Goal: Task Accomplishment & Management: Use online tool/utility

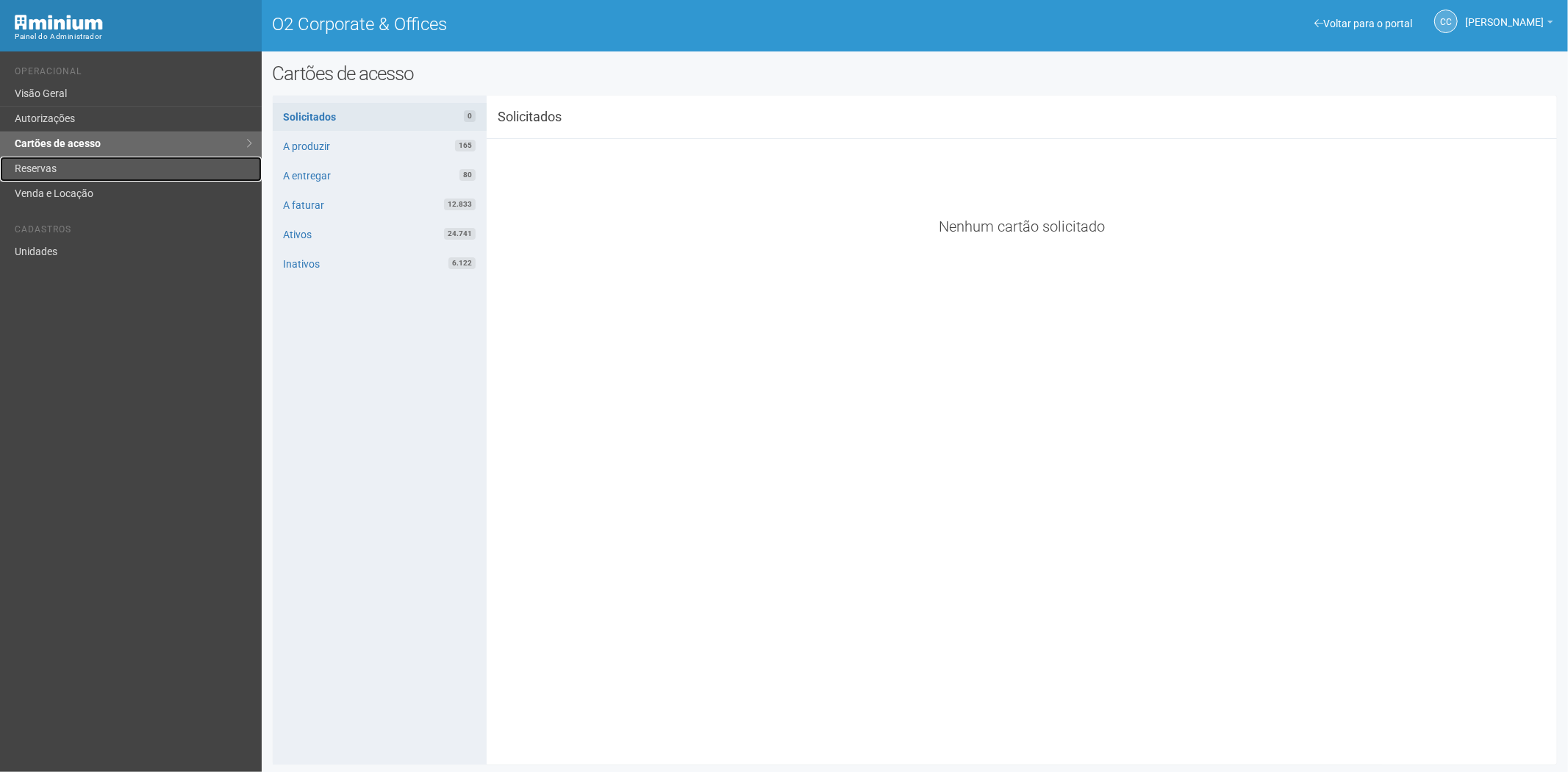
click at [68, 157] on link "Reservas" at bounding box center [131, 169] width 262 height 25
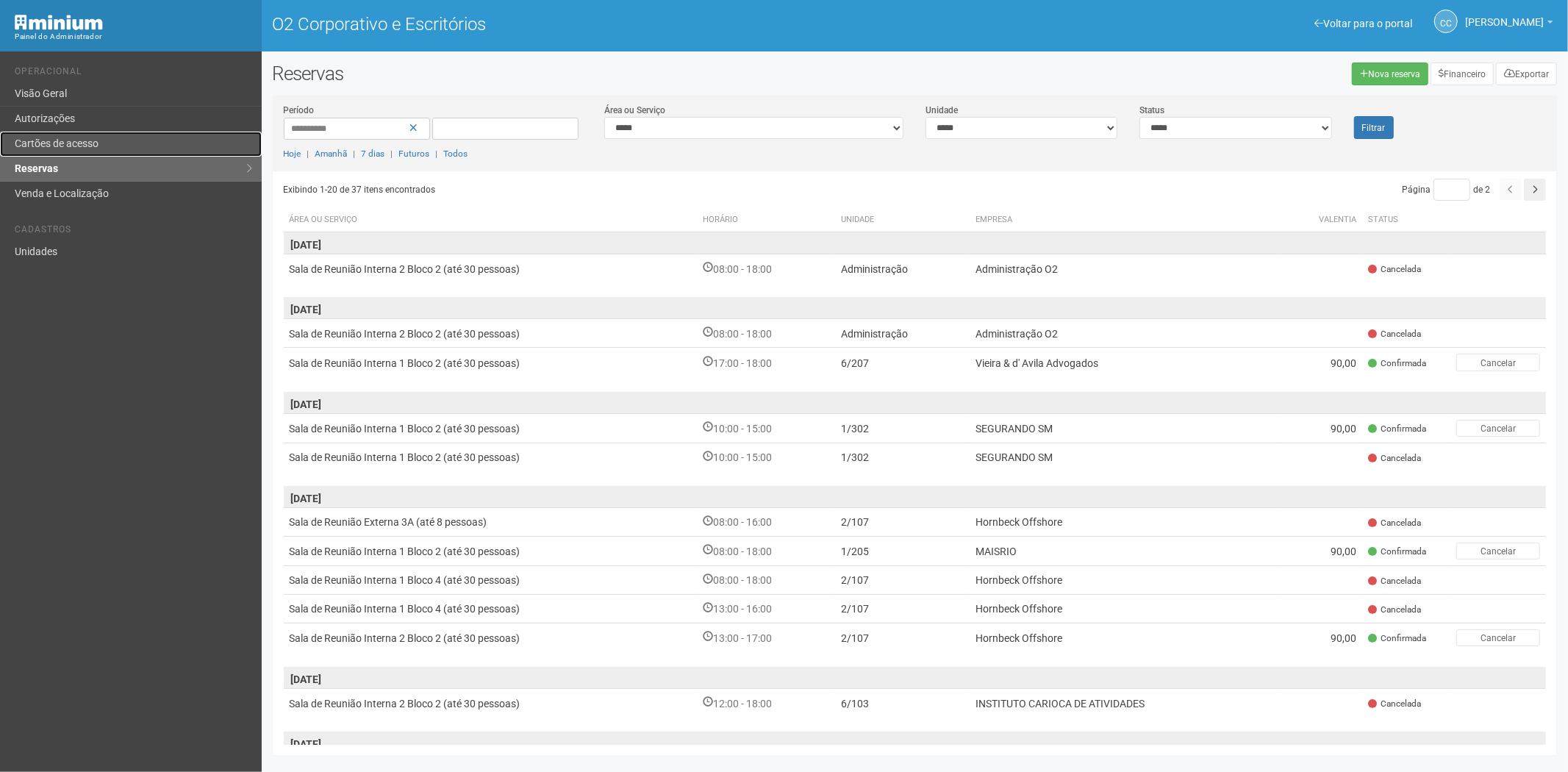
click at [125, 138] on link "Cartões de acesso" at bounding box center [131, 144] width 262 height 25
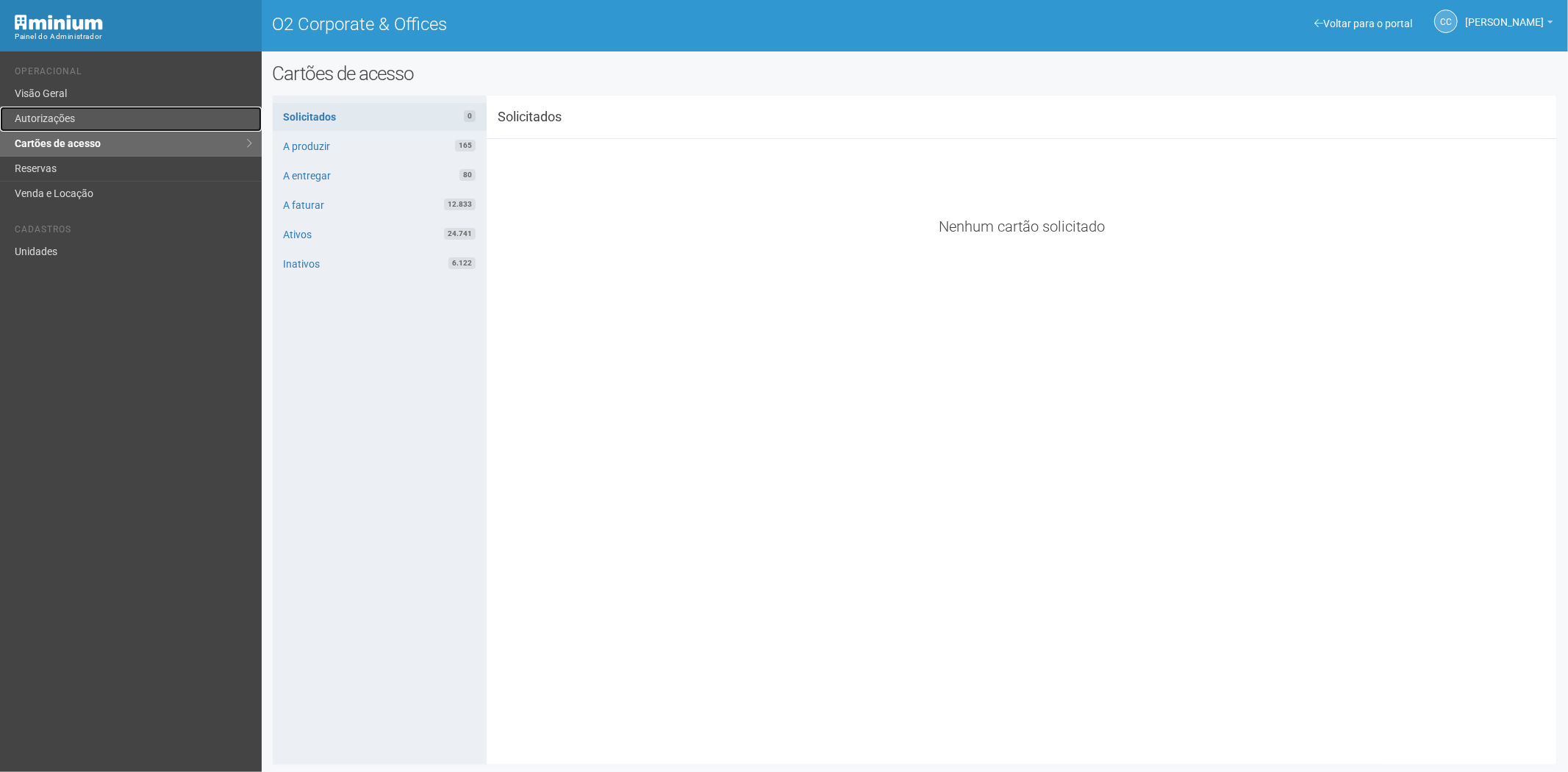
click at [72, 123] on link "Autorizações" at bounding box center [131, 119] width 262 height 25
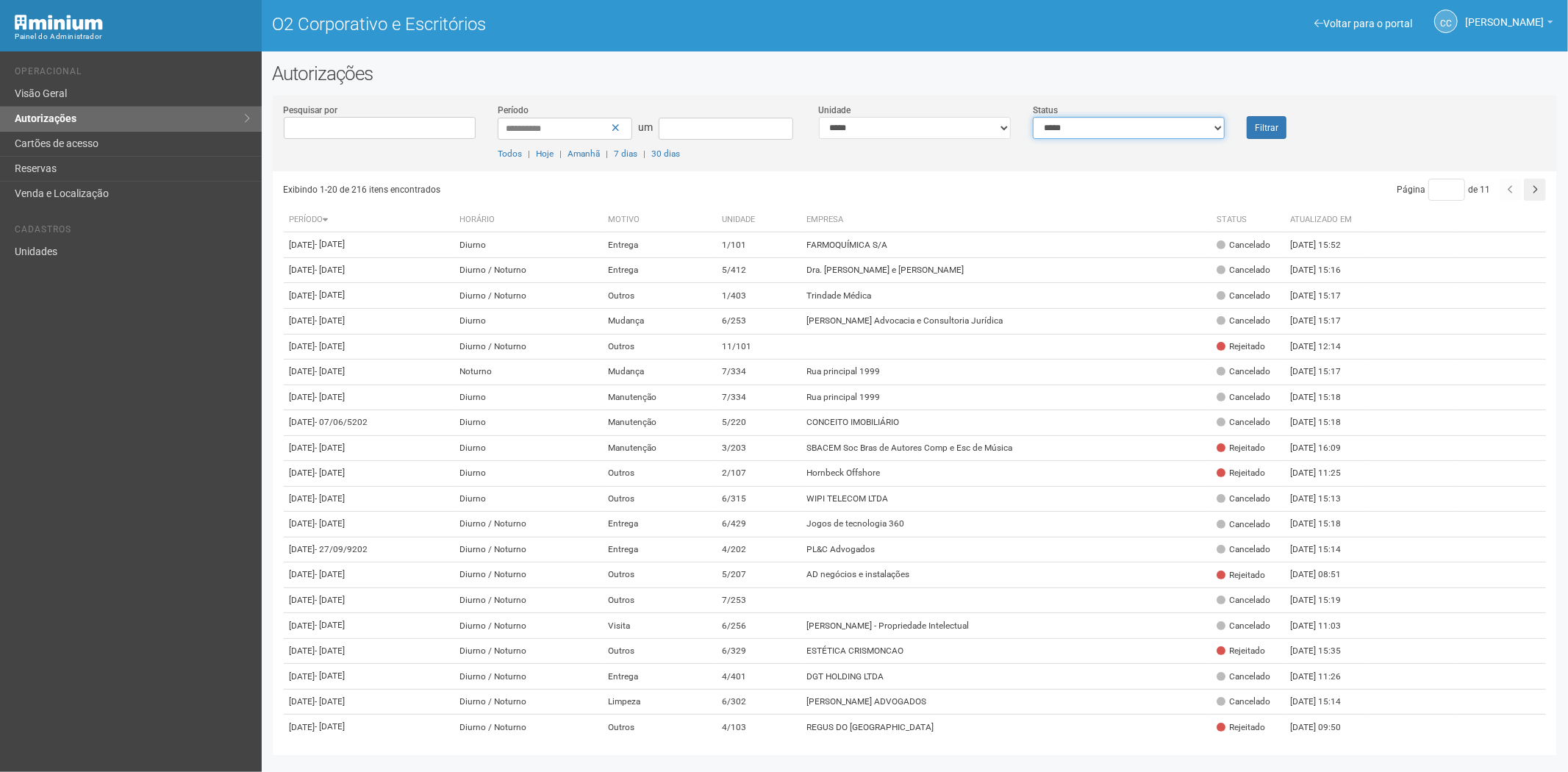
click at [1122, 134] on select "**********" at bounding box center [1129, 128] width 192 height 22
select select "*"
click at [1033, 117] on select "**********" at bounding box center [1129, 128] width 192 height 22
click at [1261, 123] on font "Filtrar" at bounding box center [1267, 127] width 24 height 10
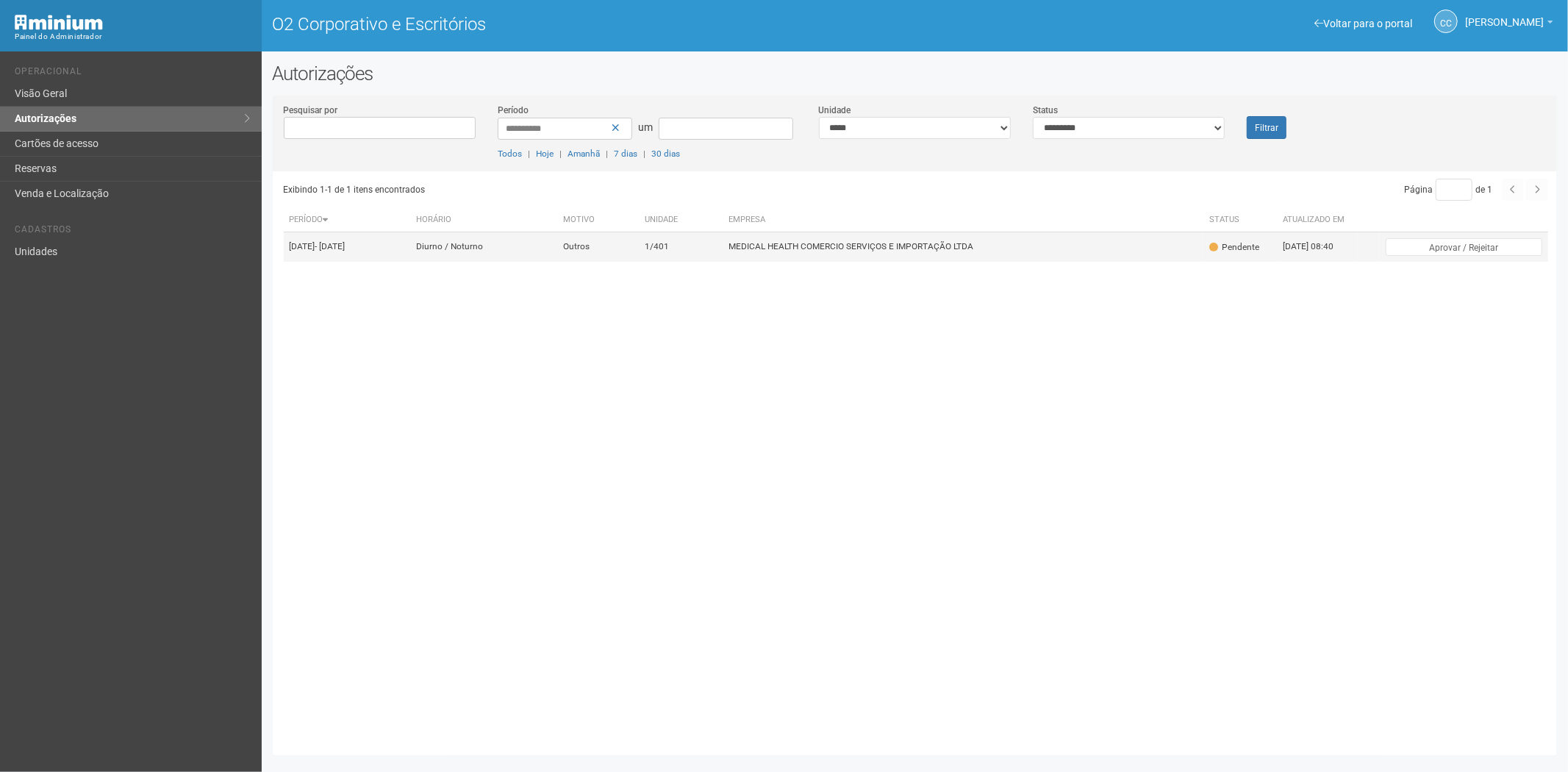
click at [884, 252] on font "MEDICAL HEALTH COMERCIO SERVIÇOS E IMPORTAÇÃO LTDA" at bounding box center [850, 247] width 244 height 10
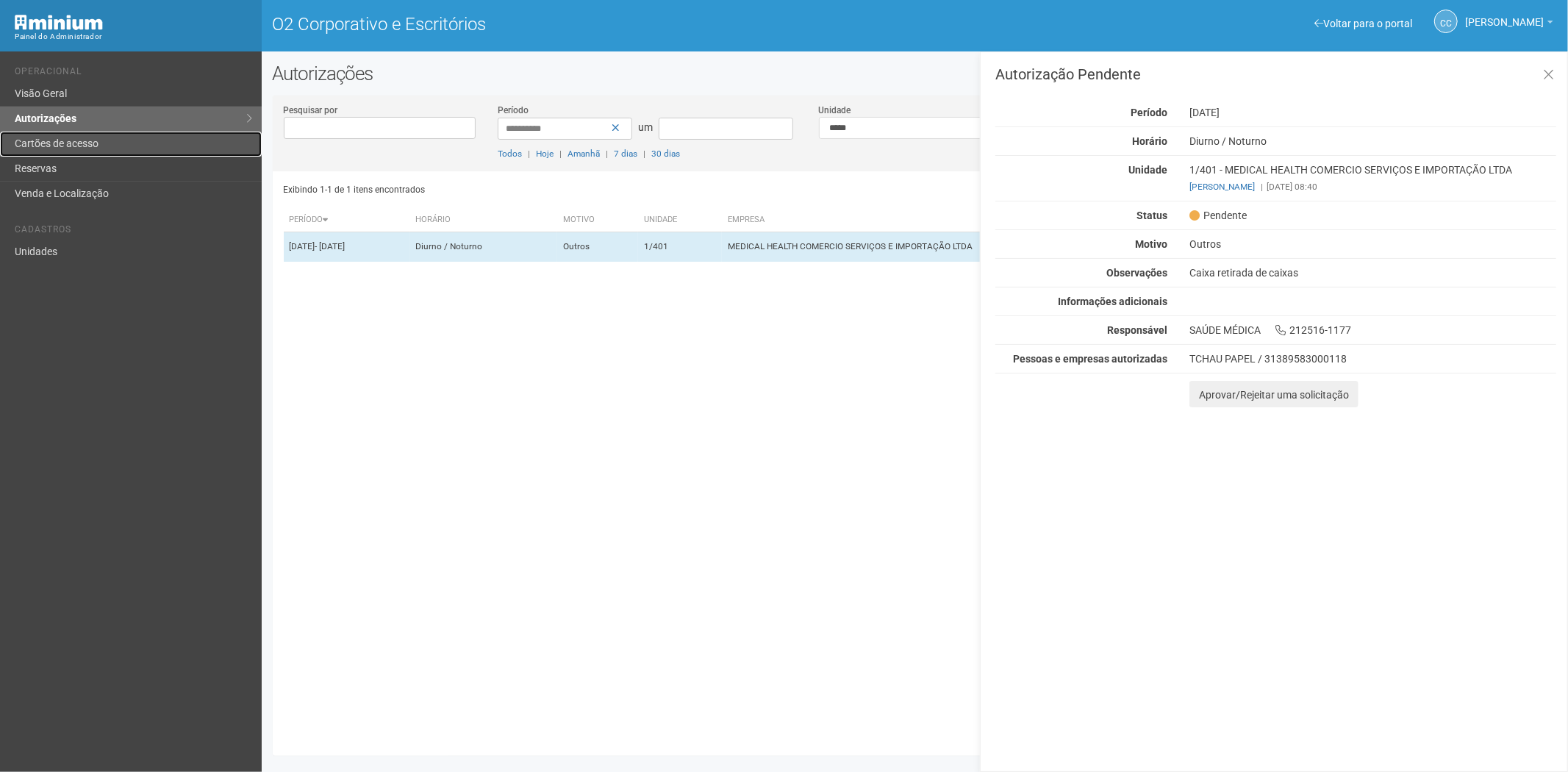
click at [121, 142] on link "Cartões de acesso" at bounding box center [131, 144] width 262 height 25
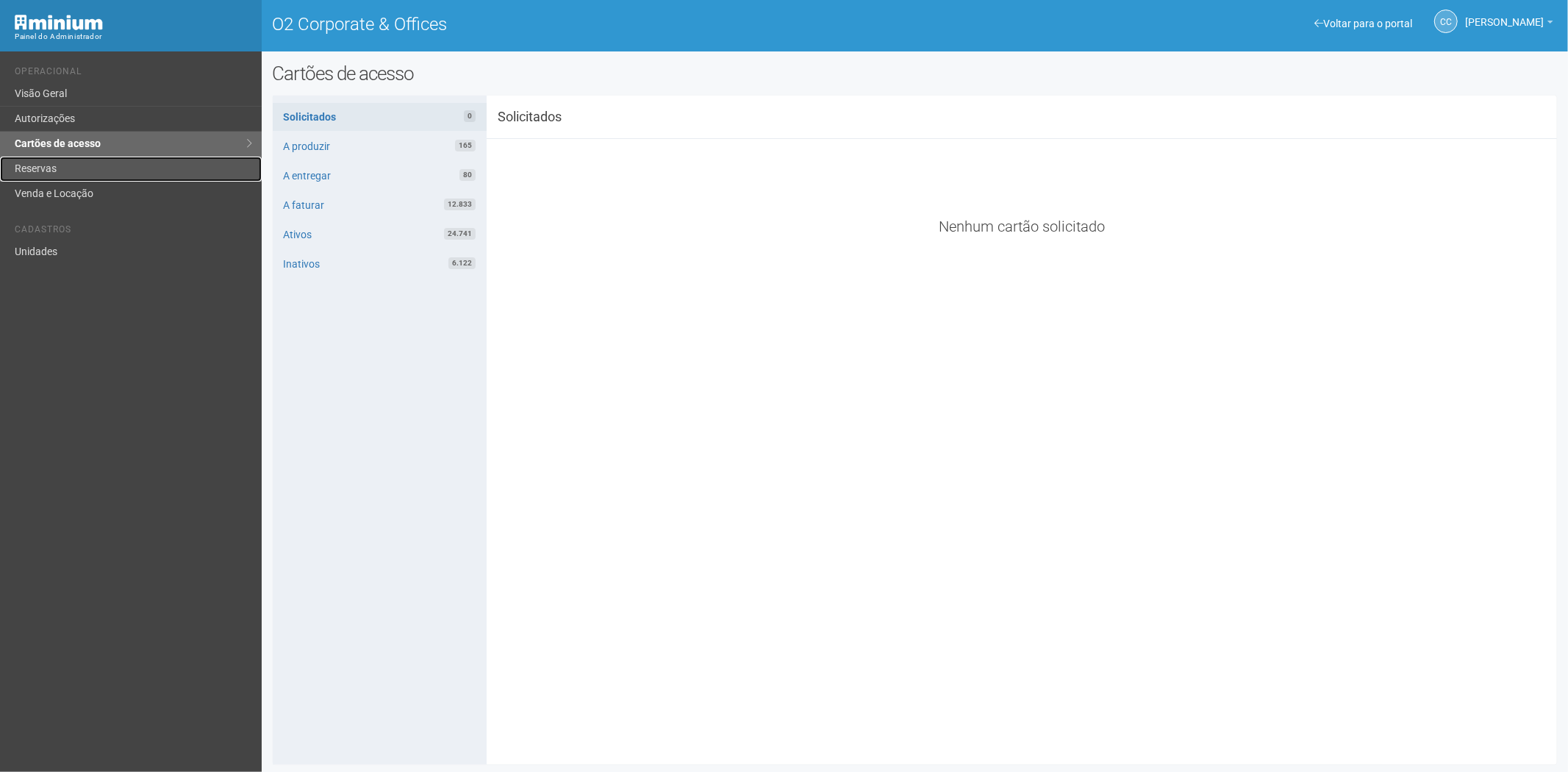
click at [25, 165] on link "Reservas" at bounding box center [131, 169] width 262 height 25
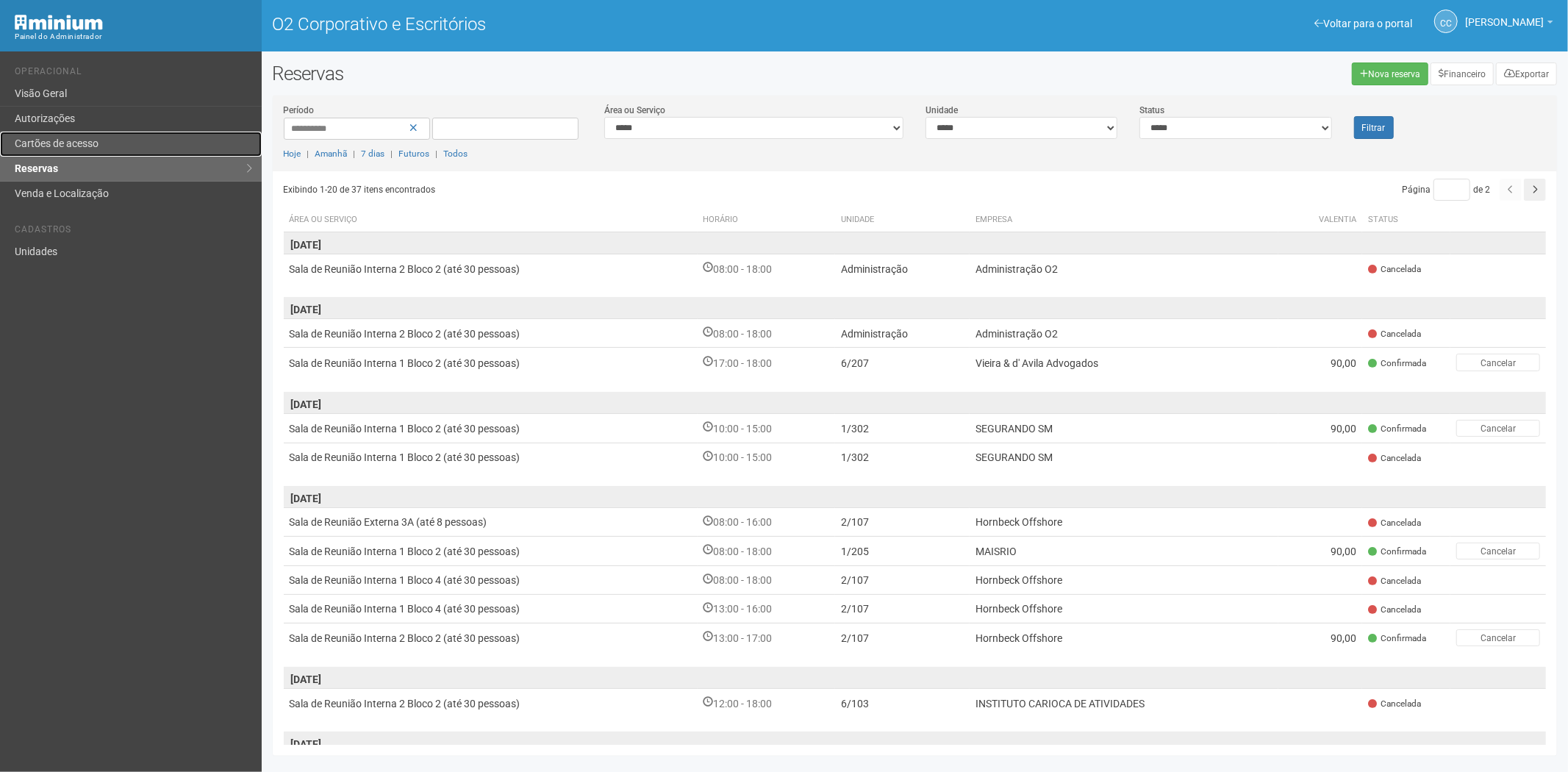
click at [190, 133] on link "Cartões de acesso" at bounding box center [131, 144] width 262 height 25
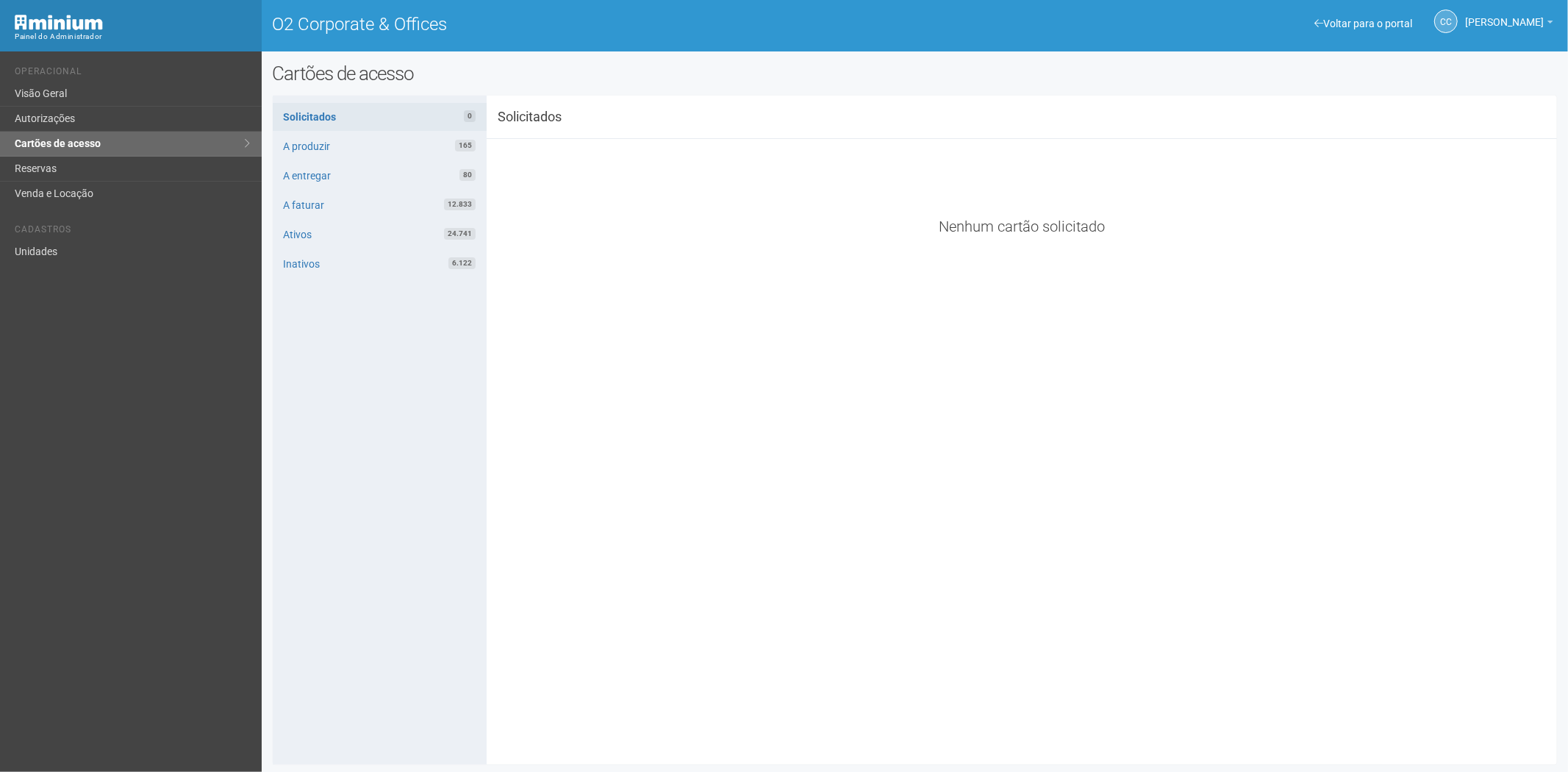
drag, startPoint x: 1106, startPoint y: 398, endPoint x: 1097, endPoint y: 398, distance: 9.0
click at [1097, 398] on div "**********" at bounding box center [915, 430] width 1286 height 647
click at [97, 171] on link "Reservas" at bounding box center [131, 169] width 262 height 25
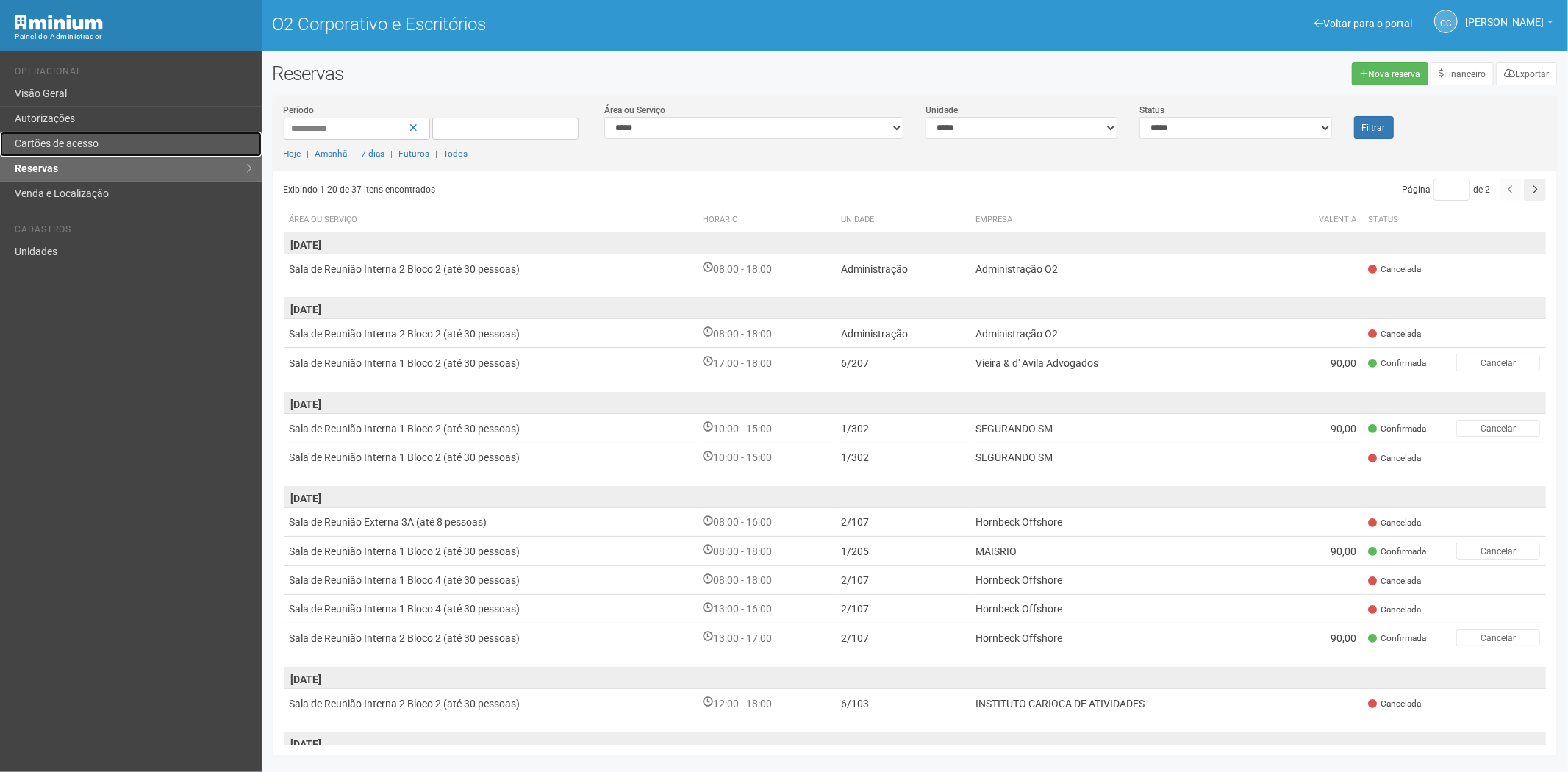
click at [57, 141] on font "Cartões de acesso" at bounding box center [57, 143] width 84 height 12
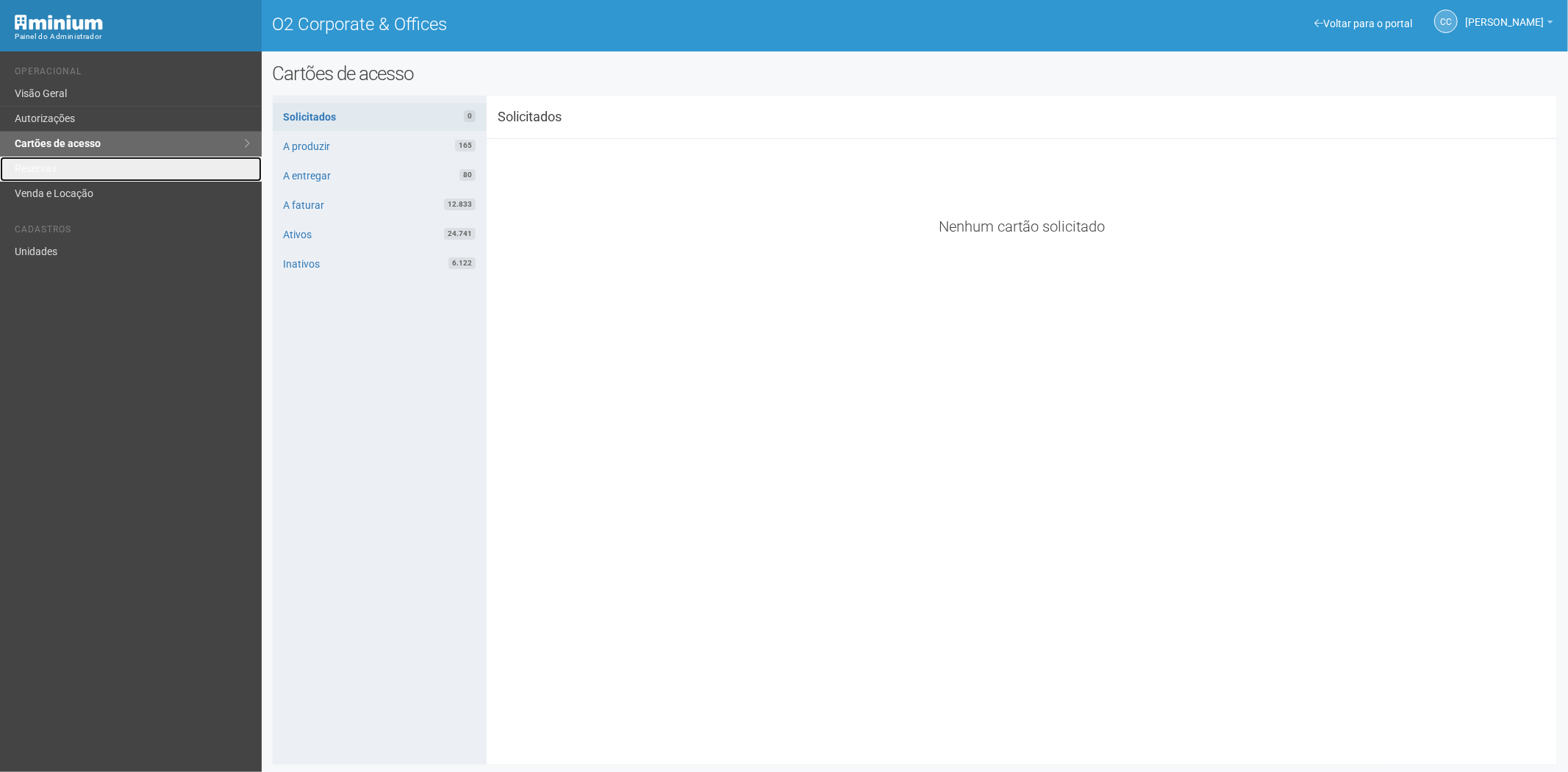
drag, startPoint x: 51, startPoint y: 160, endPoint x: 454, endPoint y: 347, distance: 444.3
click at [51, 160] on link "Reservas" at bounding box center [131, 169] width 262 height 25
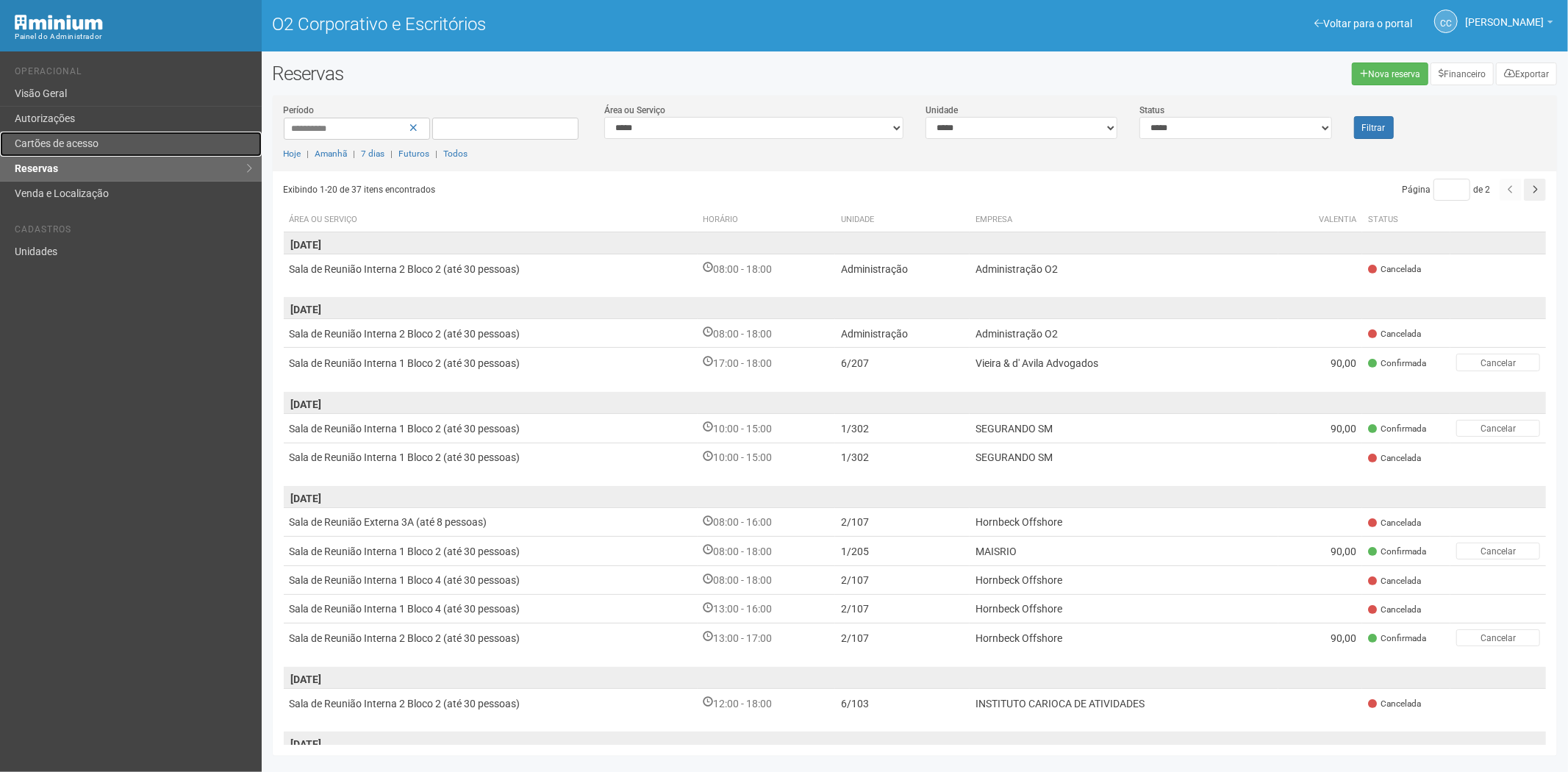
click at [158, 151] on link "Cartões de acesso" at bounding box center [131, 144] width 262 height 25
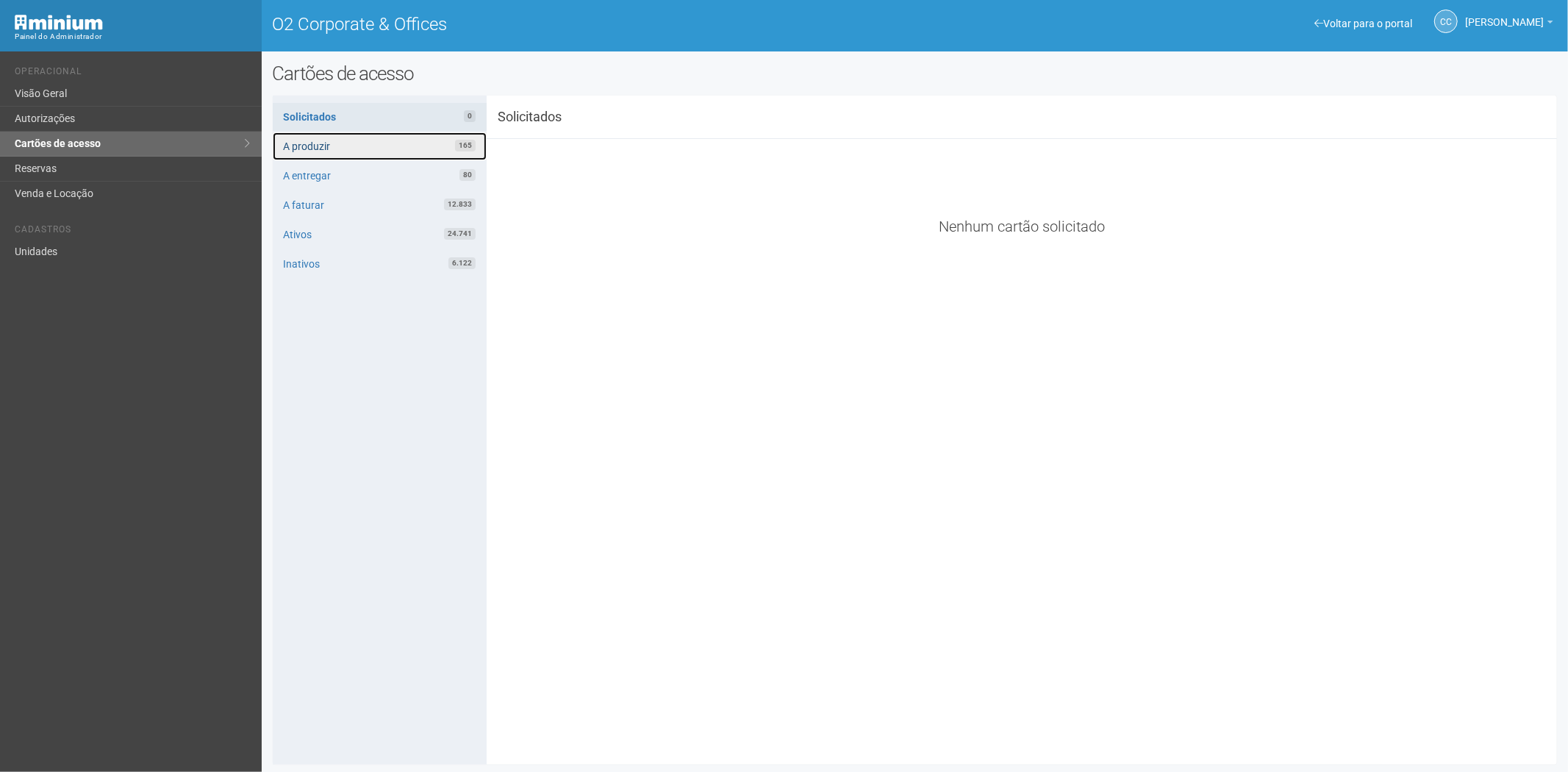
click at [349, 142] on link "A produzir 165" at bounding box center [380, 146] width 214 height 28
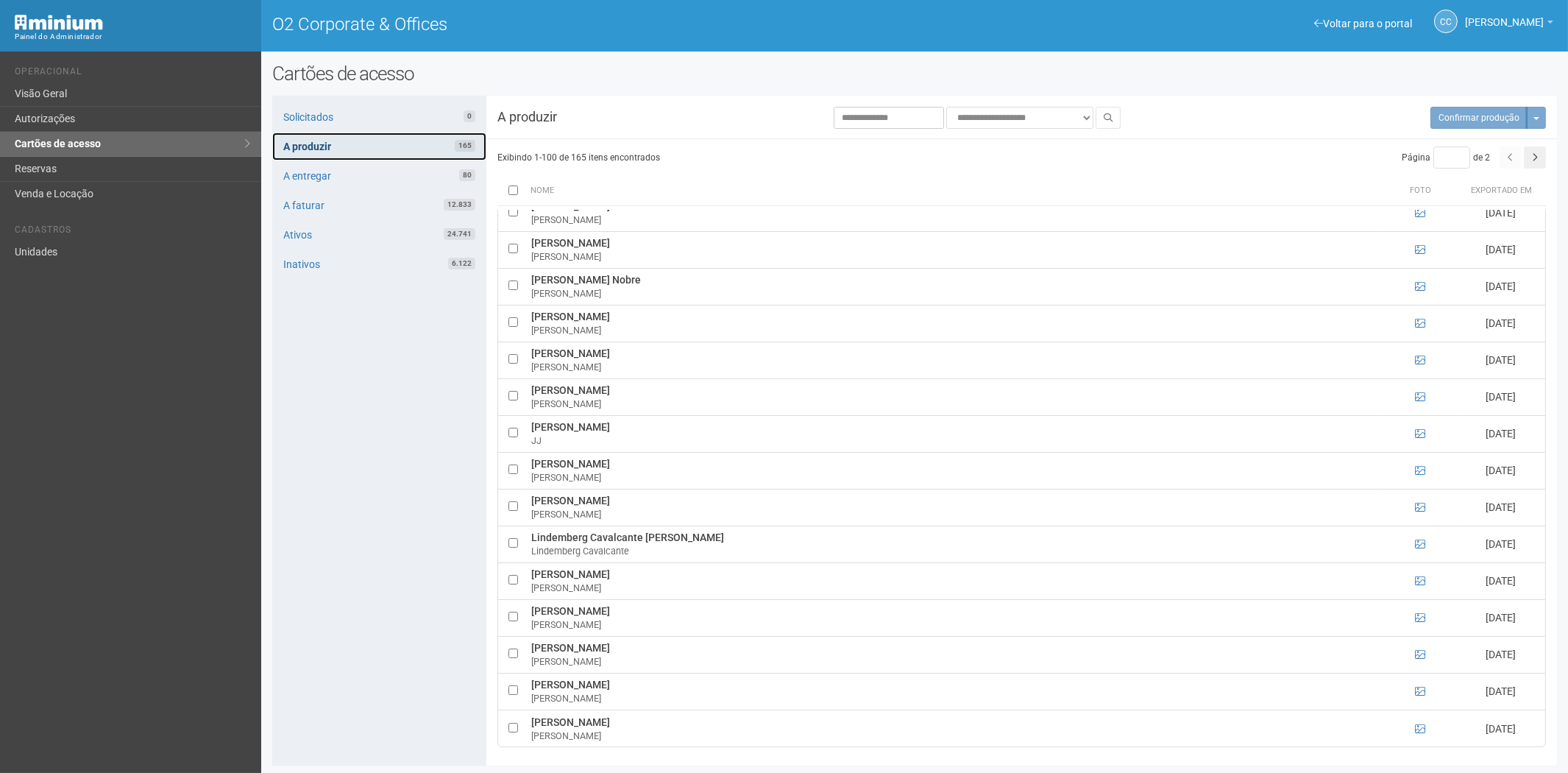
scroll to position [2, 0]
click at [1532, 162] on button "button" at bounding box center [1535, 158] width 22 height 22
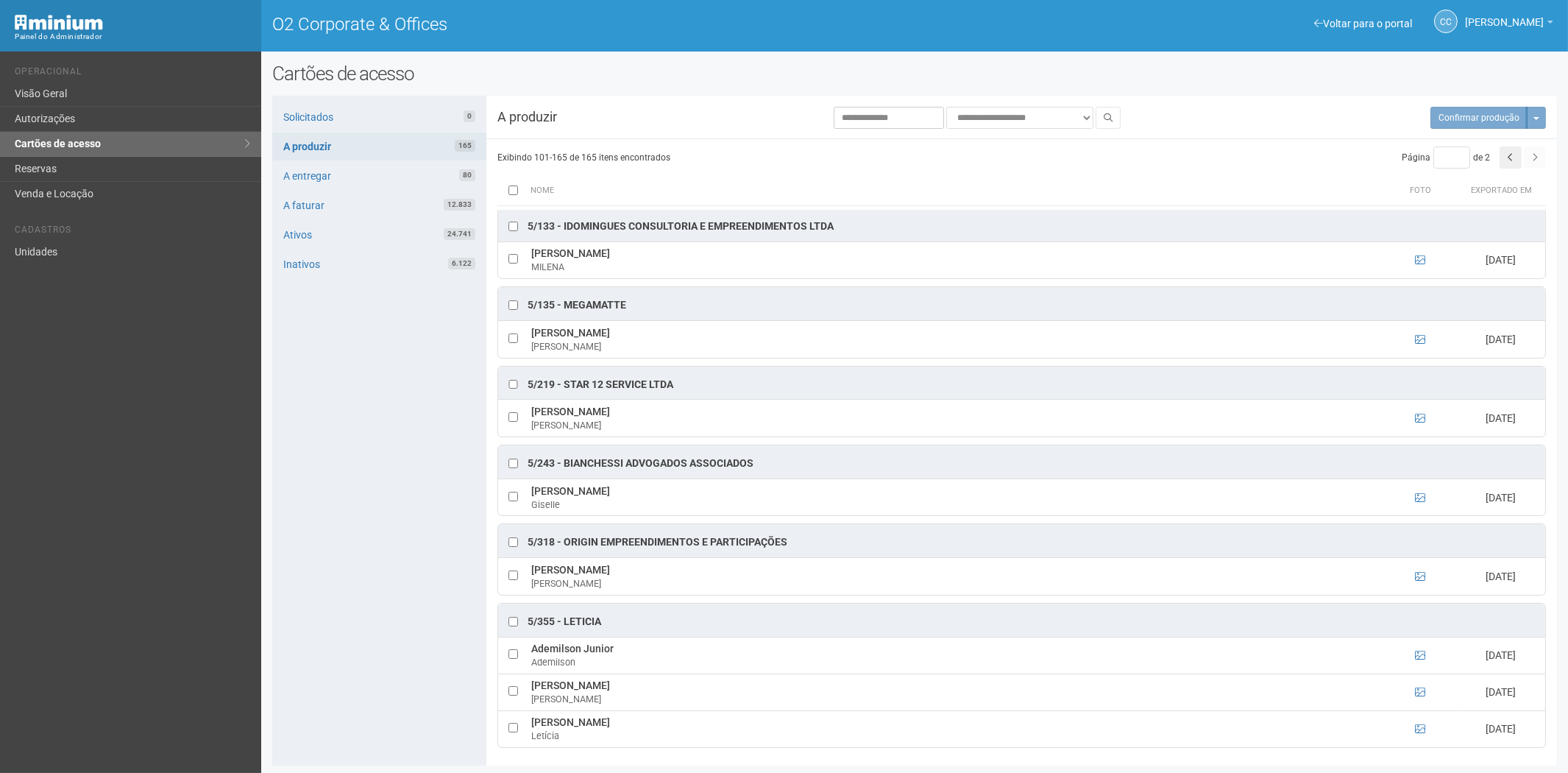
scroll to position [572, 0]
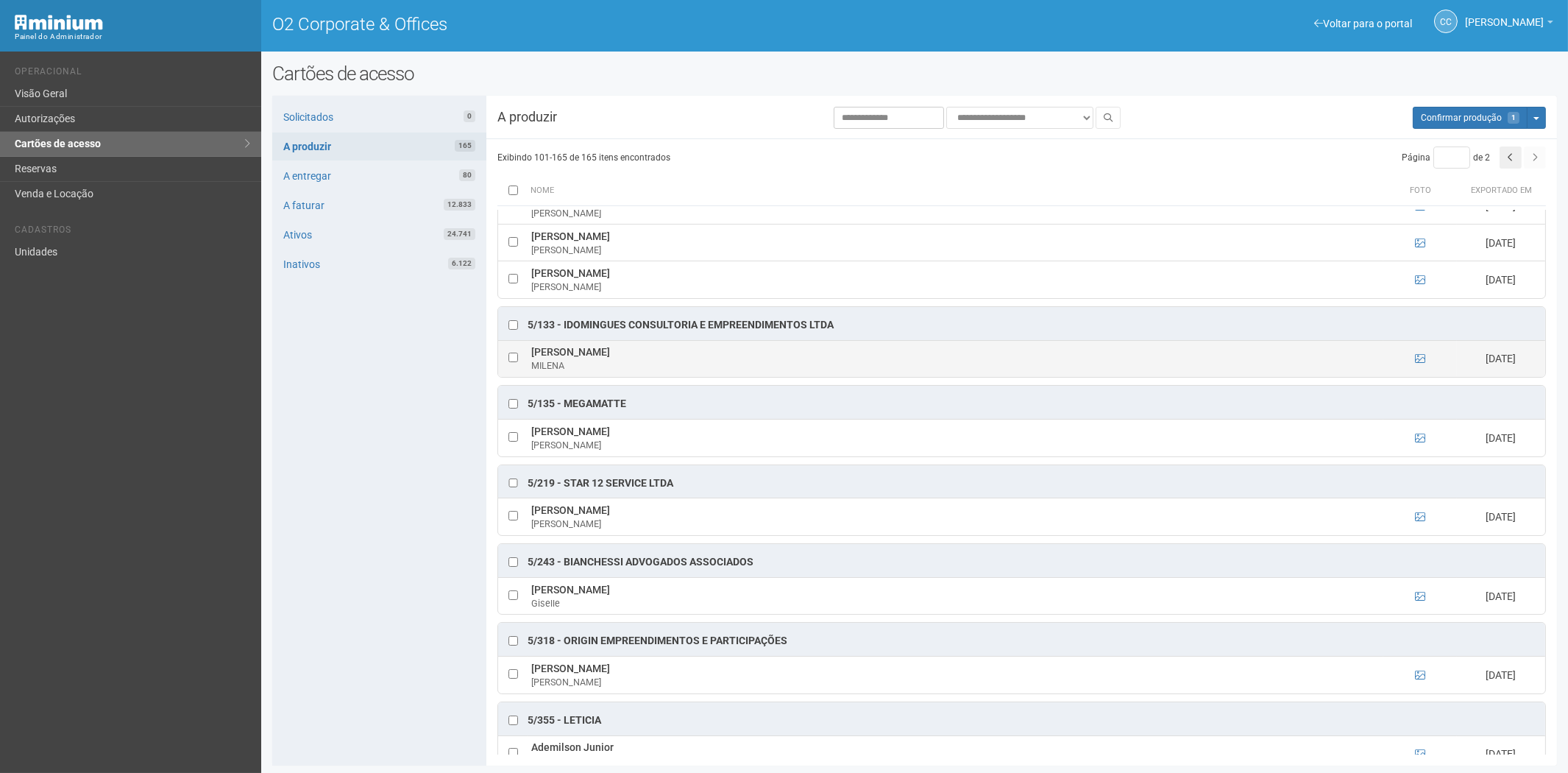
drag, startPoint x: 525, startPoint y: 351, endPoint x: 660, endPoint y: 356, distance: 135.1
click at [660, 356] on tr "MILENA NOGUEIRA COSTA MILENA 19/08/2025" at bounding box center [1021, 358] width 1047 height 36
copy tr "MILENA NOGUEIRA COSTA"
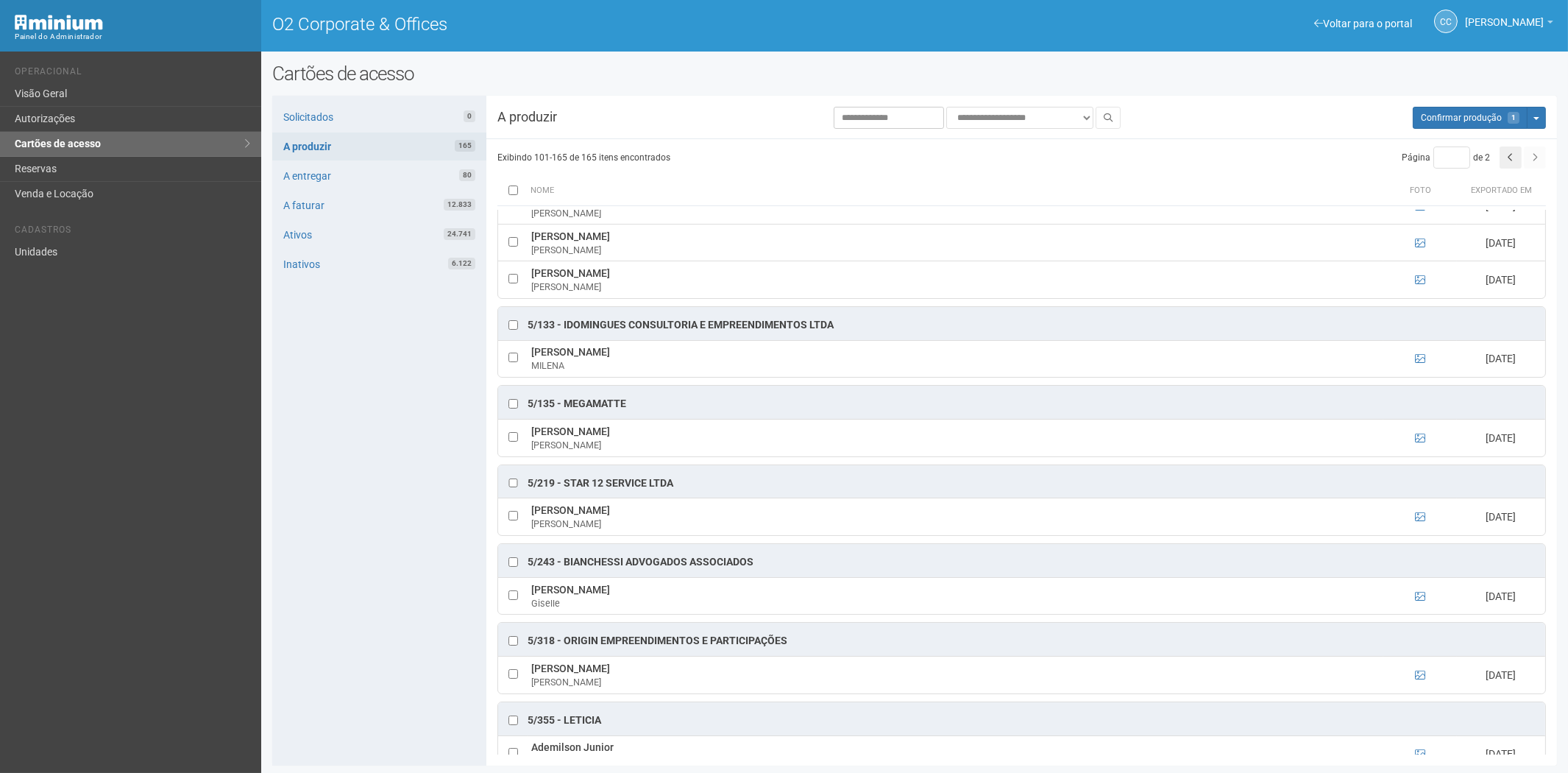
click at [350, 574] on div "Solicitados 0 A produzir 165 A entregar 80 A faturar 12.833 Ativos 24.741 Inati…" at bounding box center [379, 431] width 214 height 670
drag, startPoint x: 528, startPoint y: 506, endPoint x: 647, endPoint y: 516, distance: 119.4
click at [647, 516] on td "IGOR COUTO MARQUES IGOR" at bounding box center [955, 516] width 856 height 36
copy td "IGOR COUTO MARQUES"
click at [361, 489] on div "Solicitados 0 A produzir 165 A entregar 80 A faturar 12.833 Ativos 24.741 Inati…" at bounding box center [379, 431] width 214 height 670
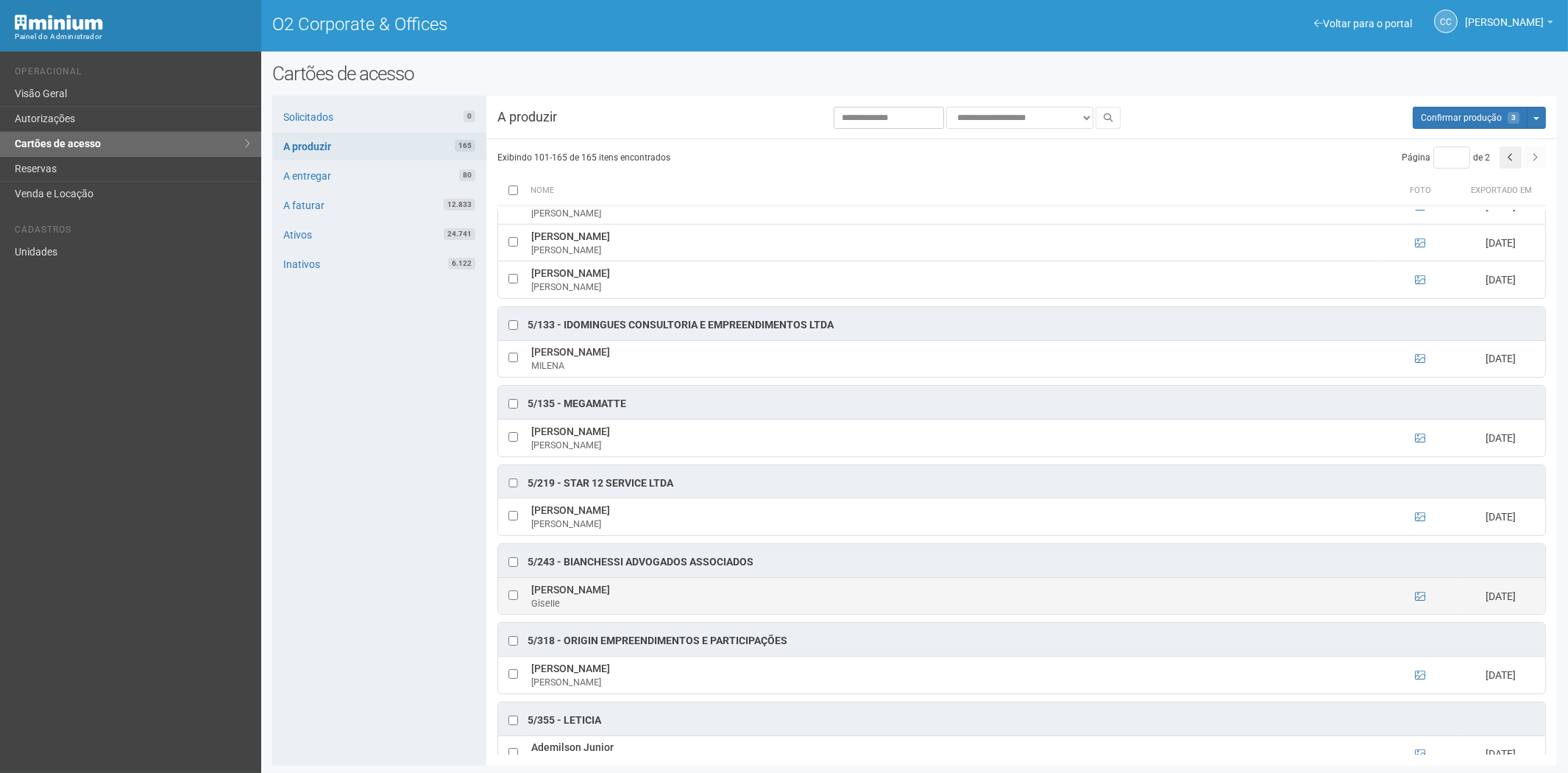
drag, startPoint x: 527, startPoint y: 592, endPoint x: 587, endPoint y: 593, distance: 60.0
click at [597, 594] on td "Giselle Souza Giselle" at bounding box center [955, 596] width 856 height 36
copy td "Giselle Souza"
click at [393, 527] on div "Solicitados 0 A produzir 165 A entregar 80 A faturar 12.833 Ativos 24.741 Inati…" at bounding box center [379, 431] width 214 height 670
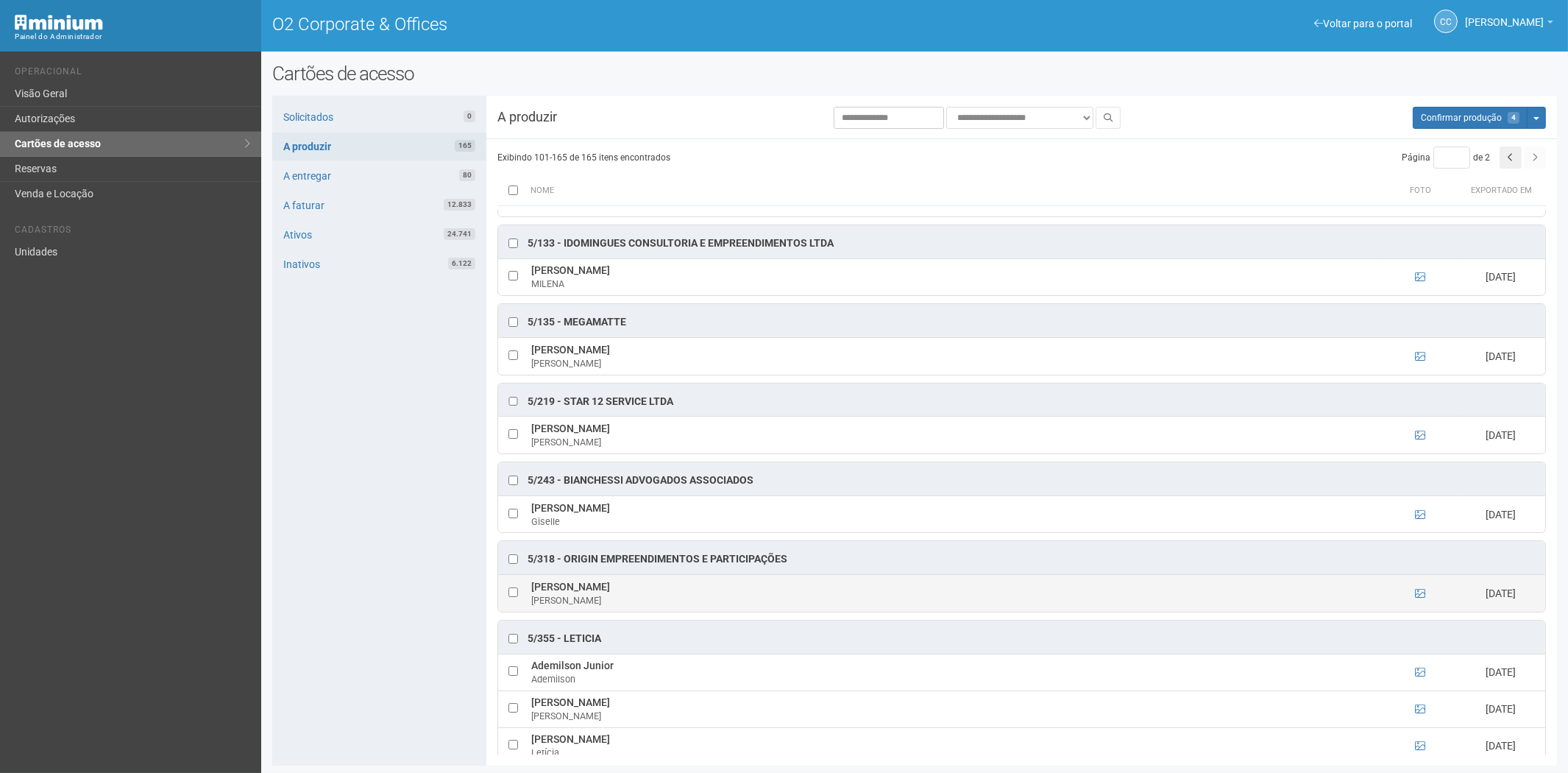
drag, startPoint x: 530, startPoint y: 590, endPoint x: 631, endPoint y: 589, distance: 101.0
click at [643, 591] on td "Martha de Souza Leite Martha" at bounding box center [955, 593] width 856 height 36
copy td "Martha de Souza Leite"
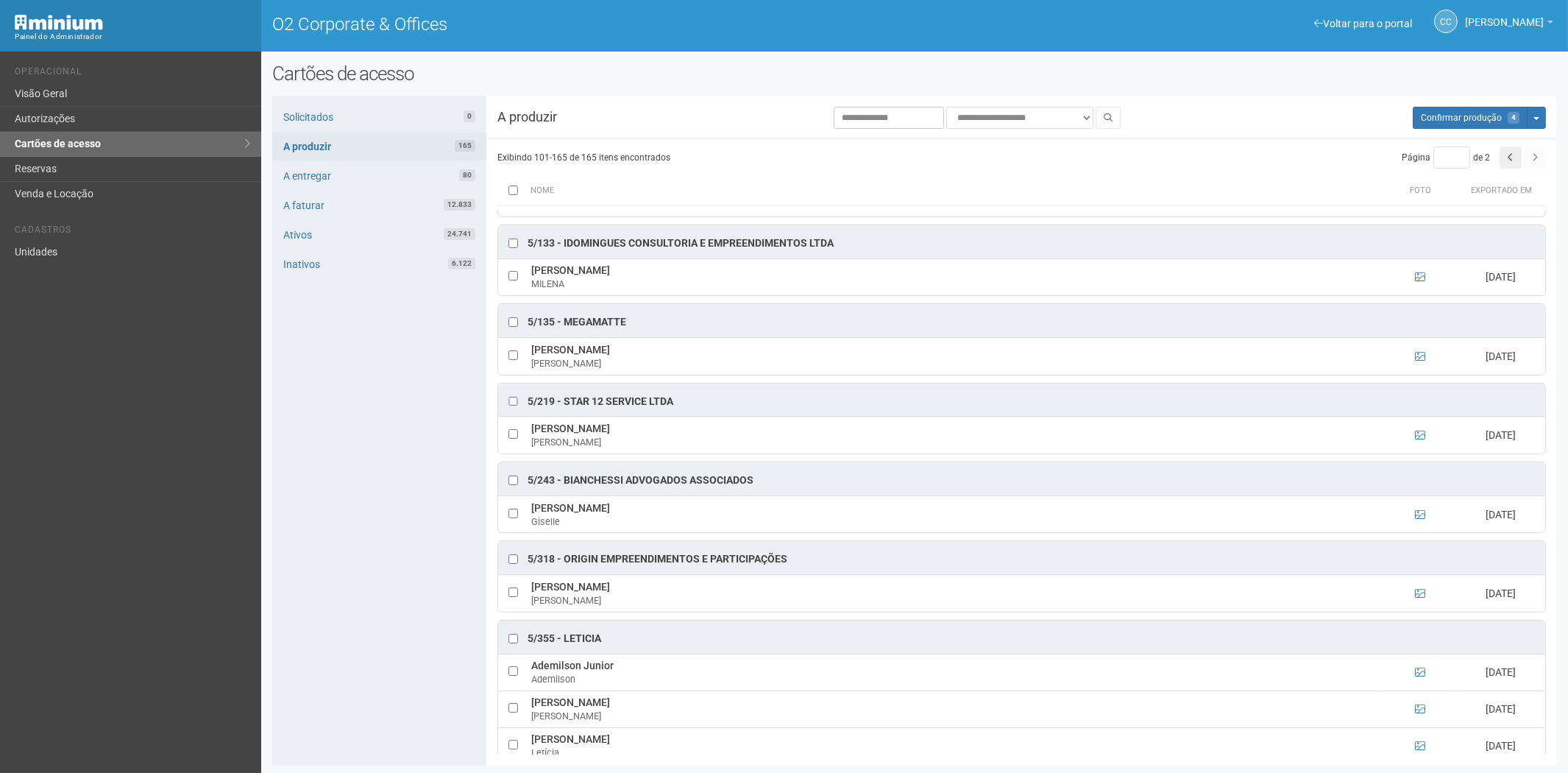
click at [272, 598] on div "Solicitados 0 A produzir 165 A entregar 80 A faturar 12.833 Ativos 24.741 Inati…" at bounding box center [379, 431] width 214 height 670
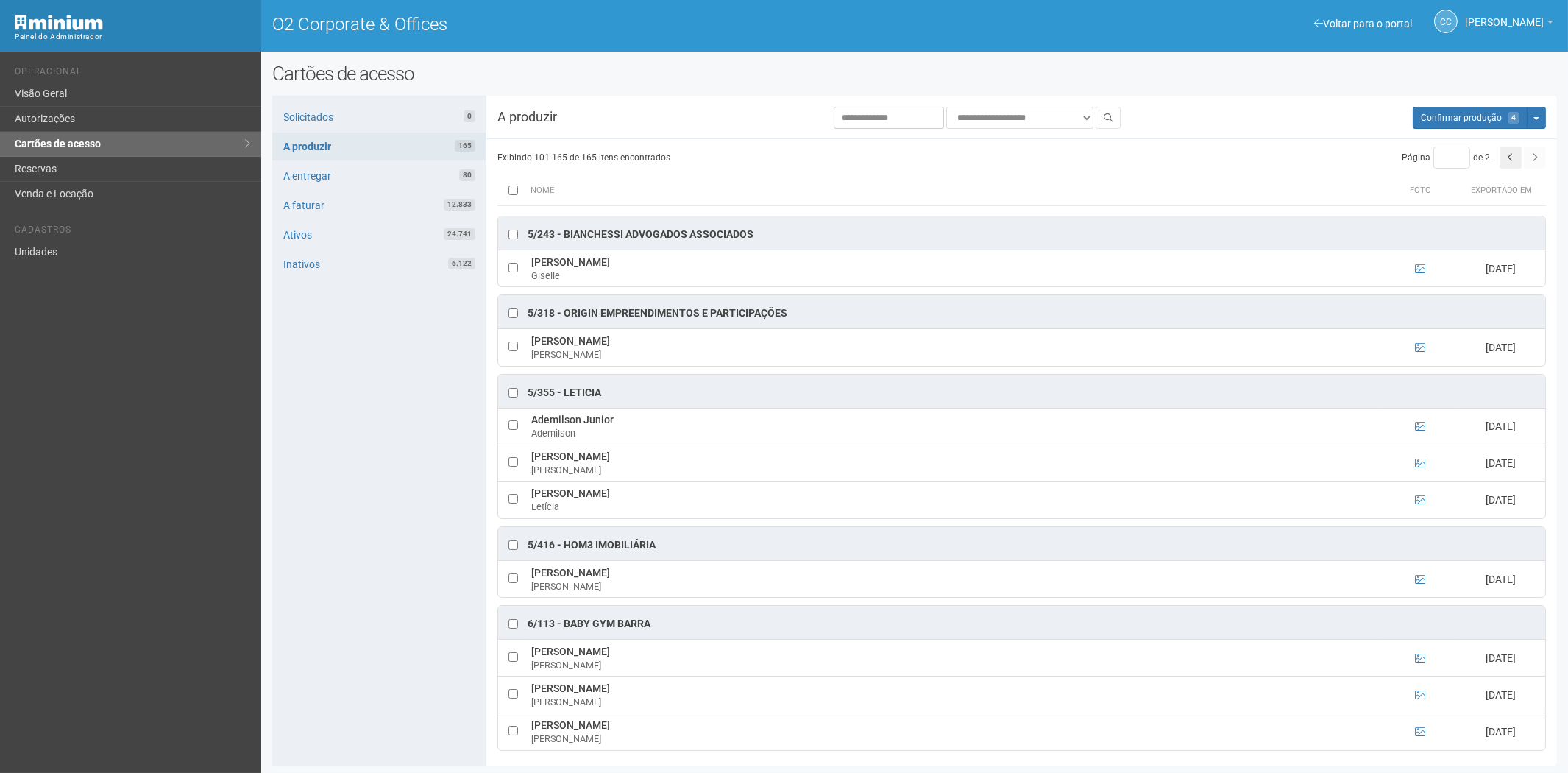
scroll to position [981, 0]
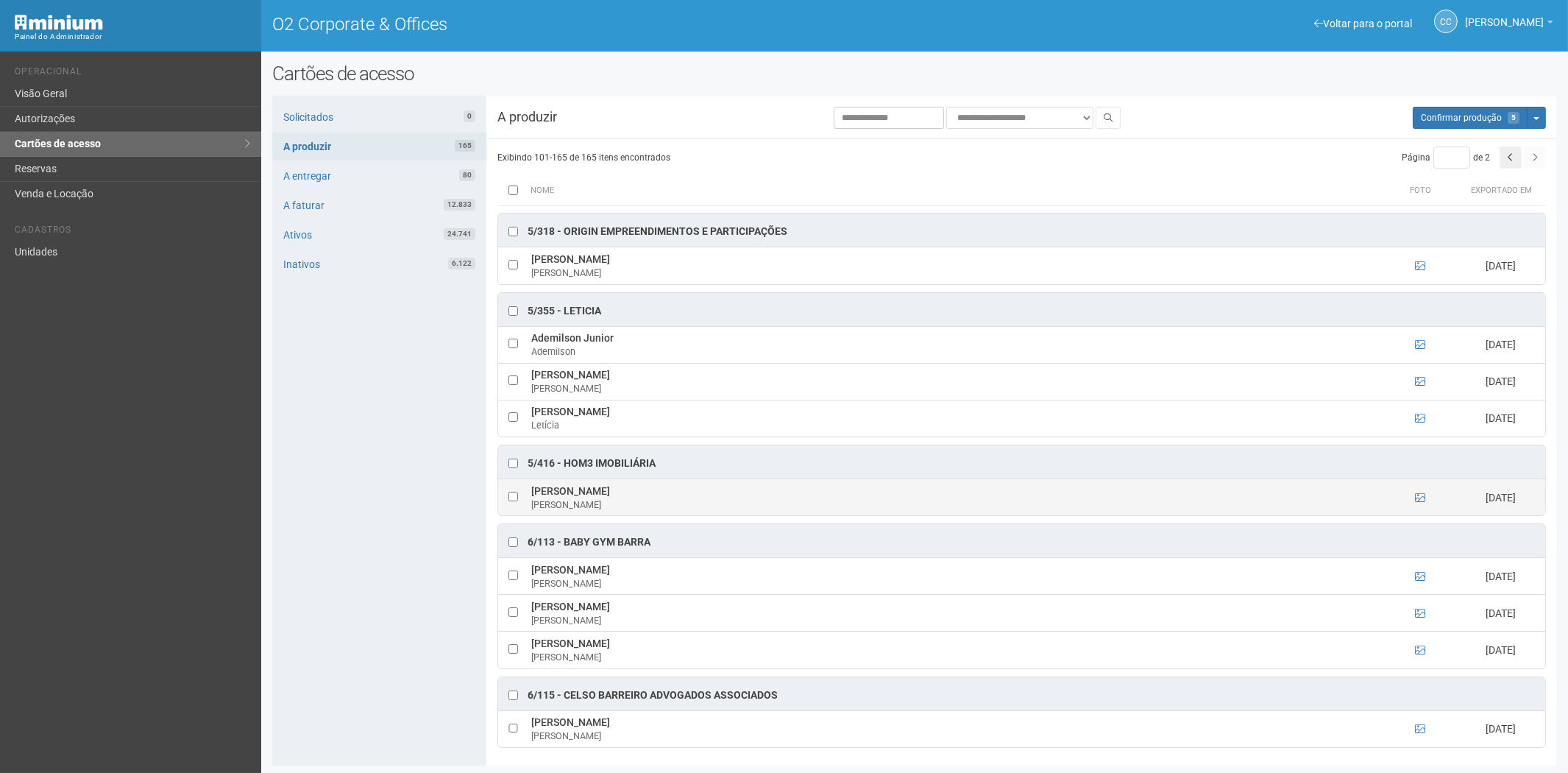
drag, startPoint x: 527, startPoint y: 497, endPoint x: 655, endPoint y: 497, distance: 128.0
click at [664, 499] on td "Fabiano Collares Drummond Fabiano" at bounding box center [955, 497] width 856 height 36
copy td "Fabiano Collares Drummond"
click at [349, 486] on div "Solicitados 0 A produzir 165 A entregar 80 A faturar 12.833 Ativos 24.741 Inati…" at bounding box center [379, 431] width 214 height 670
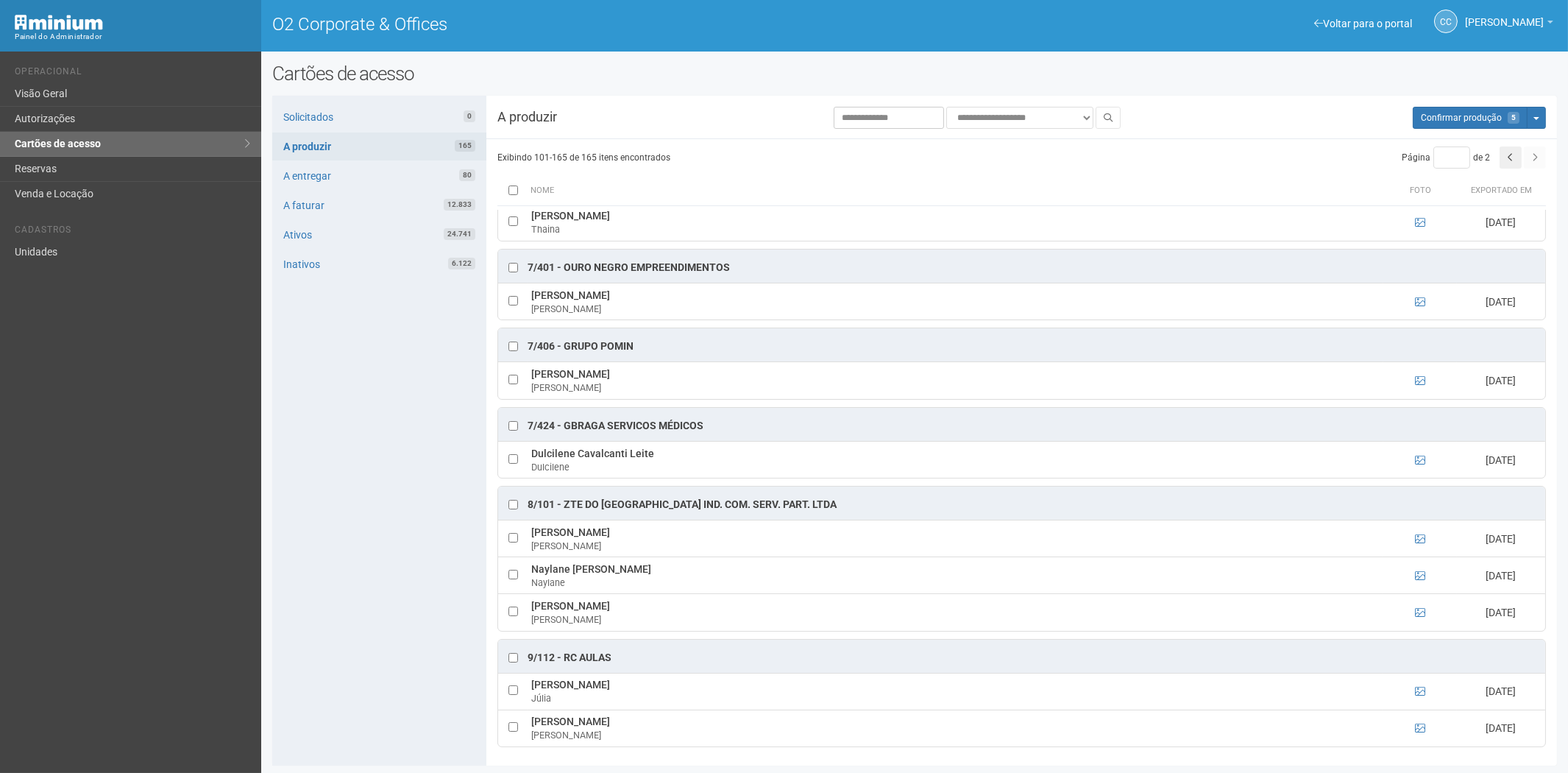
scroll to position [3137, 0]
drag, startPoint x: 530, startPoint y: 527, endPoint x: 652, endPoint y: 533, distance: 122.1
click at [711, 534] on td "Alexsandra Joice Chaves dos Santos Alexsandra" at bounding box center [955, 539] width 856 height 36
copy td "Alexsandra Joice Chaves dos Santos"
click at [355, 569] on div "Solicitados 0 A produzir 165 A entregar 80 A faturar 12.833 Ativos 24.741 Inati…" at bounding box center [379, 431] width 214 height 670
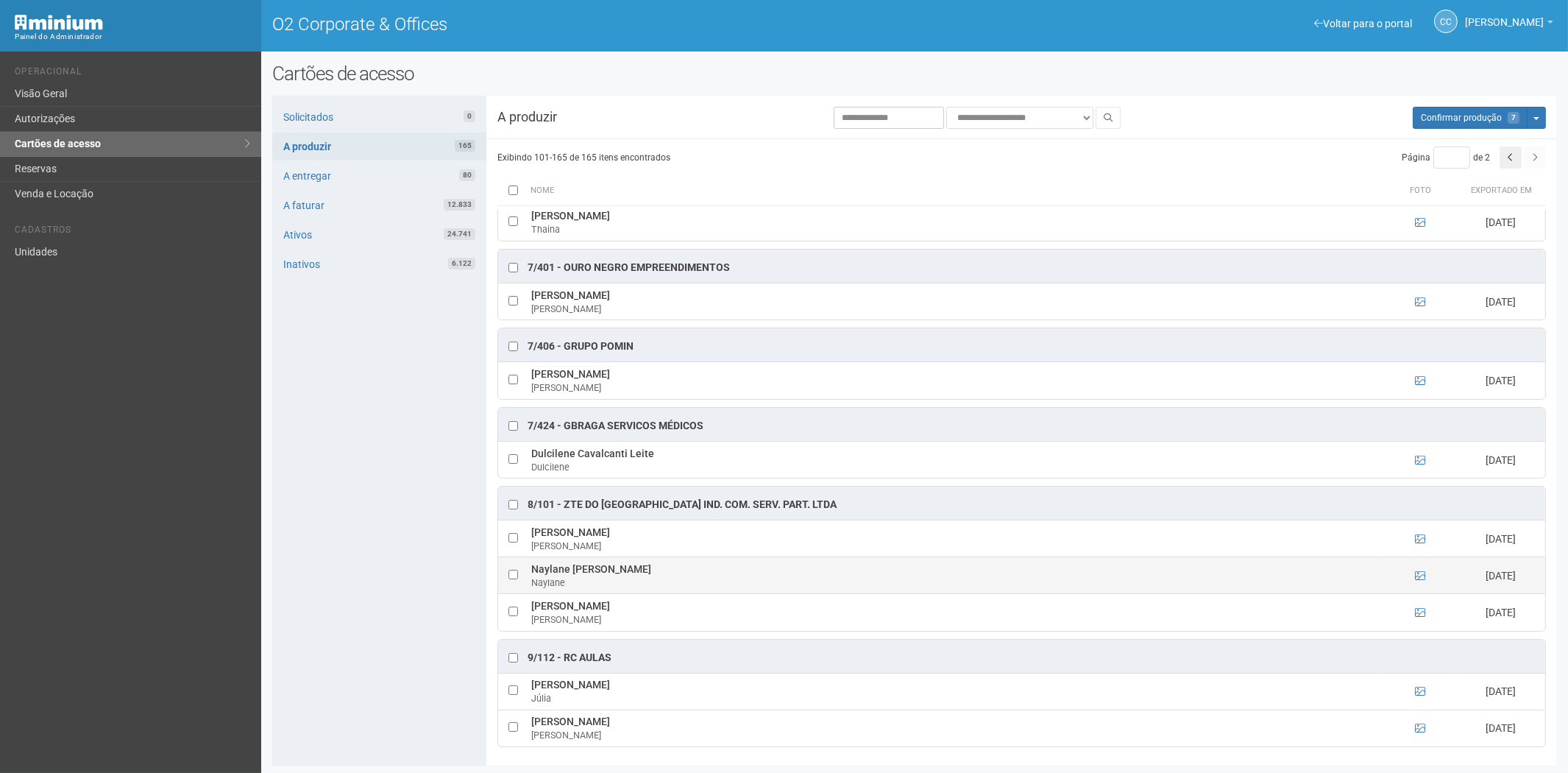
drag, startPoint x: 565, startPoint y: 564, endPoint x: 611, endPoint y: 570, distance: 46.4
click at [644, 570] on td "Naylane Pedro Furtado Naylane" at bounding box center [955, 576] width 856 height 36
copy td "Naylane Pedro Furtado"
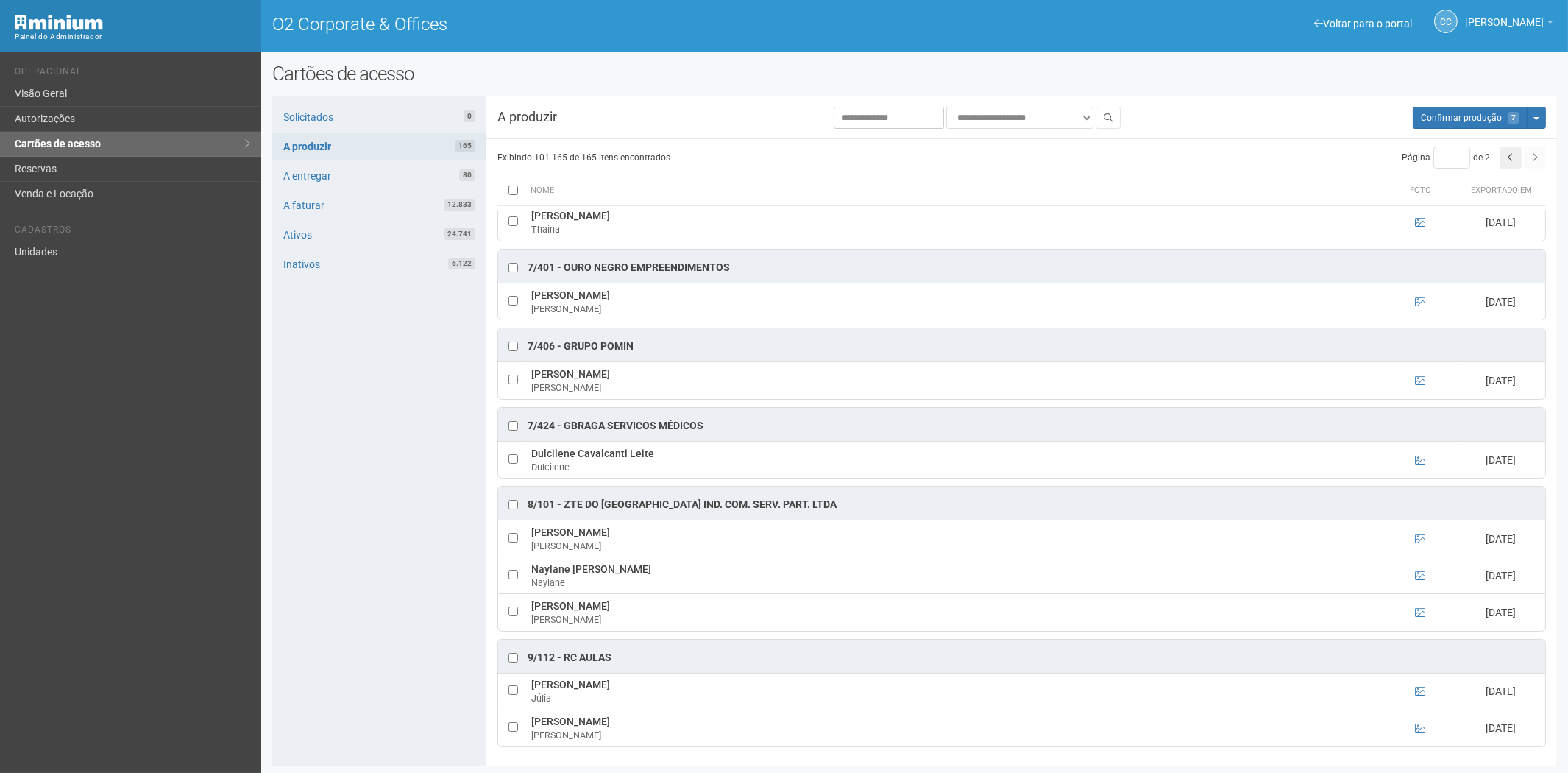
click at [347, 506] on div "Solicitados 0 A produzir 165 A entregar 80 A faturar 12.833 Ativos 24.741 Inati…" at bounding box center [379, 431] width 214 height 670
drag, startPoint x: 531, startPoint y: 608, endPoint x: 645, endPoint y: 609, distance: 114.0
click at [645, 609] on td "Sandra dos Santos Leite Sandra" at bounding box center [955, 612] width 856 height 36
copy td "Sandra dos Santos Leite"
click at [1460, 114] on span "Confirmar produção" at bounding box center [1461, 117] width 81 height 10
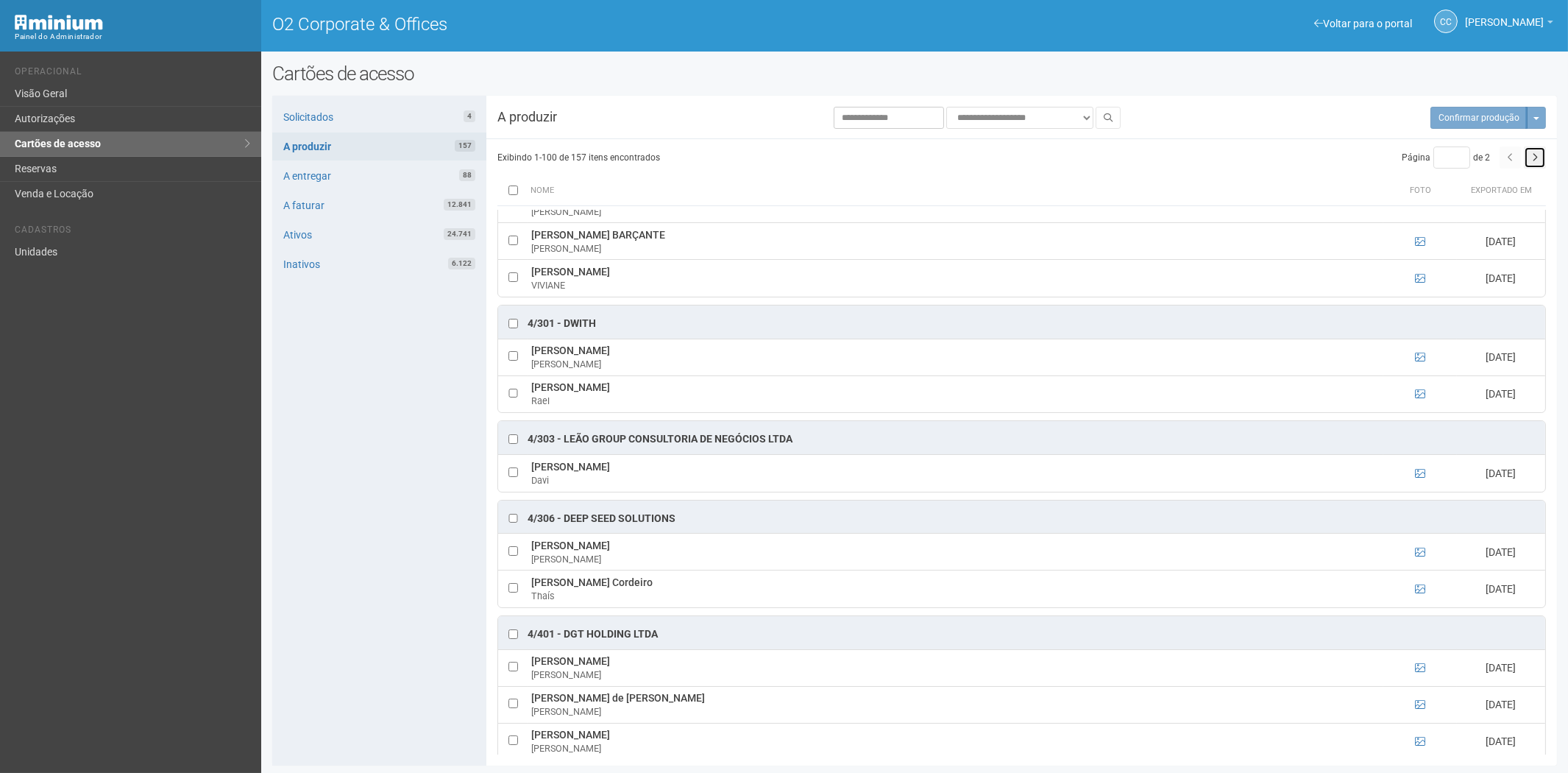
drag, startPoint x: 1537, startPoint y: 153, endPoint x: 1467, endPoint y: 172, distance: 72.5
click at [1537, 153] on button "button" at bounding box center [1535, 158] width 22 height 22
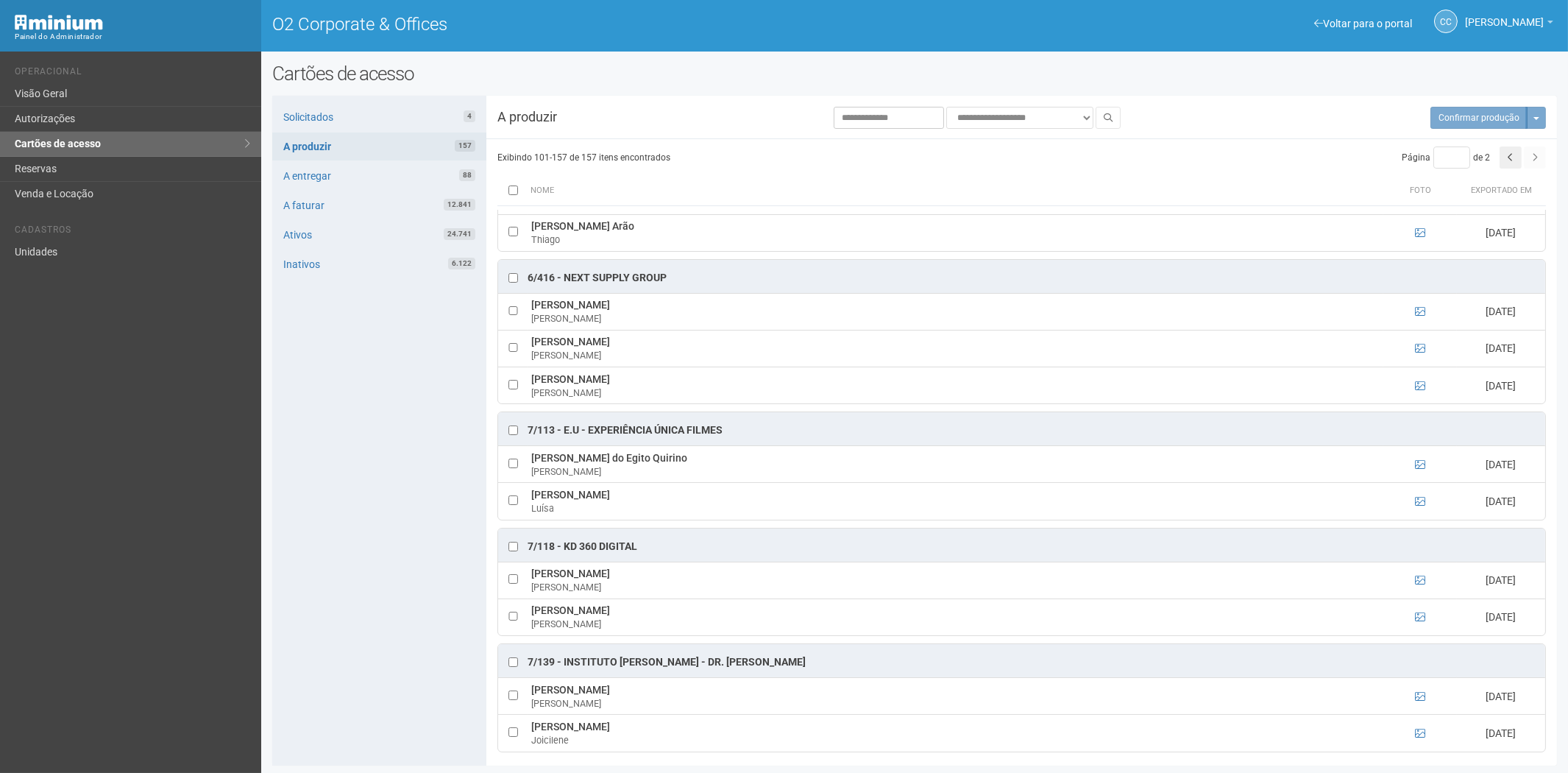
scroll to position [1849, 0]
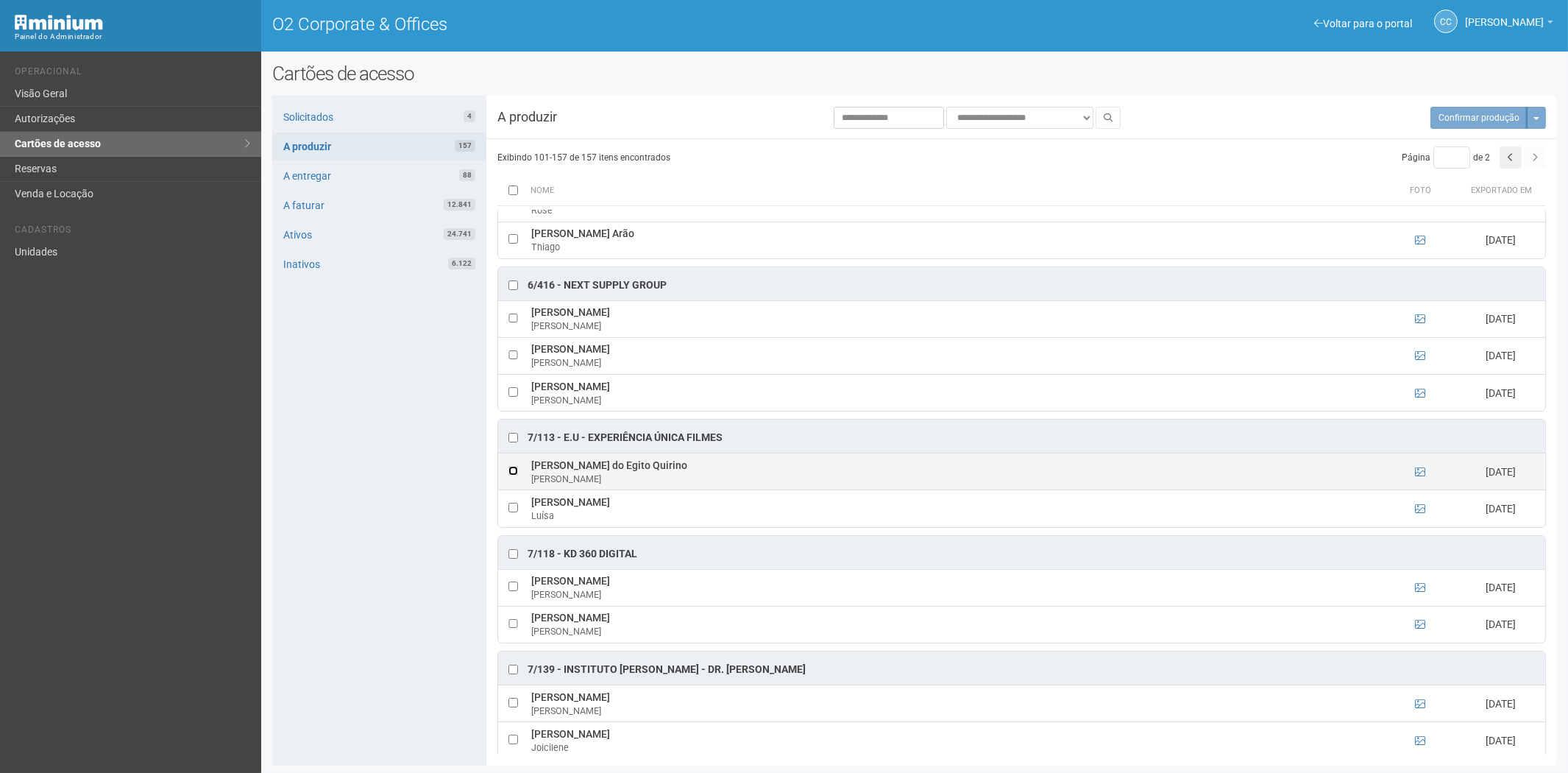
click at [518, 480] on td at bounding box center [512, 472] width 29 height 36
click at [526, 471] on tr "Gabriel do Egito Quirino Gabriel 11/08/2025" at bounding box center [1021, 472] width 1047 height 36
drag, startPoint x: 643, startPoint y: 476, endPoint x: 527, endPoint y: 474, distance: 116.0
click at [519, 474] on tr "Gabriel do Egito Quirino Gabriel 11/08/2025" at bounding box center [1021, 472] width 1047 height 36
copy tr "Gabriel do Egito Quirino"
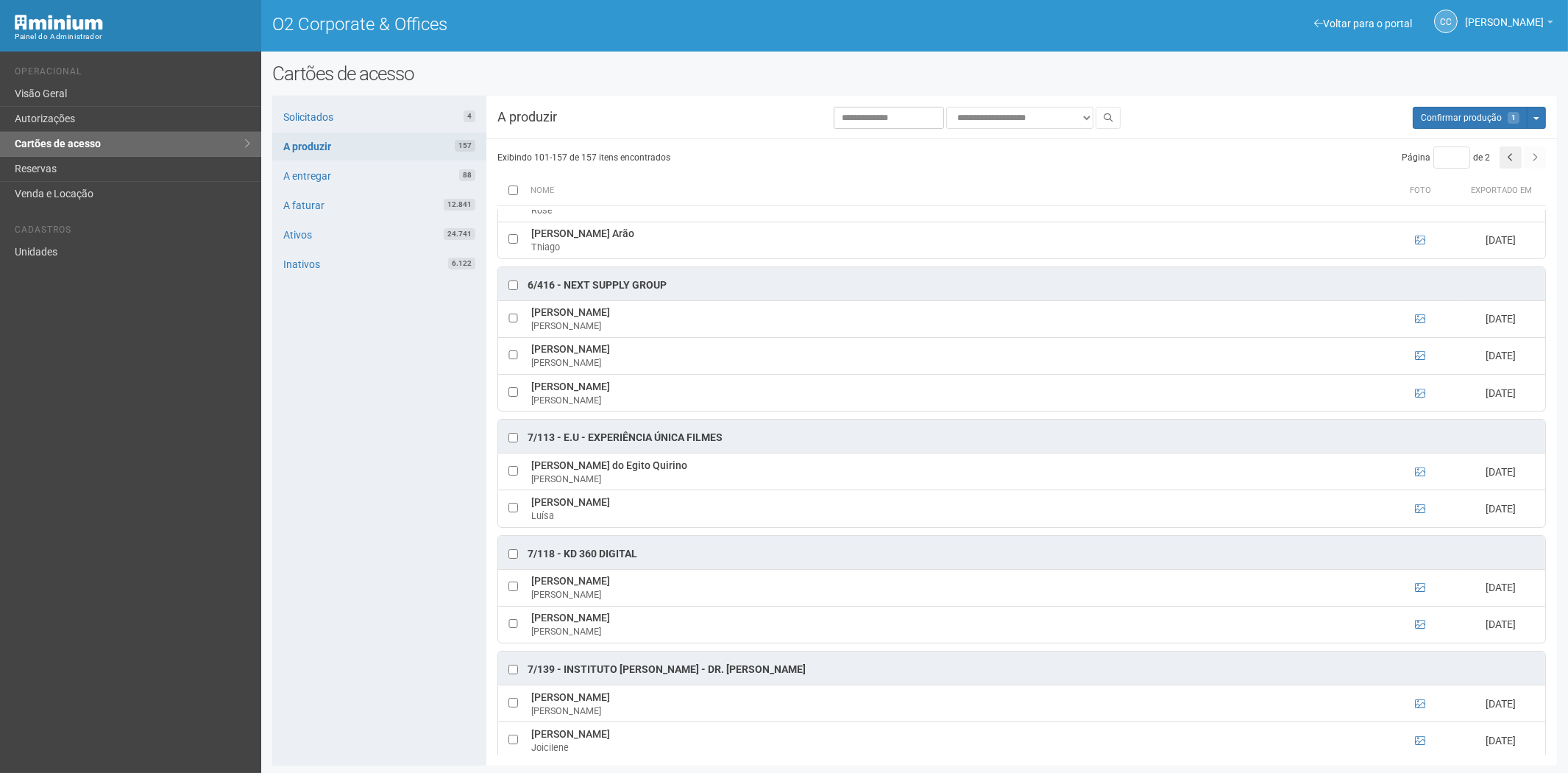
click at [363, 569] on div "Solicitados 4 A produzir 157 A entregar 88 A faturar 12.841 Ativos 24.741 Inati…" at bounding box center [379, 431] width 214 height 670
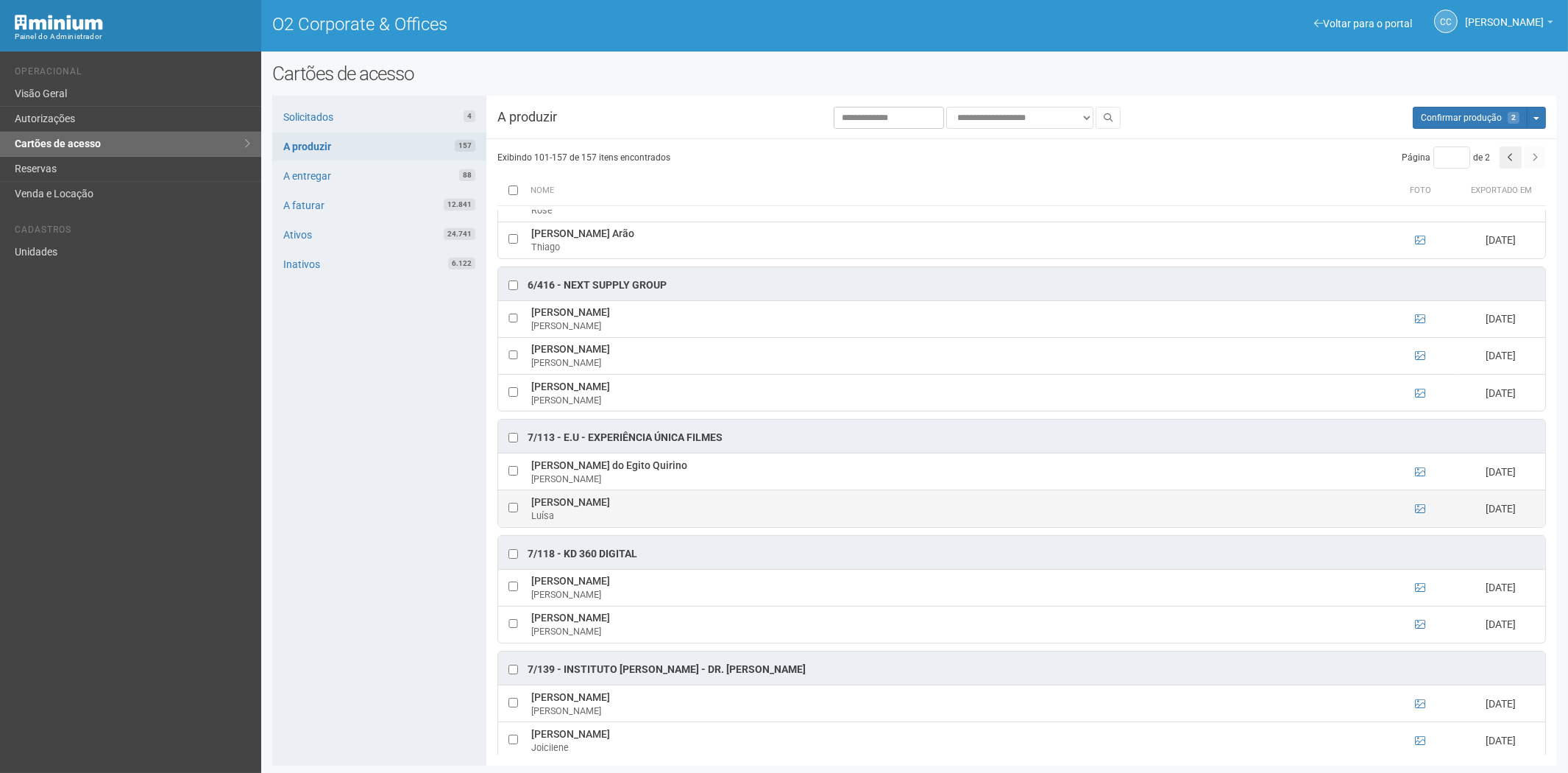
drag, startPoint x: 528, startPoint y: 511, endPoint x: 723, endPoint y: 512, distance: 195.0
click at [726, 512] on td "Luísa Henriques Azevedo Pimentel da Luz Luísa" at bounding box center [955, 508] width 856 height 36
copy td "Luísa Henriques Azevedo Pimentel da Luz"
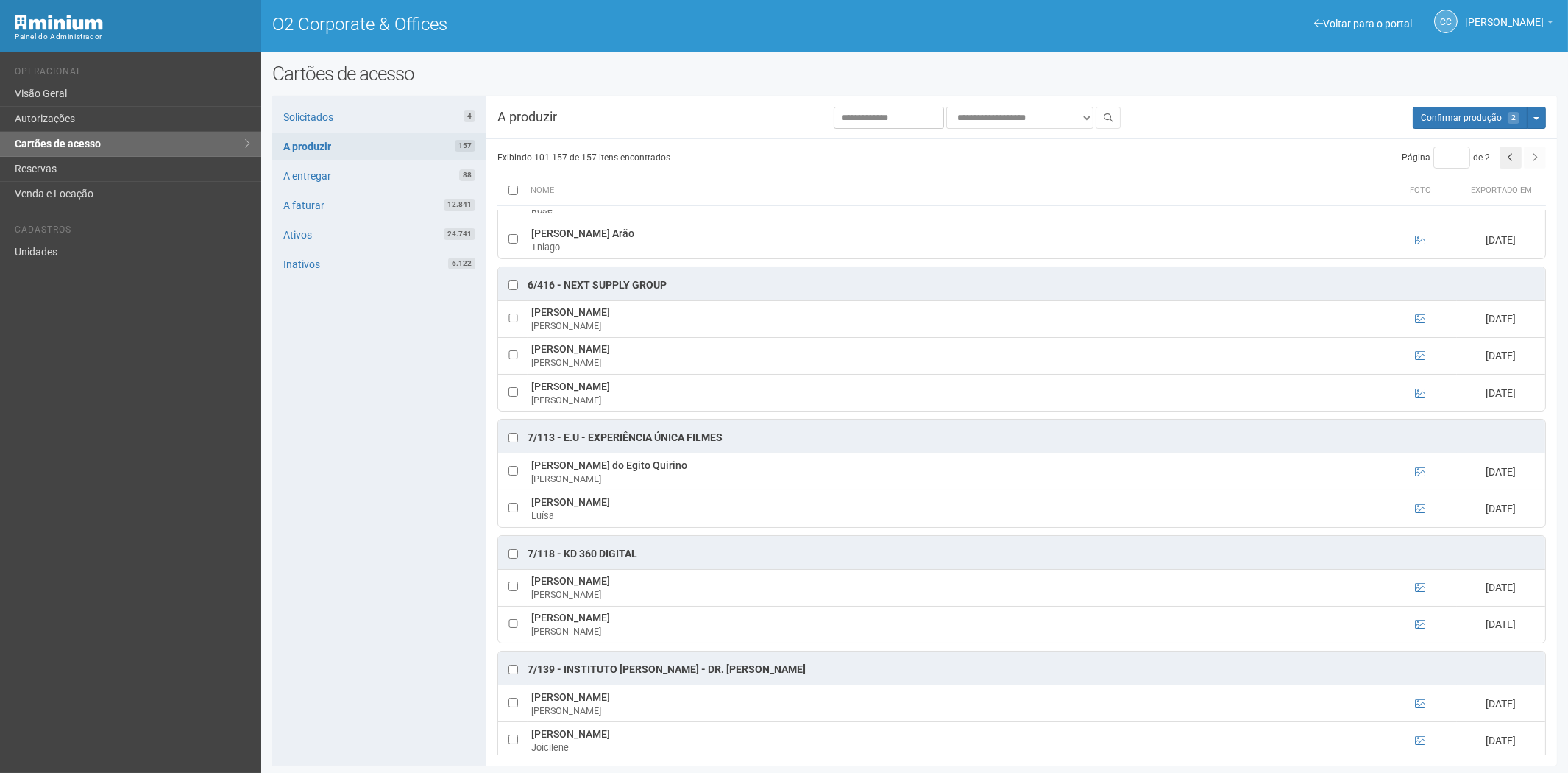
click at [405, 645] on div "Solicitados 4 A produzir 157 A entregar 88 A faturar 12.841 Ativos 24.741 Inati…" at bounding box center [379, 431] width 214 height 670
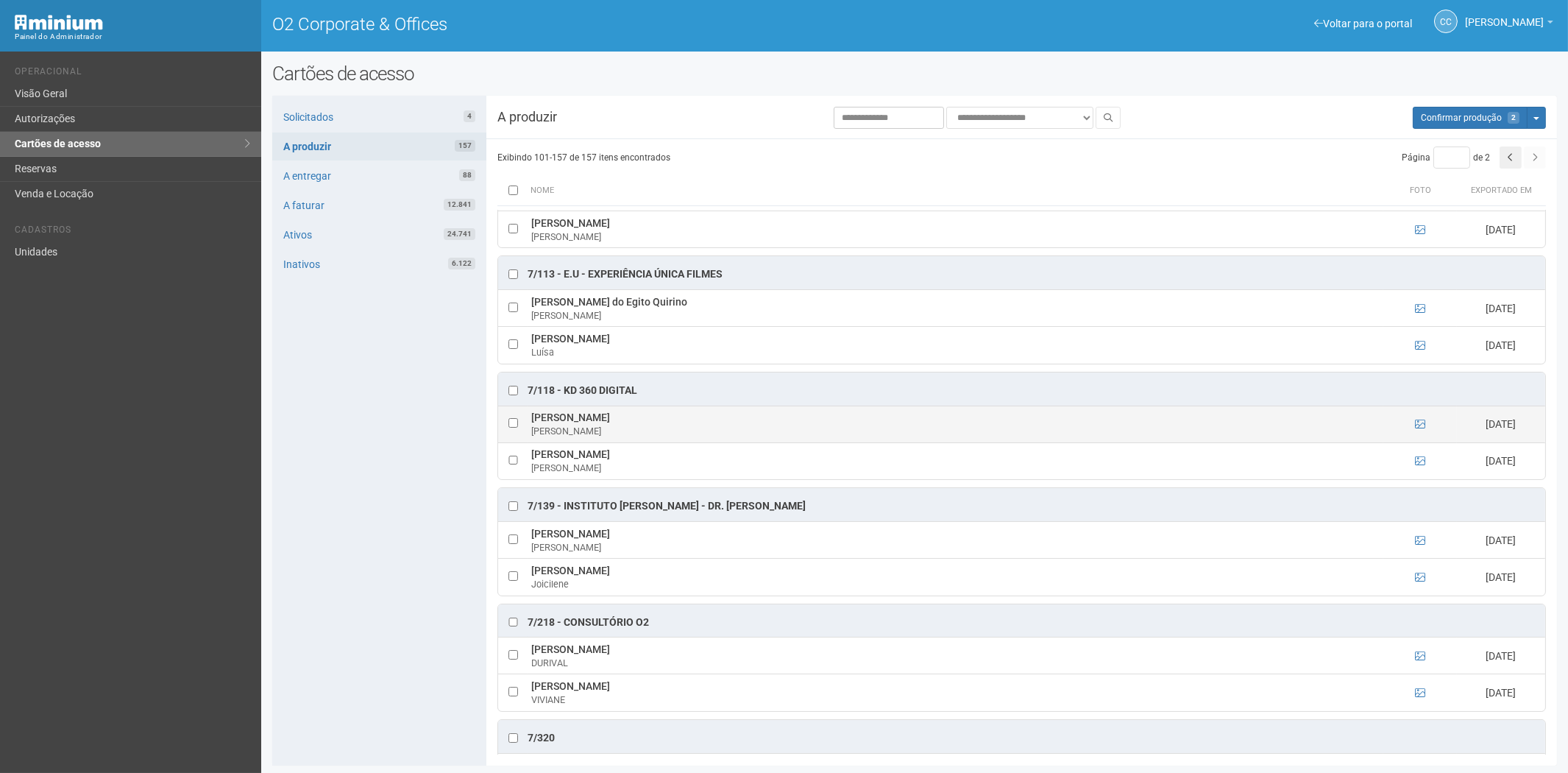
scroll to position [2094, 0]
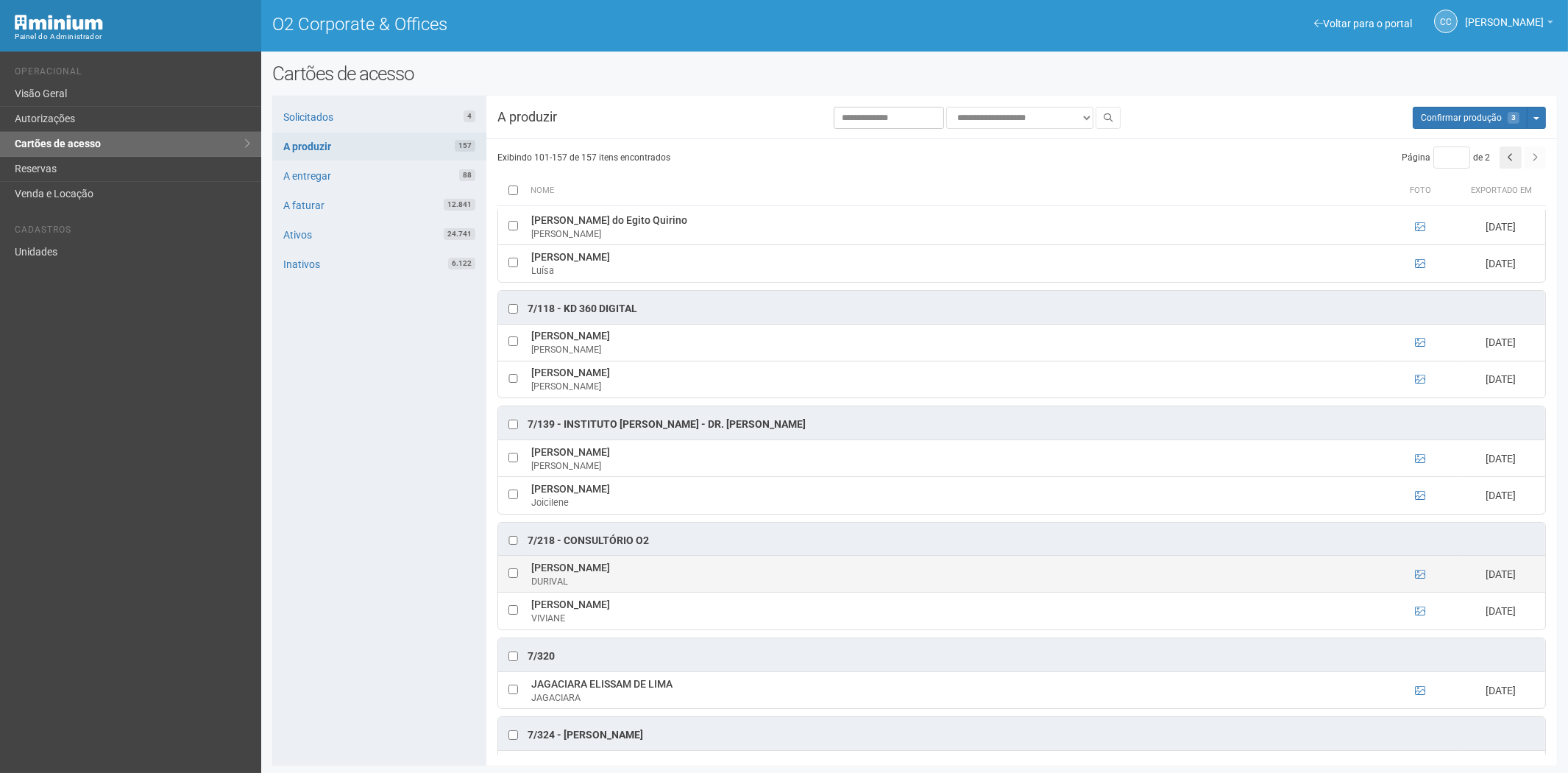
drag, startPoint x: 533, startPoint y: 577, endPoint x: 612, endPoint y: 580, distance: 79.1
click at [628, 583] on td "DURIVAL DE FARIAS DURIVAL" at bounding box center [955, 574] width 856 height 36
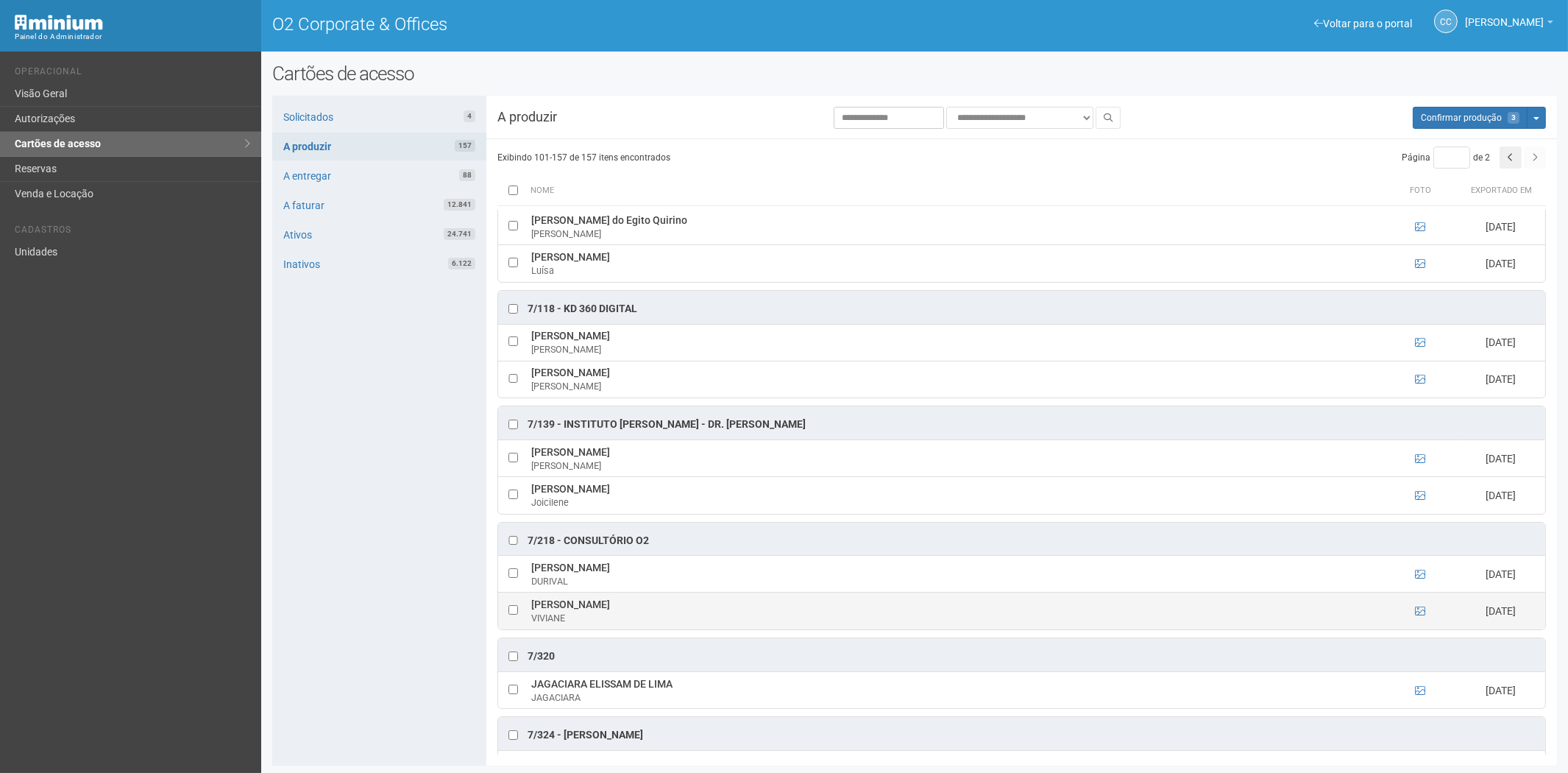
drag, startPoint x: 350, startPoint y: 622, endPoint x: 618, endPoint y: 612, distance: 268.2
click at [350, 622] on div "Solicitados 4 A produzir 157 A entregar 88 A faturar 12.841 Ativos 24.741 Inati…" at bounding box center [379, 431] width 214 height 670
drag, startPoint x: 530, startPoint y: 615, endPoint x: 673, endPoint y: 616, distance: 143.0
click at [673, 616] on td "VIVIANE DOS SANTOS VIEIRA VIVIANE" at bounding box center [955, 611] width 856 height 36
click at [356, 517] on div "Solicitados 4 A produzir 157 A entregar 88 A faturar 12.841 Ativos 24.741 Inati…" at bounding box center [379, 431] width 214 height 670
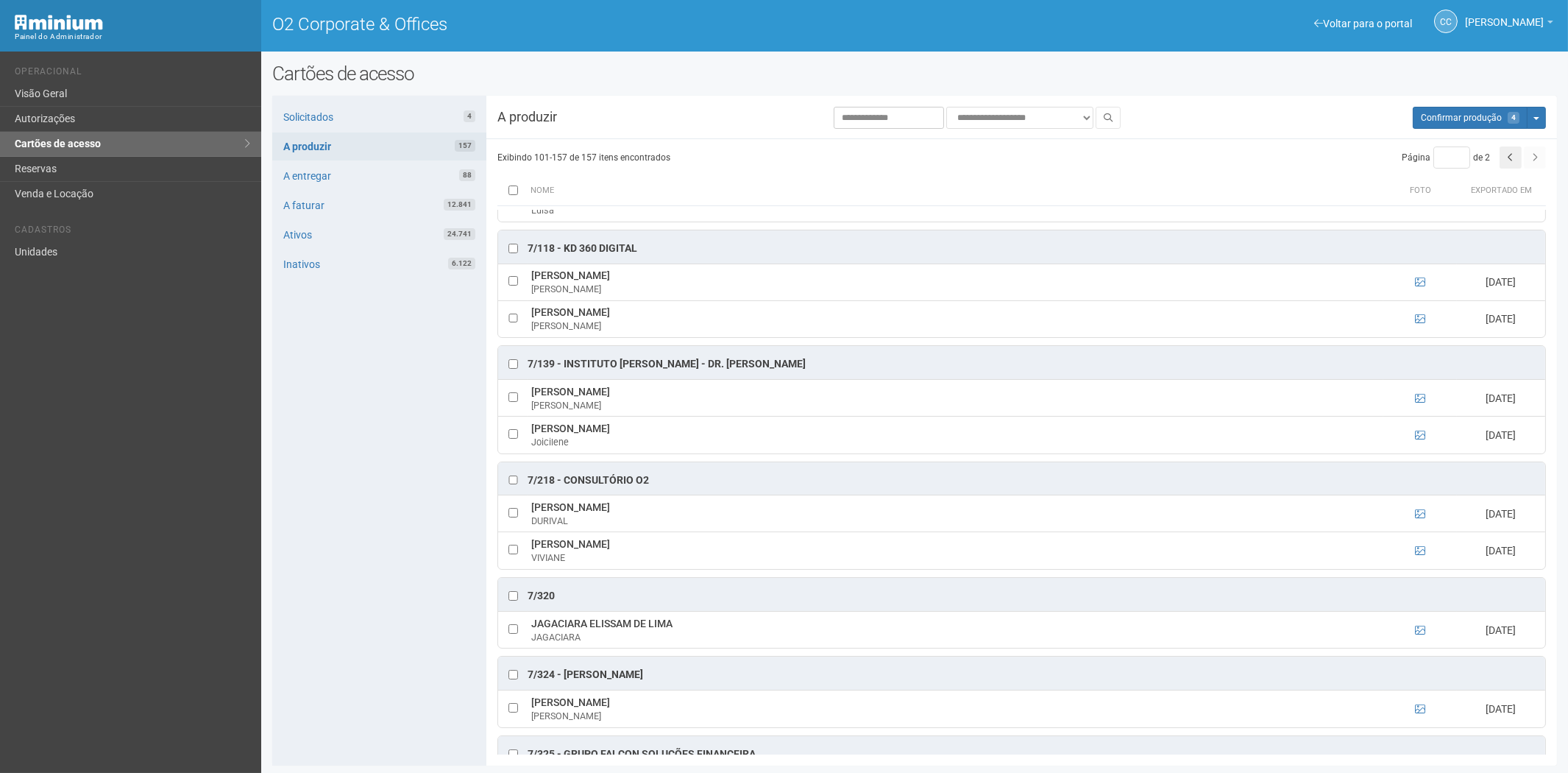
scroll to position [2258, 0]
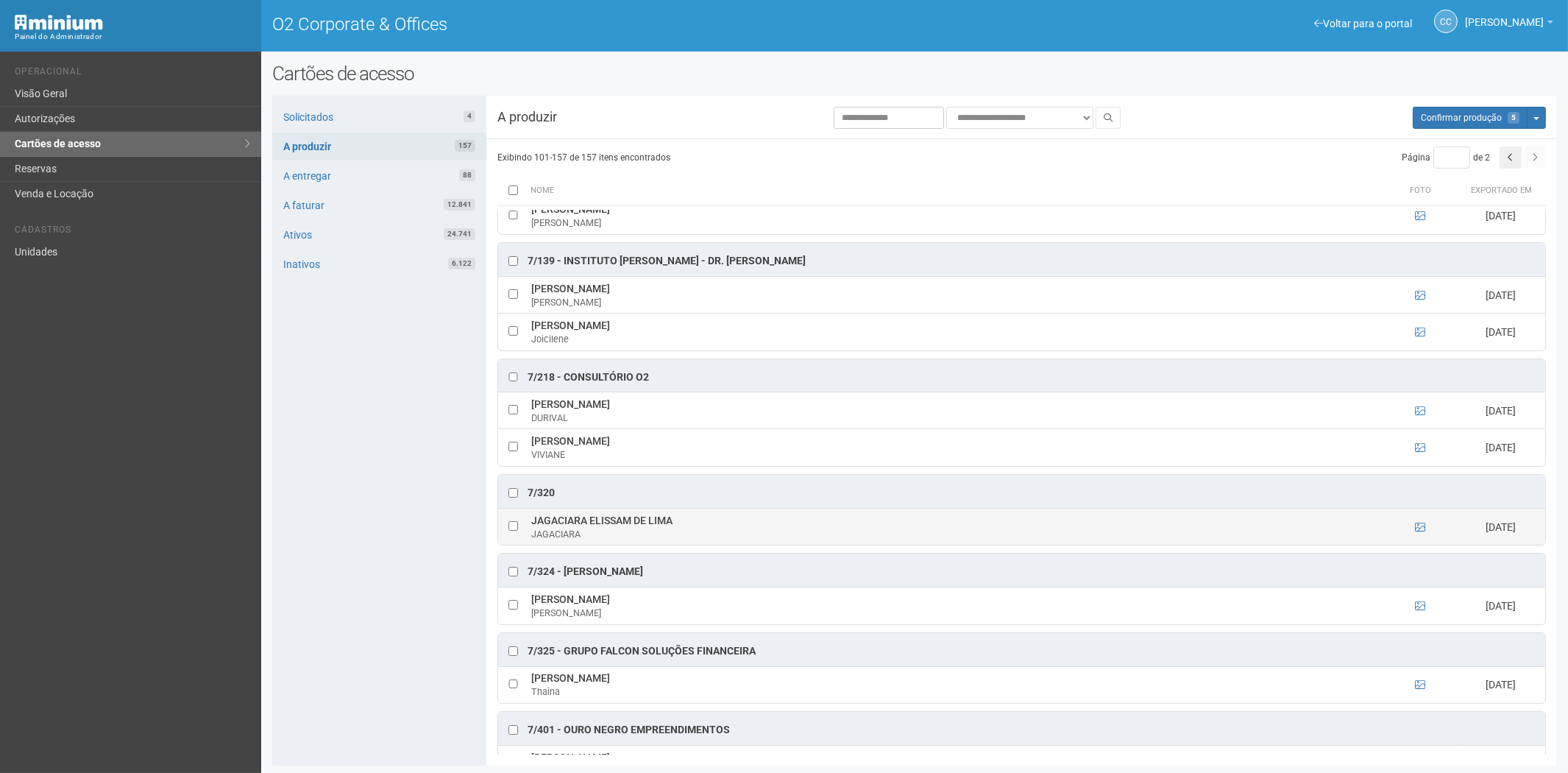
drag, startPoint x: 560, startPoint y: 532, endPoint x: 563, endPoint y: 543, distance: 11.4
click at [662, 538] on td "JAGACIARA ELISSAM DE LIMA JAGACIARA" at bounding box center [955, 526] width 856 height 36
drag, startPoint x: 526, startPoint y: 531, endPoint x: 641, endPoint y: 535, distance: 115.1
click at [668, 532] on td "JAGACIARA ELISSAM DE LIMA JAGACIARA" at bounding box center [955, 526] width 856 height 36
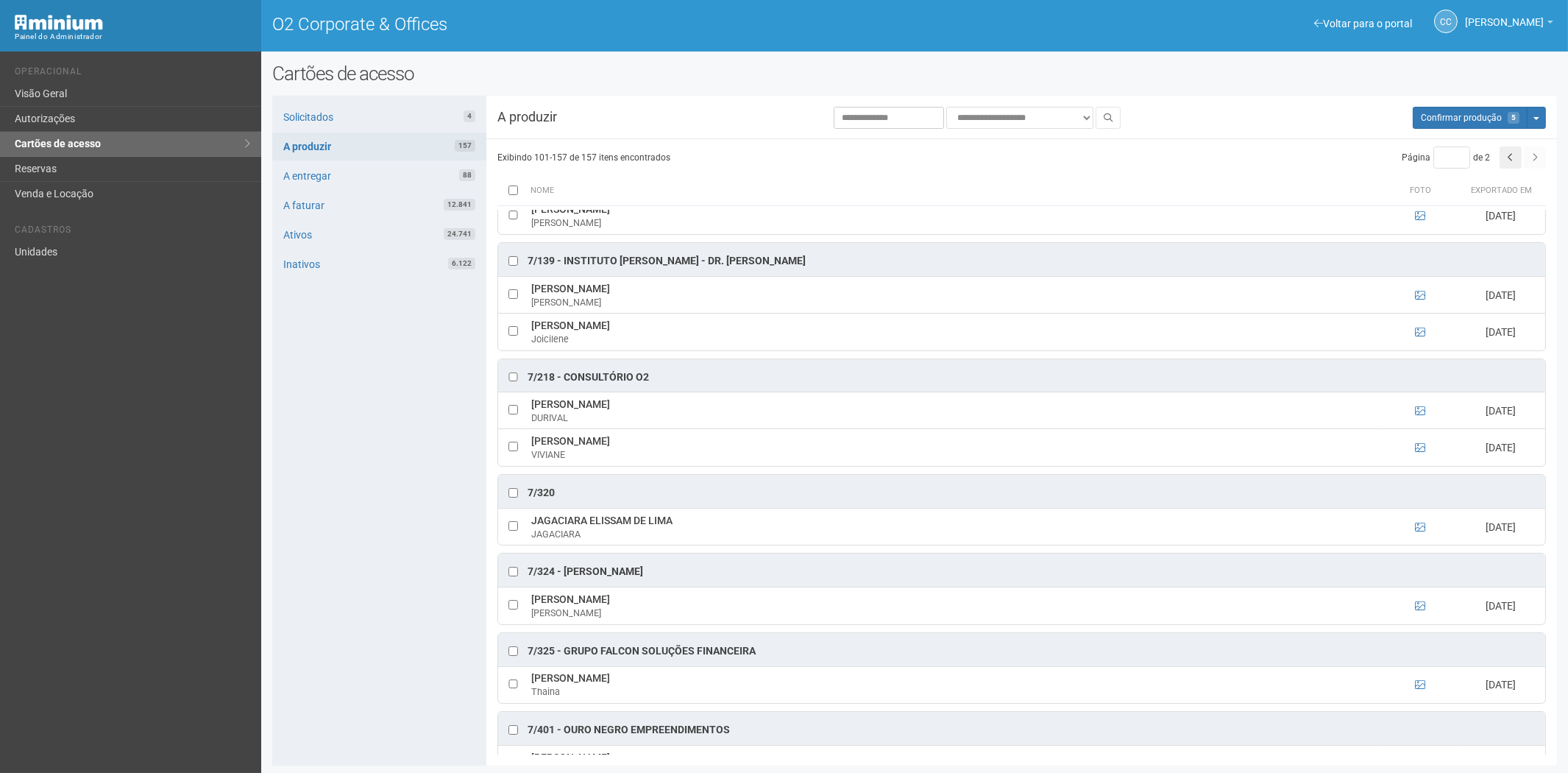
drag, startPoint x: 364, startPoint y: 637, endPoint x: 543, endPoint y: 642, distance: 179.1
click at [364, 637] on div "Solicitados 4 A produzir 157 A entregar 88 A faturar 12.841 Ativos 24.741 Inati…" at bounding box center [379, 431] width 214 height 670
drag, startPoint x: 525, startPoint y: 611, endPoint x: 704, endPoint y: 611, distance: 179.0
click at [733, 615] on tr "ANDRE GUILHERME CARVALHO CORREA ANDRE 19/08/2025" at bounding box center [1021, 606] width 1047 height 36
click at [368, 451] on div "Solicitados 4 A produzir 157 A entregar 88 A faturar 12.841 Ativos 24.741 Inati…" at bounding box center [379, 431] width 214 height 670
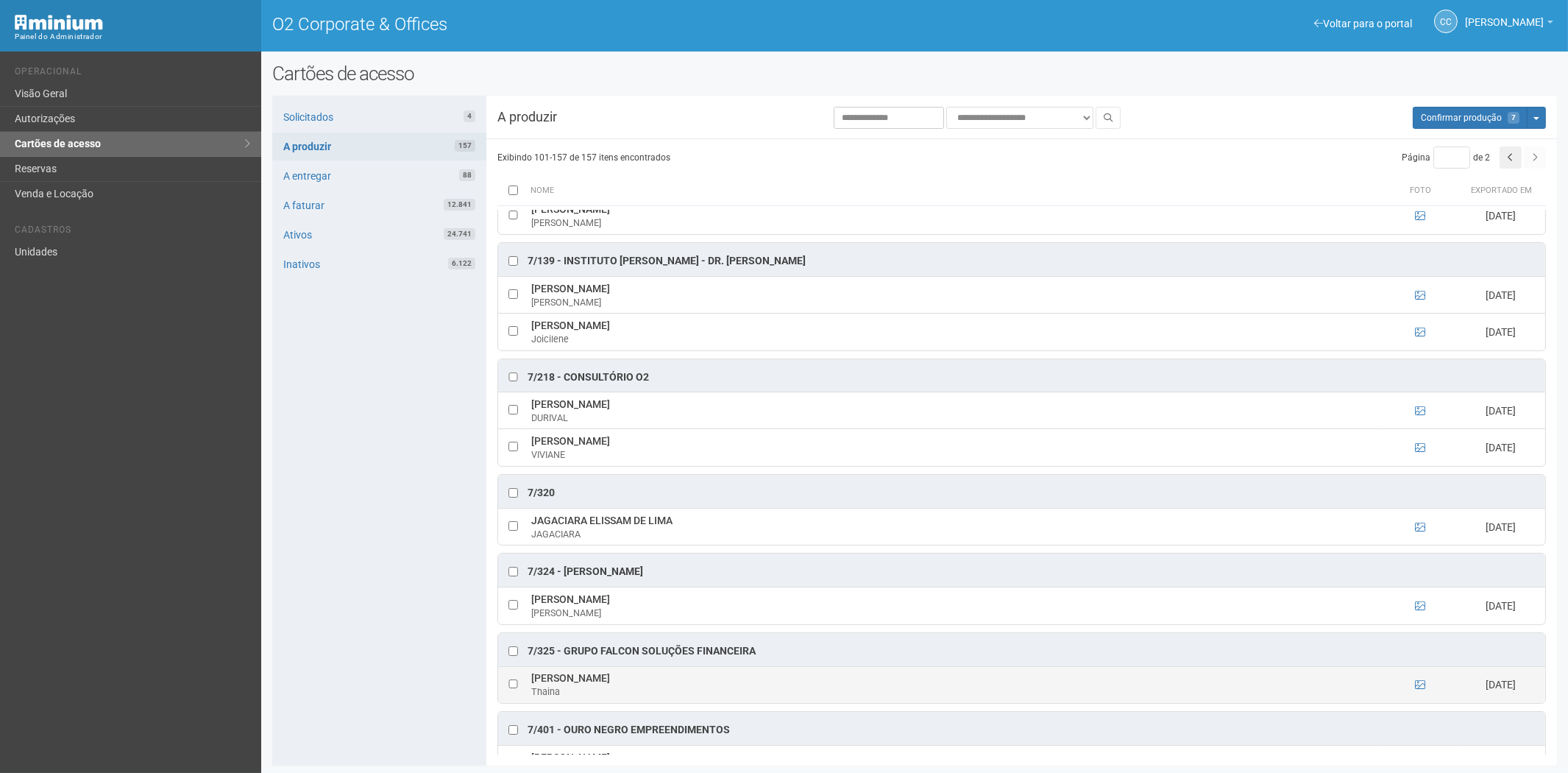
drag, startPoint x: 527, startPoint y: 690, endPoint x: 582, endPoint y: 691, distance: 55.0
click at [600, 691] on td "Thaina Gomes Thaina" at bounding box center [955, 684] width 856 height 36
drag, startPoint x: 387, startPoint y: 668, endPoint x: 407, endPoint y: 668, distance: 20.0
click at [387, 668] on div "Solicitados 4 A produzir 157 A entregar 88 A faturar 12.841 Ativos 24.741 Inati…" at bounding box center [379, 431] width 214 height 670
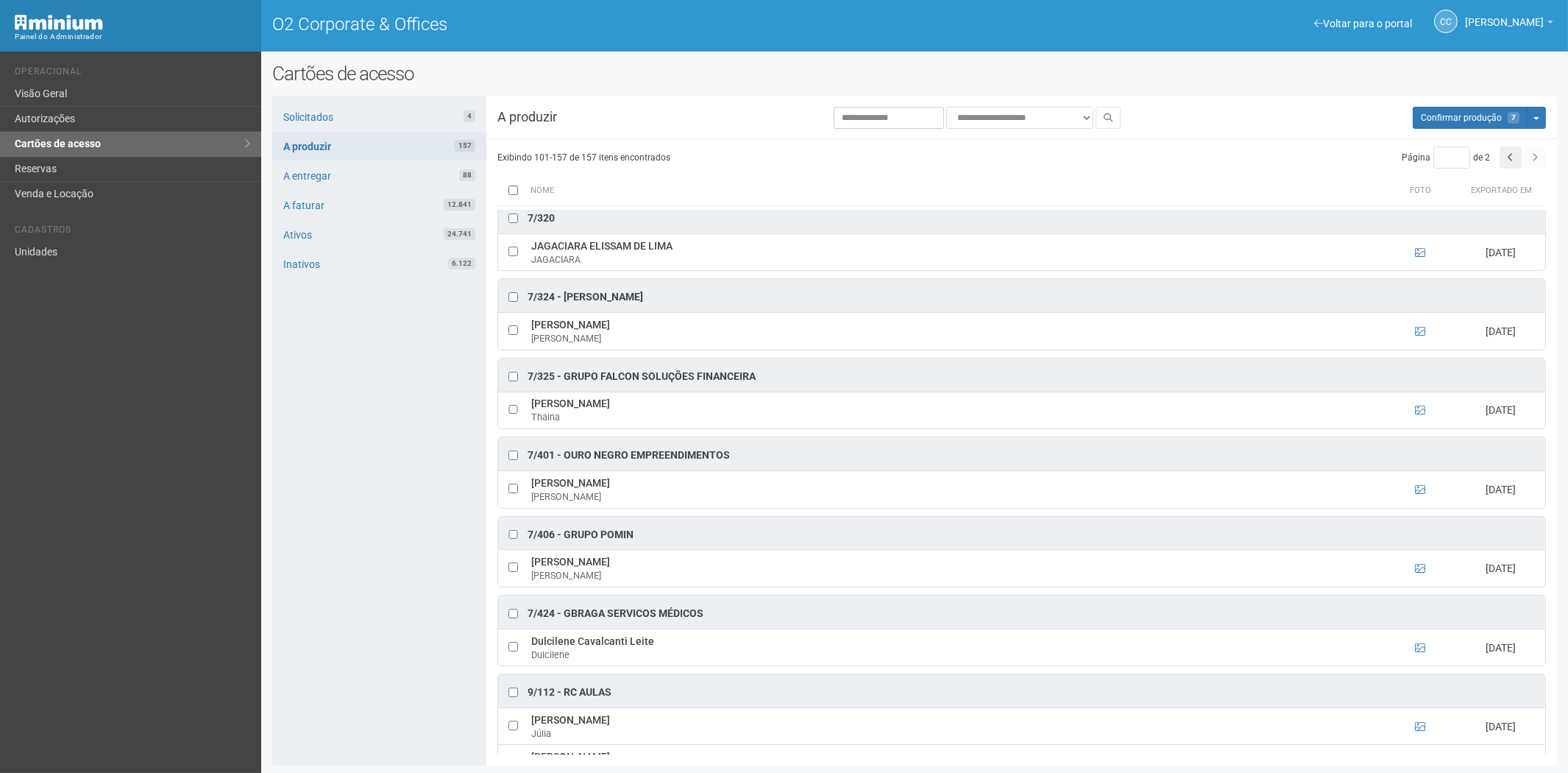
scroll to position [2585, 0]
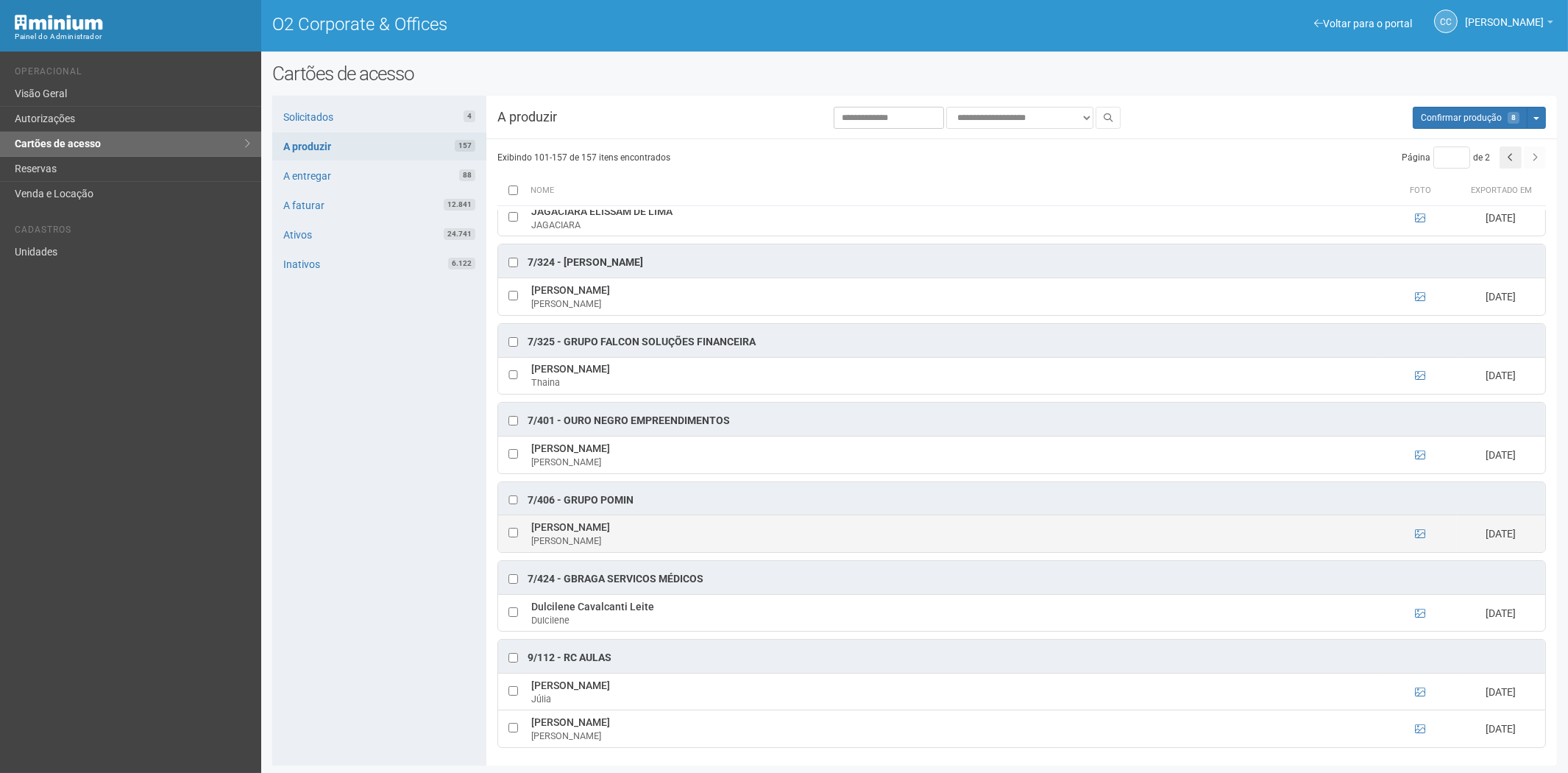
drag, startPoint x: 527, startPoint y: 524, endPoint x: 641, endPoint y: 527, distance: 114.0
click at [661, 526] on td "Maria Luisa Santos da Silva Maria" at bounding box center [955, 534] width 856 height 36
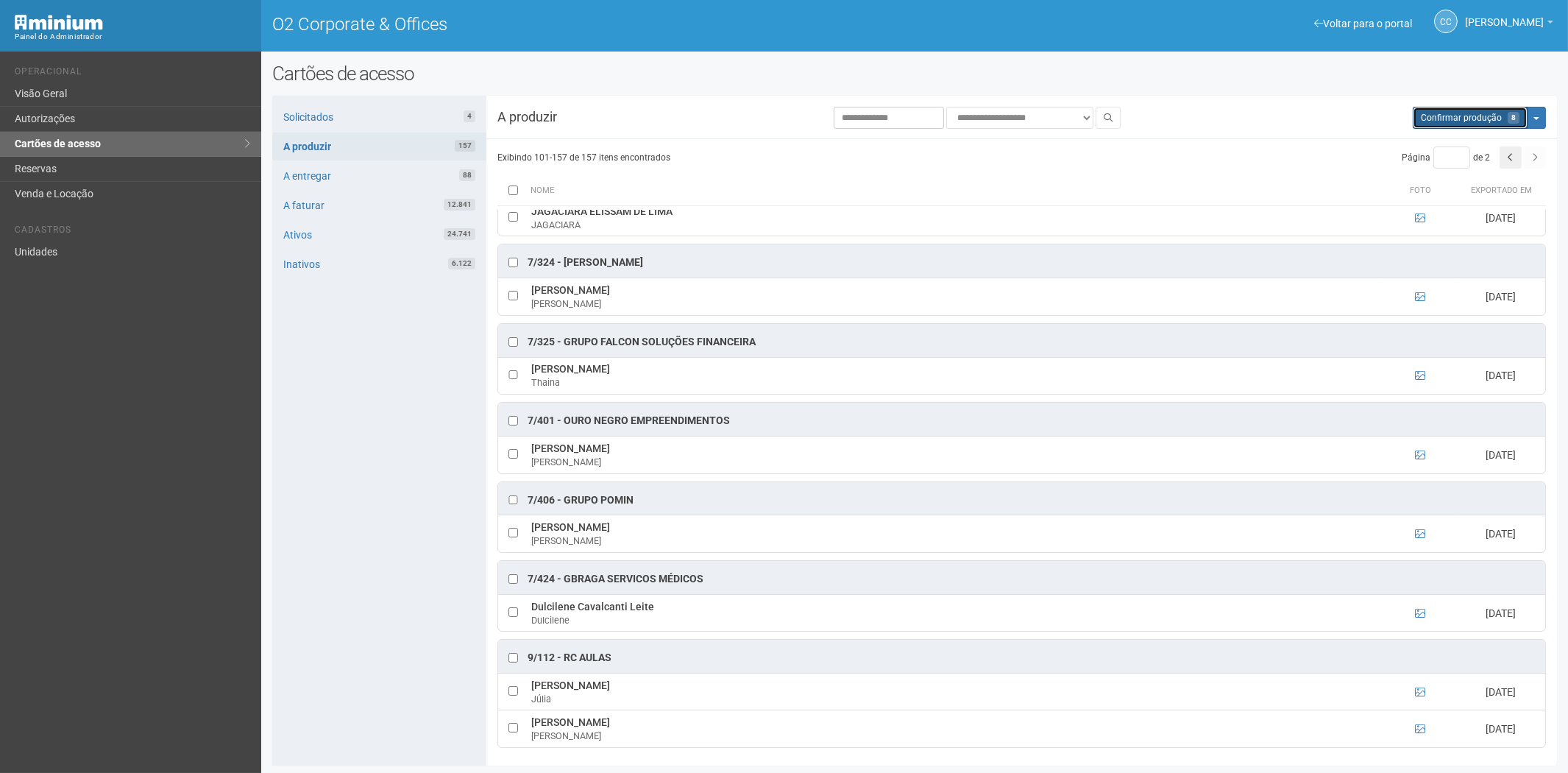
click at [1453, 107] on button "Aguarde... Confirmar produção 8" at bounding box center [1469, 118] width 115 height 22
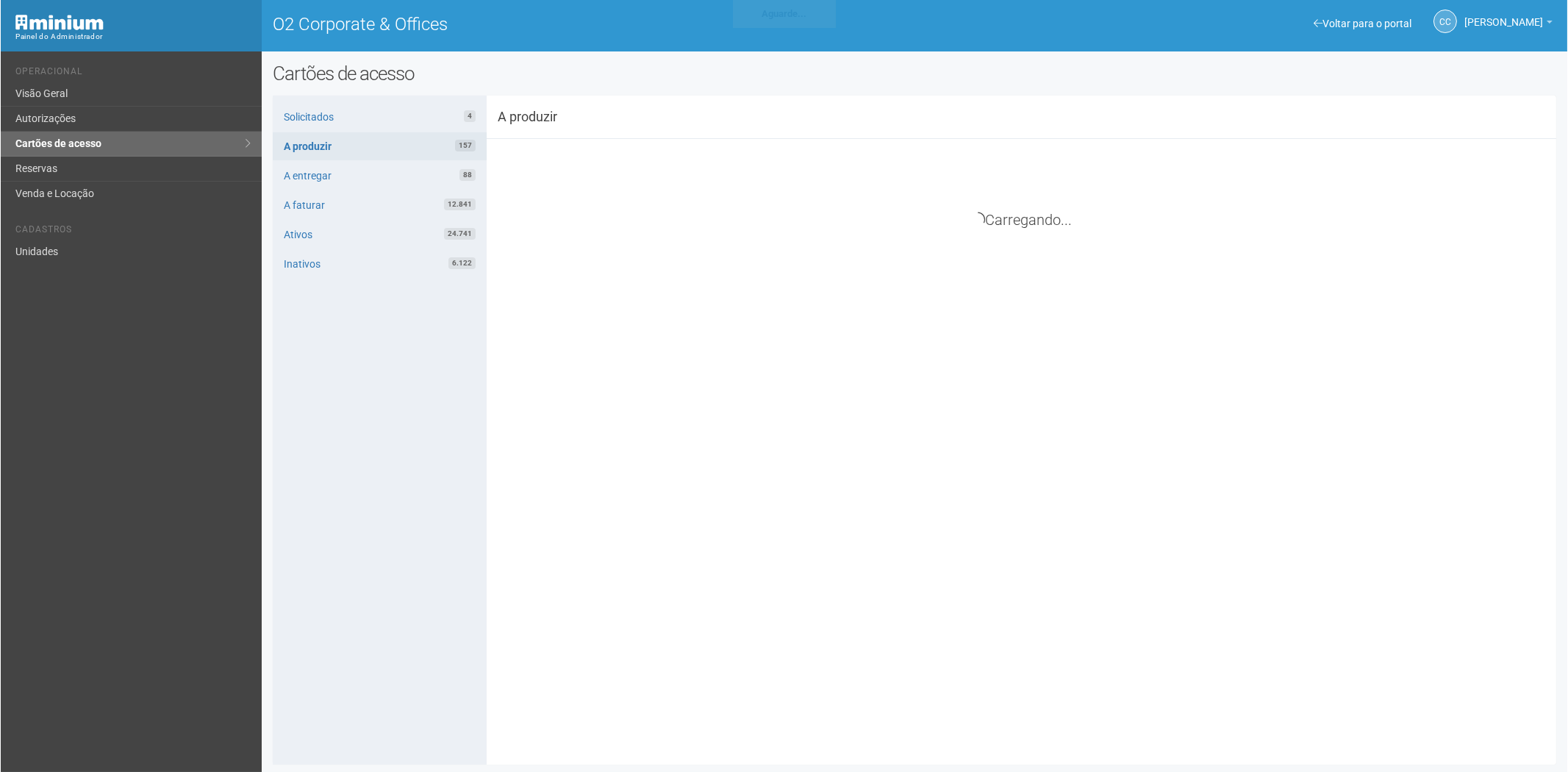
scroll to position [0, 0]
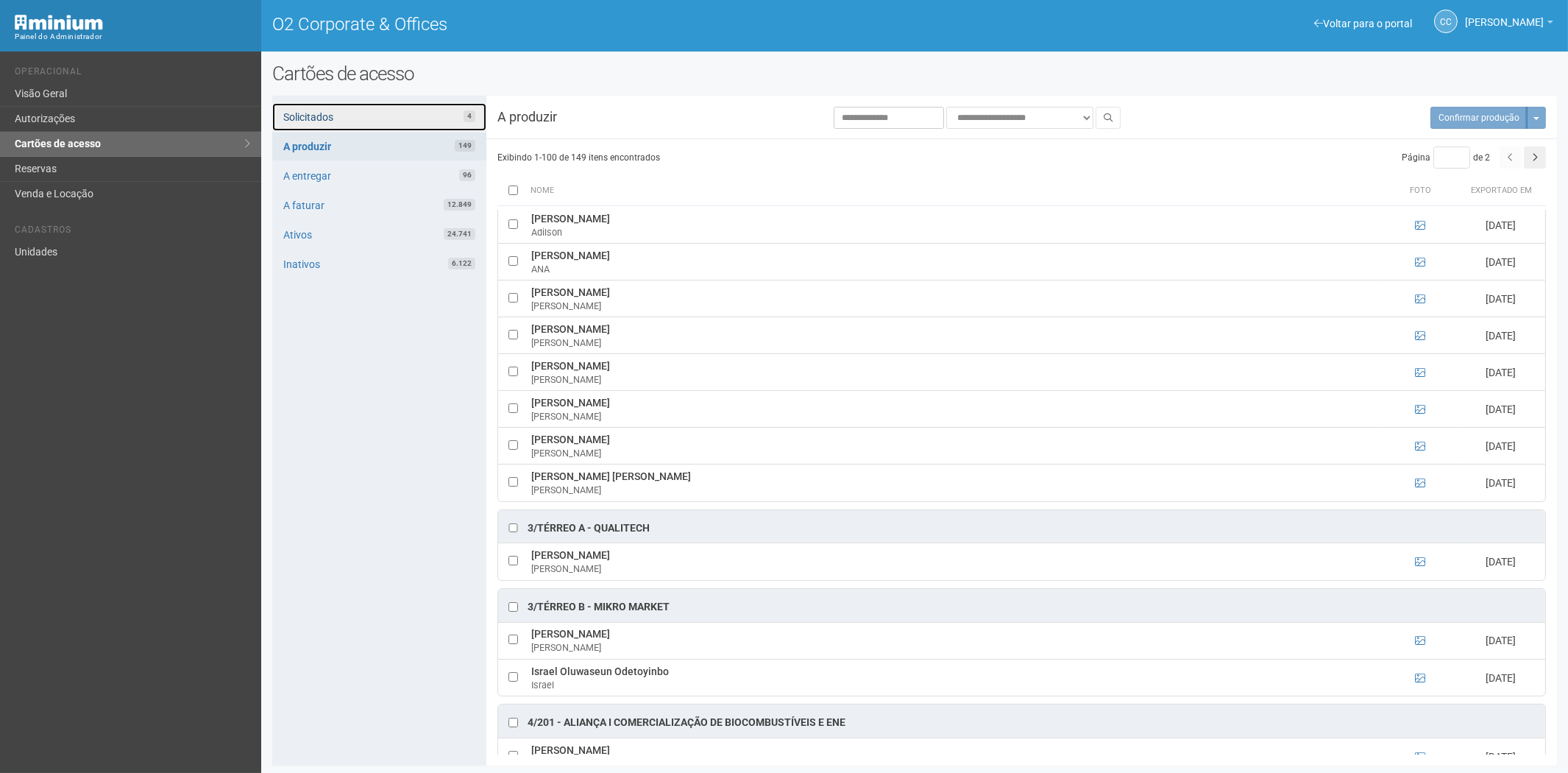
click at [389, 103] on link "Solicitados 4" at bounding box center [379, 116] width 214 height 28
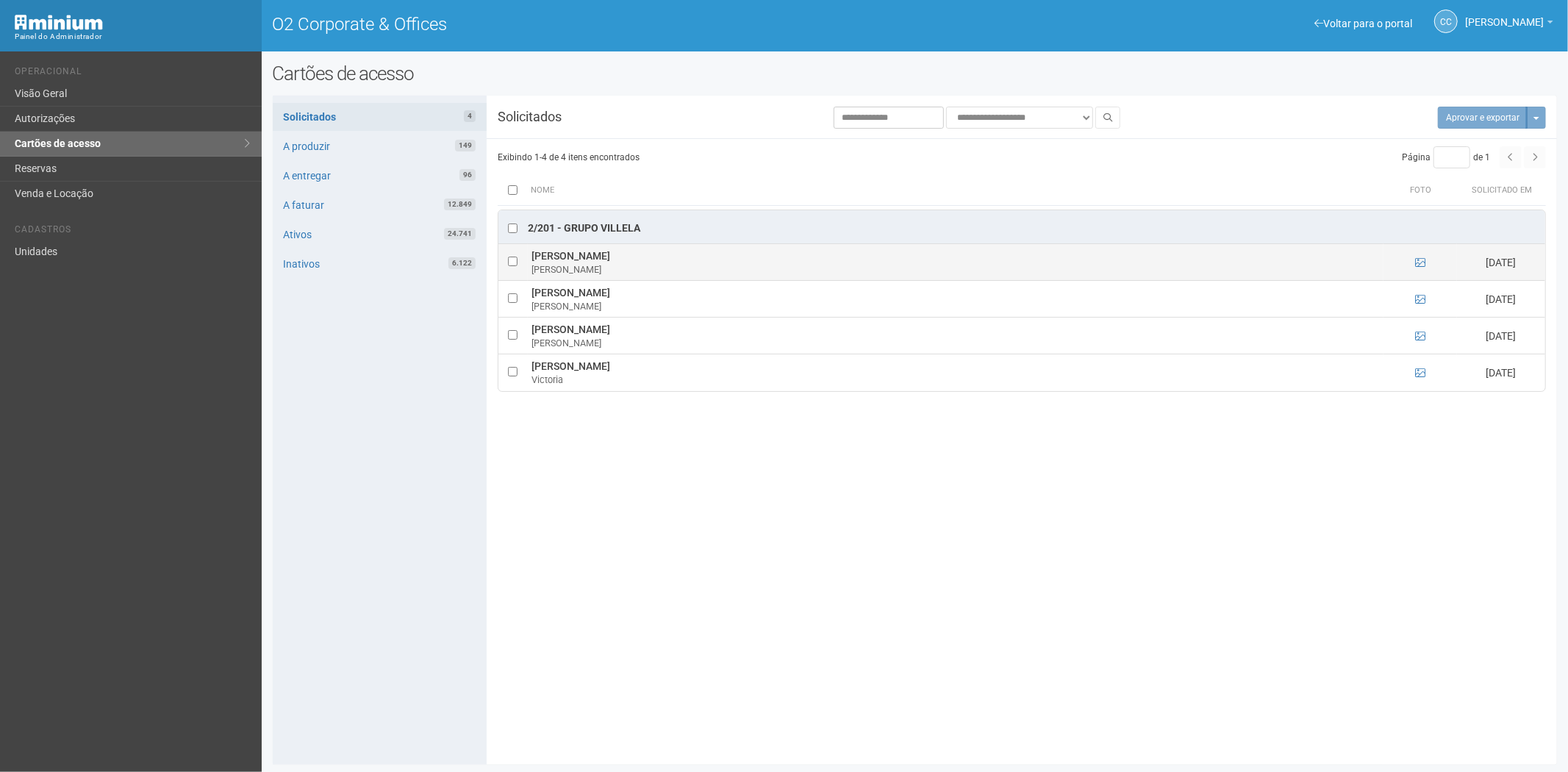
click at [1414, 260] on td at bounding box center [1420, 263] width 74 height 36
click at [1415, 255] on td at bounding box center [1420, 263] width 74 height 36
click at [1420, 266] on icon at bounding box center [1420, 262] width 10 height 10
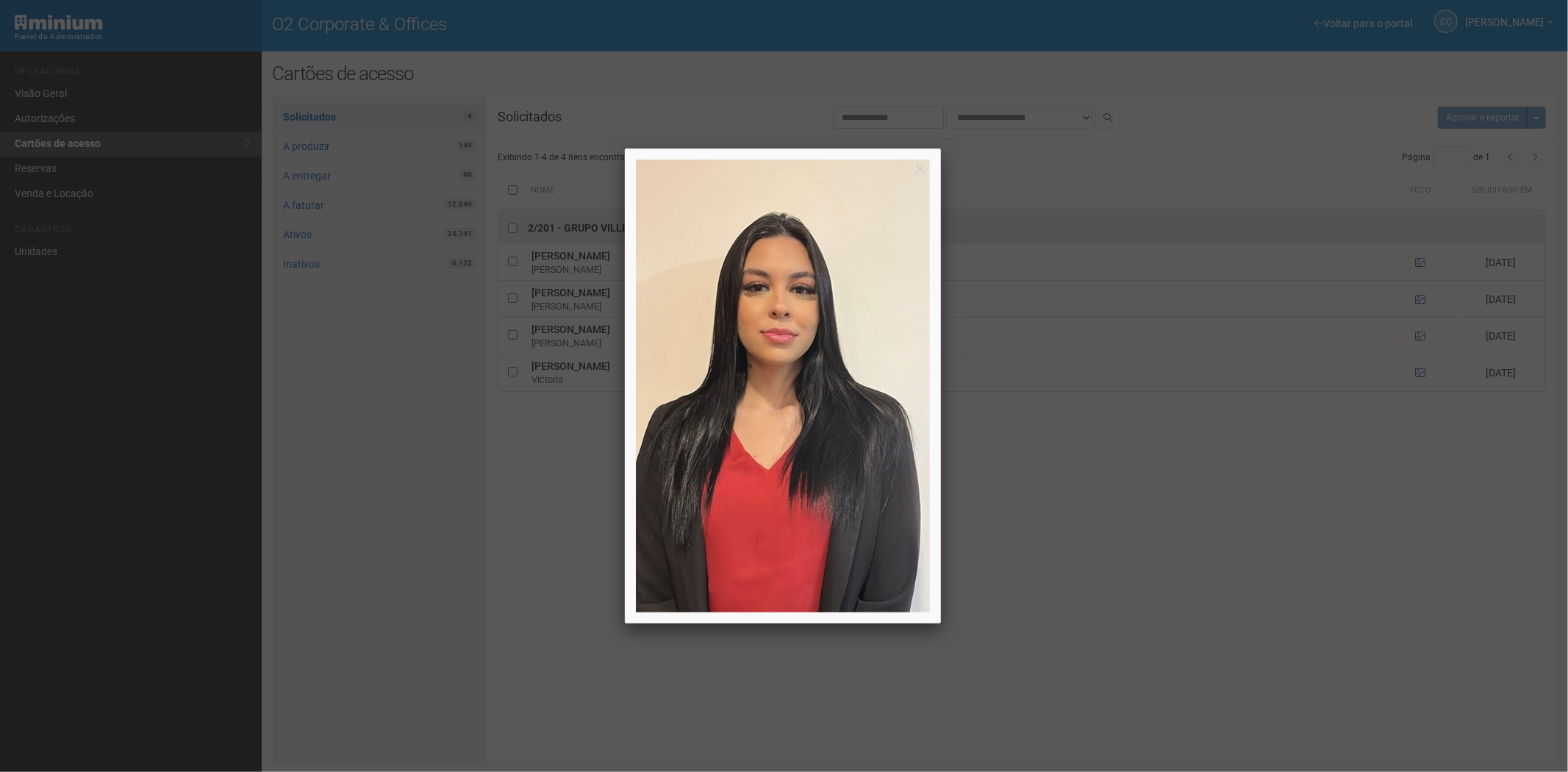
click at [1420, 263] on div at bounding box center [784, 386] width 1568 height 772
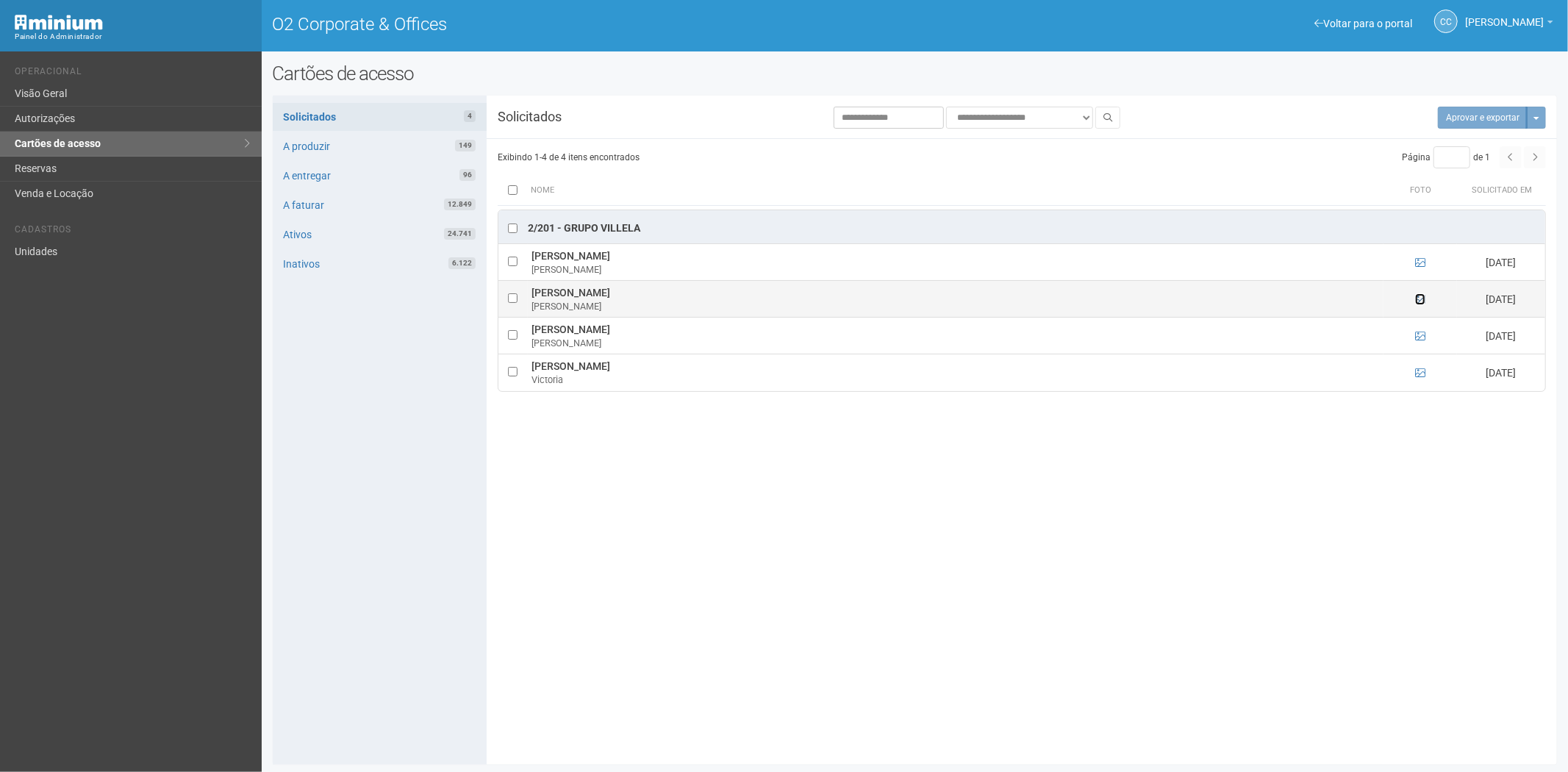
click at [1420, 301] on icon at bounding box center [1420, 299] width 10 height 10
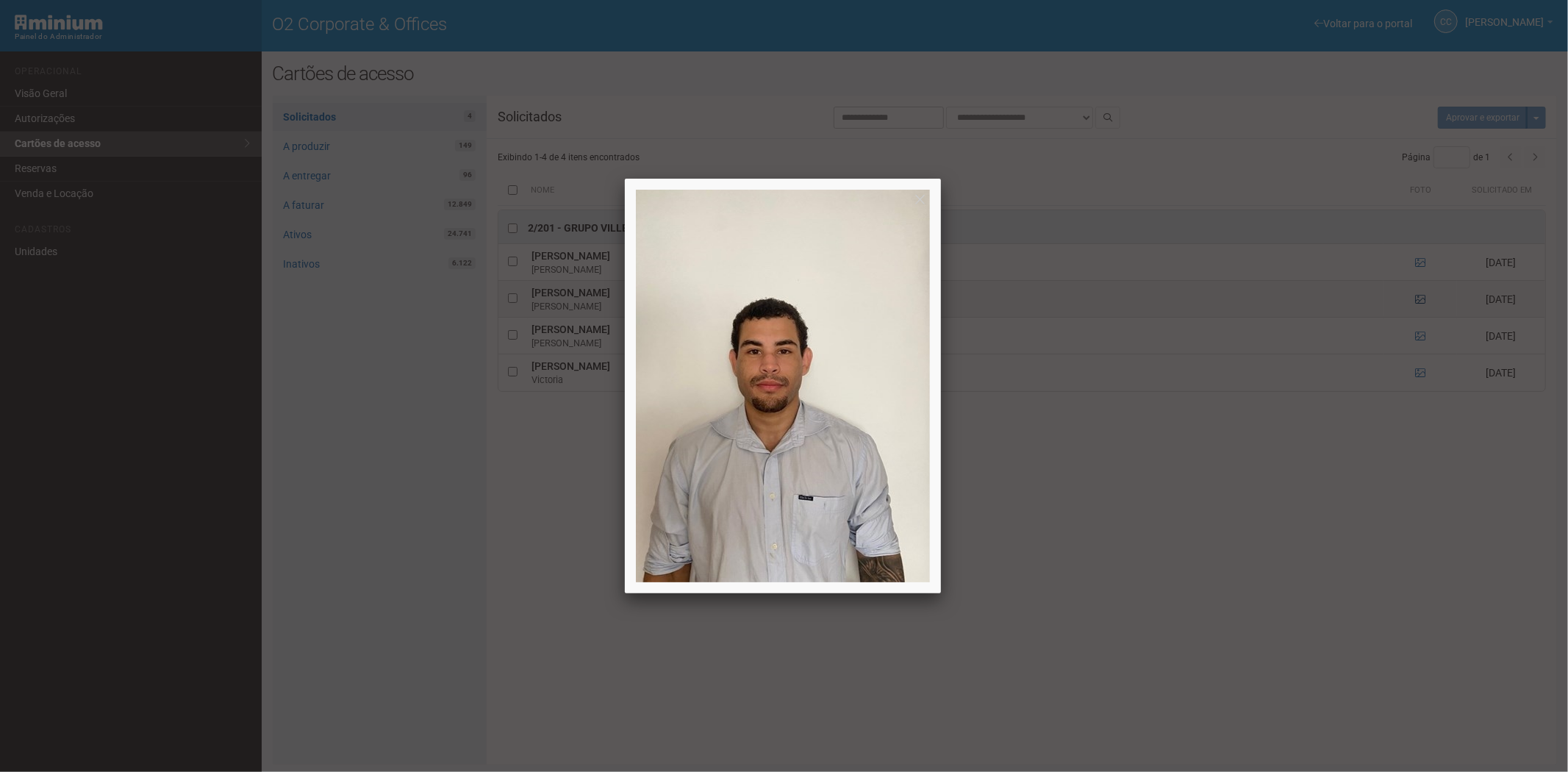
click at [1420, 301] on div at bounding box center [784, 386] width 1568 height 772
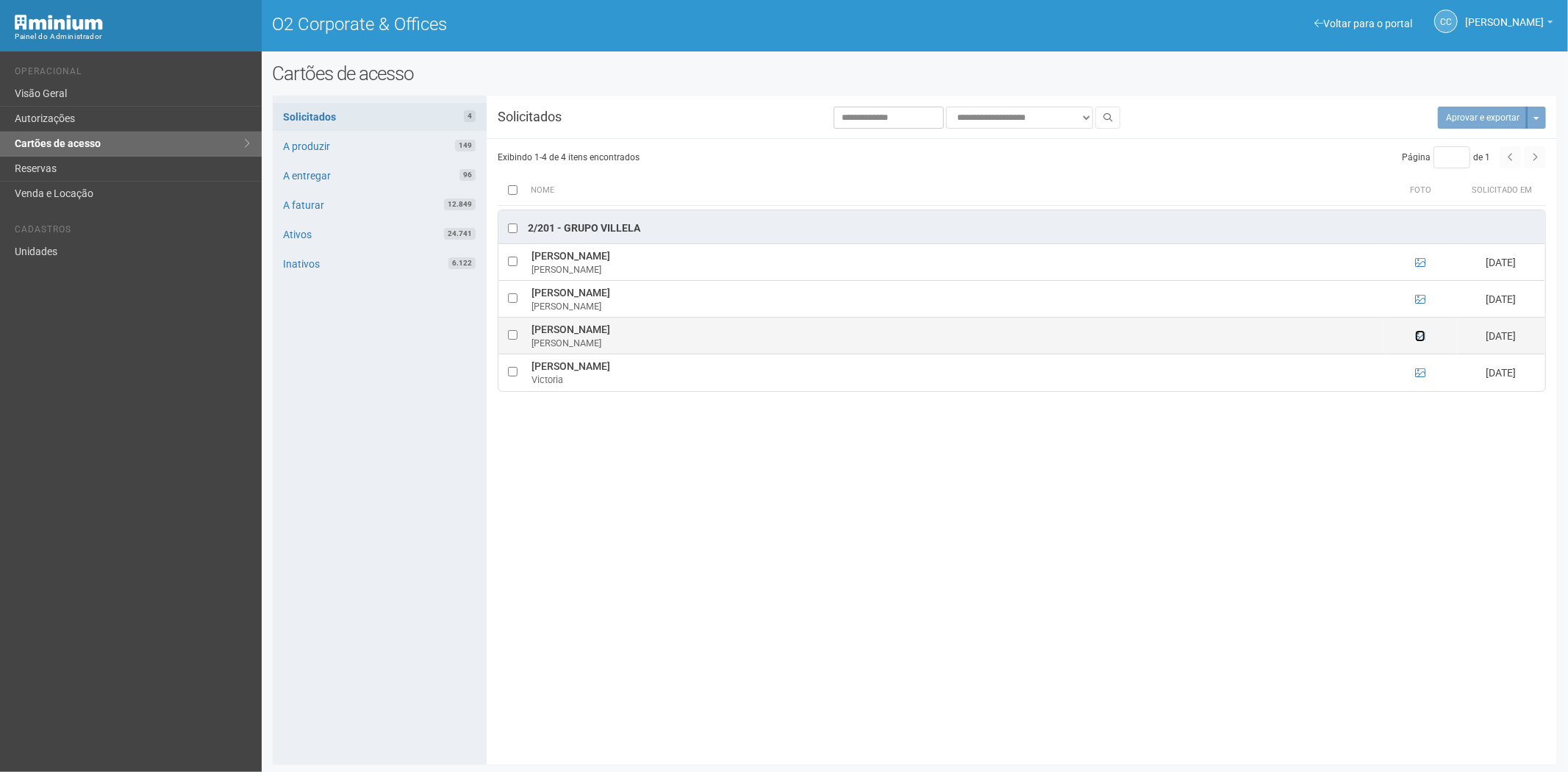
click at [1418, 334] on icon at bounding box center [1420, 335] width 10 height 10
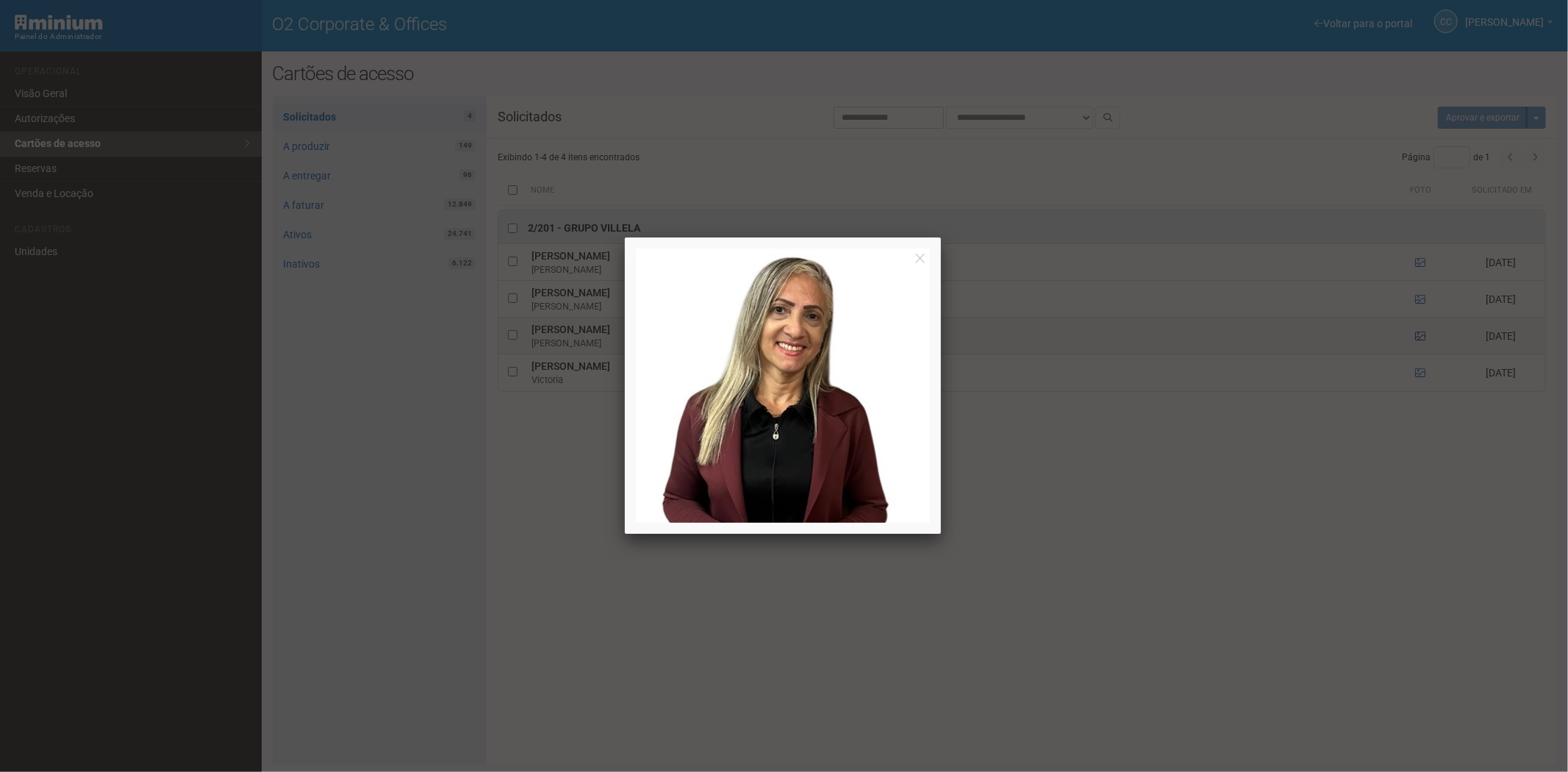
click at [1418, 334] on div at bounding box center [784, 386] width 1568 height 772
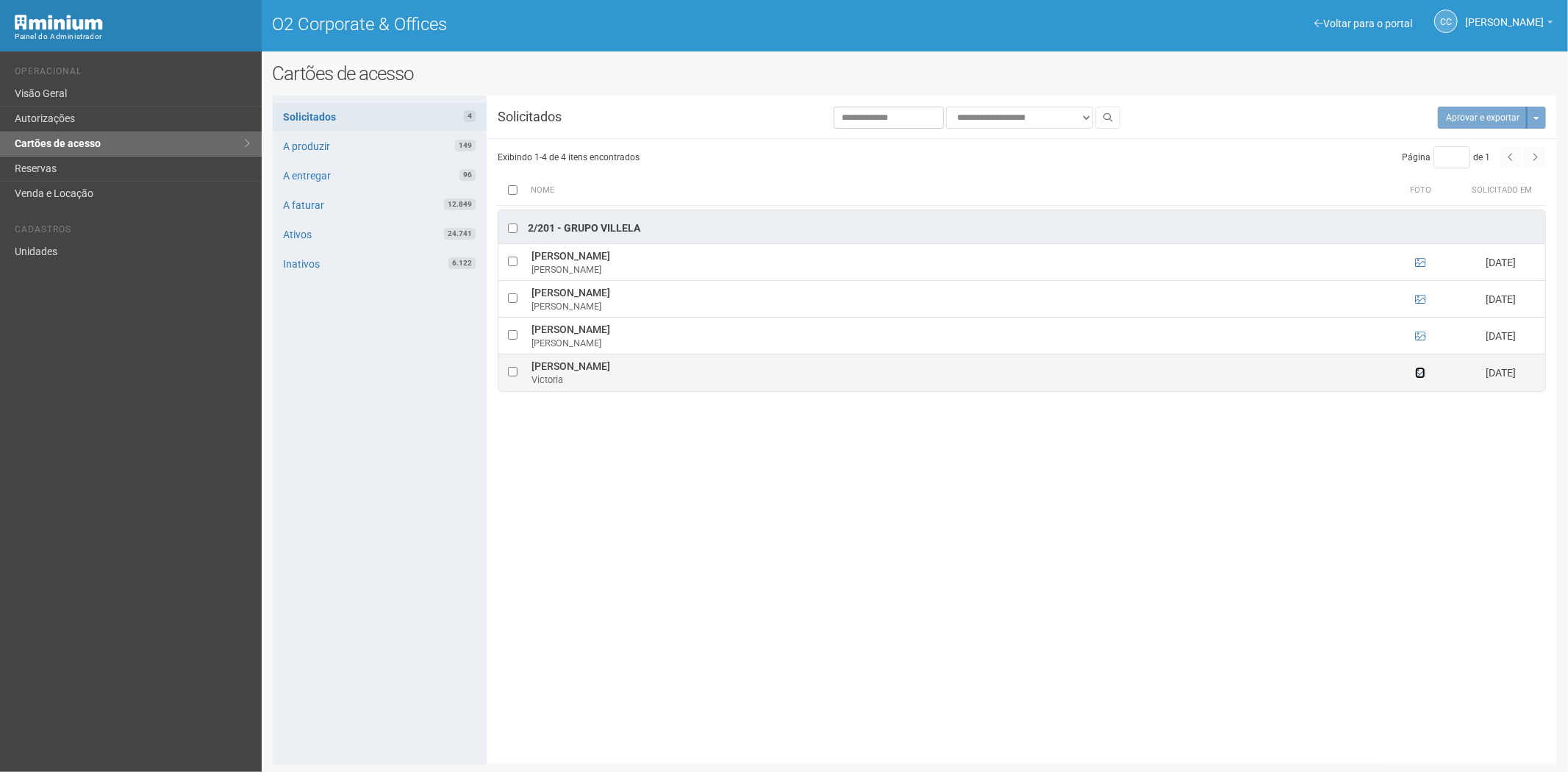
click at [1419, 375] on icon at bounding box center [1420, 373] width 10 height 10
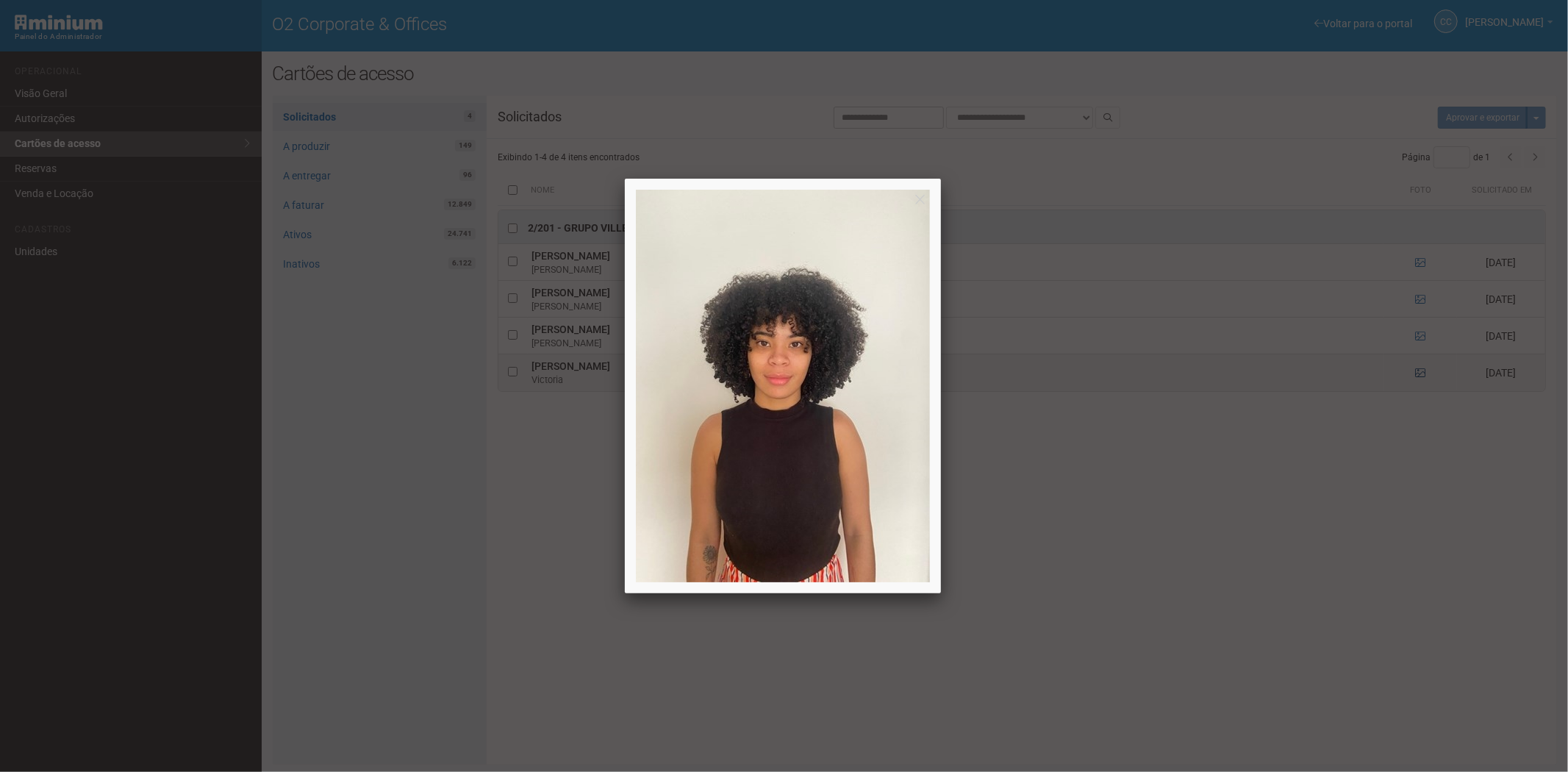
click at [1419, 375] on div at bounding box center [784, 386] width 1568 height 772
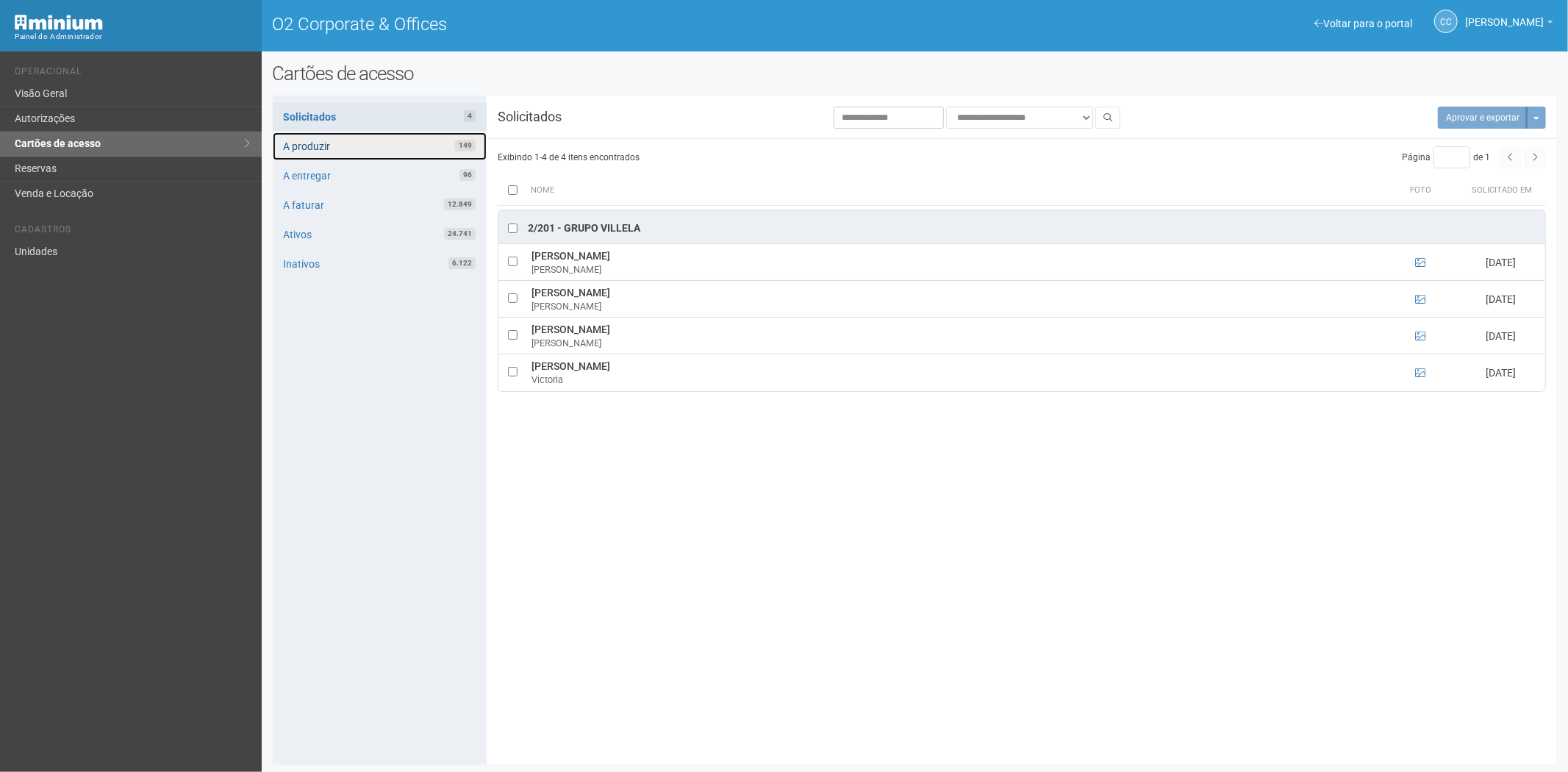
click at [436, 143] on link "A produzir 149" at bounding box center [380, 146] width 214 height 28
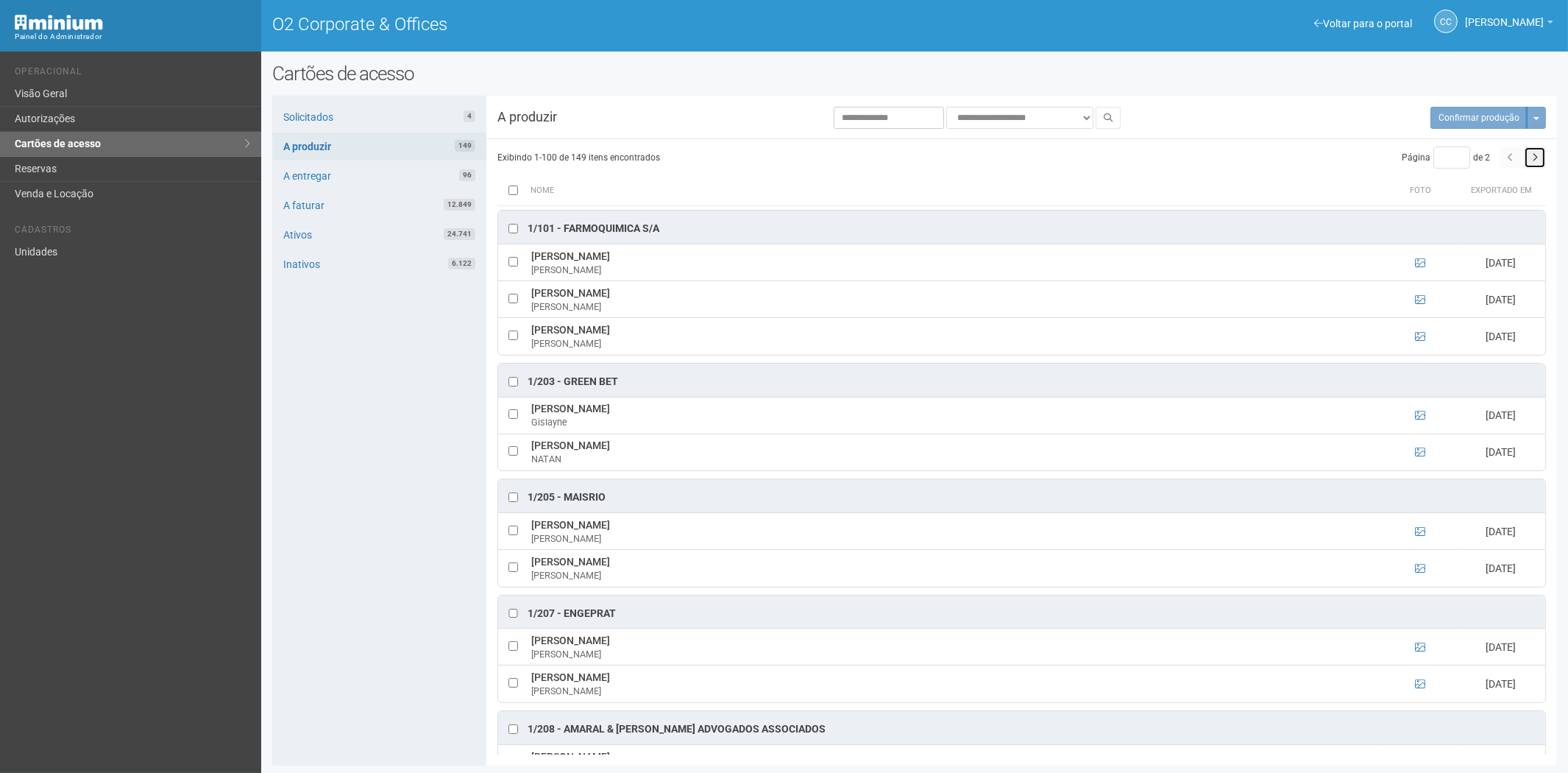
click at [1530, 156] on button "button" at bounding box center [1535, 158] width 22 height 22
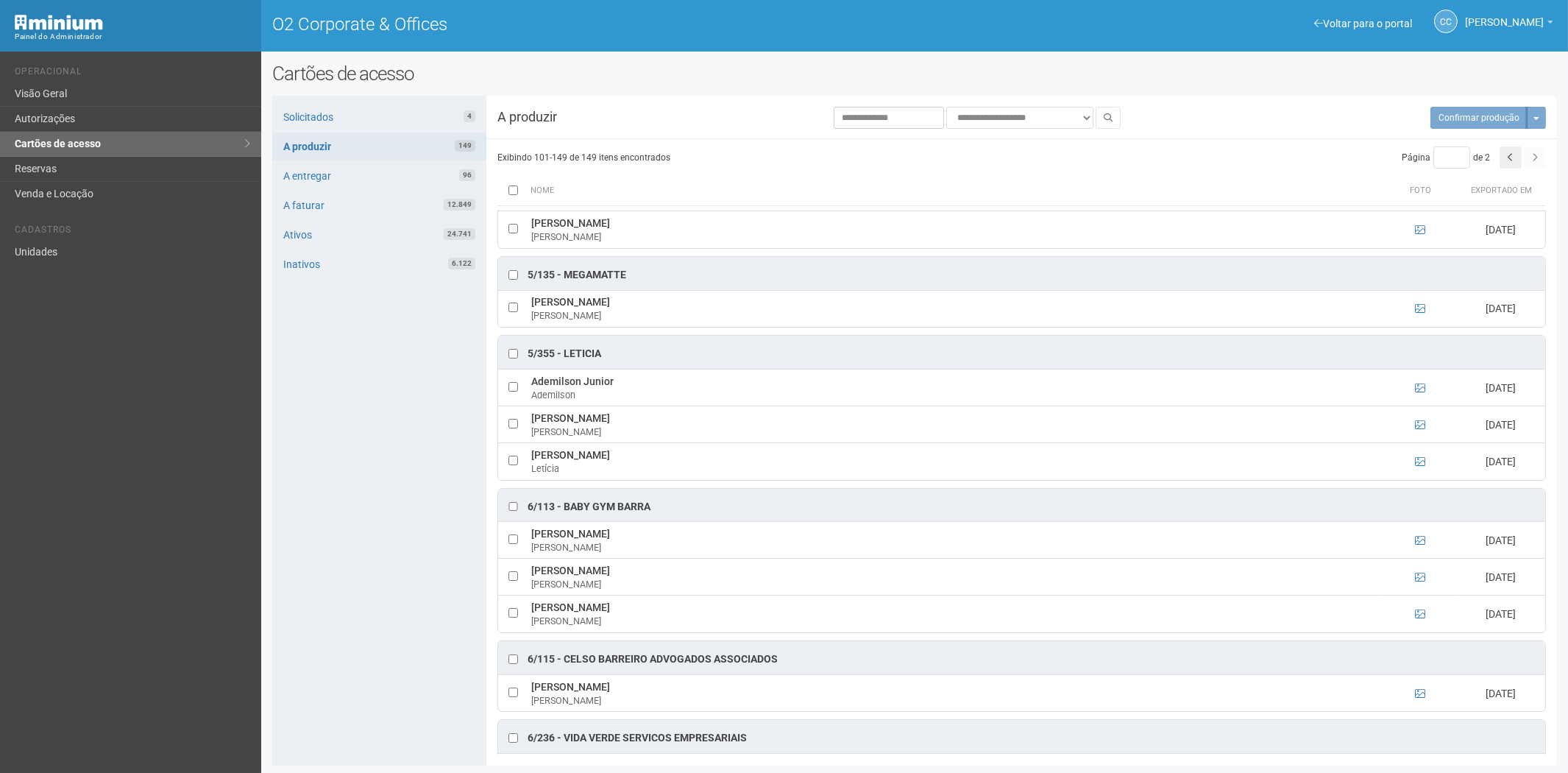
scroll to position [818, 0]
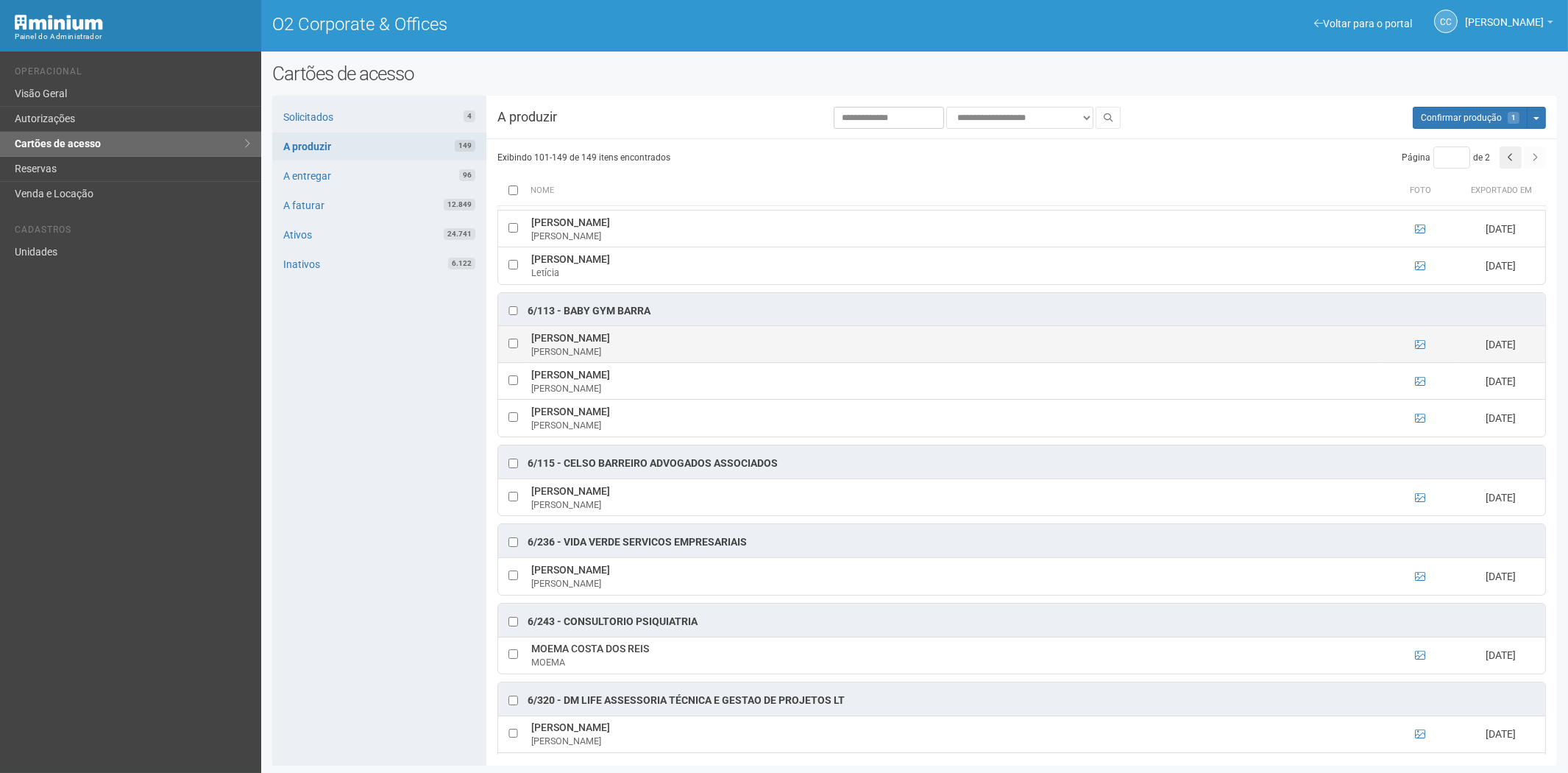
drag, startPoint x: 523, startPoint y: 341, endPoint x: 660, endPoint y: 339, distance: 137.0
click at [660, 339] on tr "Fernanda Rosa Carvalho Fernanda 19/08/2025" at bounding box center [1021, 345] width 1047 height 36
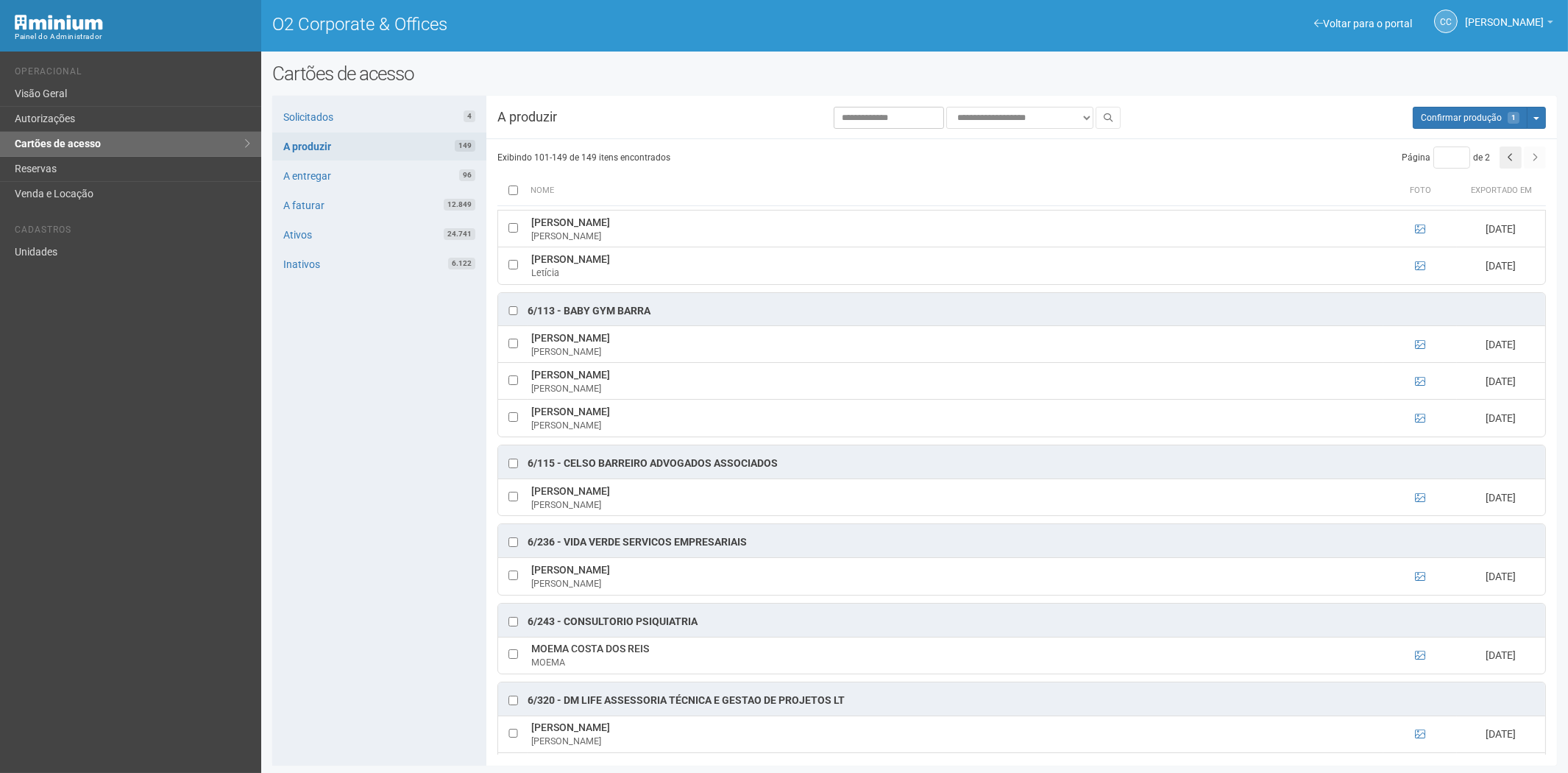
click at [366, 488] on div "Solicitados 4 A produzir 149 A entregar 96 A faturar 12.849 Ativos 24.741 Inati…" at bounding box center [379, 431] width 214 height 670
click at [515, 378] on td at bounding box center [512, 381] width 29 height 36
drag, startPoint x: 532, startPoint y: 379, endPoint x: 622, endPoint y: 379, distance: 90.0
click at [636, 379] on td "Gabriela Ferreira Cruz Gabriela" at bounding box center [955, 381] width 856 height 36
click at [344, 531] on div "Solicitados 4 A produzir 149 A entregar 96 A faturar 12.849 Ativos 24.741 Inati…" at bounding box center [379, 431] width 214 height 670
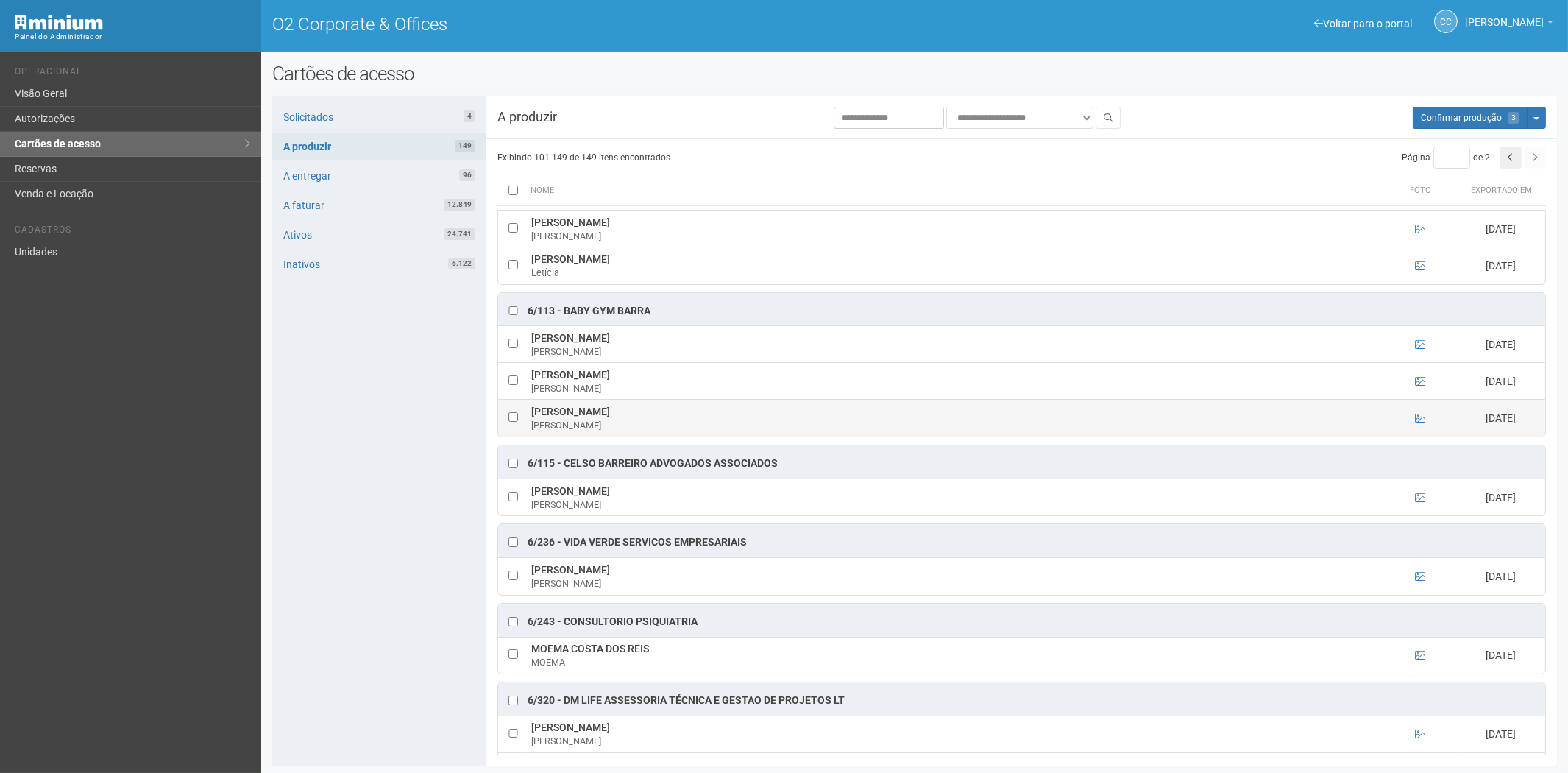
drag, startPoint x: 527, startPoint y: 417, endPoint x: 692, endPoint y: 414, distance: 165.0
click at [692, 414] on td "Isabelle Cristine Ferreira Saul Leal Isabelle" at bounding box center [955, 418] width 856 height 36
drag, startPoint x: 391, startPoint y: 531, endPoint x: 402, endPoint y: 533, distance: 11.2
click at [391, 531] on div "Solicitados 4 A produzir 149 A entregar 96 A faturar 12.849 Ativos 24.741 Inati…" at bounding box center [379, 431] width 214 height 670
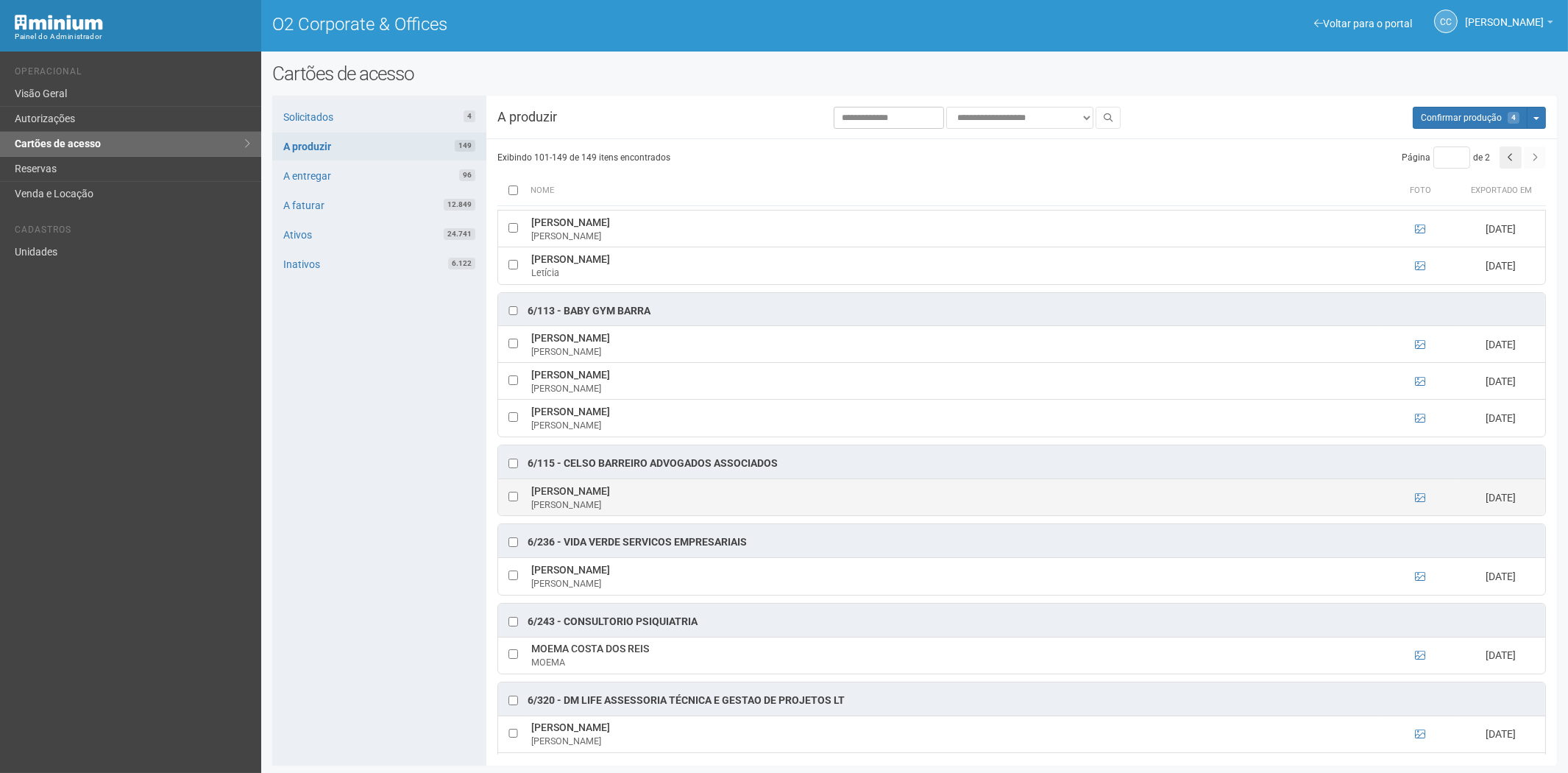
drag, startPoint x: 568, startPoint y: 489, endPoint x: 620, endPoint y: 497, distance: 52.6
click at [640, 495] on td "Andre Lucas Soares Silva Andre" at bounding box center [955, 497] width 856 height 36
drag, startPoint x: 355, startPoint y: 646, endPoint x: 400, endPoint y: 635, distance: 46.3
click at [355, 646] on div "Solicitados 4 A produzir 149 A entregar 96 A faturar 12.849 Ativos 24.741 Inati…" at bounding box center [379, 431] width 214 height 670
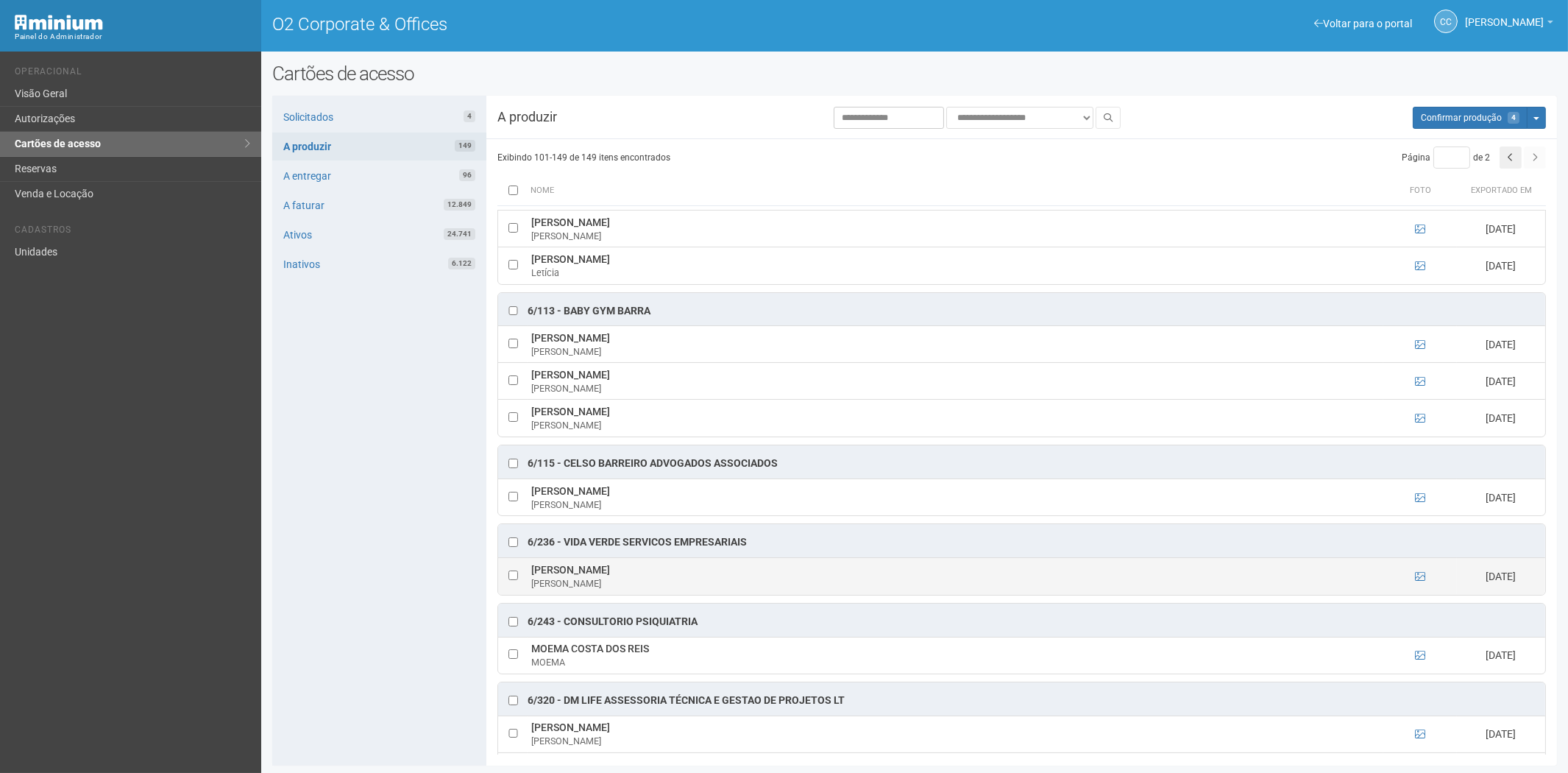
click at [511, 586] on td at bounding box center [512, 577] width 29 height 36
drag, startPoint x: 530, startPoint y: 573, endPoint x: 689, endPoint y: 577, distance: 159.1
click at [689, 577] on td "IVO ROBERTO BARROS DA CUNHA IVO" at bounding box center [955, 577] width 856 height 36
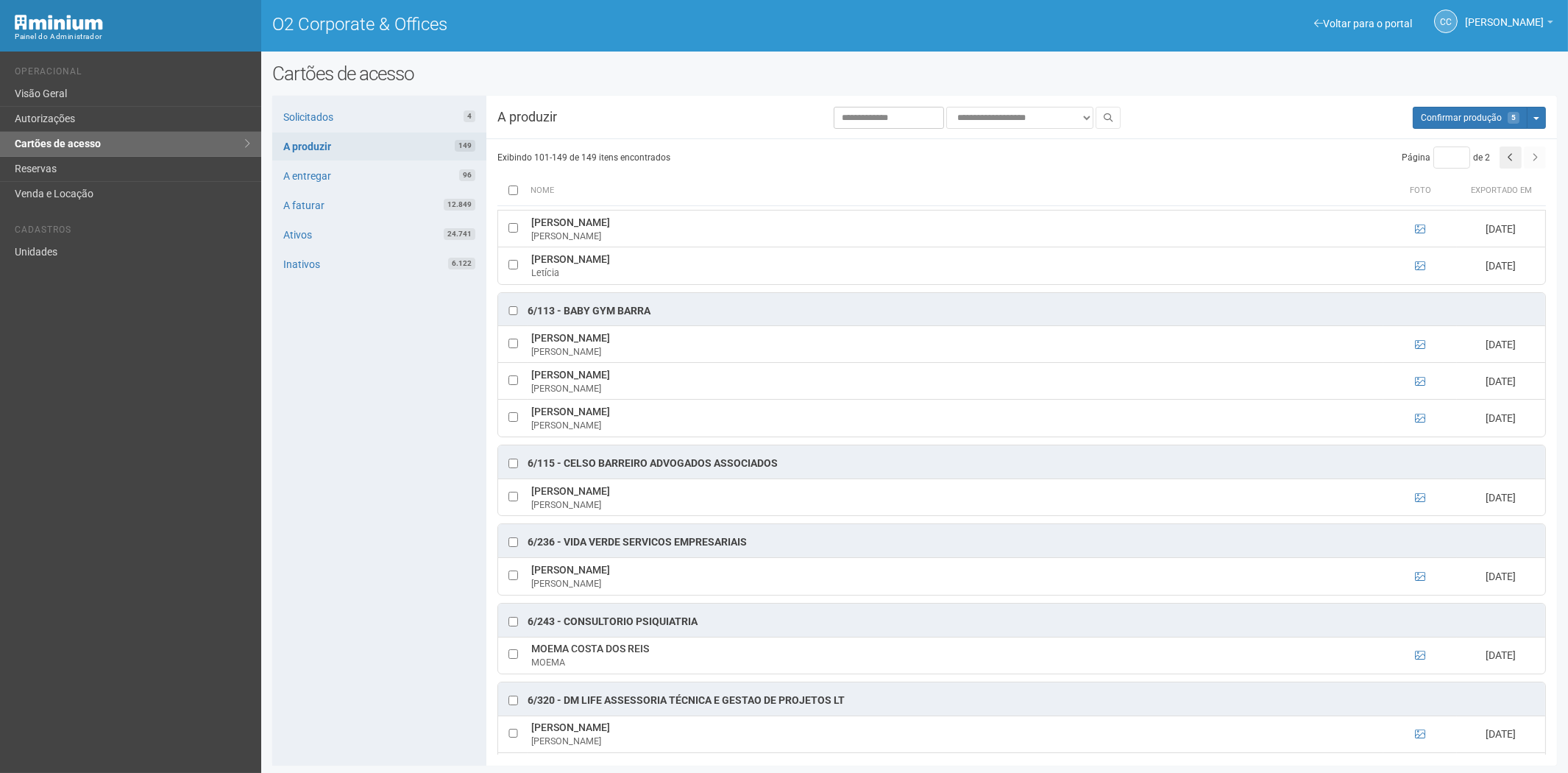
drag, startPoint x: 339, startPoint y: 560, endPoint x: 371, endPoint y: 569, distance: 33.2
click at [339, 560] on div "Solicitados 4 A produzir 149 A entregar 96 A faturar 12.849 Ativos 24.741 Inati…" at bounding box center [379, 431] width 214 height 670
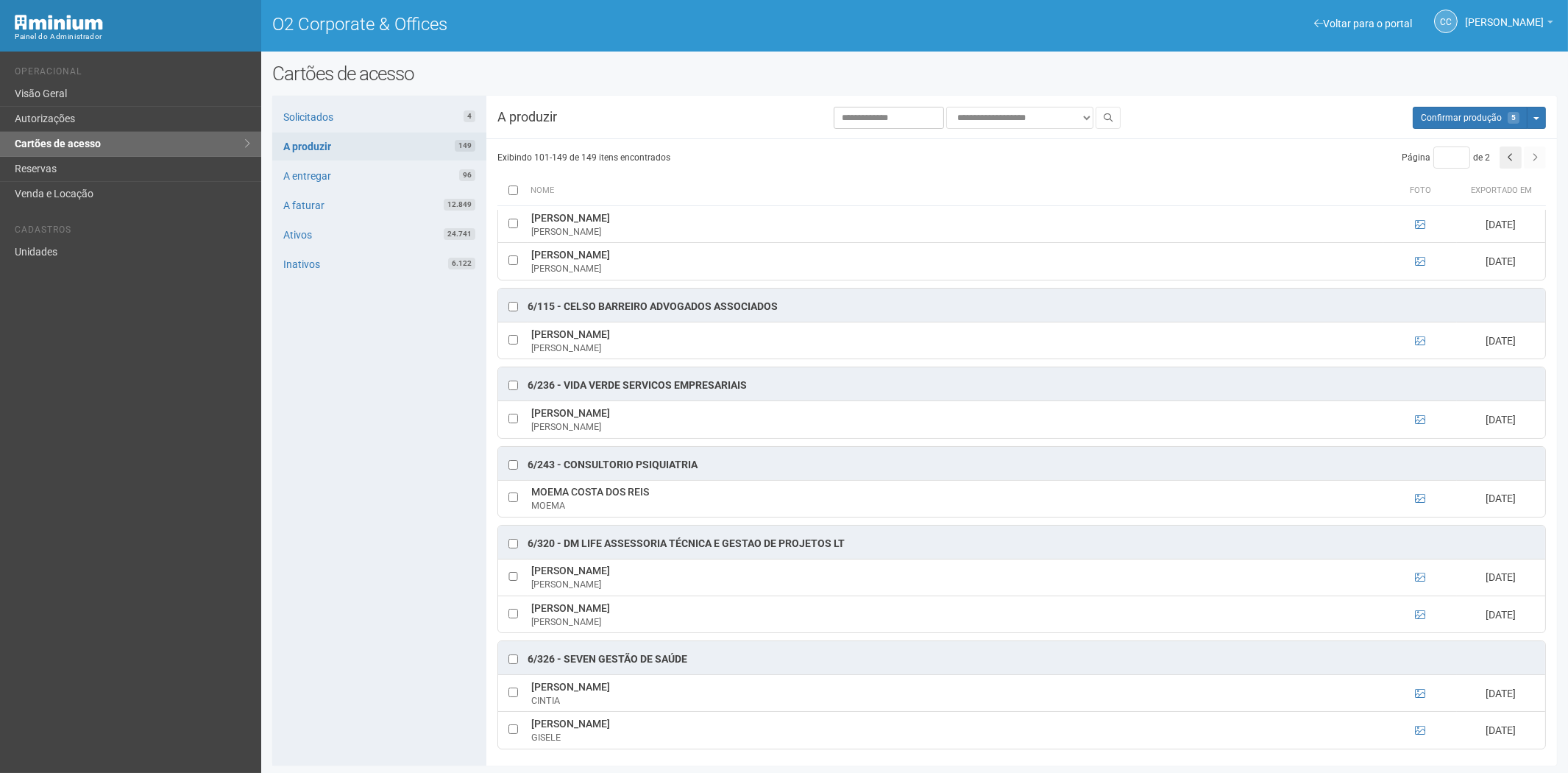
scroll to position [981, 0]
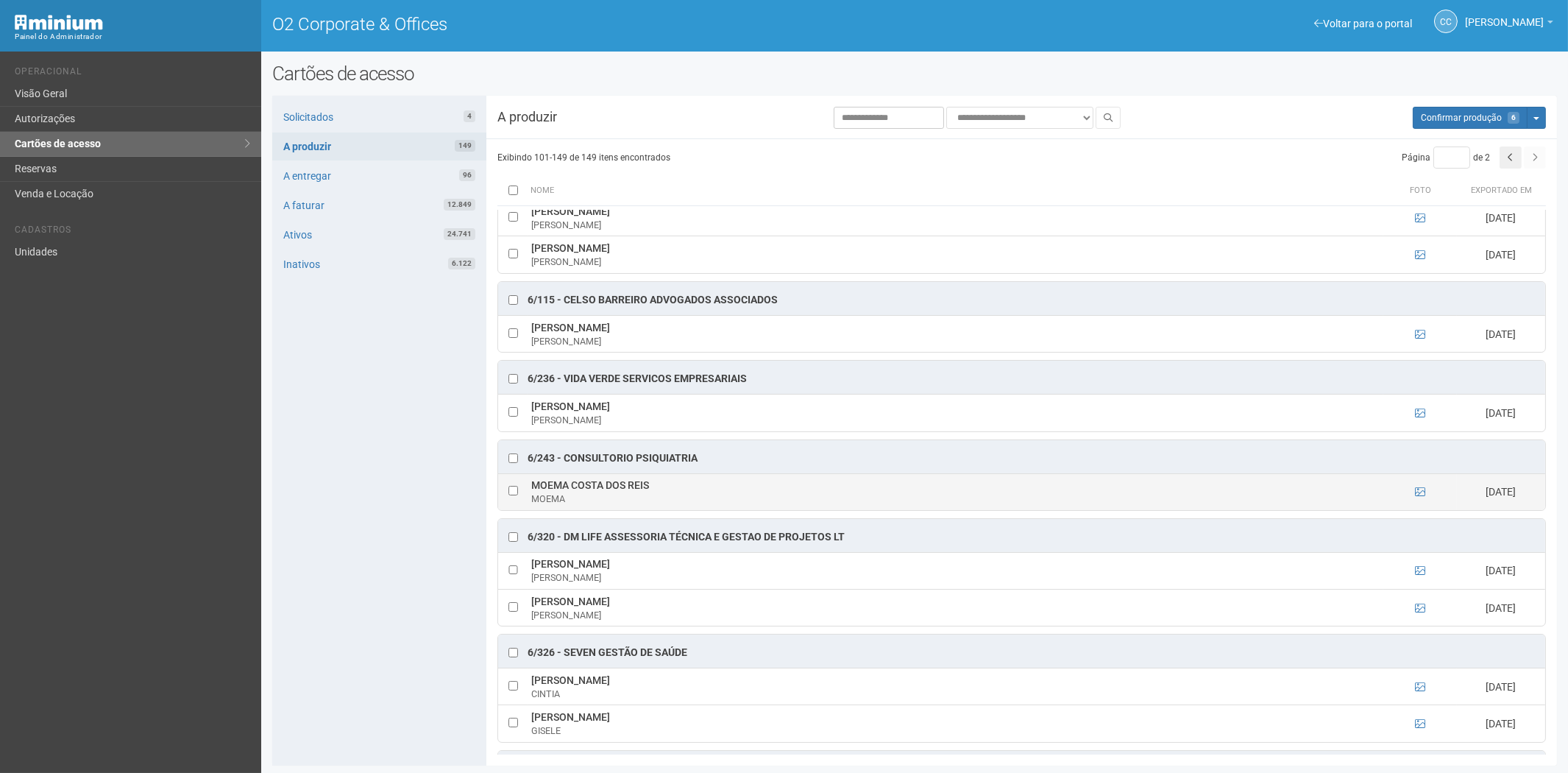
drag, startPoint x: 533, startPoint y: 488, endPoint x: 651, endPoint y: 488, distance: 118.0
click at [651, 488] on td "MOEMA COSTA DOS REIS MOEMA" at bounding box center [955, 492] width 856 height 36
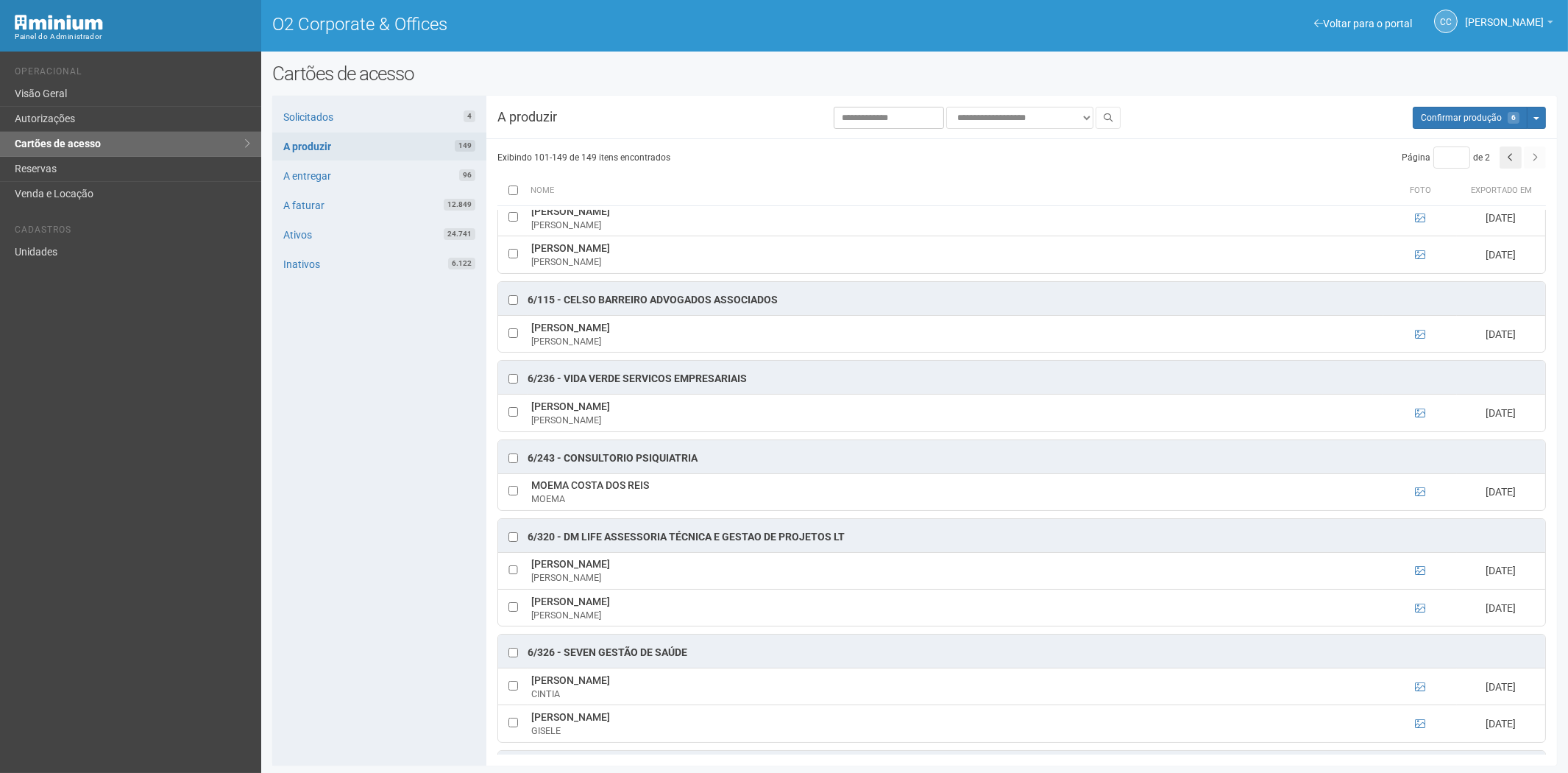
click at [359, 556] on div "Solicitados 4 A produzir 149 A entregar 96 A faturar 12.849 Ativos 24.741 Inati…" at bounding box center [379, 431] width 214 height 670
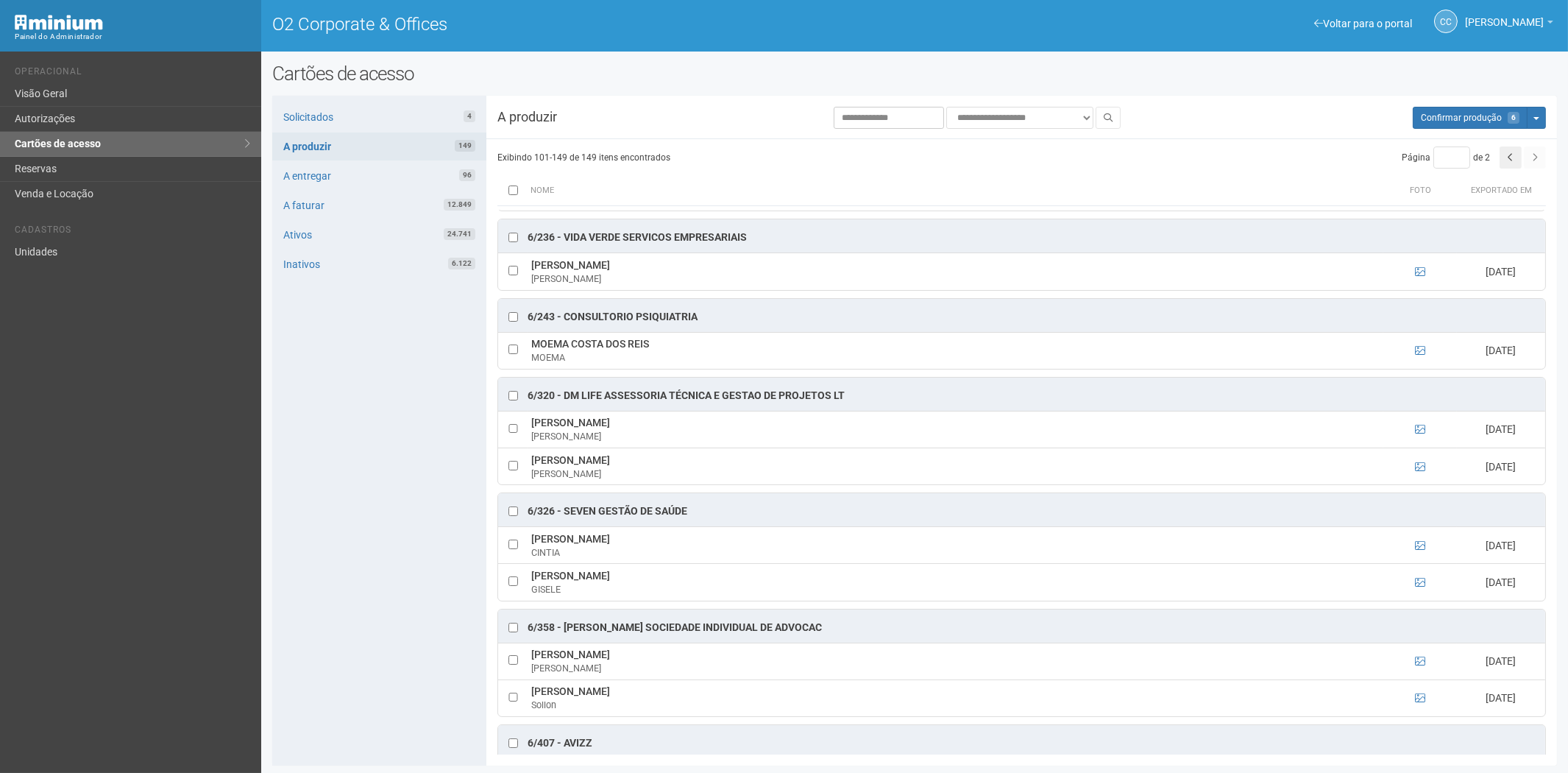
scroll to position [1144, 0]
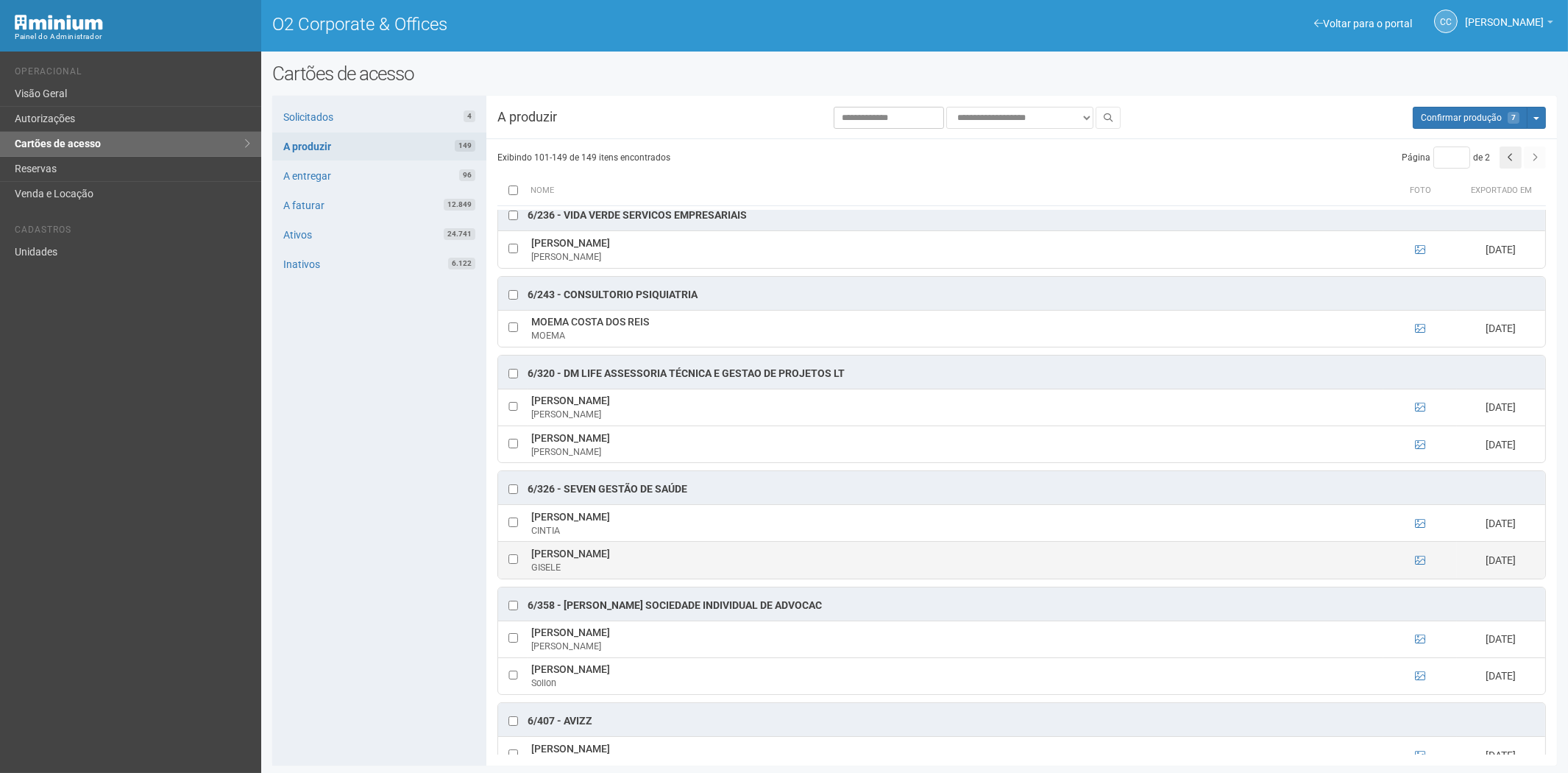
drag, startPoint x: 528, startPoint y: 561, endPoint x: 651, endPoint y: 559, distance: 123.0
click at [657, 558] on td "GISELE SOUZA BORGES GISELE" at bounding box center [955, 560] width 856 height 36
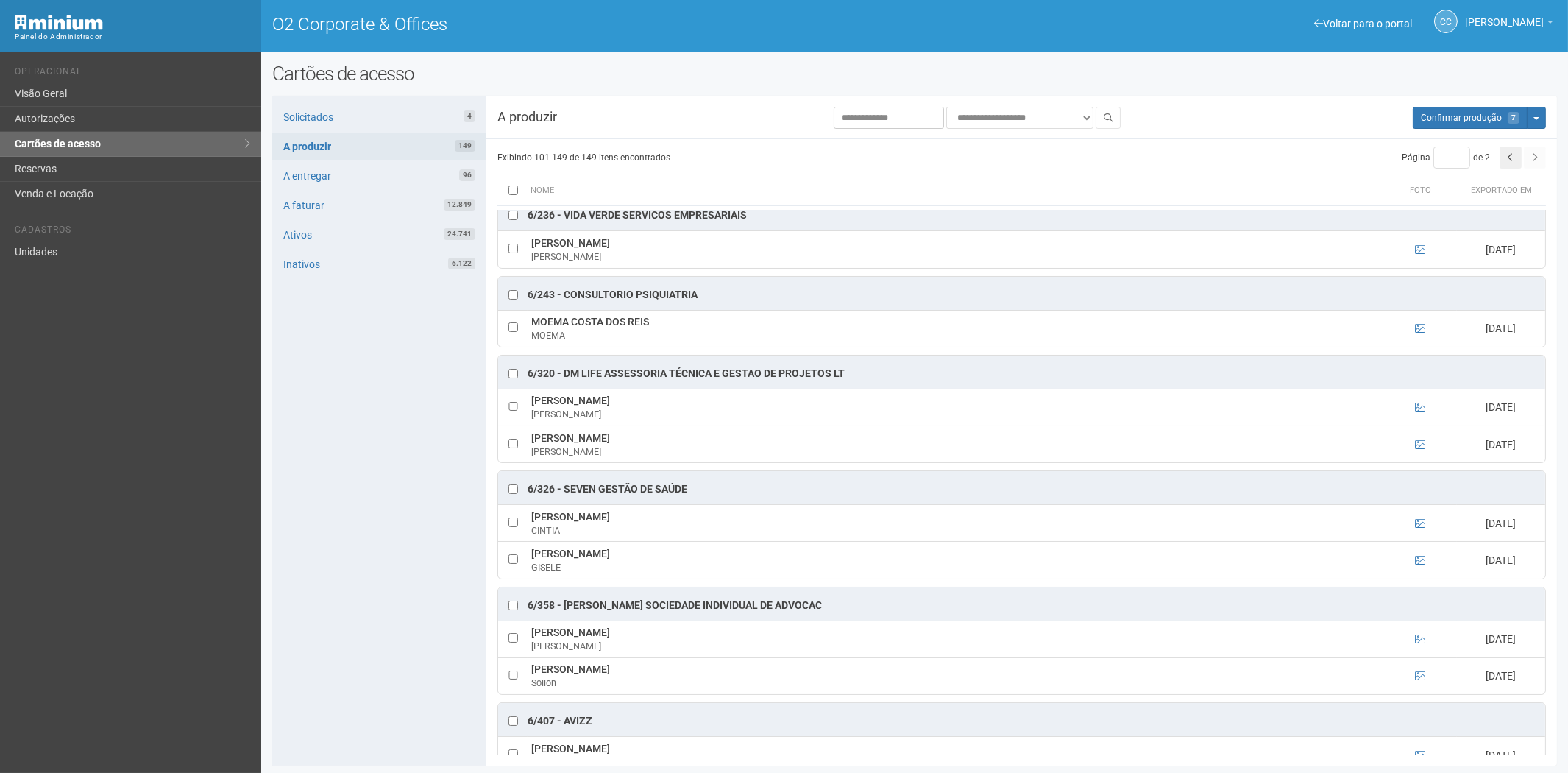
drag, startPoint x: 366, startPoint y: 563, endPoint x: 398, endPoint y: 588, distance: 40.6
click at [370, 569] on div "Solicitados 4 A produzir 149 A entregar 96 A faturar 12.849 Ativos 24.741 Inati…" at bounding box center [379, 431] width 214 height 670
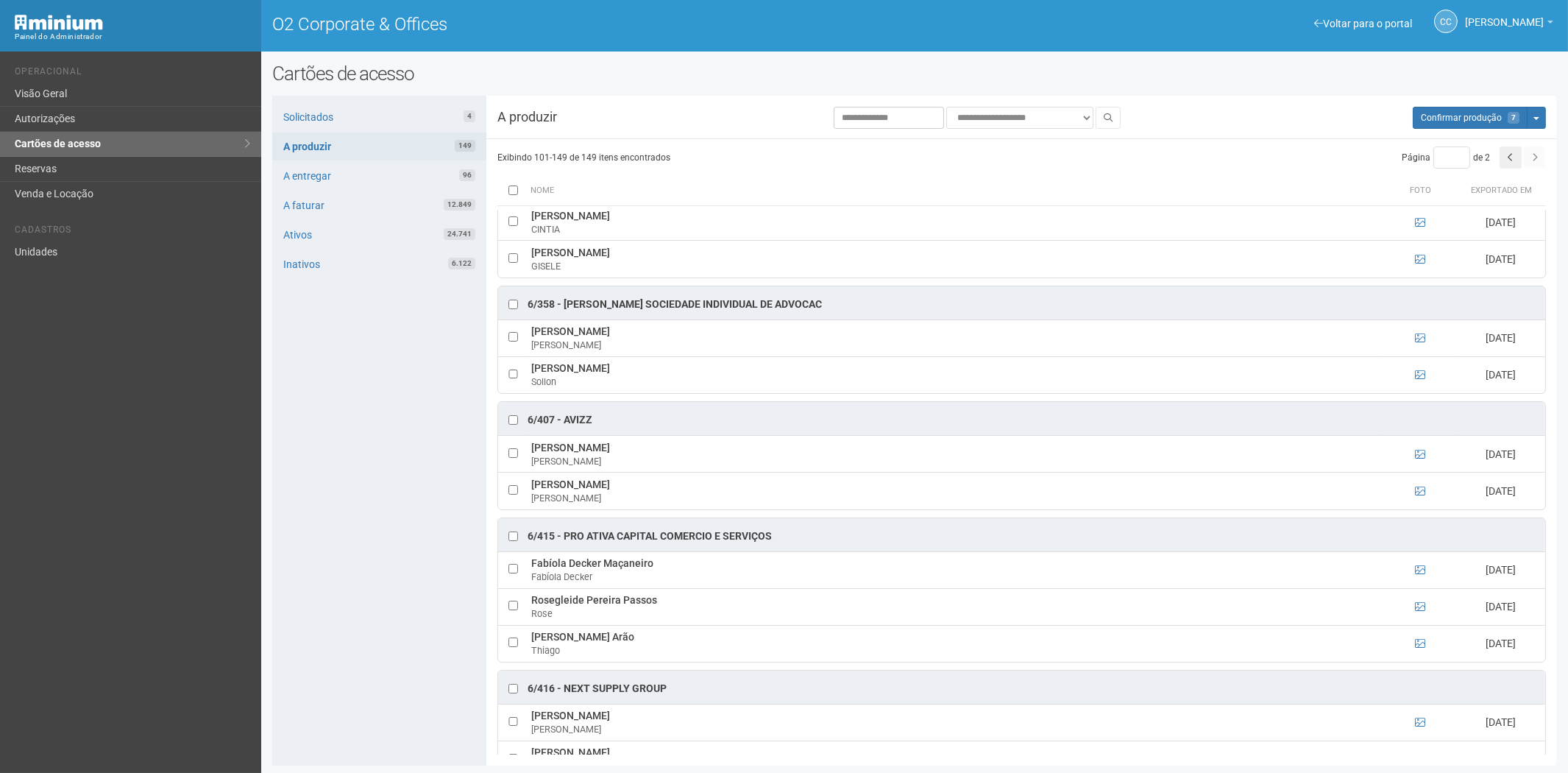
scroll to position [1472, 0]
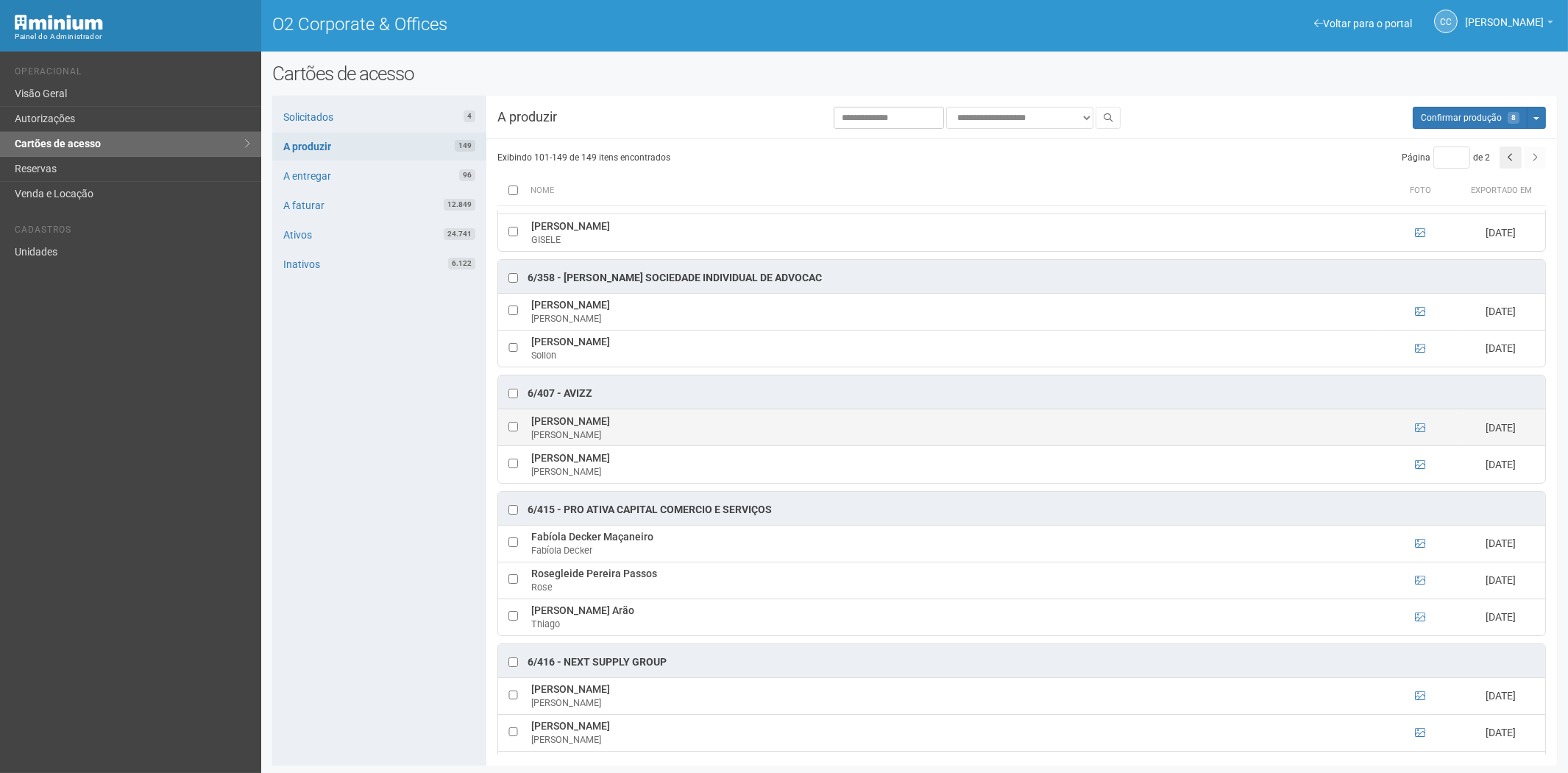
drag, startPoint x: 528, startPoint y: 429, endPoint x: 618, endPoint y: 430, distance: 90.0
click at [651, 430] on td "ARTHUR SACCHI VIEIRA ARTHUR" at bounding box center [955, 428] width 856 height 36
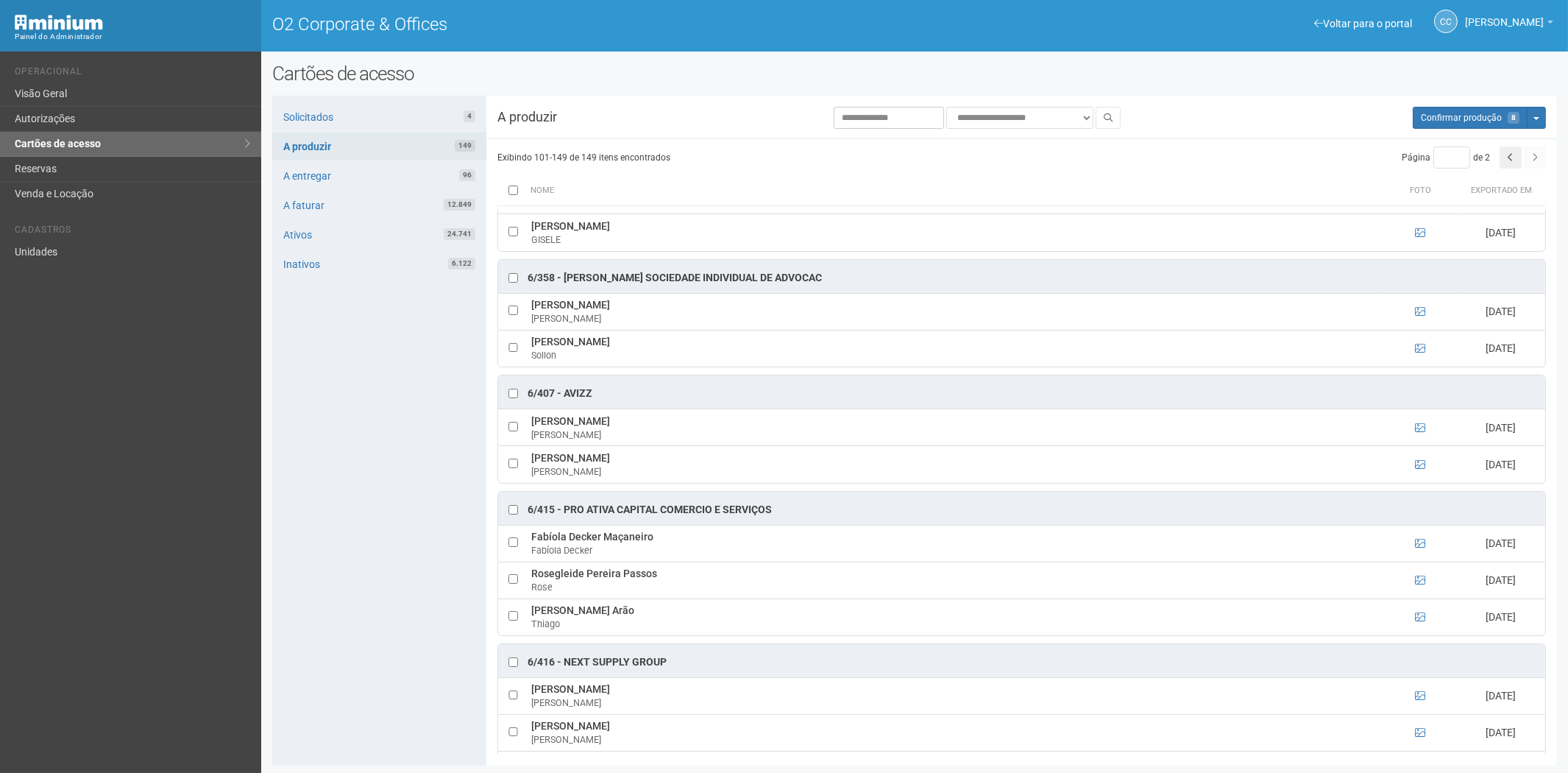
click at [399, 629] on div "Solicitados 4 A produzir 149 A entregar 96 A faturar 12.849 Ativos 24.741 Inati…" at bounding box center [379, 431] width 214 height 670
drag, startPoint x: 530, startPoint y: 464, endPoint x: 672, endPoint y: 464, distance: 142.0
click at [672, 464] on td "RODRIGO PARENTE FRISCH RODRIGO" at bounding box center [955, 464] width 856 height 36
click at [408, 556] on div "Solicitados 4 A produzir 149 A entregar 96 A faturar 12.849 Ativos 24.741 Inati…" at bounding box center [379, 431] width 214 height 670
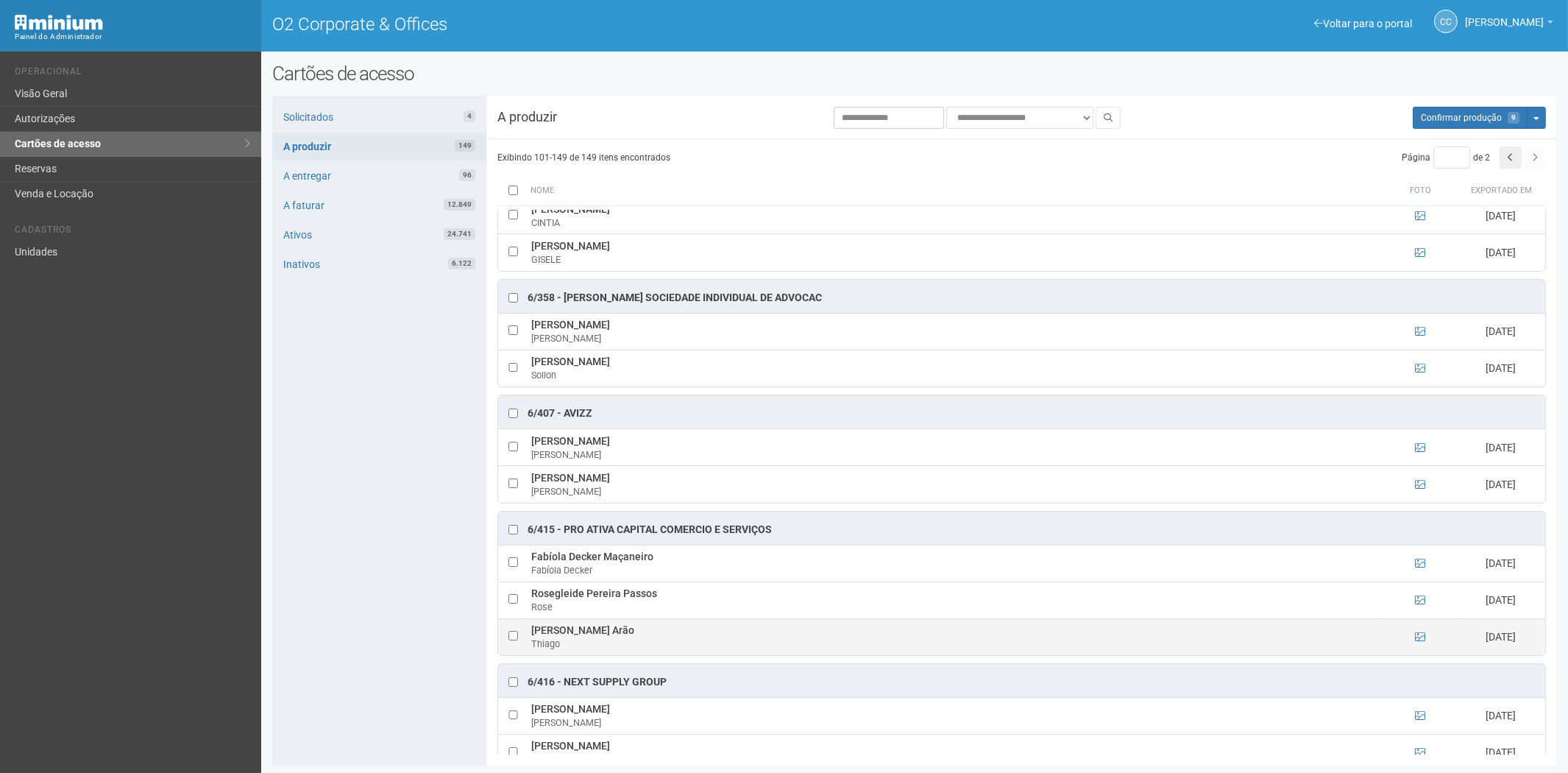
scroll to position [1554, 0]
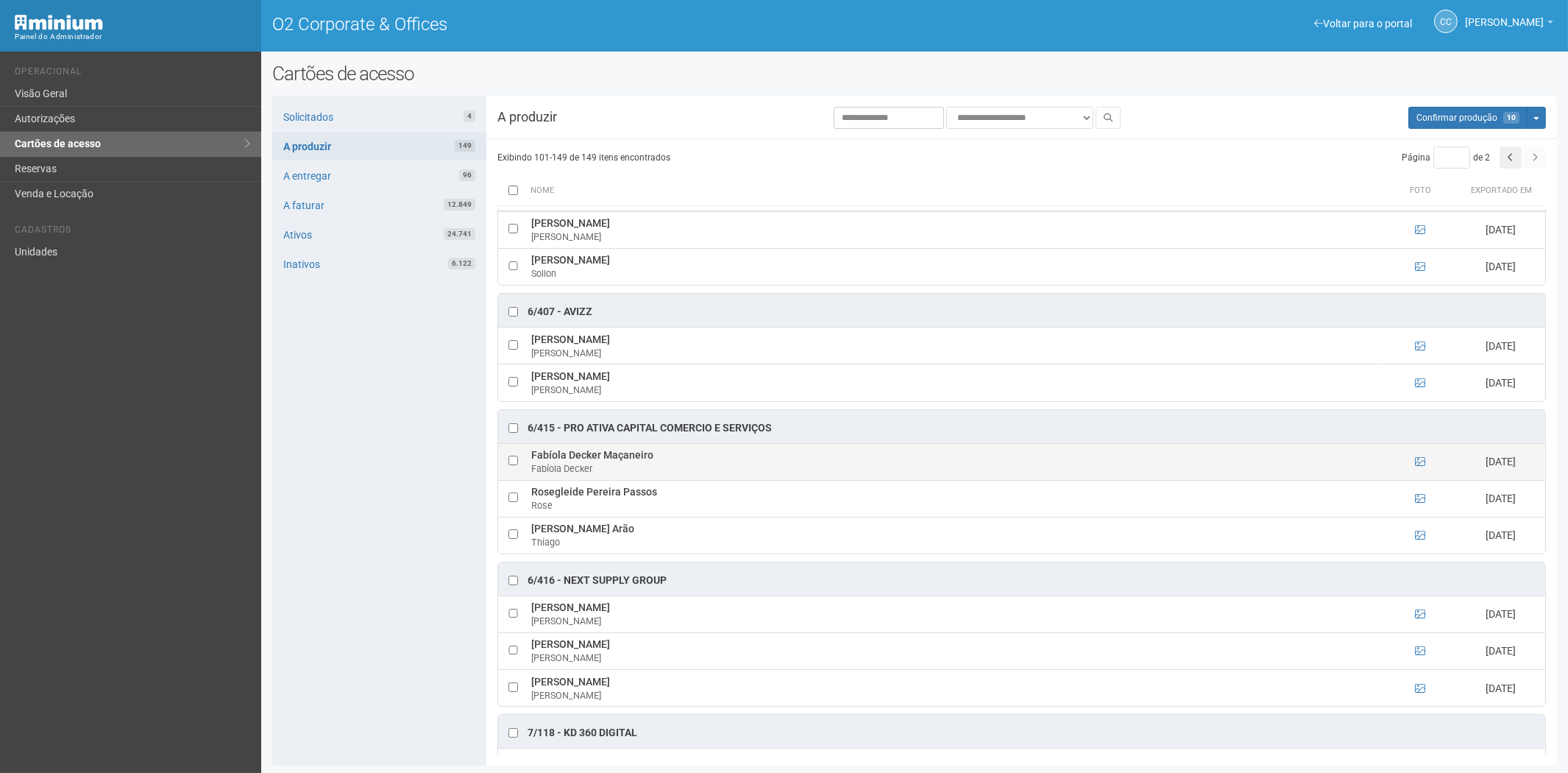
drag, startPoint x: 533, startPoint y: 462, endPoint x: 642, endPoint y: 465, distance: 109.0
click at [642, 465] on td "Fabíola Decker Maçaneiro Fabíola Decker" at bounding box center [955, 462] width 856 height 36
drag, startPoint x: 344, startPoint y: 474, endPoint x: 565, endPoint y: 485, distance: 221.3
click at [344, 474] on div "Solicitados 4 A produzir 149 A entregar 96 A faturar 12.849 Ativos 24.741 Inati…" at bounding box center [379, 431] width 214 height 670
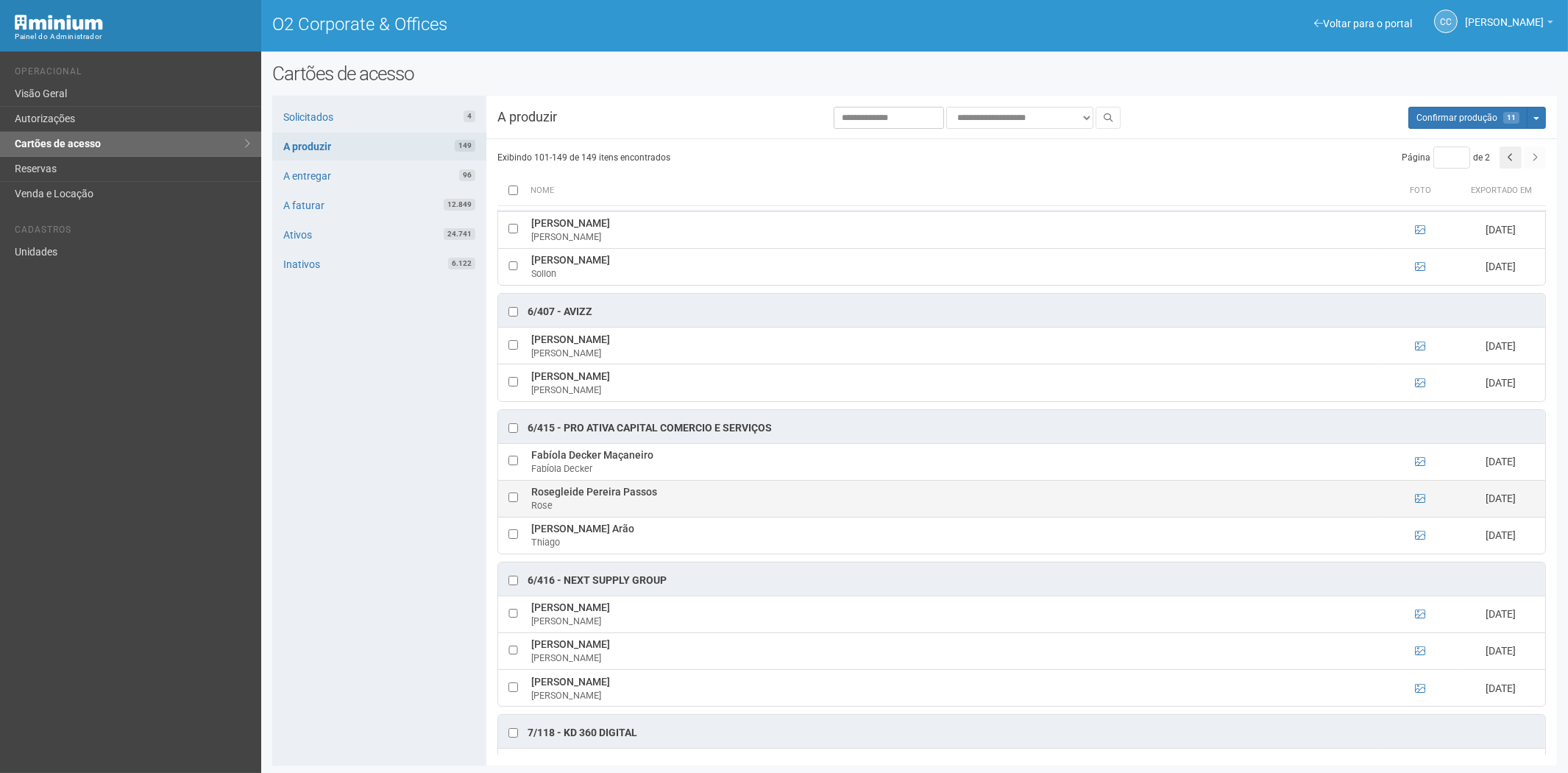
drag, startPoint x: 533, startPoint y: 502, endPoint x: 652, endPoint y: 501, distance: 119.0
click at [652, 501] on td "Rosegleide Pereira Passos Rose" at bounding box center [955, 498] width 856 height 36
drag, startPoint x: 363, startPoint y: 527, endPoint x: 469, endPoint y: 516, distance: 106.6
click at [364, 527] on div "Solicitados 4 A produzir 149 A entregar 96 A faturar 12.849 Ativos 24.741 Inati…" at bounding box center [379, 431] width 214 height 670
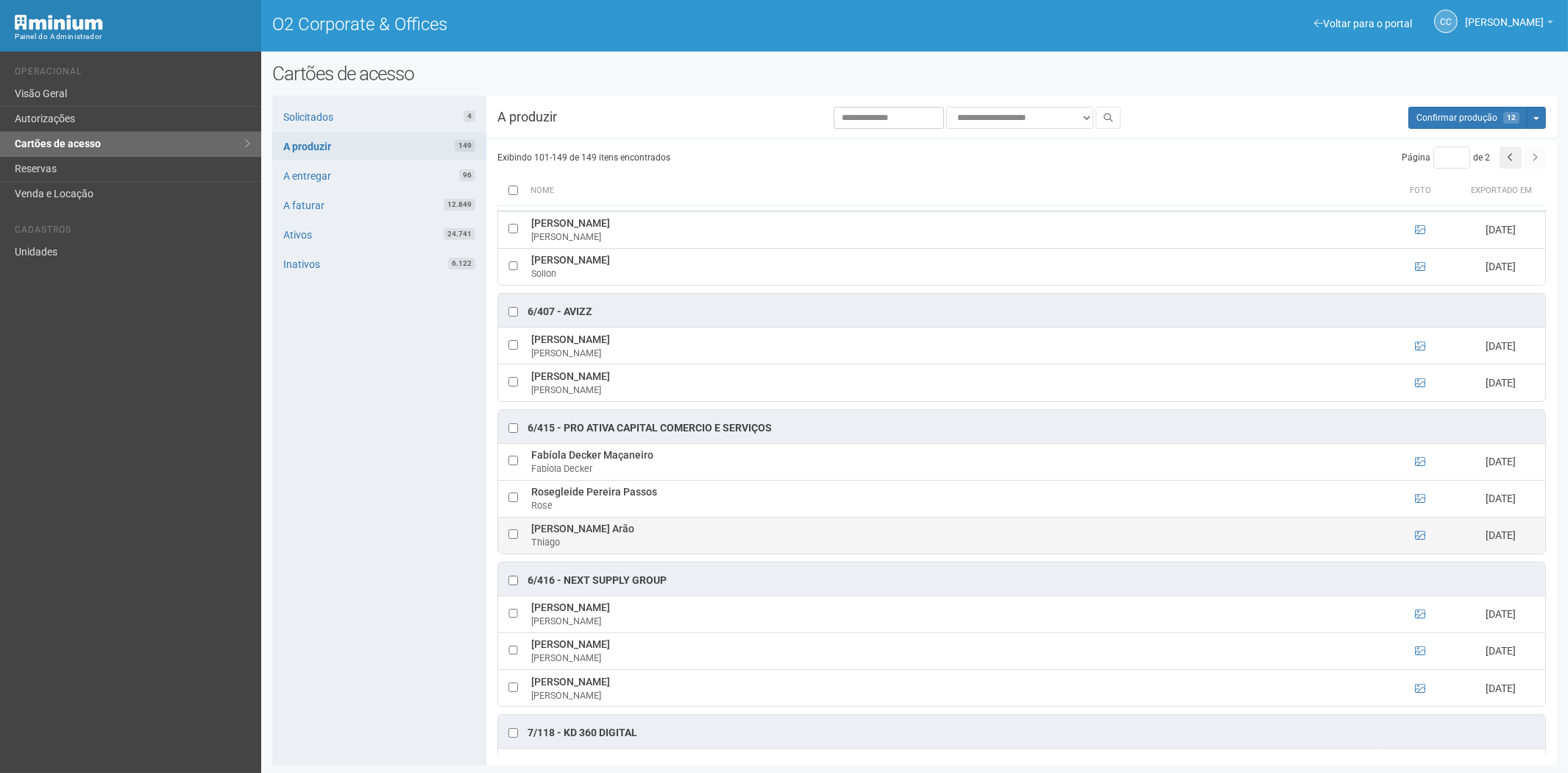
drag, startPoint x: 528, startPoint y: 536, endPoint x: 640, endPoint y: 534, distance: 112.0
click at [644, 534] on td "Thiago Gumarães Arão Thiago" at bounding box center [955, 535] width 856 height 36
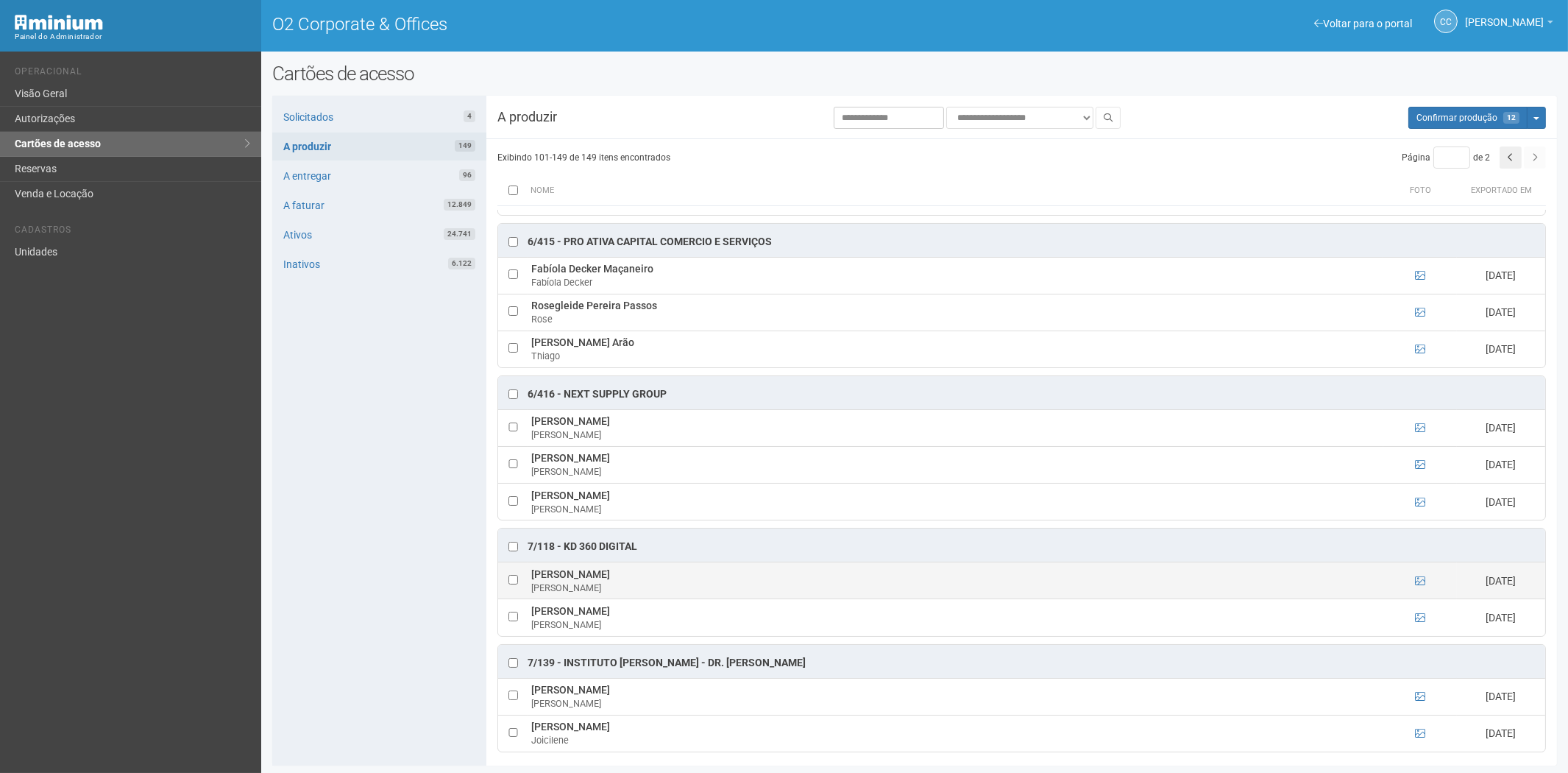
scroll to position [1799, 0]
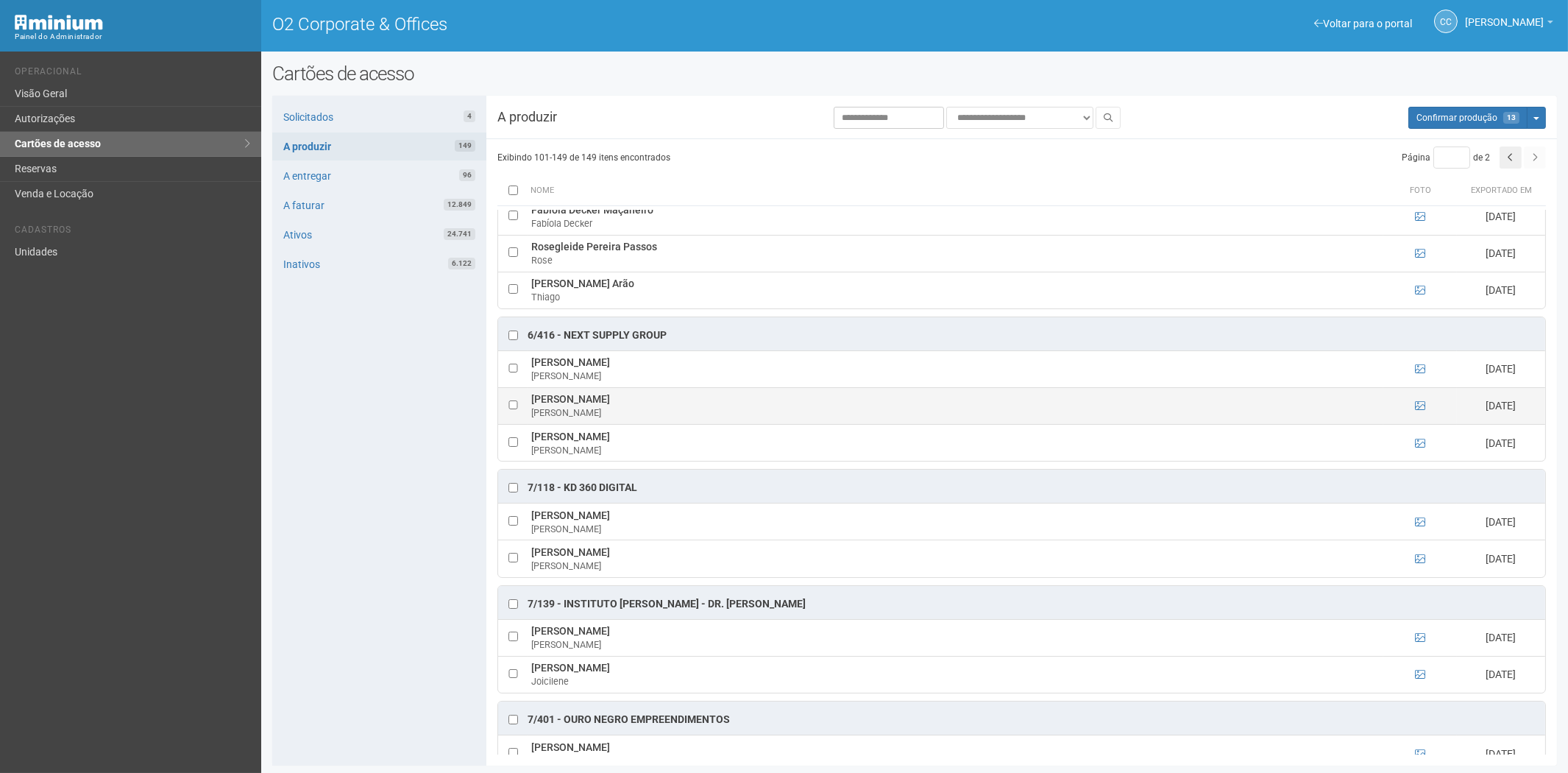
drag, startPoint x: 530, startPoint y: 408, endPoint x: 624, endPoint y: 408, distance: 94.0
click at [624, 408] on td "Nathalie Mondego Nathalie" at bounding box center [955, 406] width 856 height 36
click at [377, 542] on div "Solicitados 4 A produzir 149 A entregar 96 A faturar 12.849 Ativos 24.741 Inati…" at bounding box center [379, 431] width 214 height 670
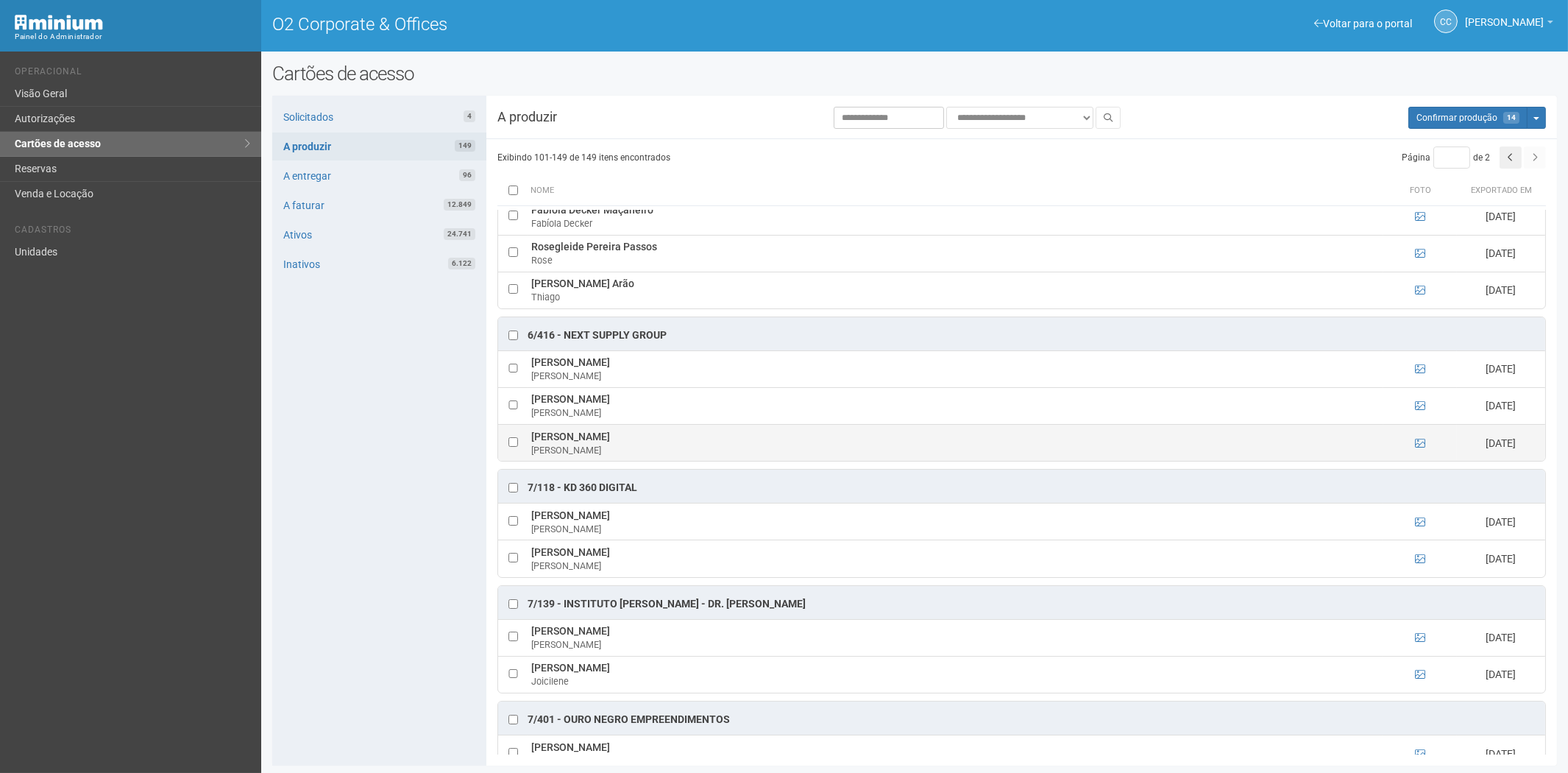
drag, startPoint x: 526, startPoint y: 445, endPoint x: 647, endPoint y: 446, distance: 121.0
click at [647, 446] on tr "Viviana Ramalho Gomes Viviana 14/08/2025" at bounding box center [1021, 442] width 1047 height 36
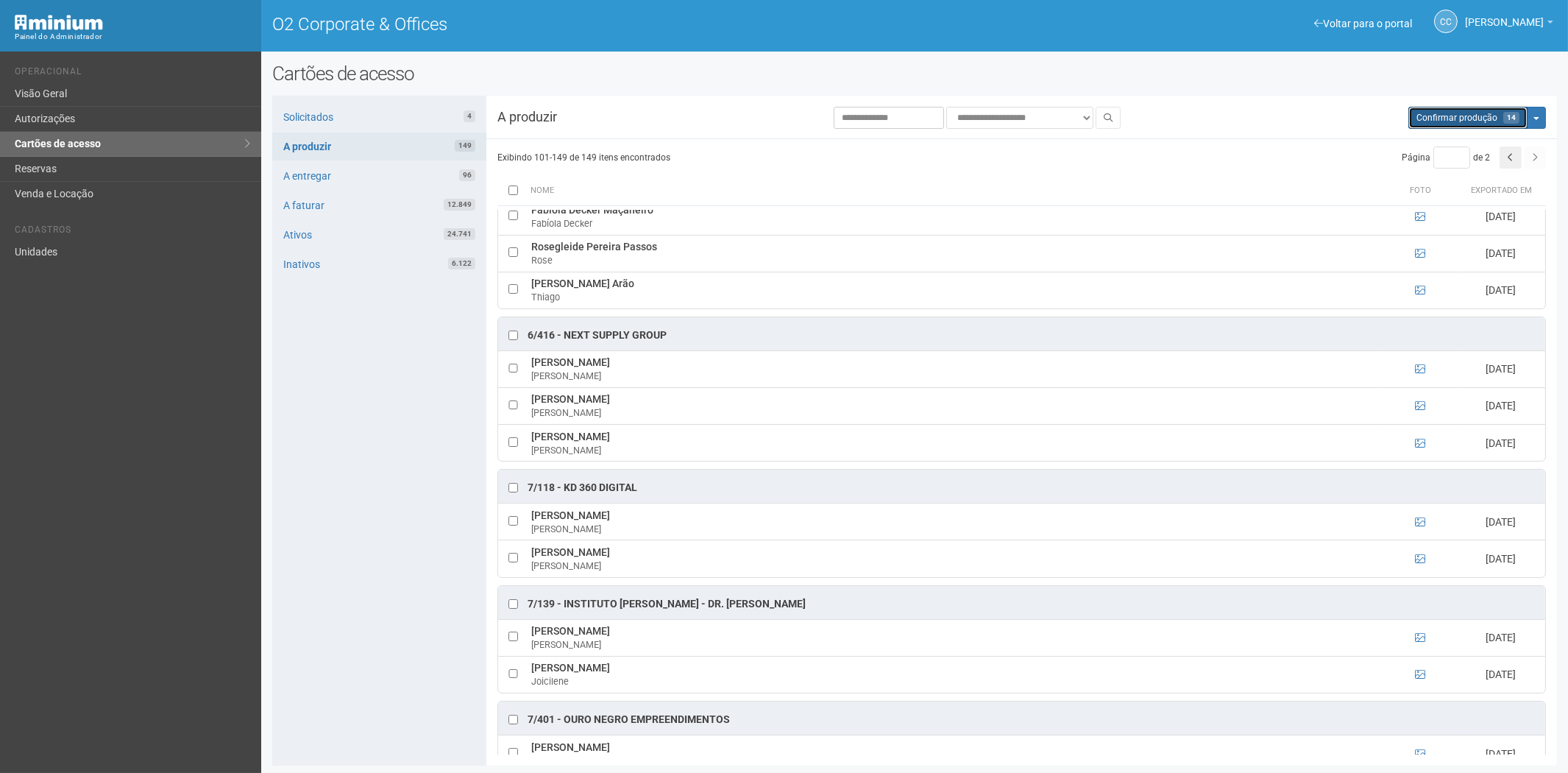
drag, startPoint x: 1467, startPoint y: 116, endPoint x: 829, endPoint y: 78, distance: 639.1
click at [1467, 116] on span "Confirmar produção" at bounding box center [1456, 117] width 81 height 10
type input "*"
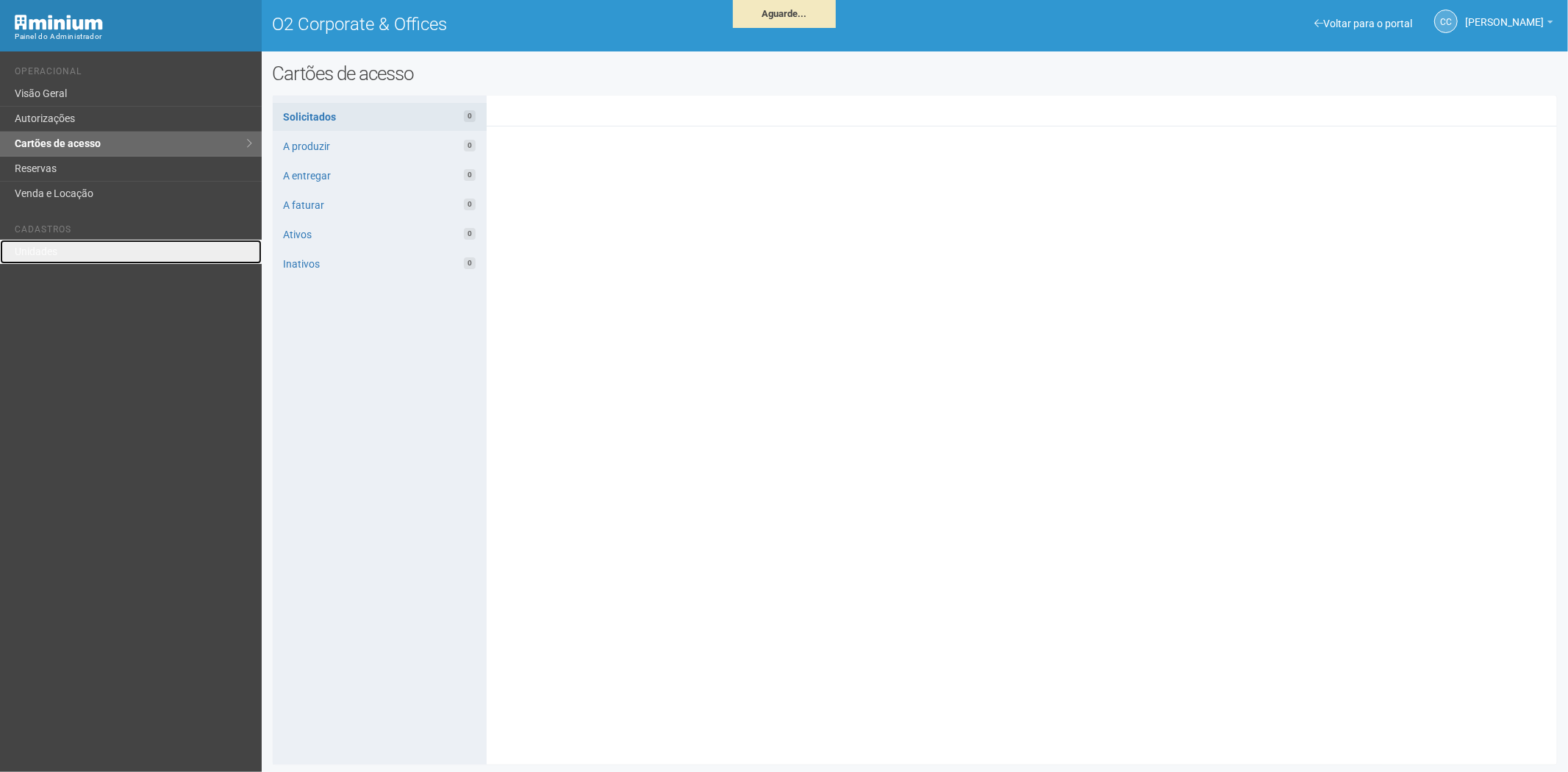
drag, startPoint x: 64, startPoint y: 260, endPoint x: 166, endPoint y: 225, distance: 107.8
click at [64, 260] on link "Unidades" at bounding box center [131, 252] width 262 height 25
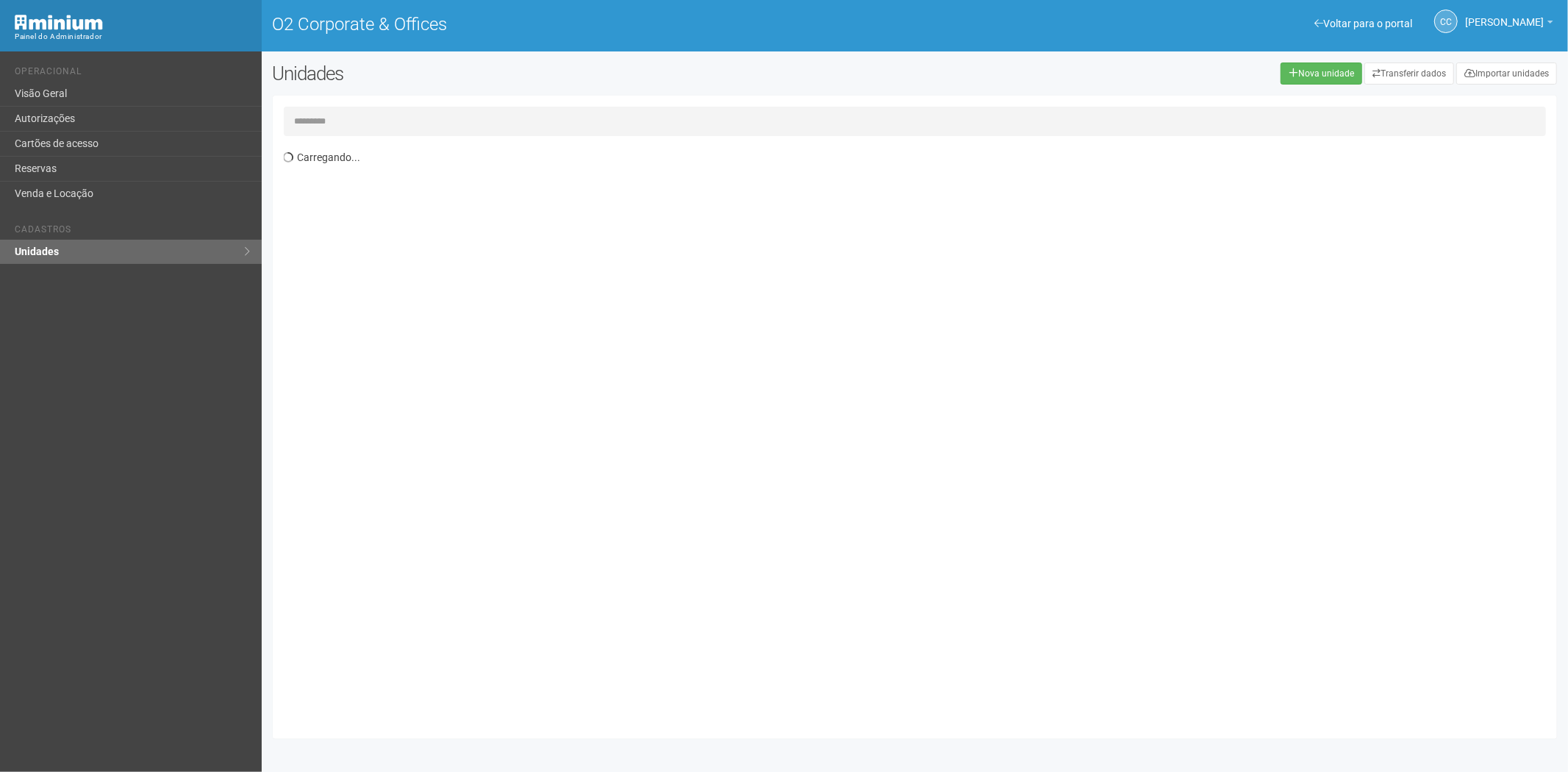
click at [410, 115] on input "text" at bounding box center [915, 121] width 1263 height 29
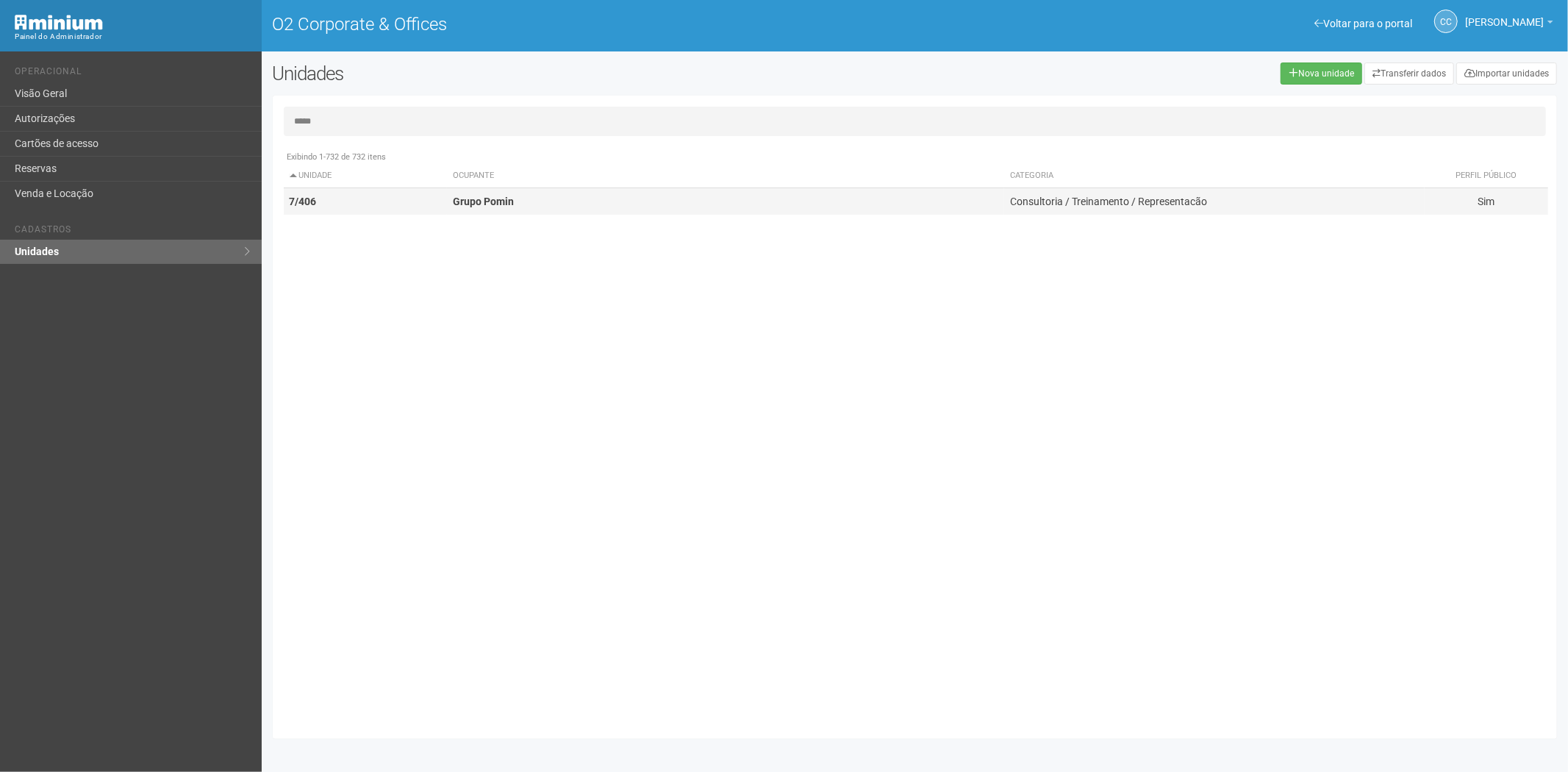
type input "*****"
drag, startPoint x: 451, startPoint y: 195, endPoint x: 854, endPoint y: 221, distance: 403.8
click at [451, 196] on td "Grupo Pomin" at bounding box center [725, 202] width 558 height 27
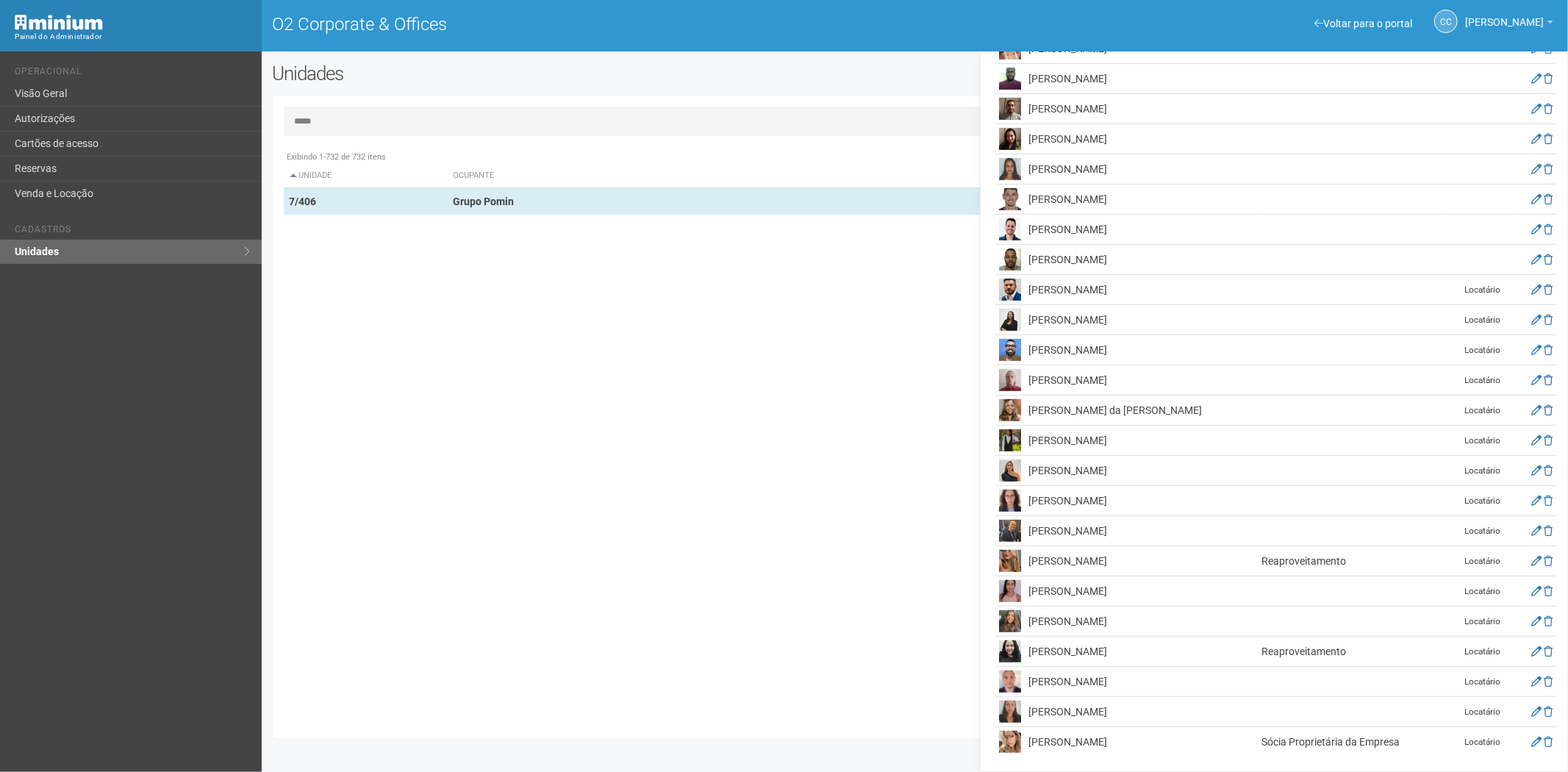
scroll to position [547, 0]
drag, startPoint x: 1168, startPoint y: 619, endPoint x: 1031, endPoint y: 623, distance: 137.1
click at [1031, 623] on td "Maria Luisa Santos da Silva" at bounding box center [1142, 622] width 233 height 30
copy td "Maria Luisa Santos da Silva"
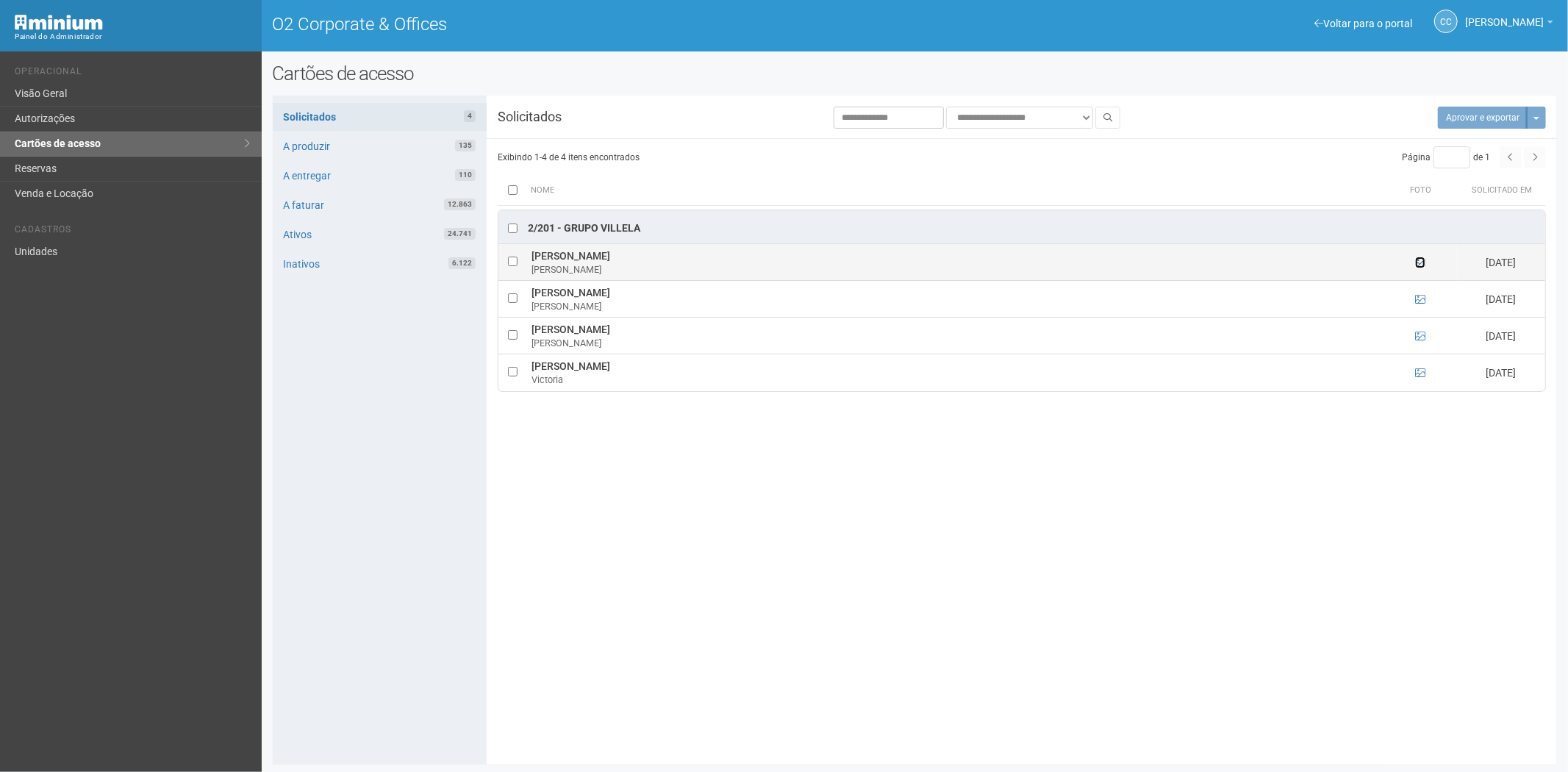
click at [1418, 260] on icon at bounding box center [1420, 262] width 10 height 10
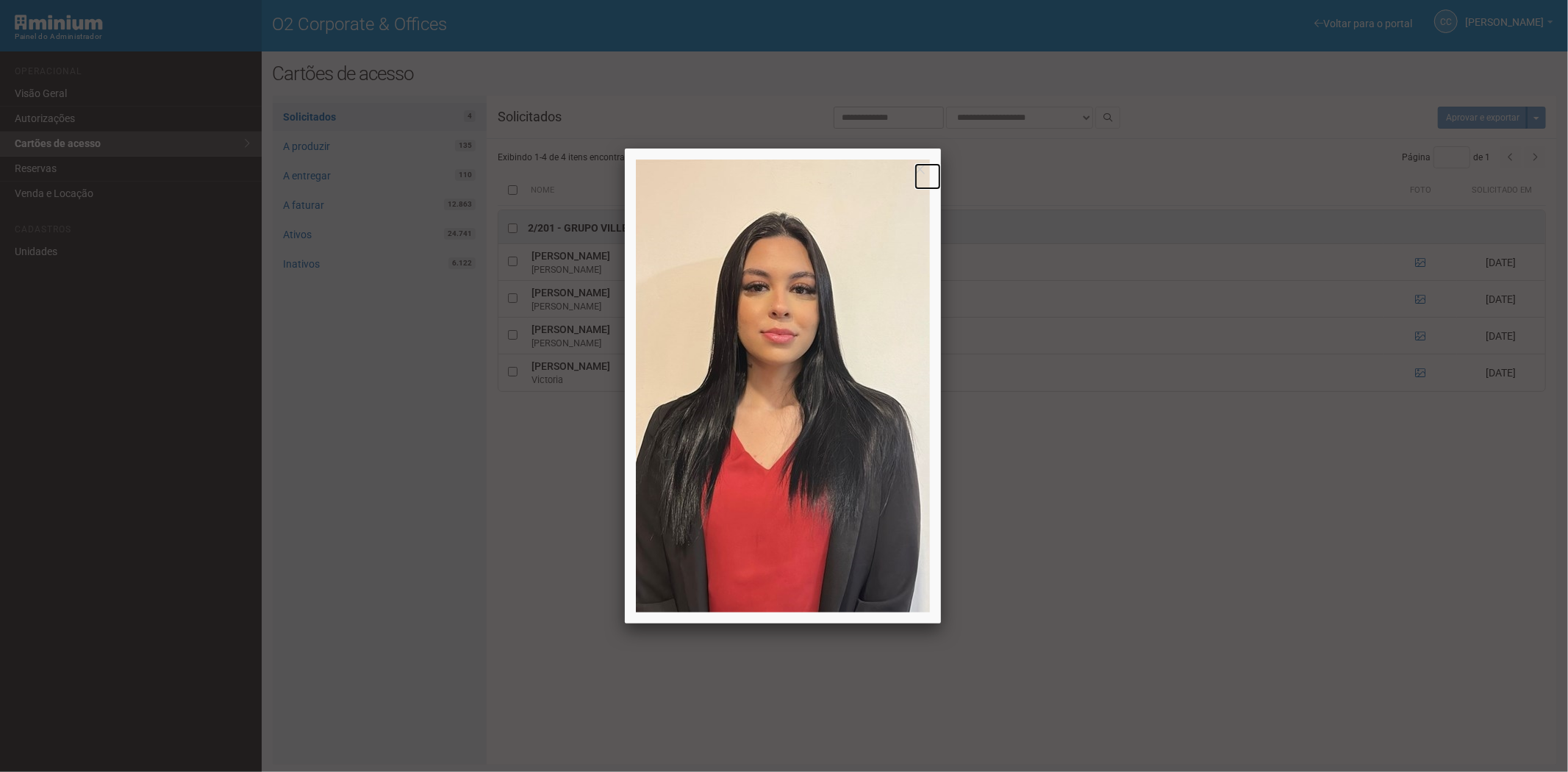
click at [919, 170] on link at bounding box center [927, 176] width 26 height 26
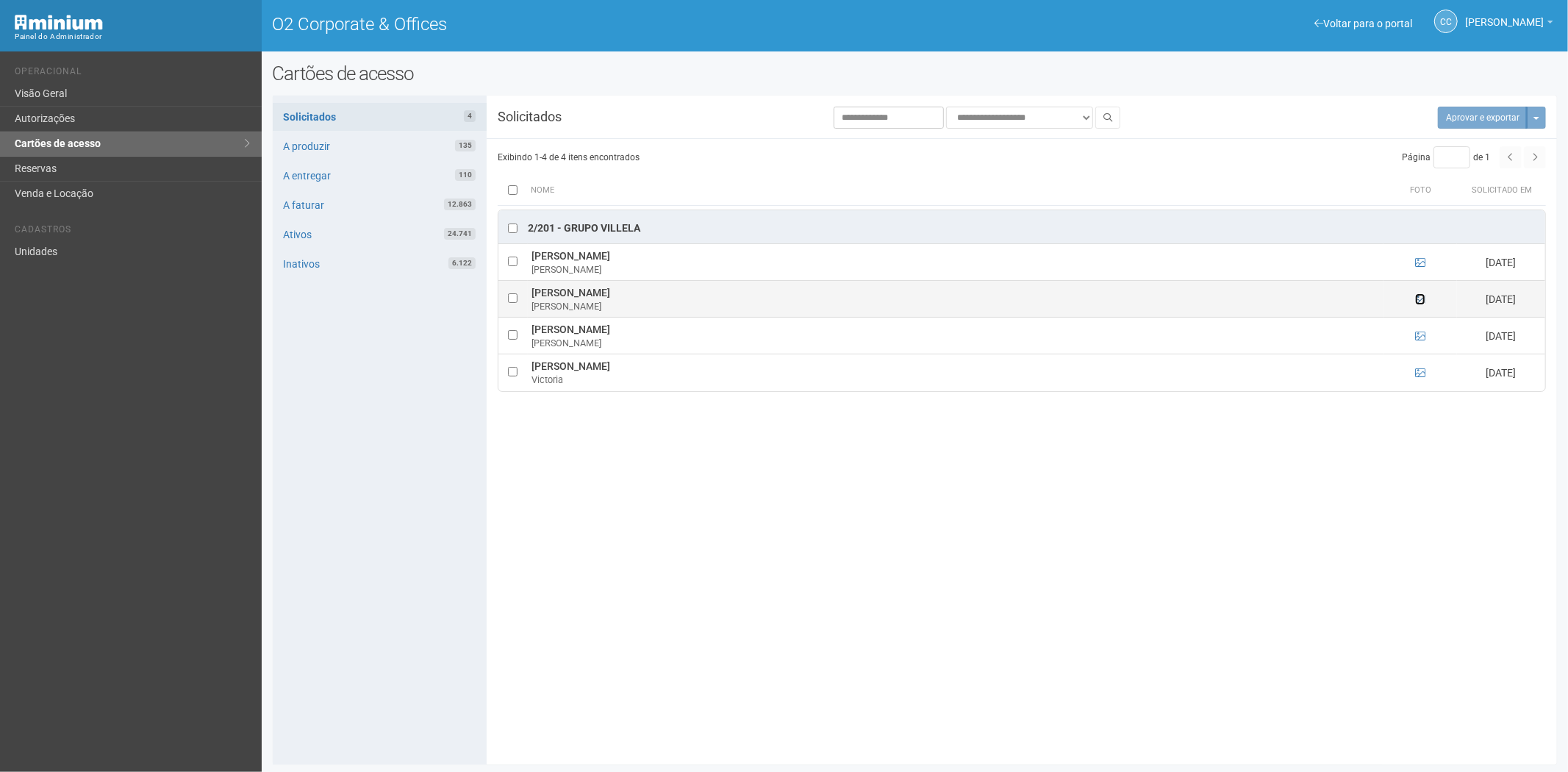
click at [1415, 295] on link at bounding box center [1420, 299] width 10 height 12
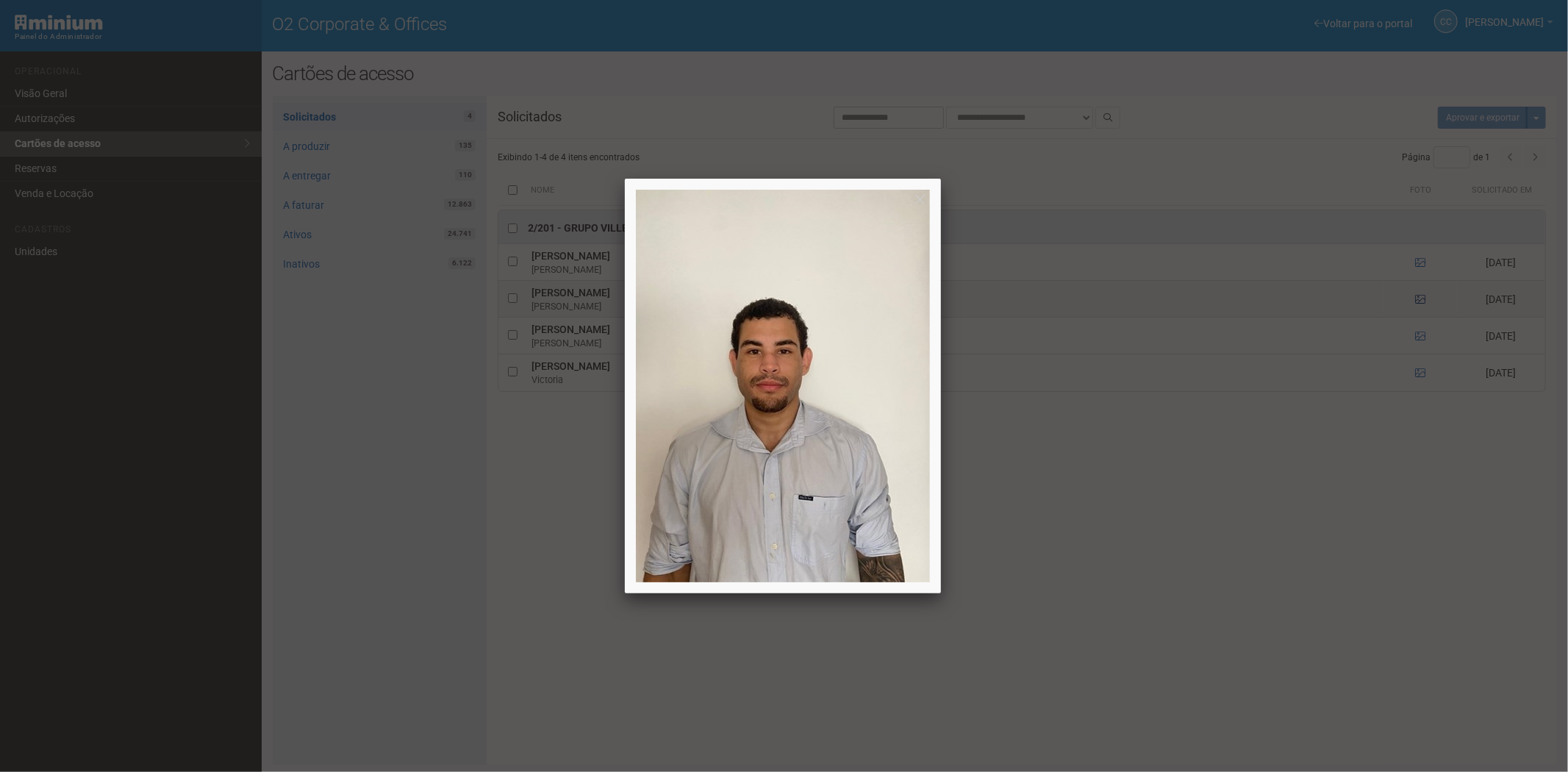
click at [1423, 297] on div at bounding box center [784, 386] width 1568 height 772
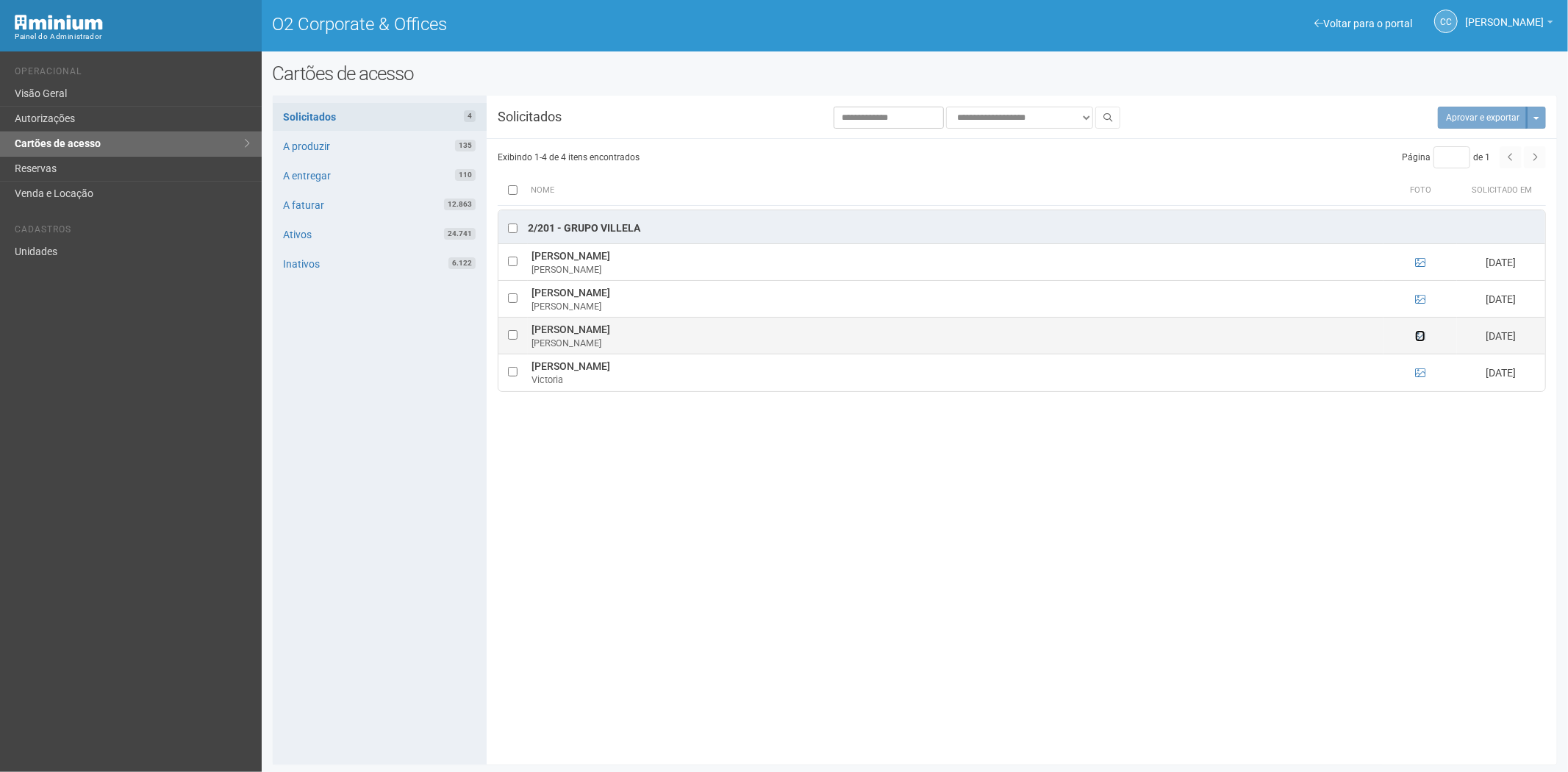
click at [1417, 339] on icon at bounding box center [1420, 335] width 10 height 10
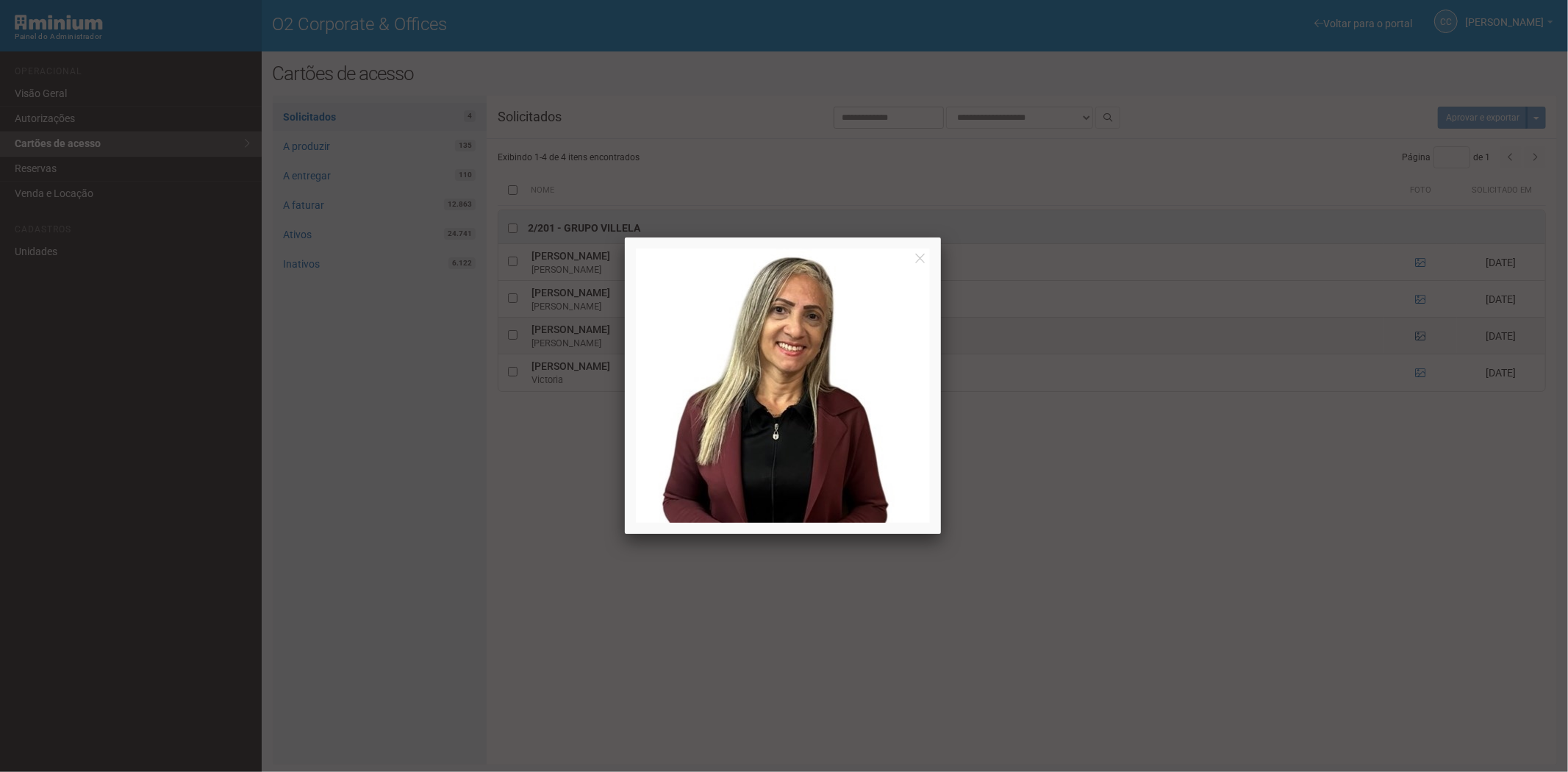
click at [1417, 339] on div at bounding box center [784, 386] width 1568 height 772
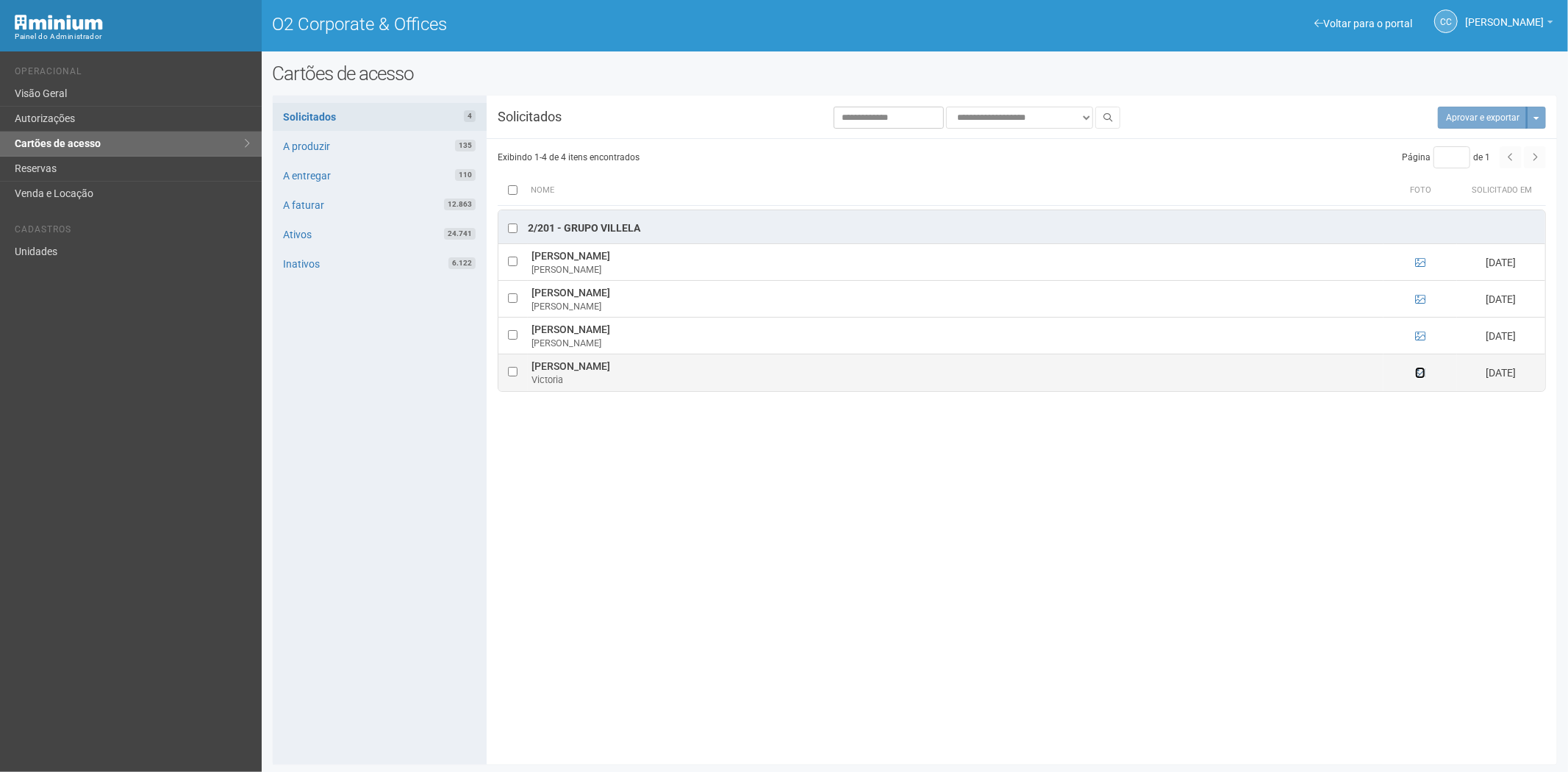
click at [1416, 372] on icon at bounding box center [1420, 373] width 10 height 10
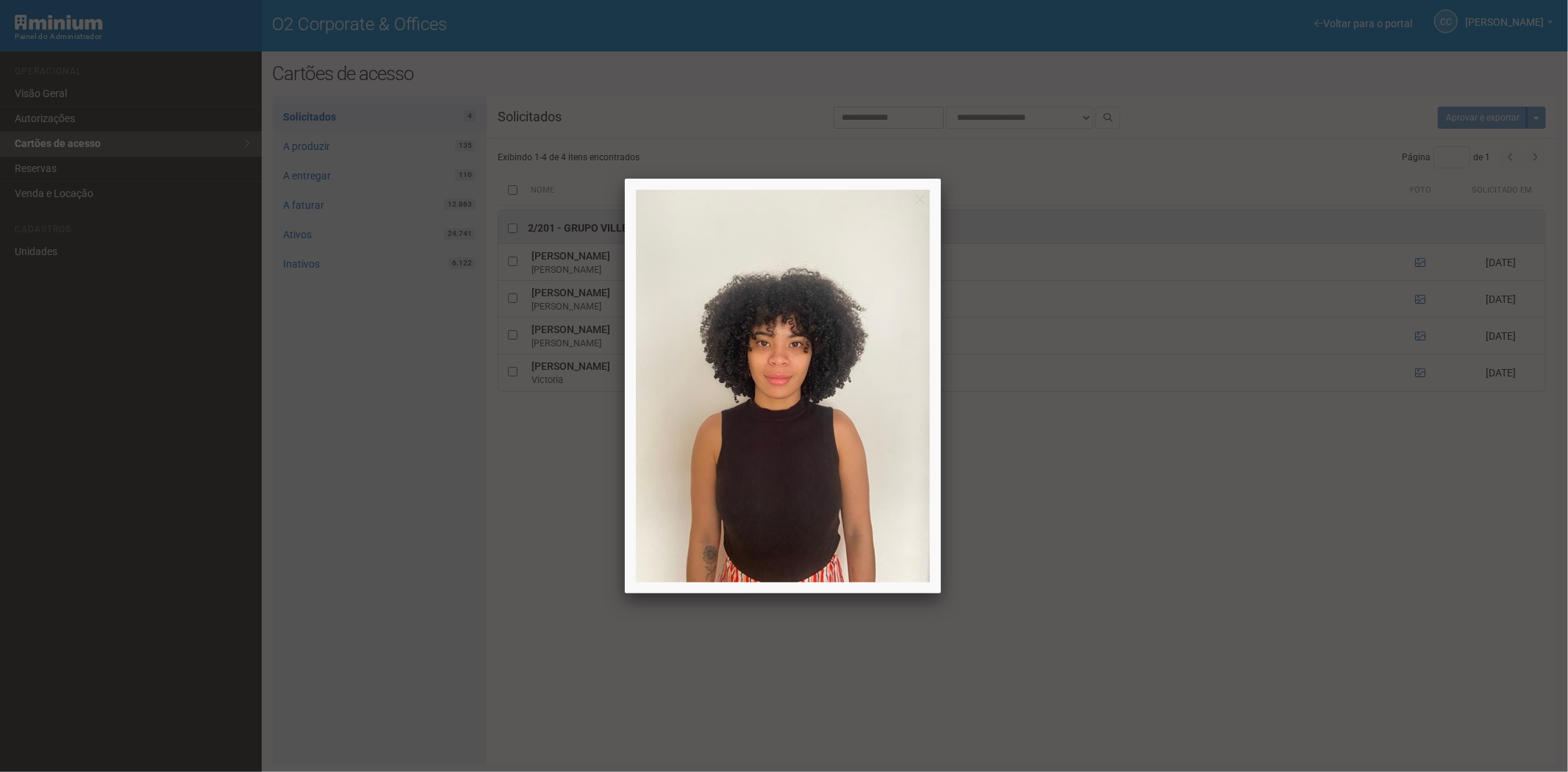
click at [1190, 567] on div at bounding box center [784, 386] width 1568 height 772
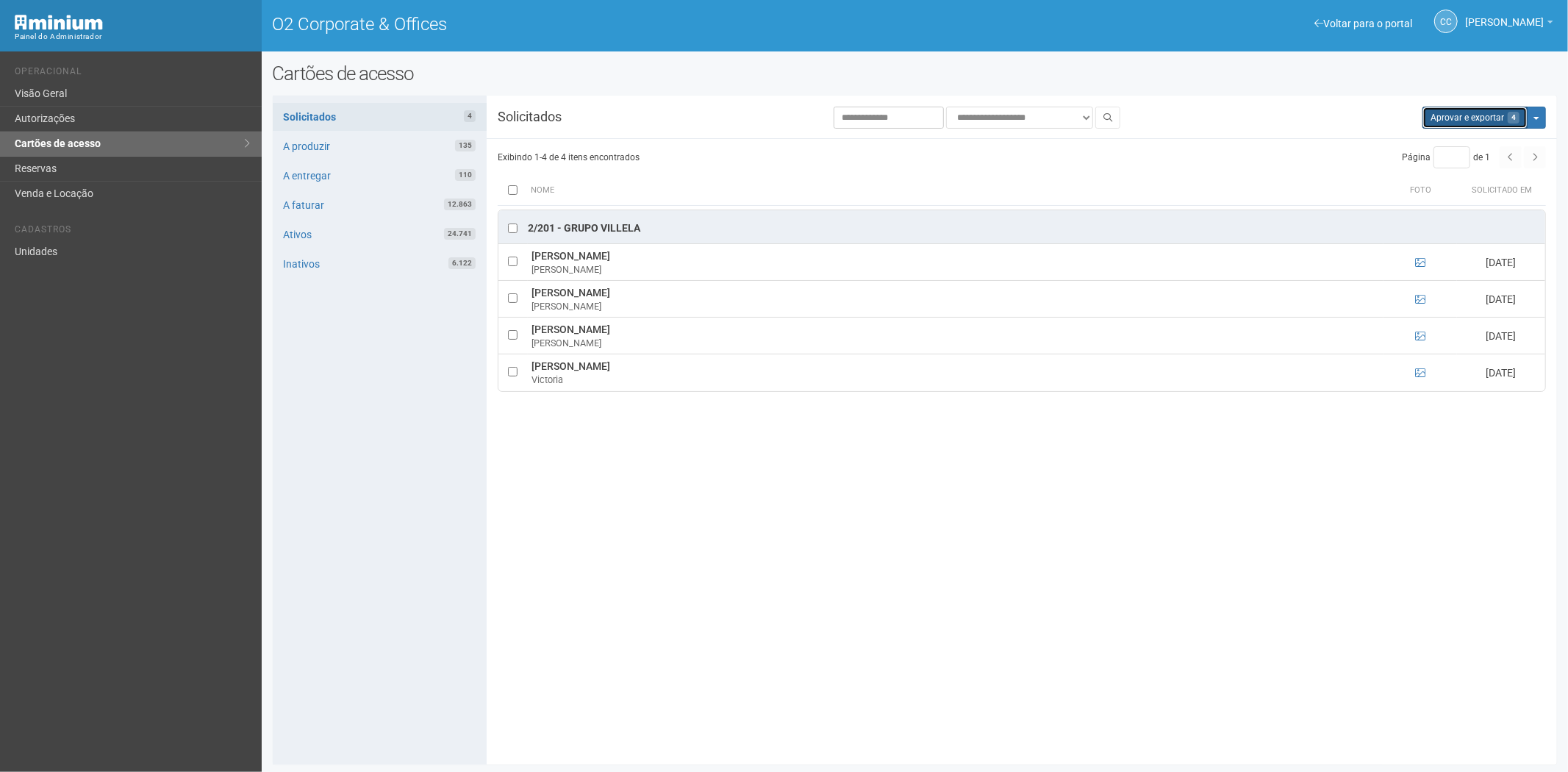
click at [1439, 116] on button "Aprovar e exportar 4" at bounding box center [1475, 118] width 105 height 22
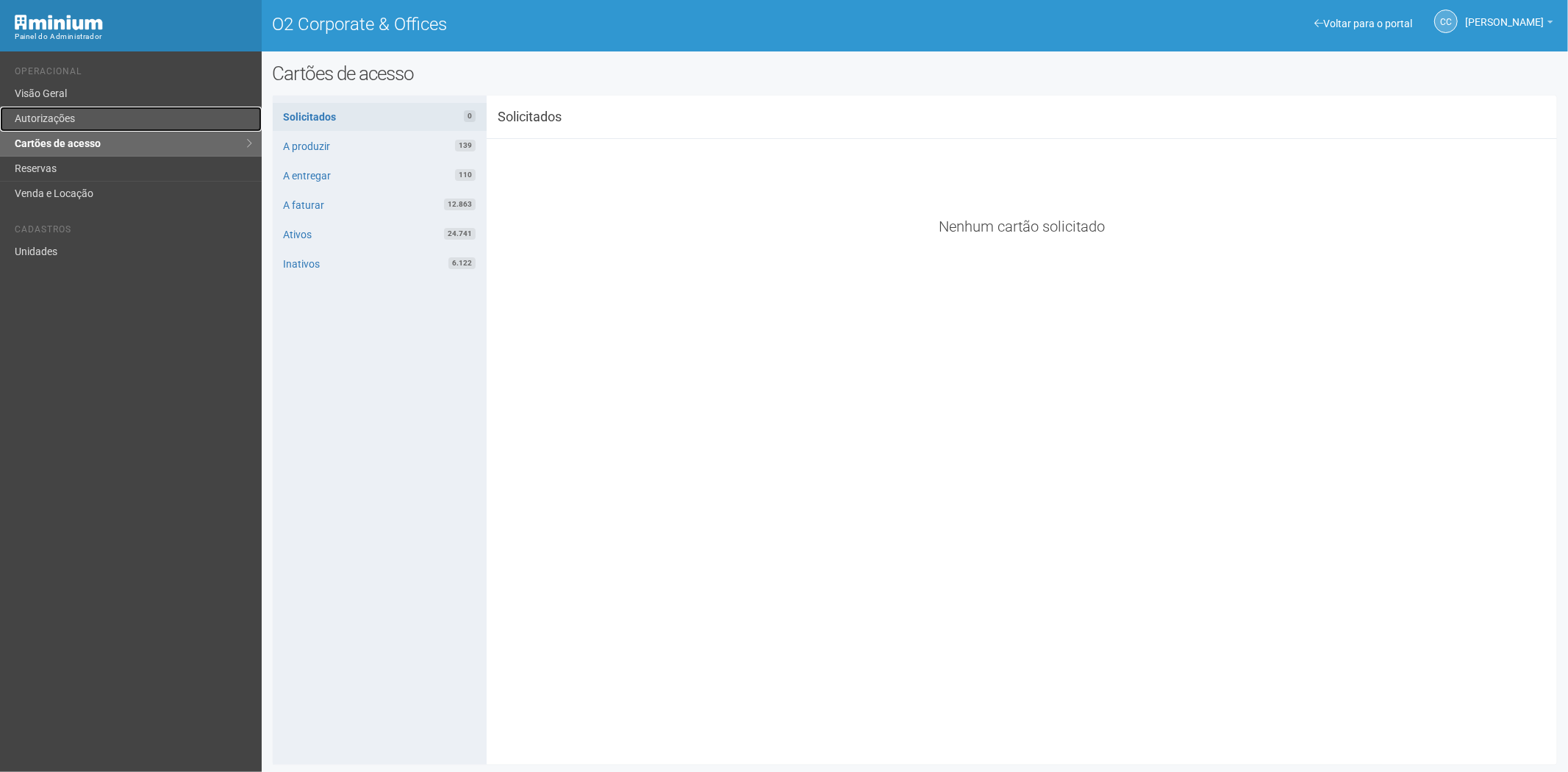
click at [66, 119] on link "Autorizações" at bounding box center [131, 119] width 262 height 25
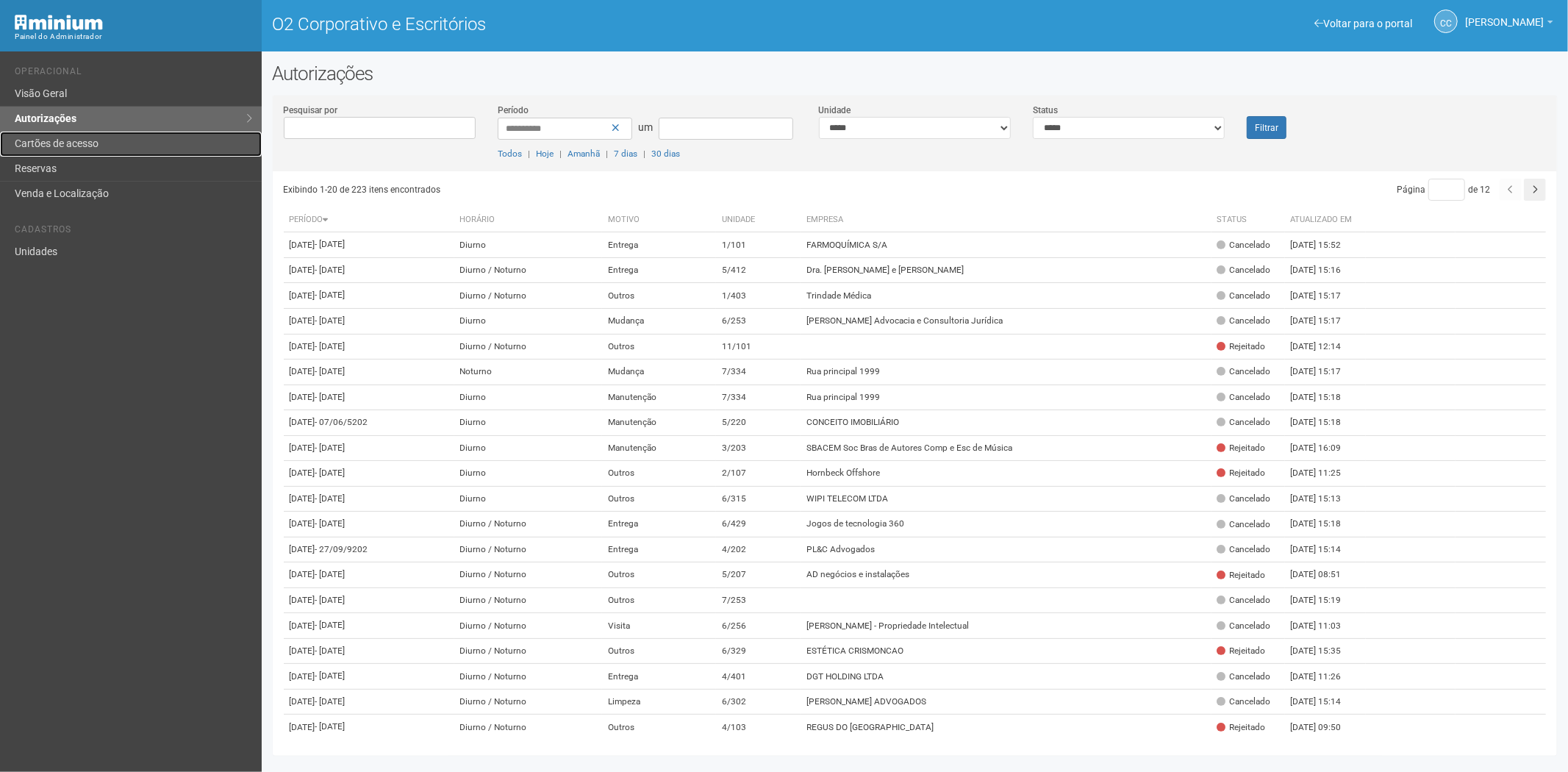
click at [37, 136] on link "Cartões de acesso" at bounding box center [131, 144] width 262 height 25
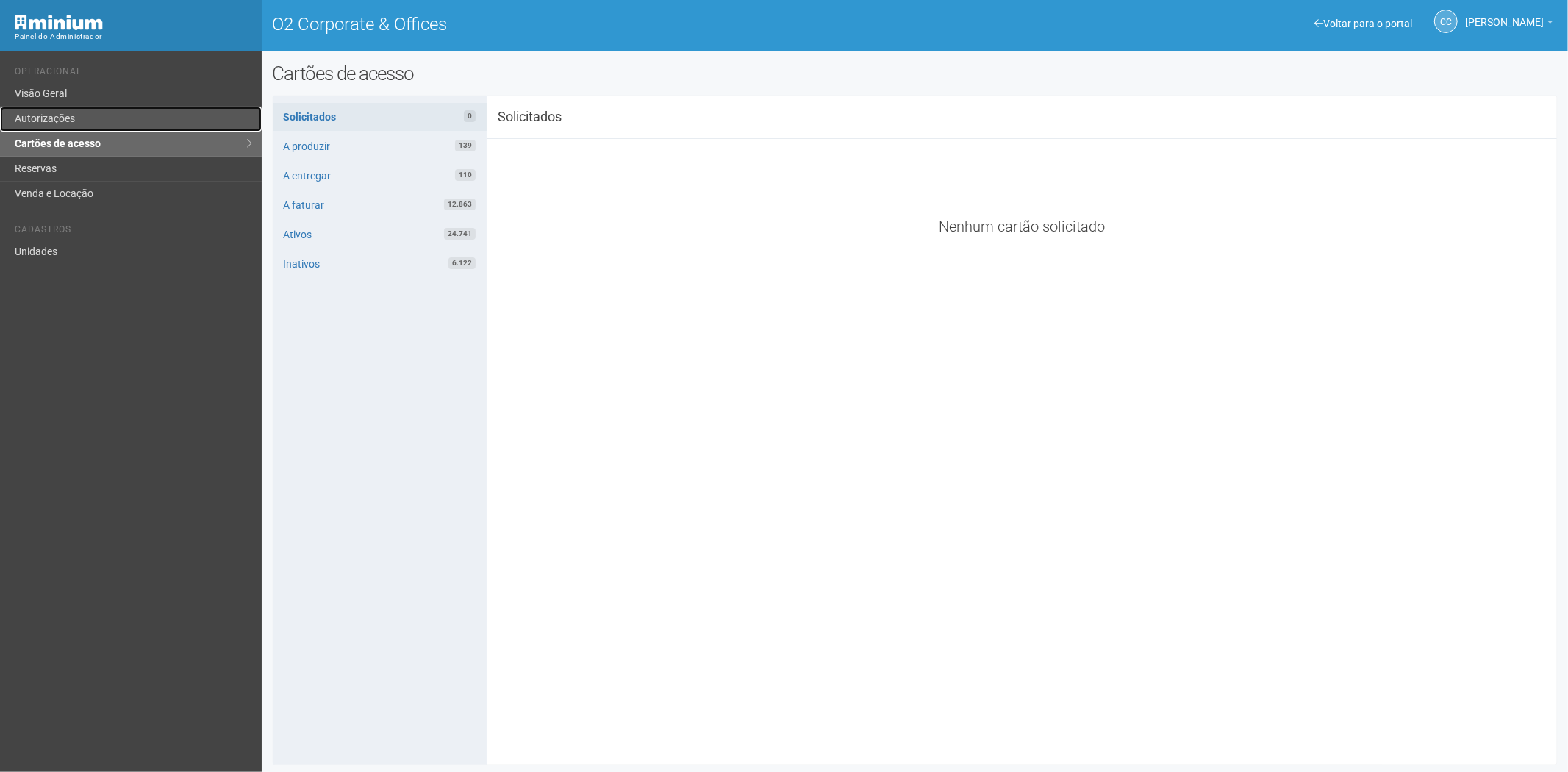
click at [78, 116] on link "Autorizações" at bounding box center [131, 119] width 262 height 25
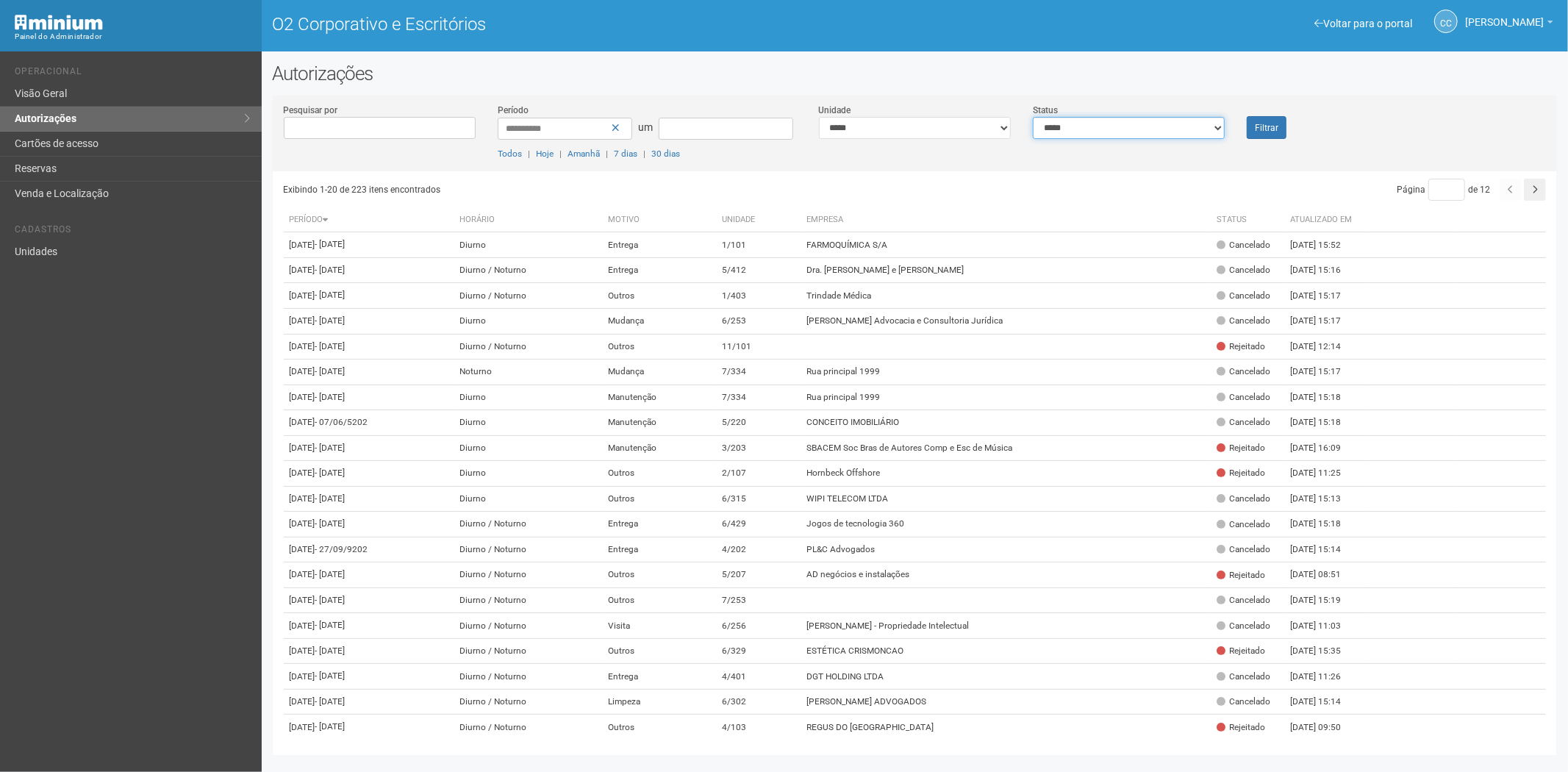
click at [1083, 120] on select "**********" at bounding box center [1129, 128] width 192 height 22
select select "*"
click at [1033, 117] on select "**********" at bounding box center [1129, 128] width 192 height 22
click at [1271, 127] on font "Filtrar" at bounding box center [1267, 127] width 24 height 10
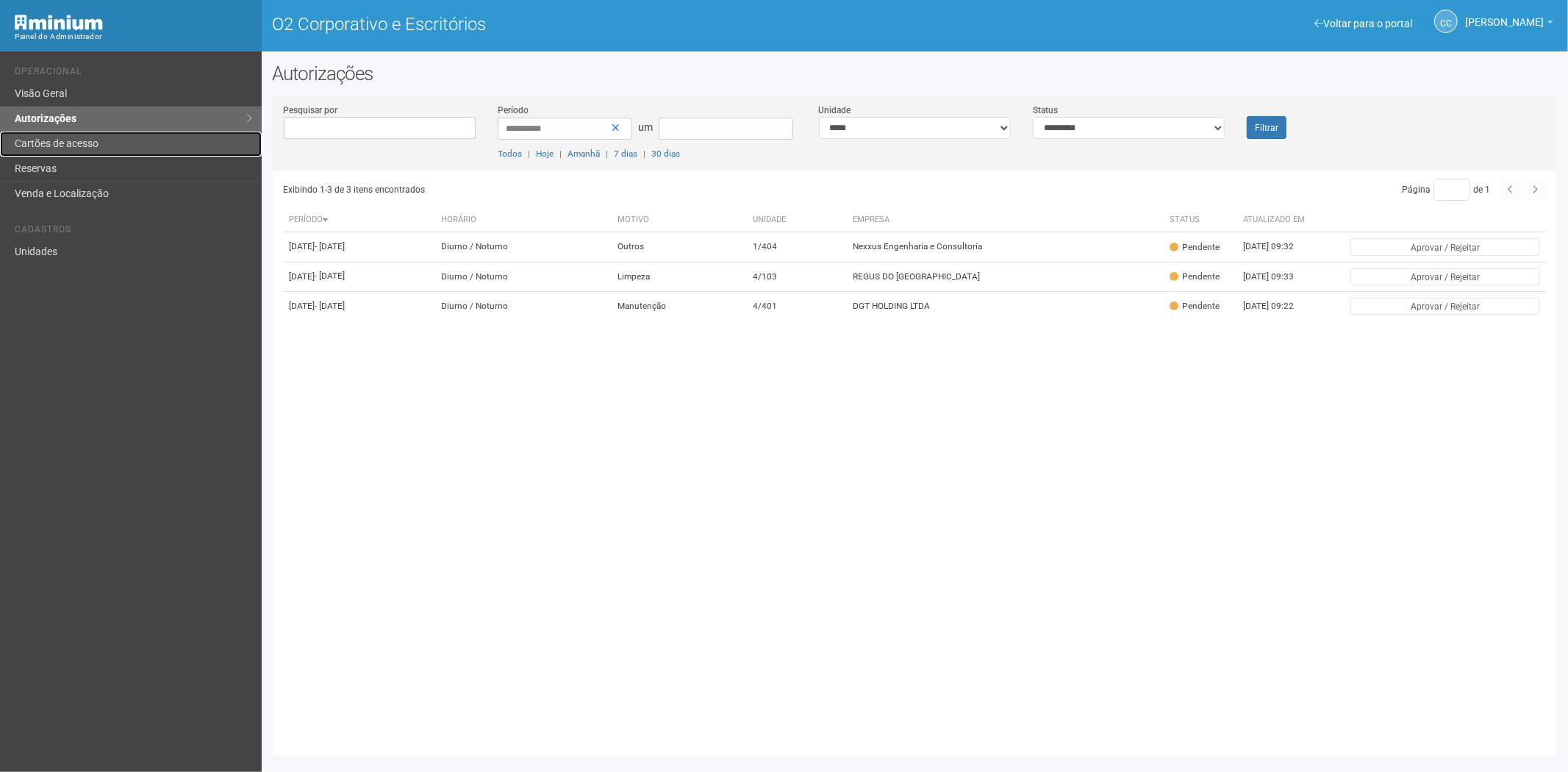
click at [112, 142] on link "Cartões de acesso" at bounding box center [131, 144] width 262 height 25
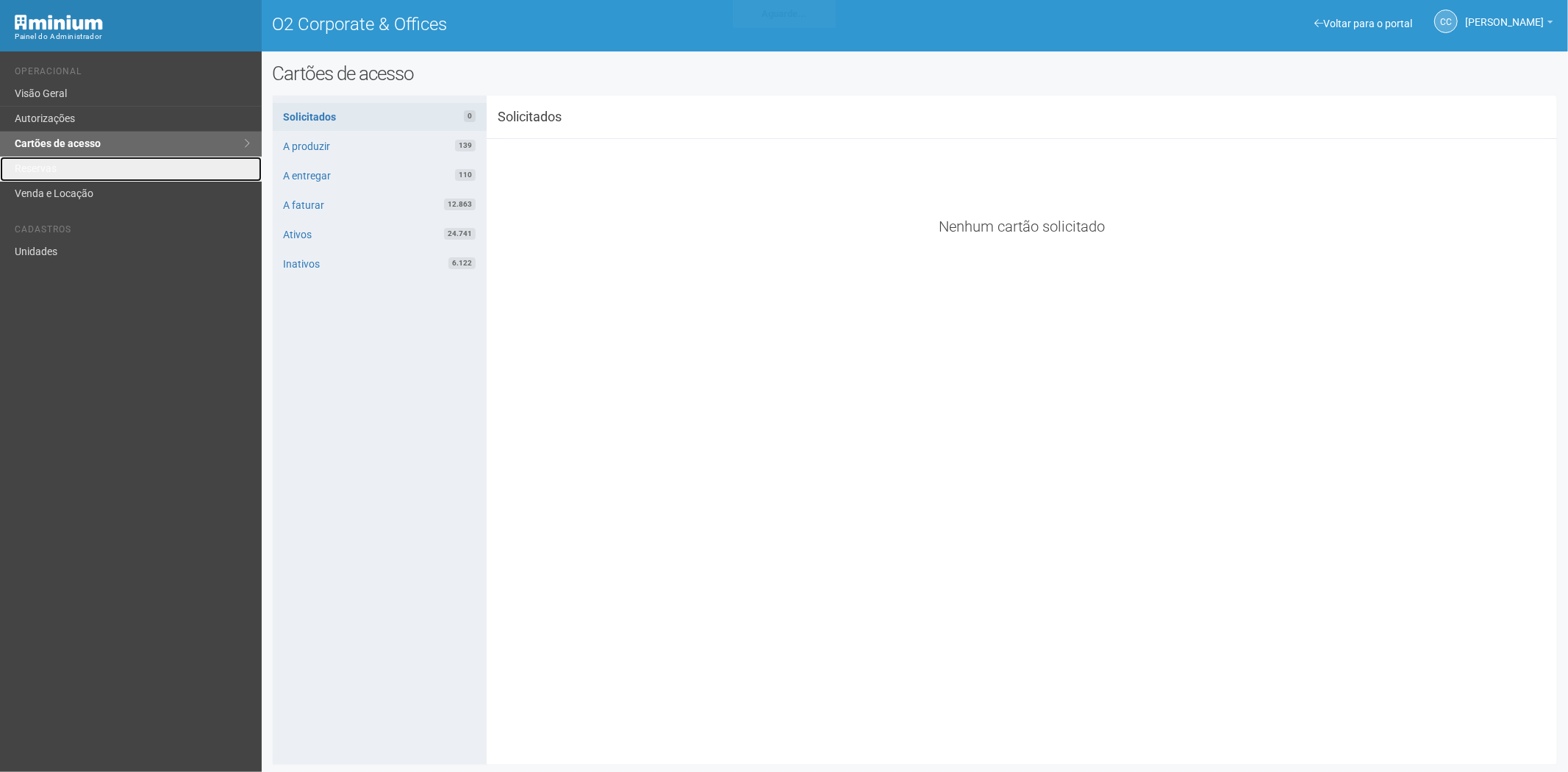
click at [100, 170] on link "Reservas" at bounding box center [131, 169] width 262 height 25
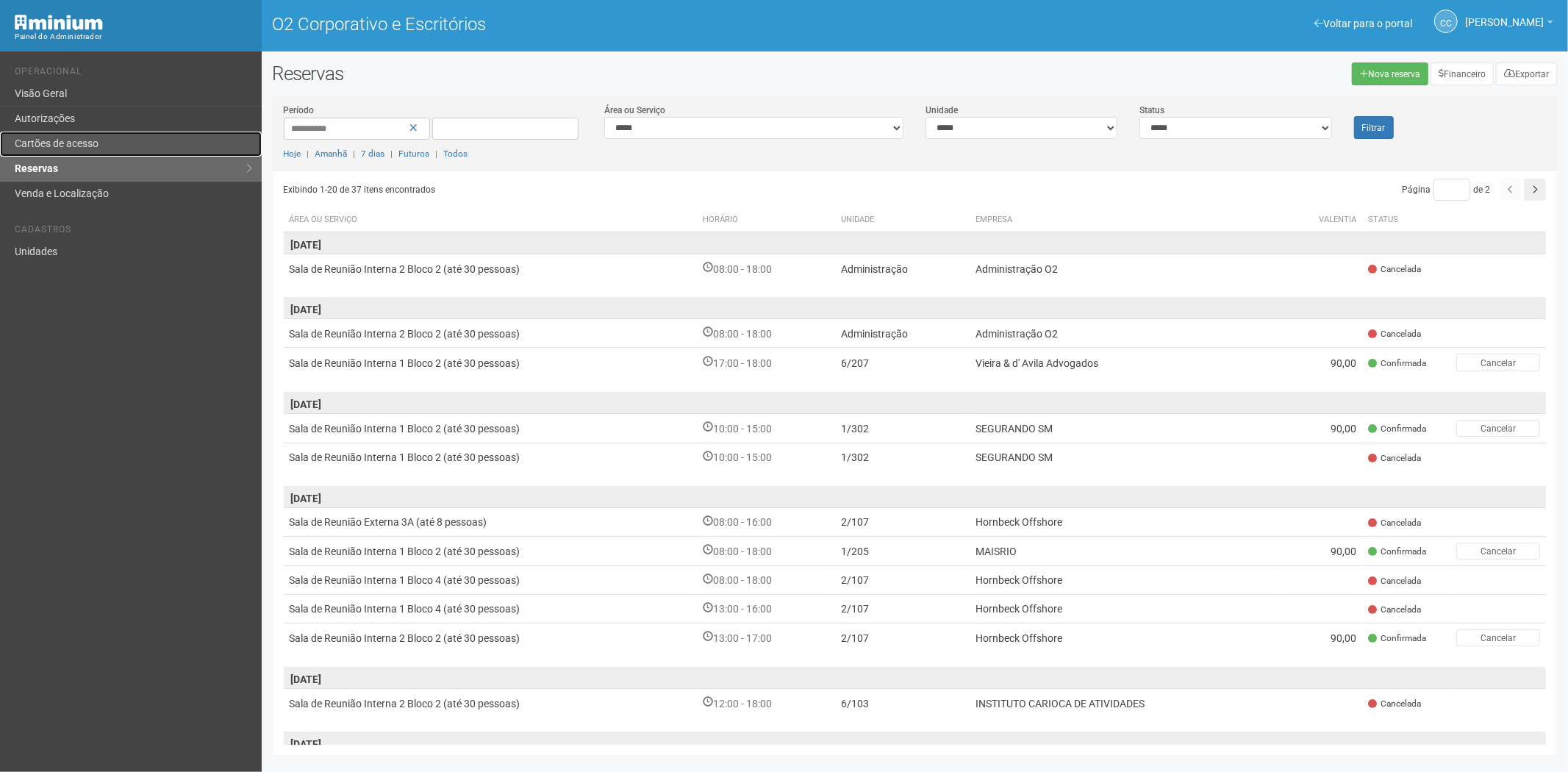
click at [116, 134] on link "Cartões de acesso" at bounding box center [131, 144] width 262 height 25
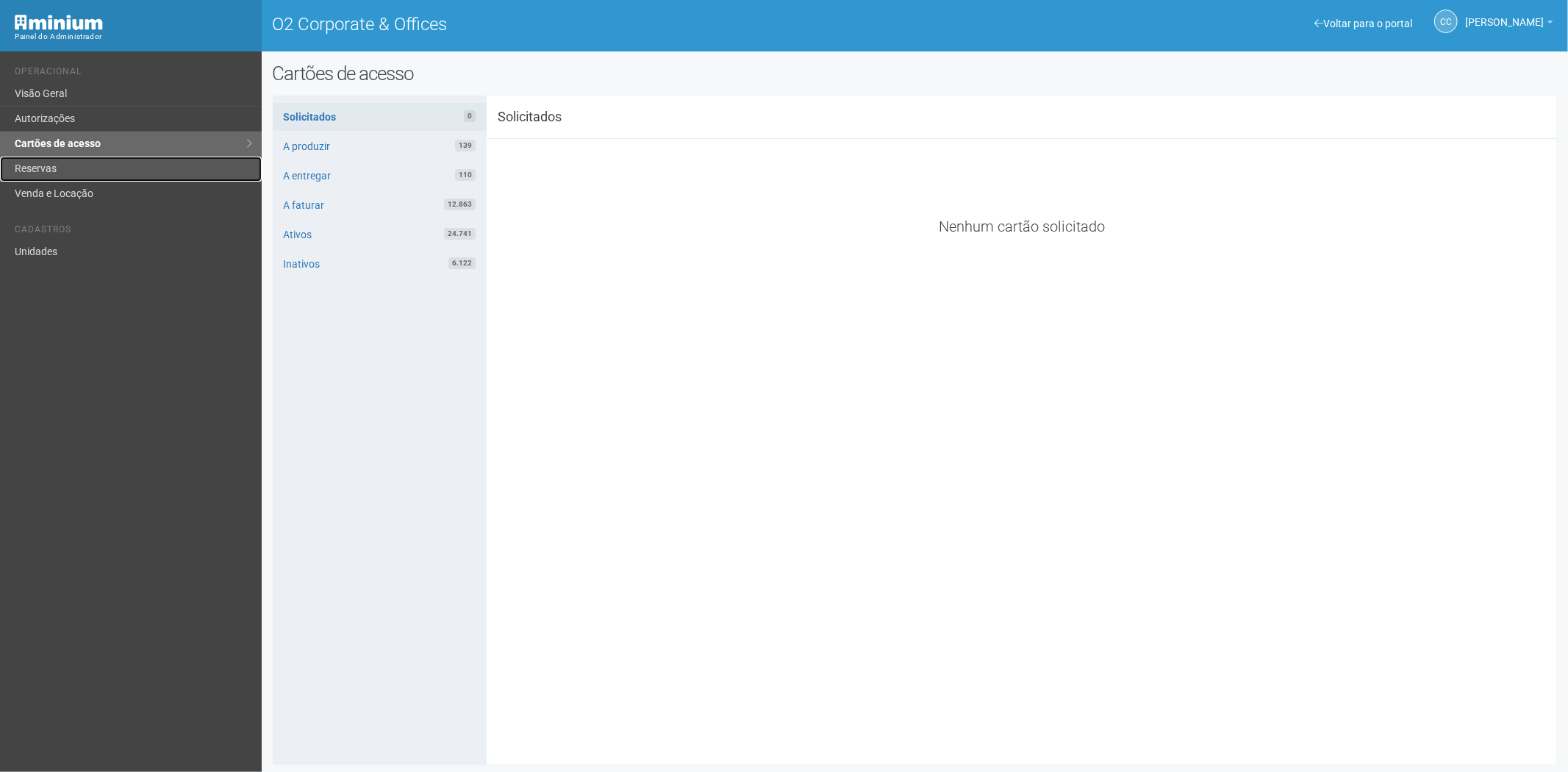
click at [57, 172] on link "Reservas" at bounding box center [131, 169] width 262 height 25
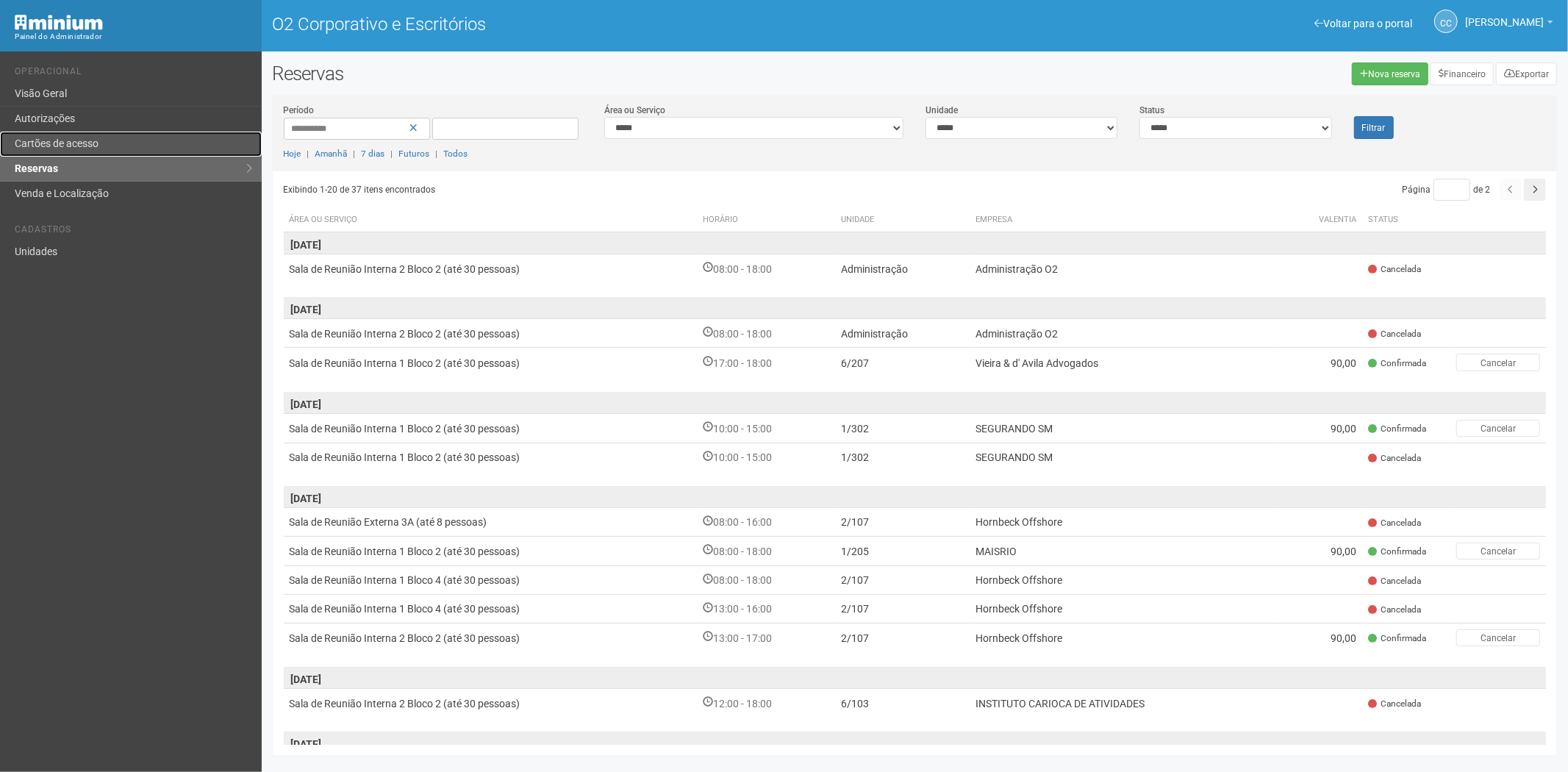
drag, startPoint x: 35, startPoint y: 137, endPoint x: 29, endPoint y: 148, distance: 12.5
click at [33, 138] on font "Cartões de acesso" at bounding box center [57, 143] width 84 height 12
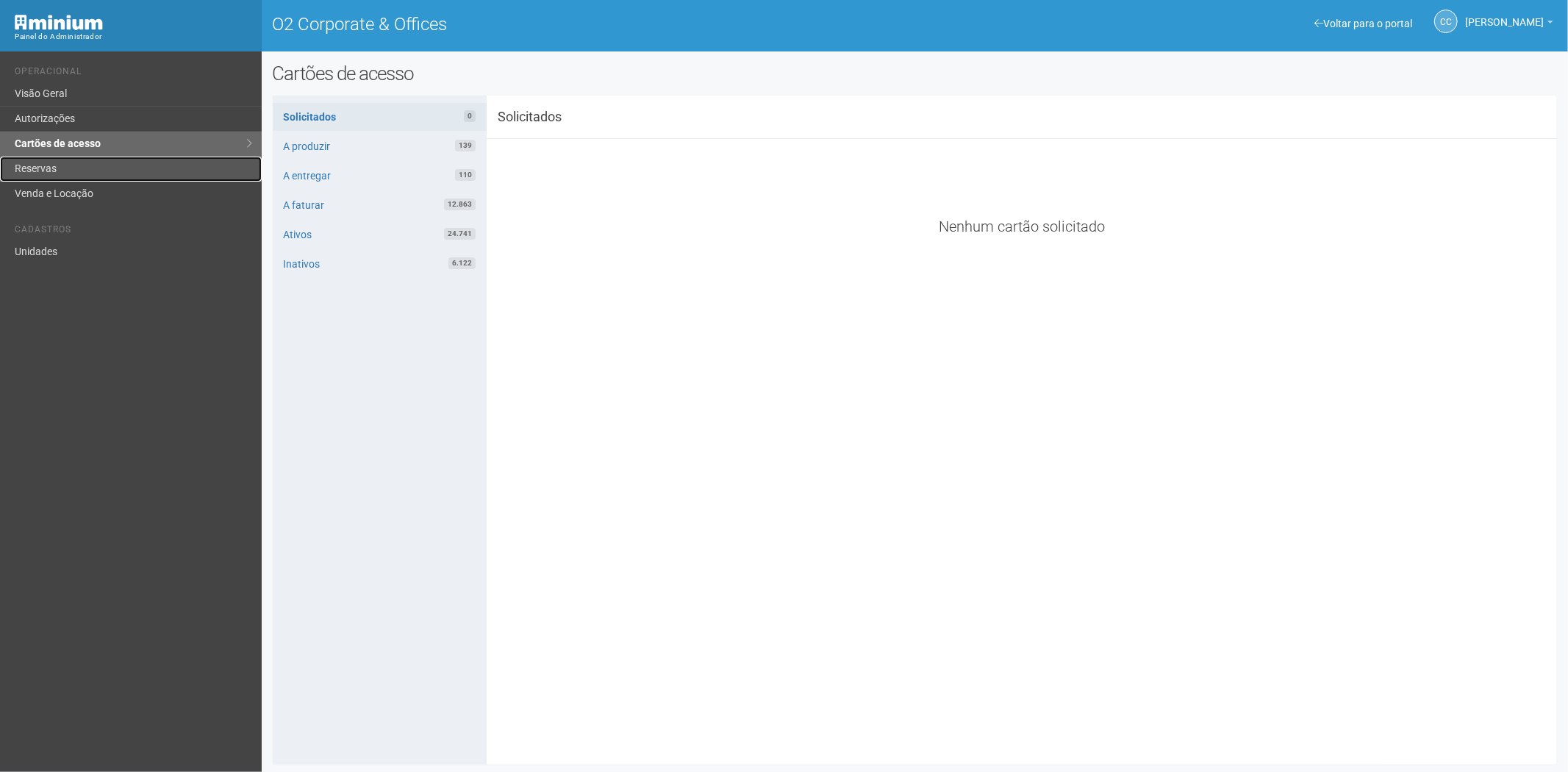
click at [66, 170] on link "Reservas" at bounding box center [131, 169] width 262 height 25
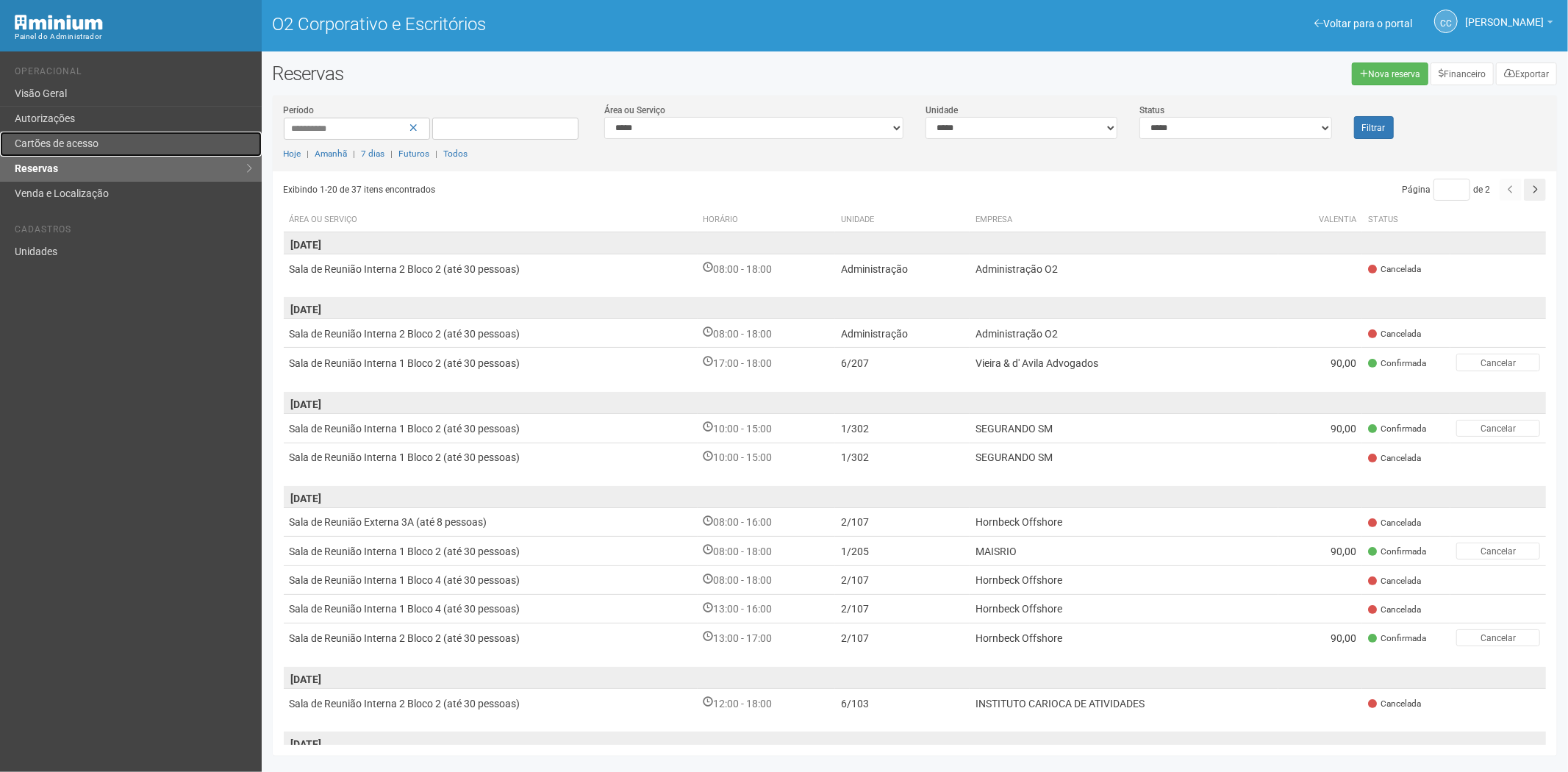
click at [98, 149] on font "Cartões de acesso" at bounding box center [57, 143] width 84 height 12
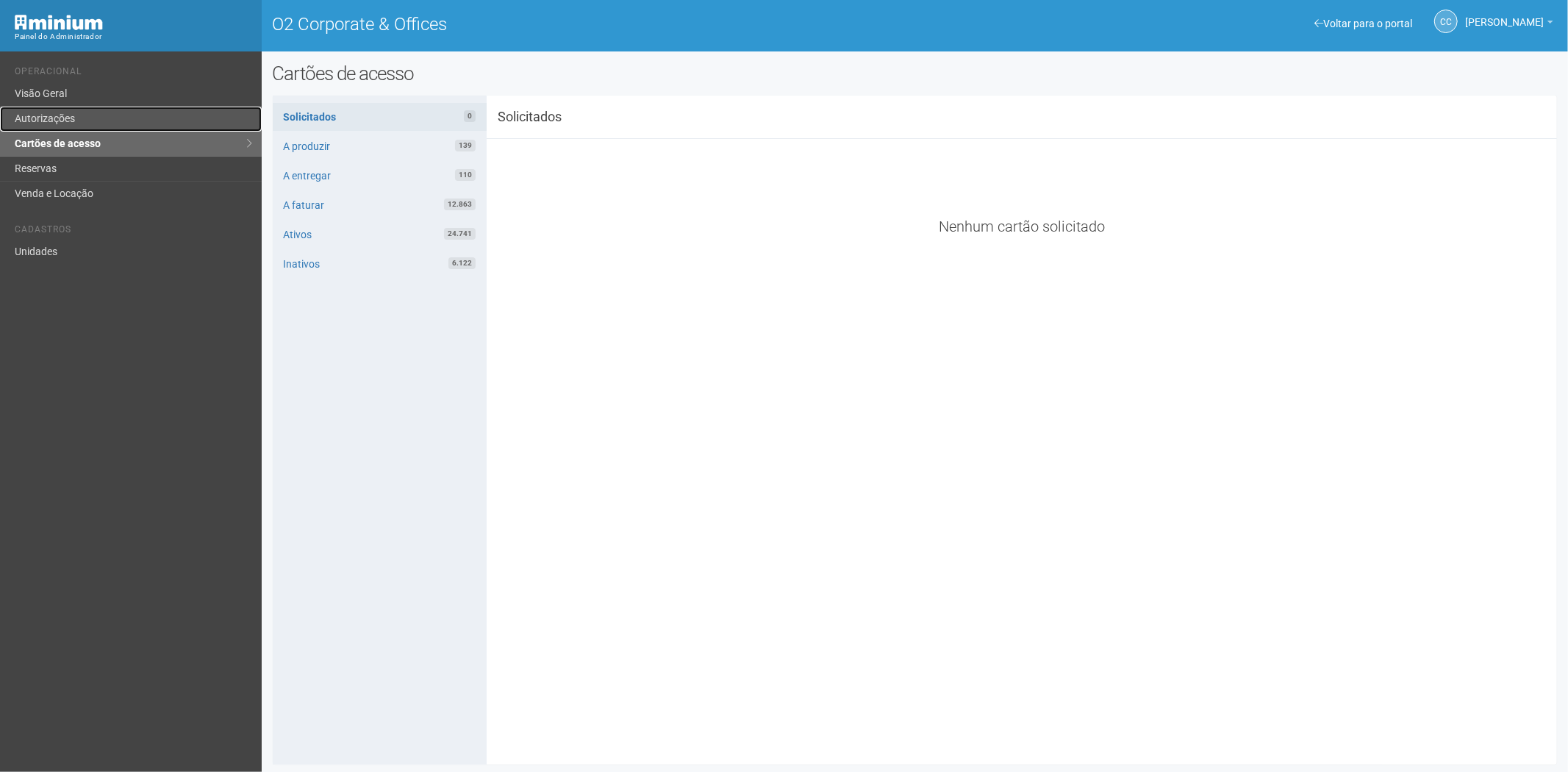
click at [72, 126] on link "Autorizações" at bounding box center [131, 119] width 262 height 25
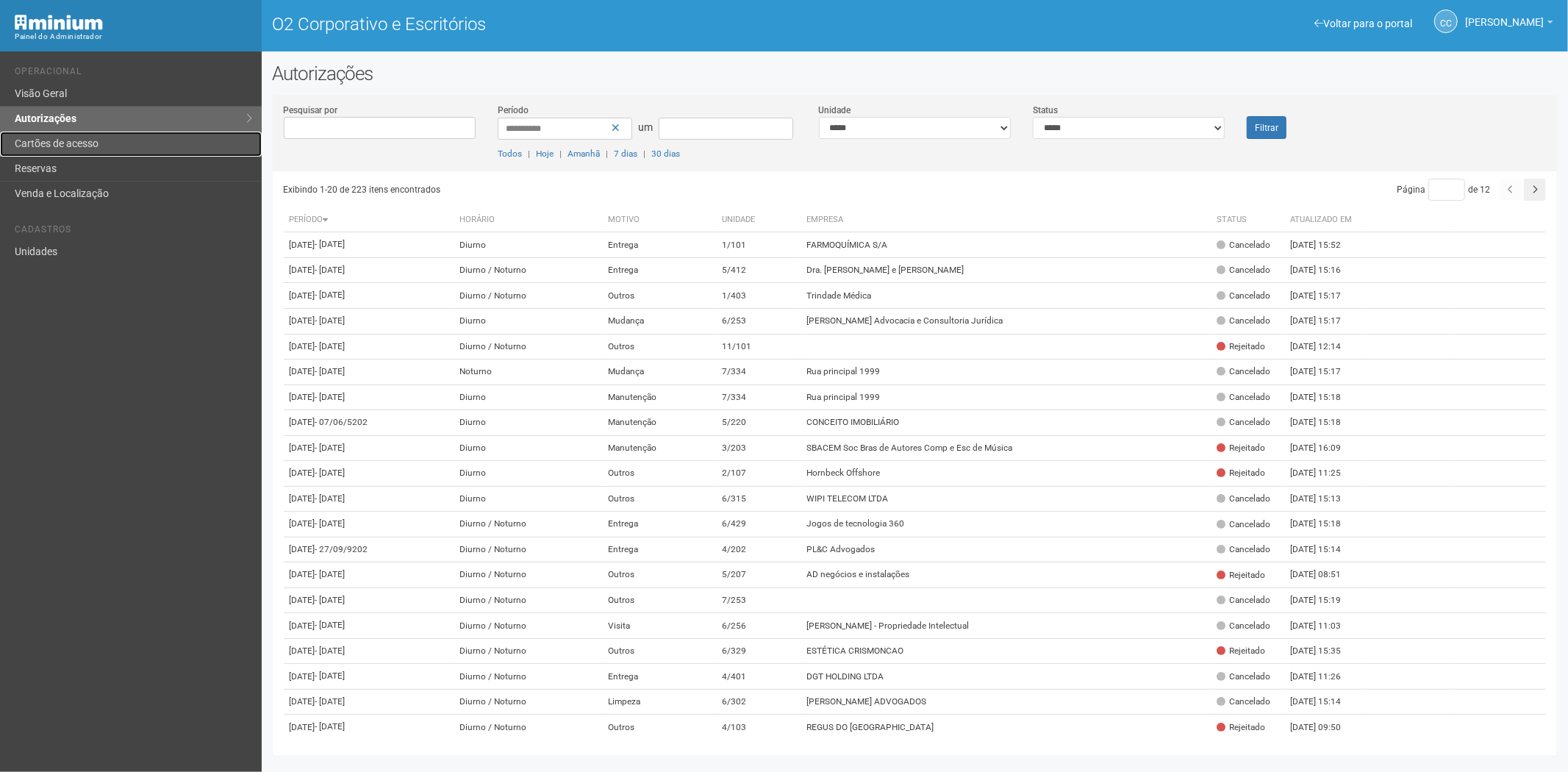
click at [114, 149] on link "Cartões de acesso" at bounding box center [131, 144] width 262 height 25
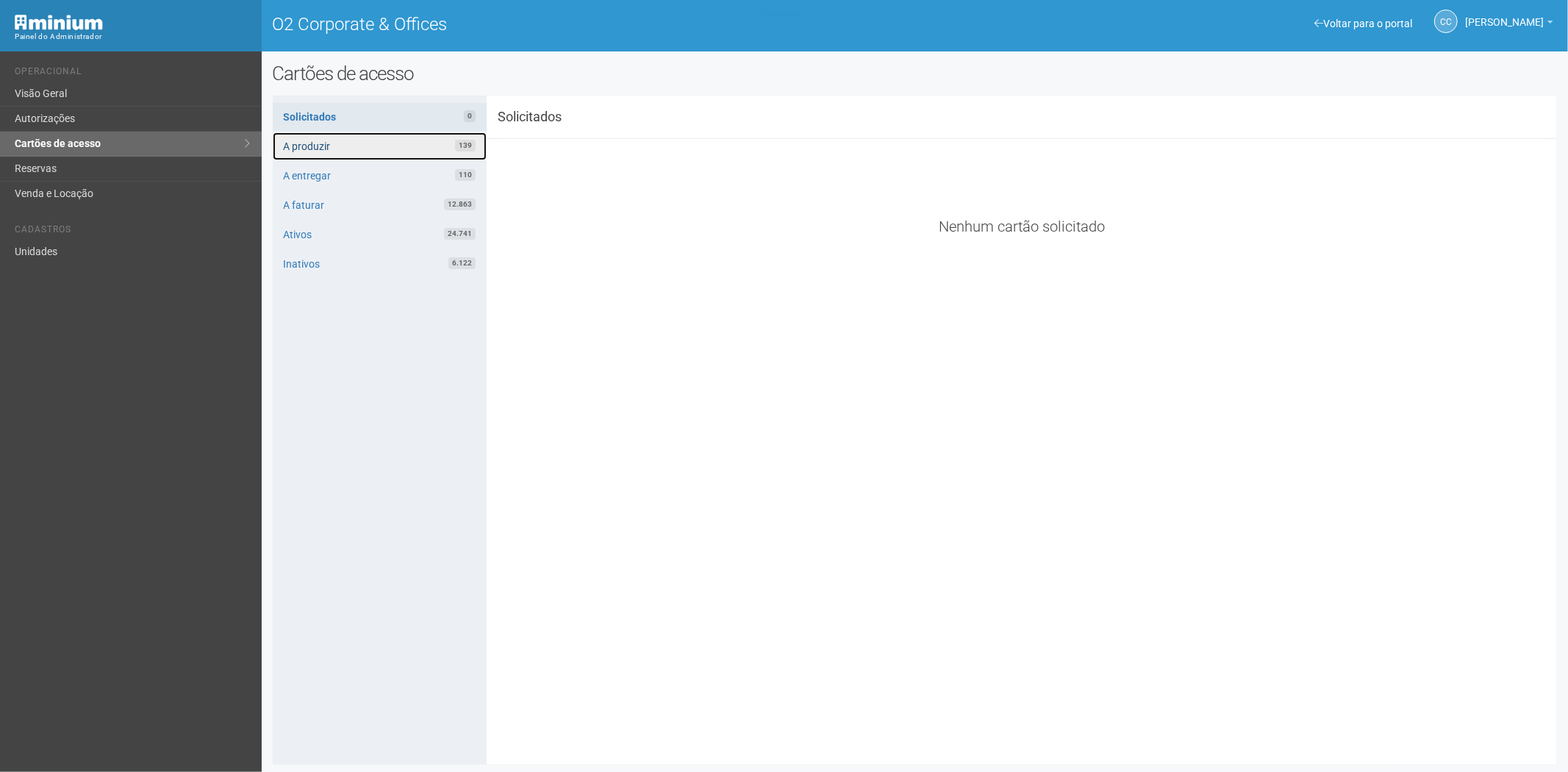
click at [371, 147] on link "A produzir 139" at bounding box center [380, 146] width 214 height 28
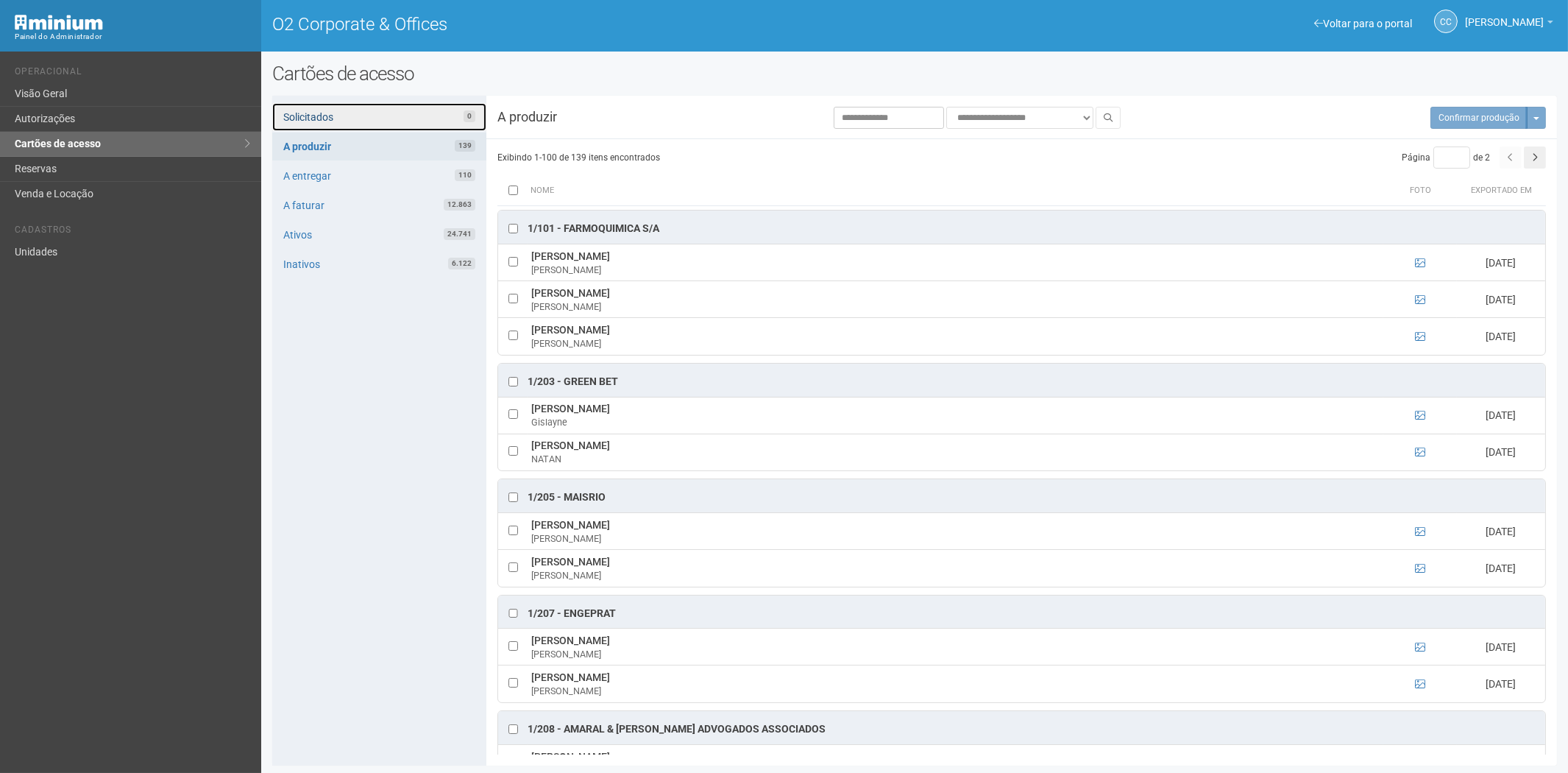
click at [363, 116] on link "Solicitados 0" at bounding box center [379, 116] width 214 height 28
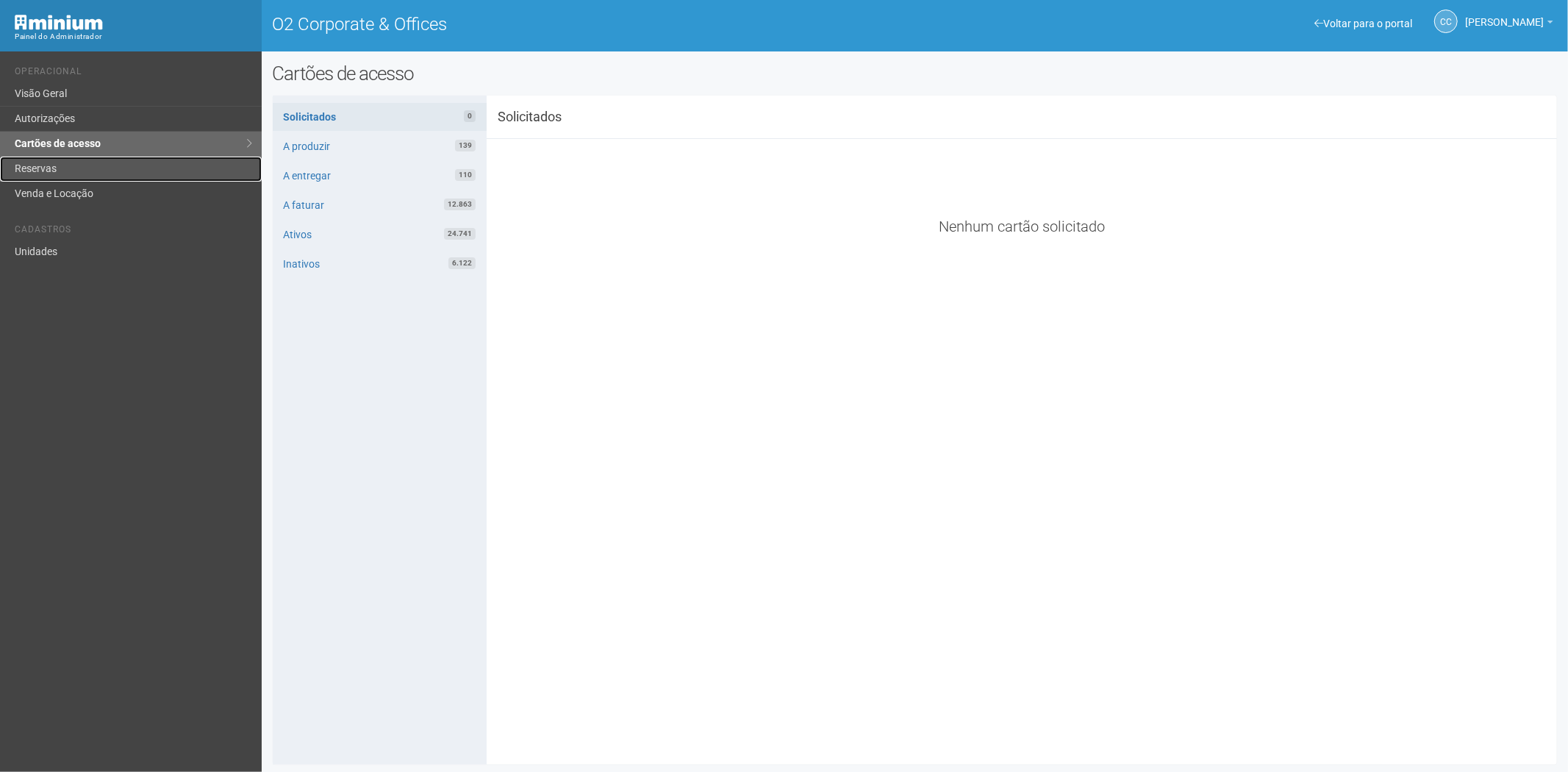
click at [36, 168] on link "Reservas" at bounding box center [131, 169] width 262 height 25
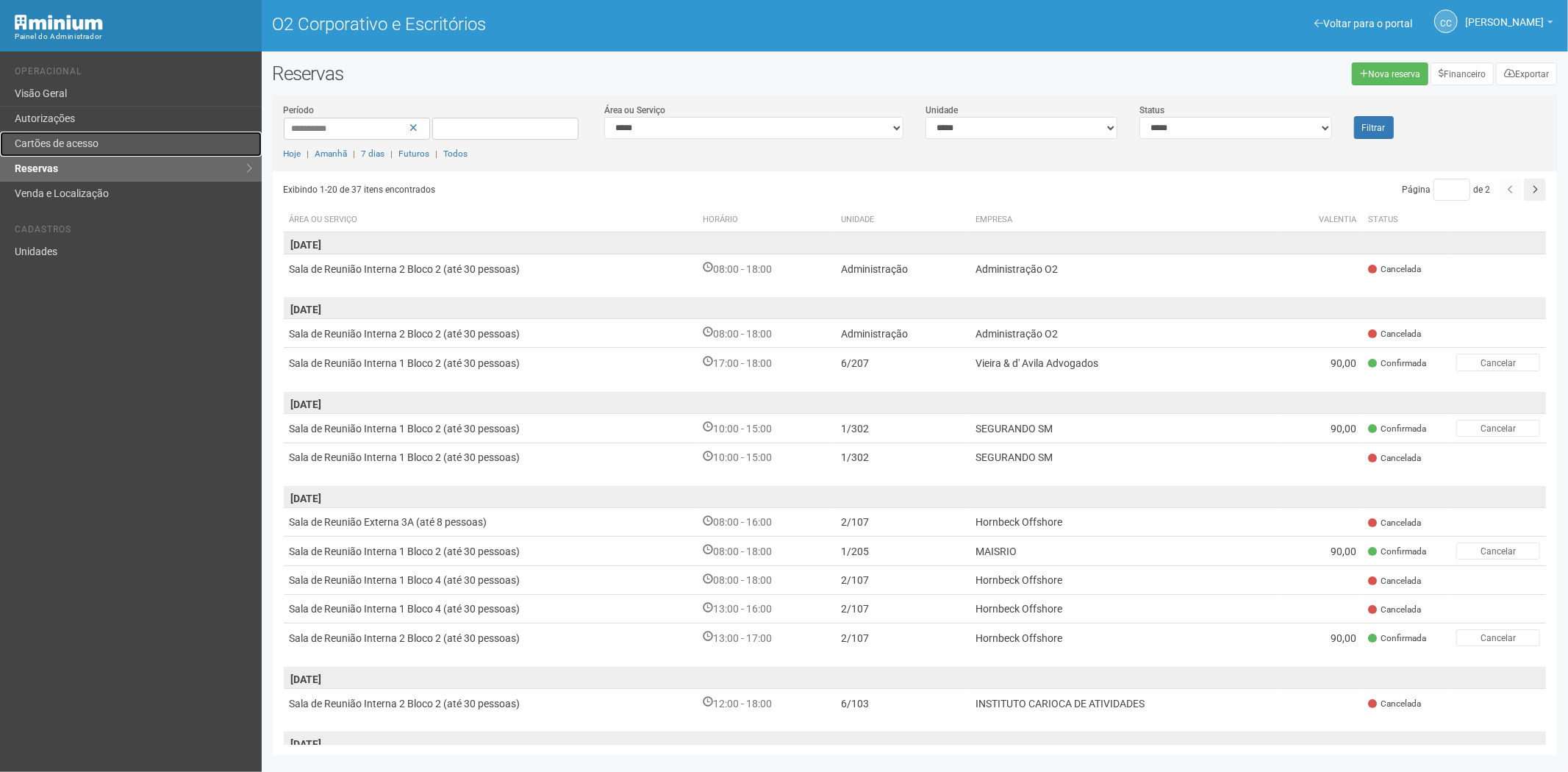
click at [46, 148] on font "Cartões de acesso" at bounding box center [57, 143] width 84 height 12
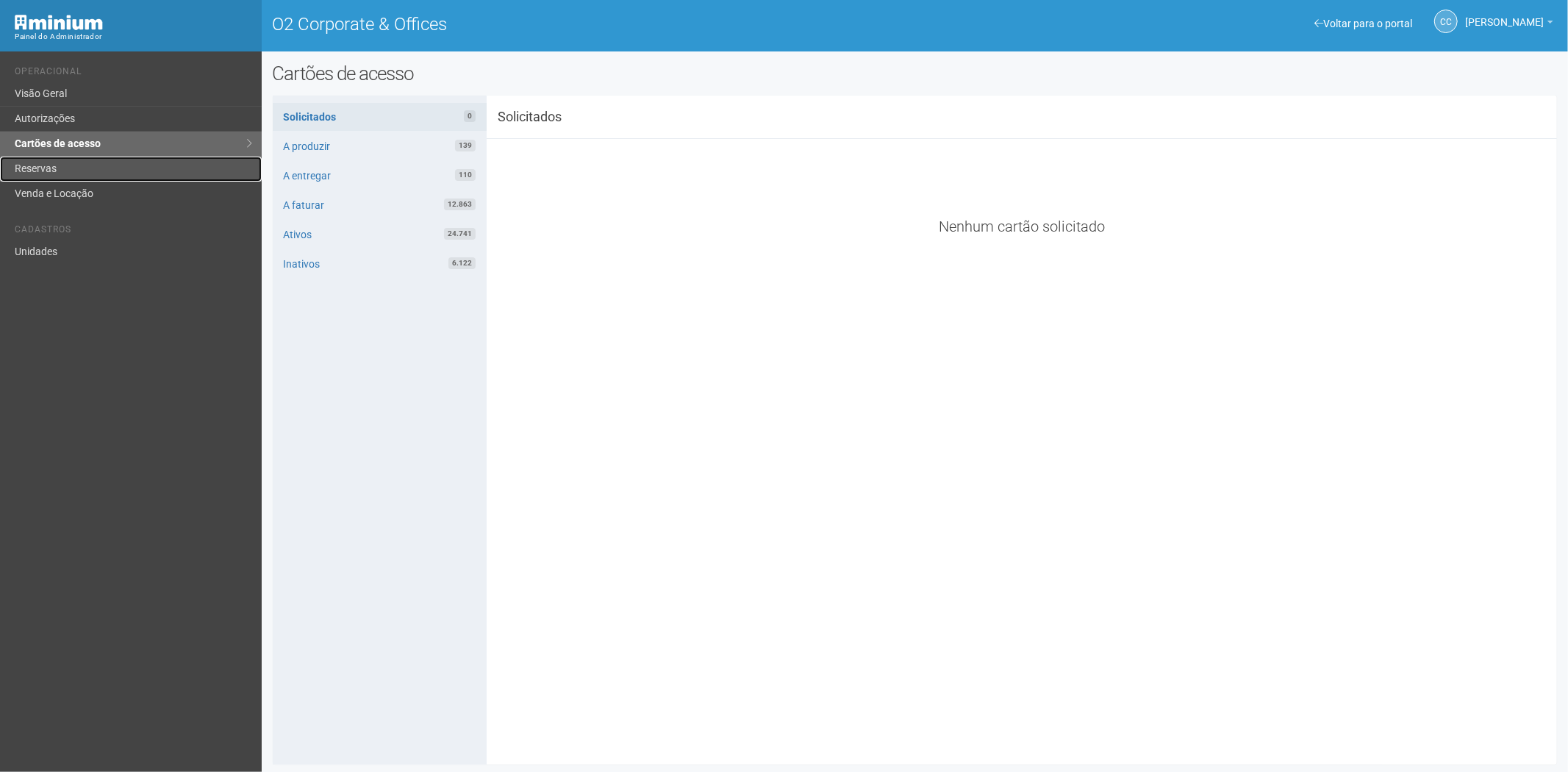
click at [68, 166] on link "Reservas" at bounding box center [131, 169] width 262 height 25
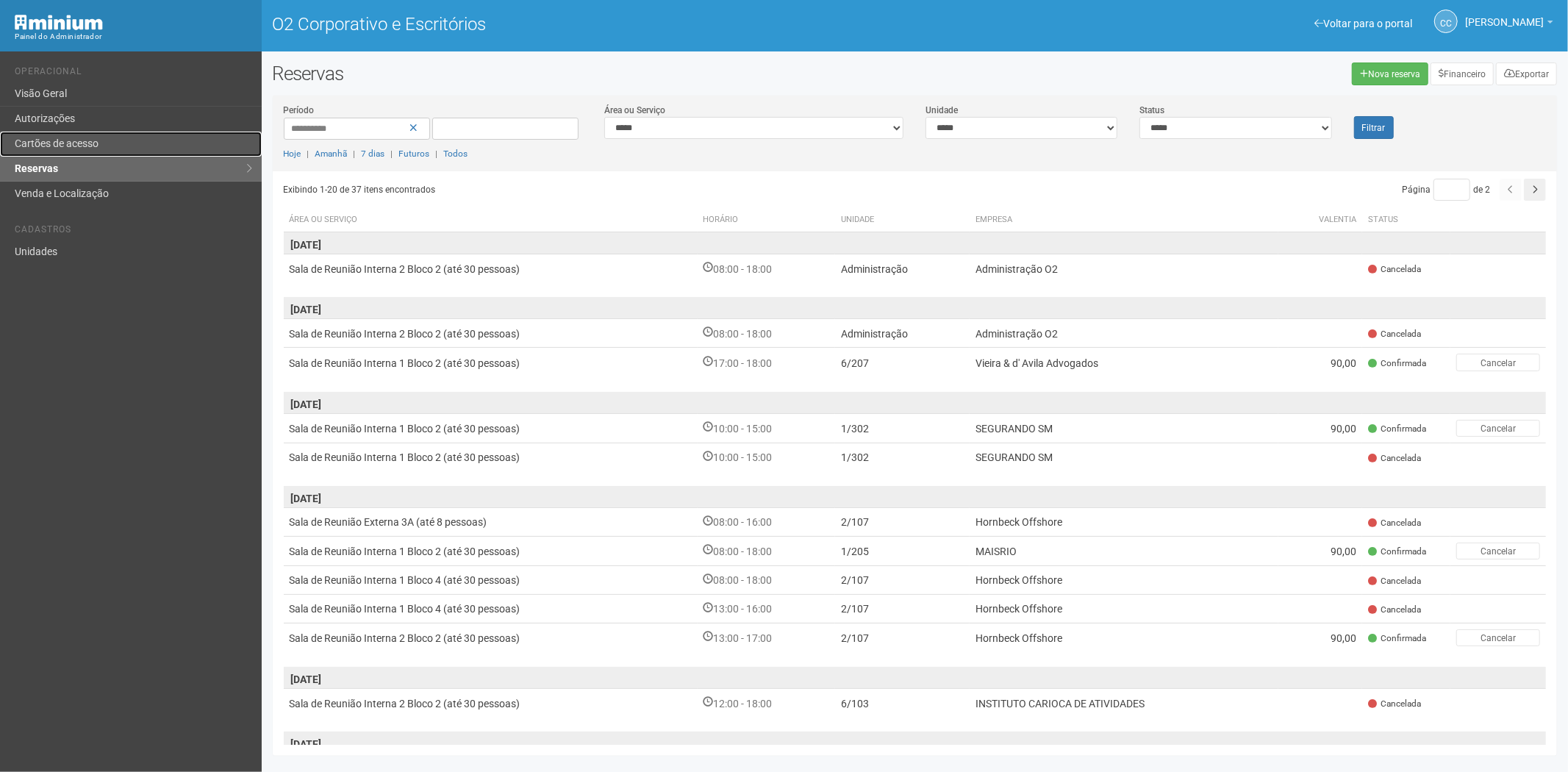
click at [99, 141] on font "Cartões de acesso" at bounding box center [57, 143] width 84 height 12
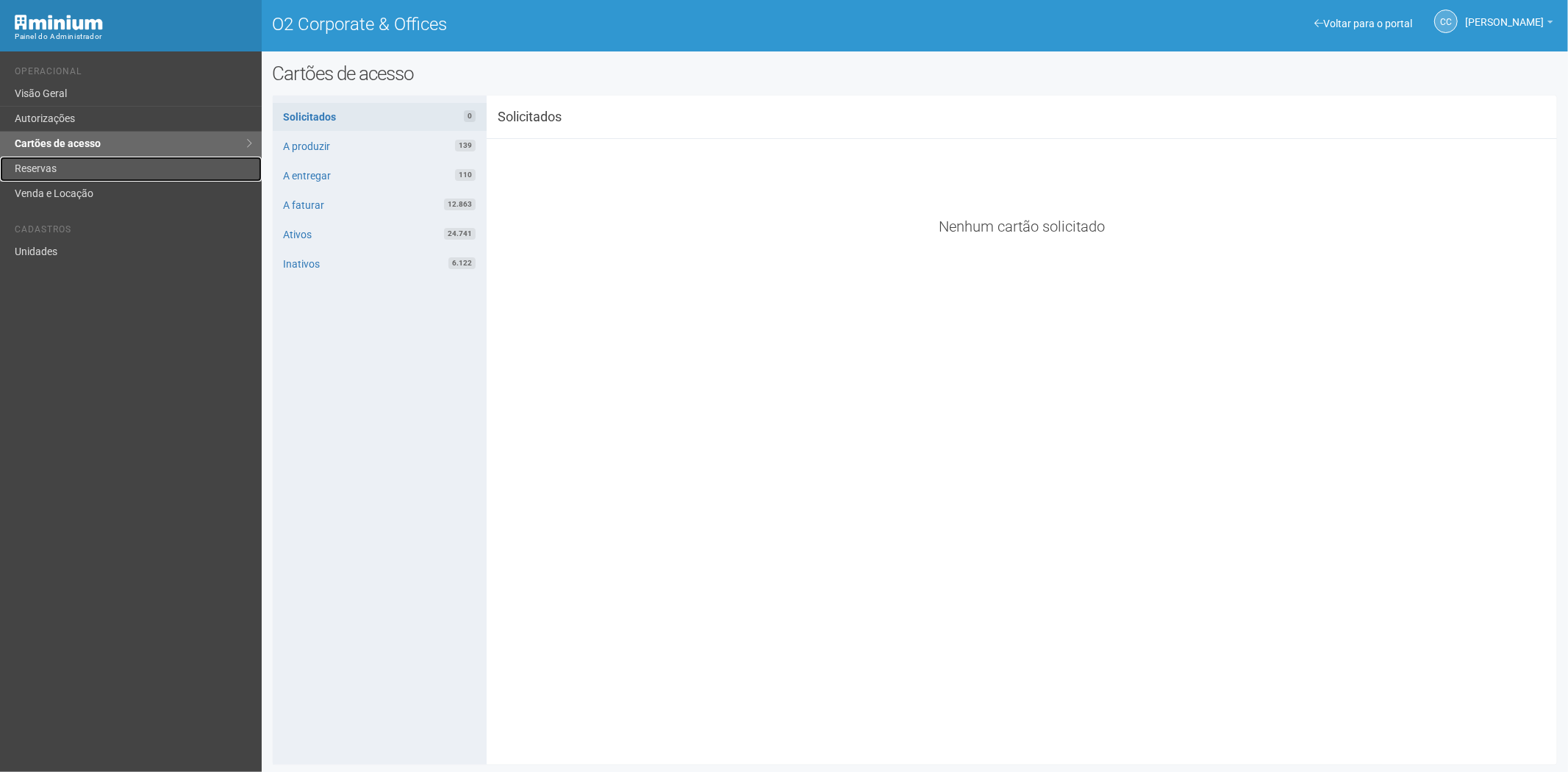
click at [65, 164] on link "Reservas" at bounding box center [131, 169] width 262 height 25
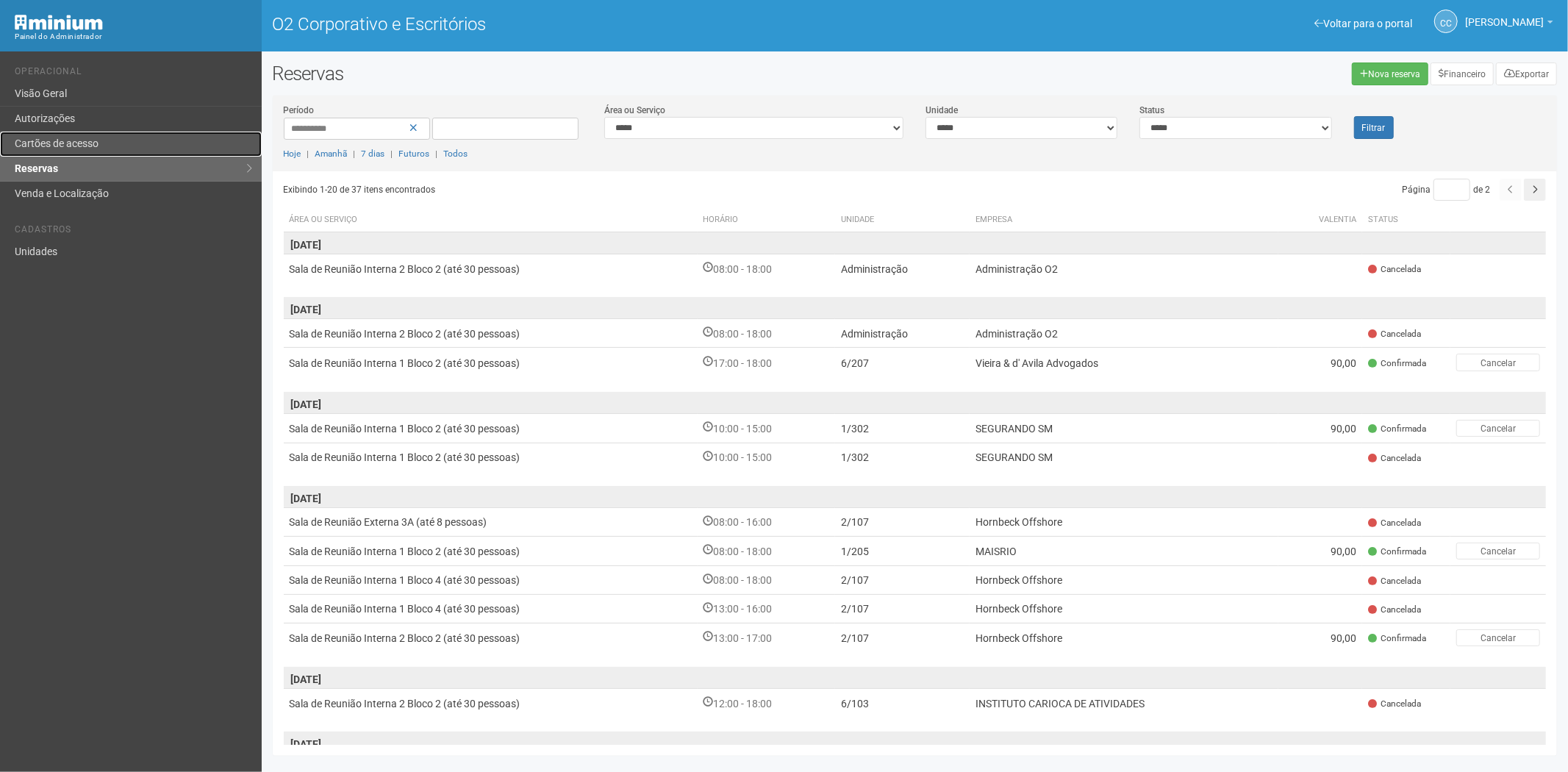
click at [97, 135] on link "Cartões de acesso" at bounding box center [131, 144] width 262 height 25
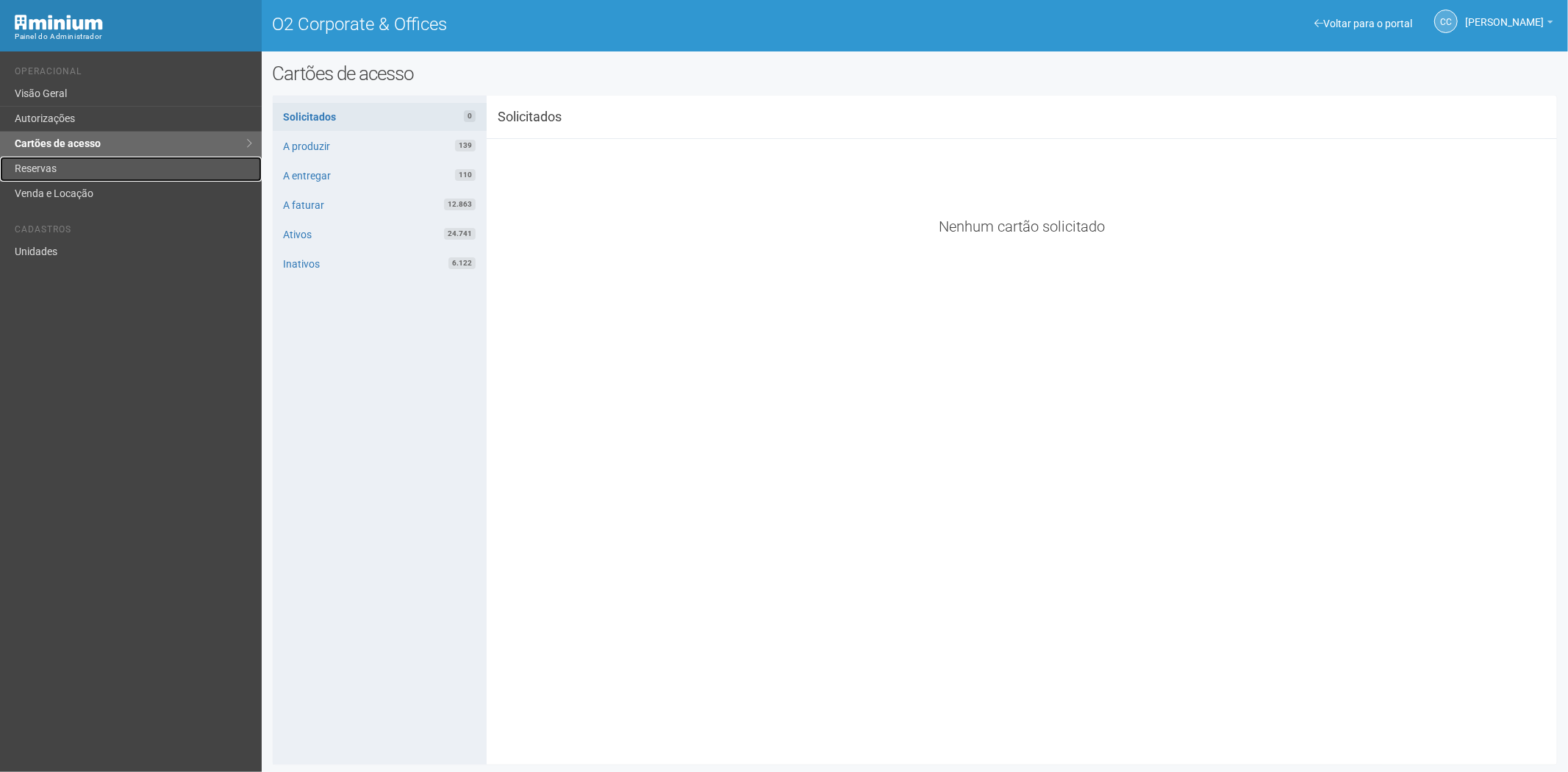
click at [91, 159] on link "Reservas" at bounding box center [131, 169] width 262 height 25
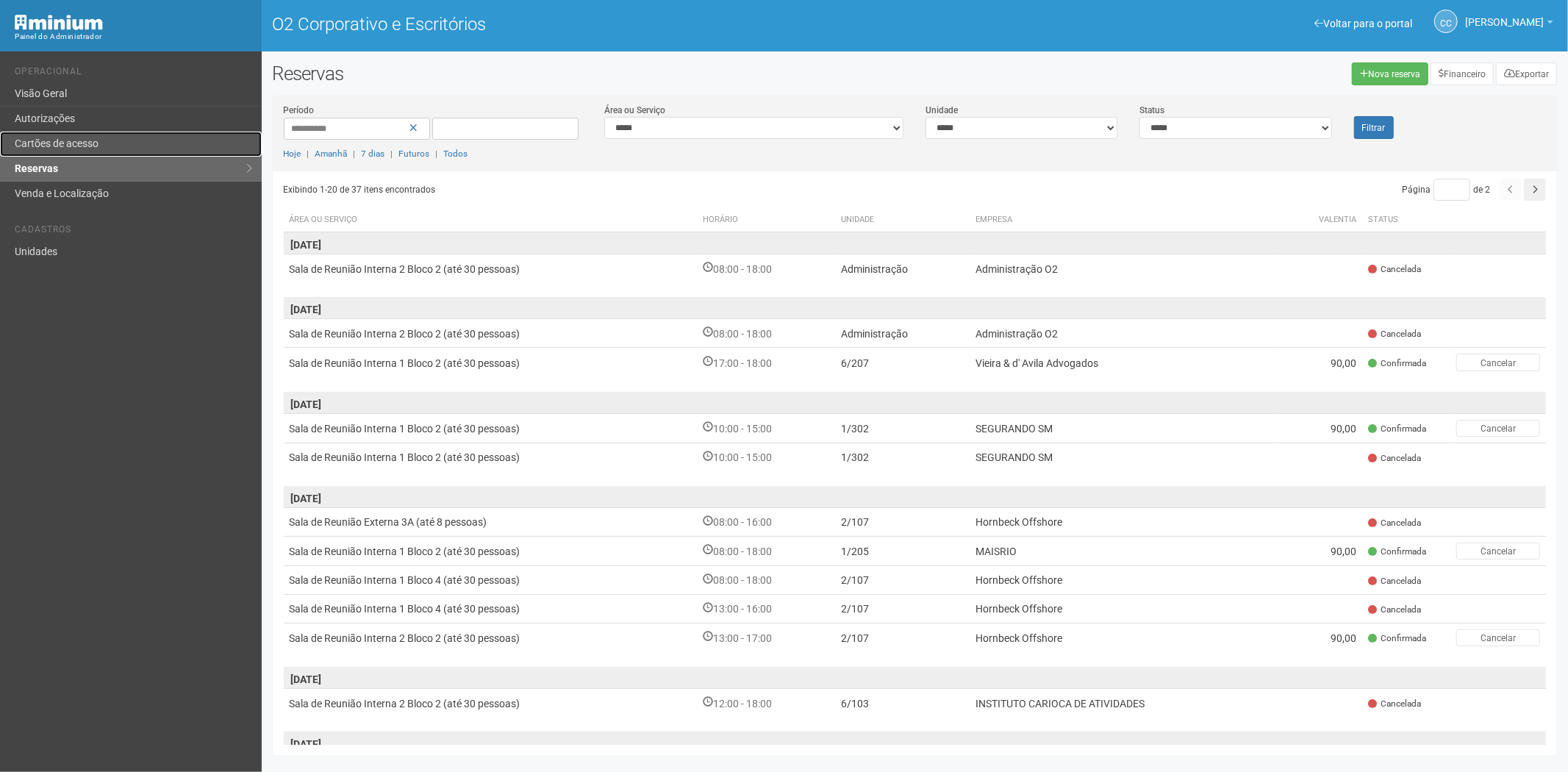
click at [85, 151] on link "Cartões de acesso" at bounding box center [131, 144] width 262 height 25
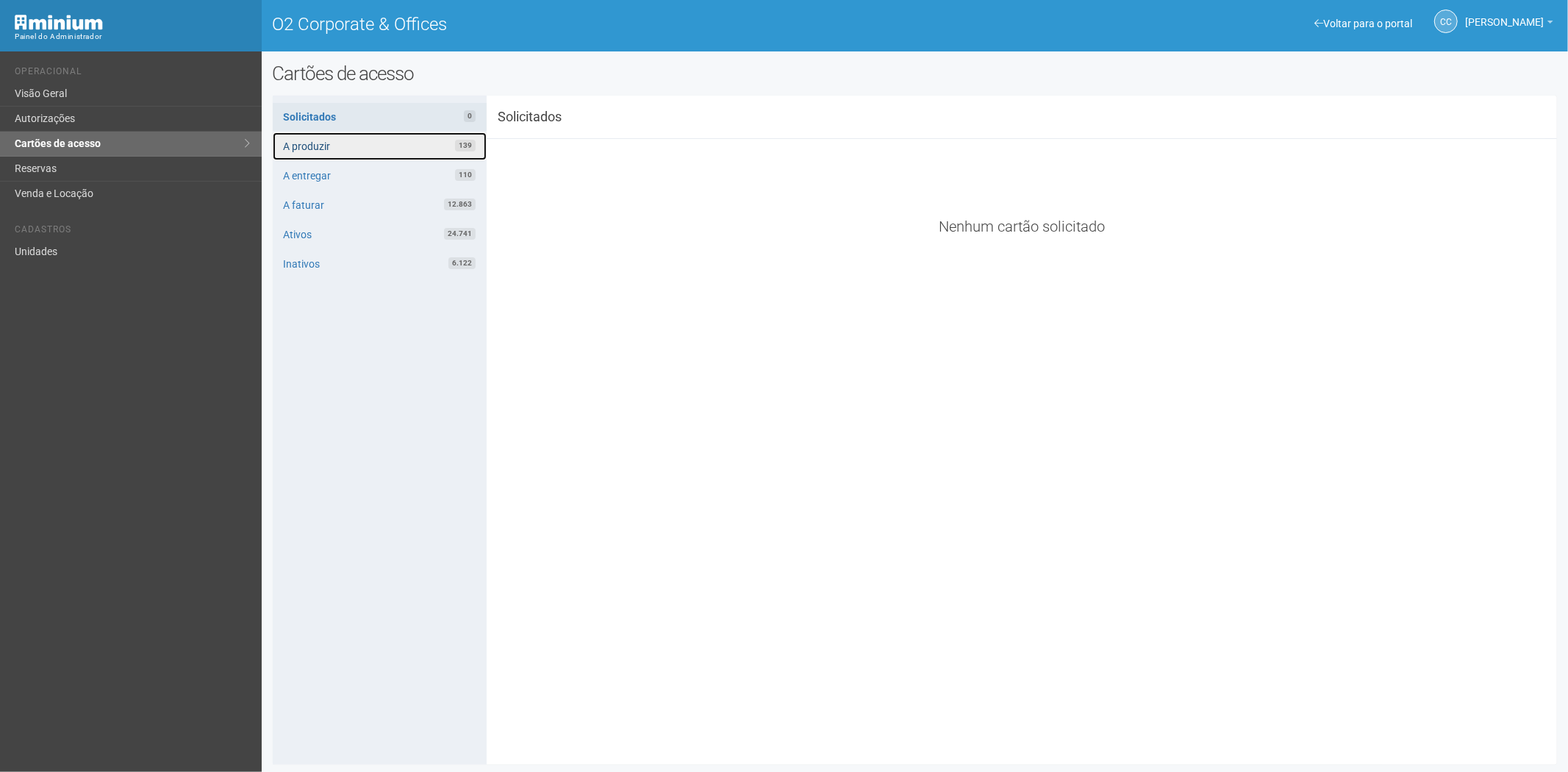
click at [384, 146] on link "A produzir 139" at bounding box center [380, 146] width 214 height 28
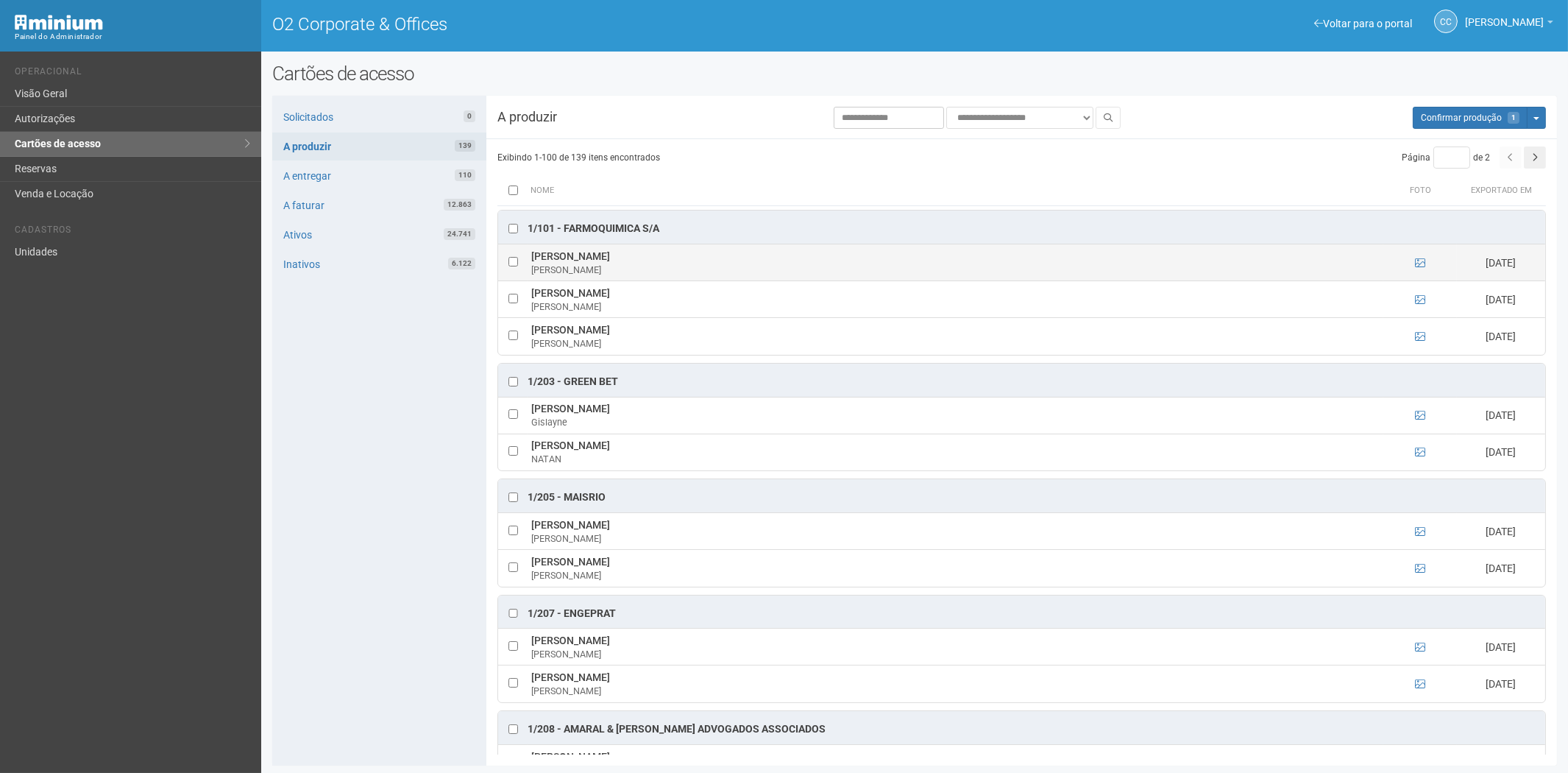
drag, startPoint x: 528, startPoint y: 252, endPoint x: 744, endPoint y: 259, distance: 216.1
click at [746, 259] on td "[PERSON_NAME]" at bounding box center [955, 263] width 856 height 36
copy td "MARIA ALICE DE LIMA DOS SANTOS RIBEIRO"
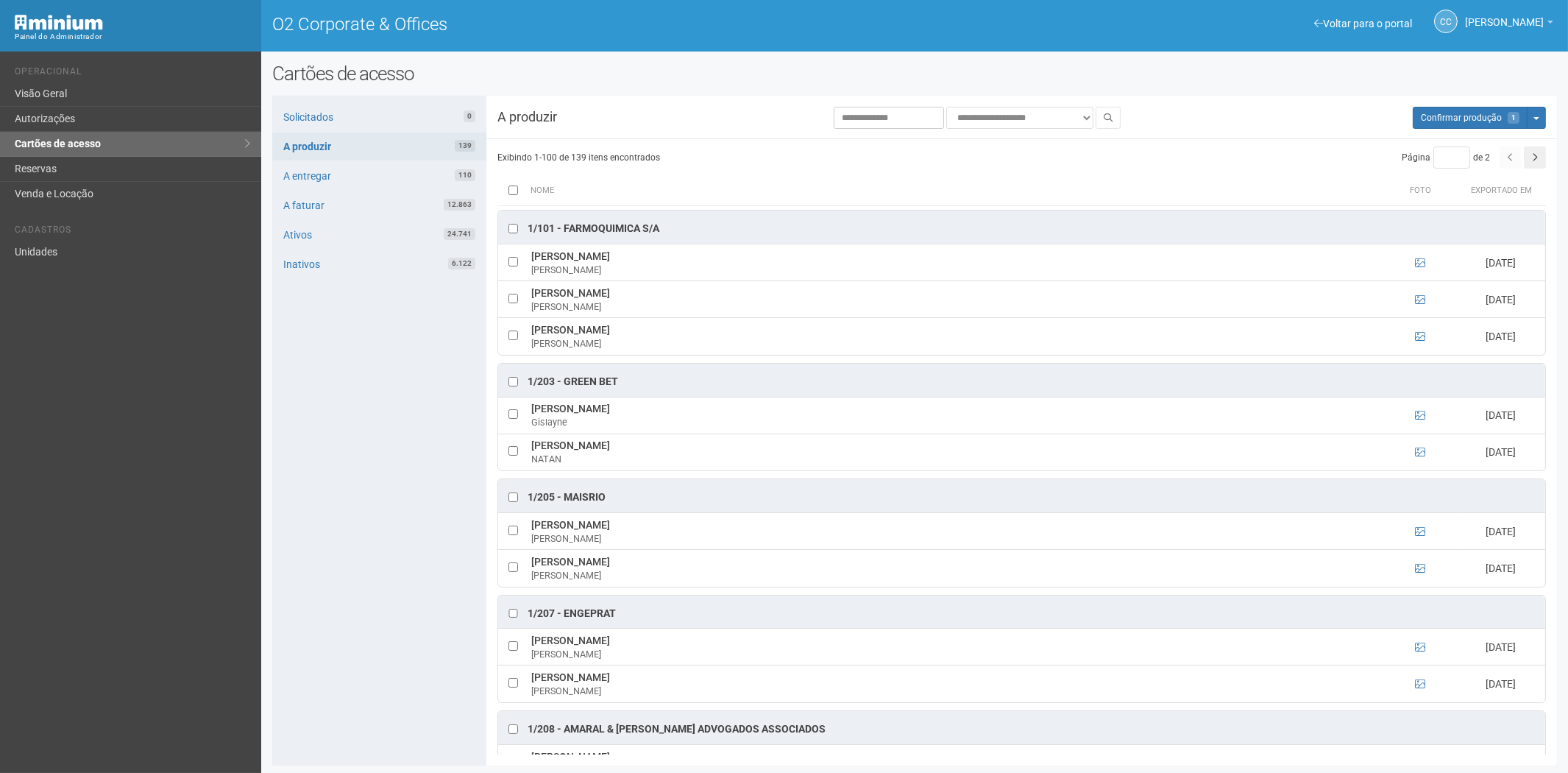
click at [401, 554] on div "Solicitados 0 A produzir 139 A entregar 110 A faturar 12.863 Ativos 24.741 Inat…" at bounding box center [379, 431] width 214 height 670
drag, startPoint x: 533, startPoint y: 291, endPoint x: 646, endPoint y: 291, distance: 113.0
click at [646, 291] on td "MARIANA AVILA MORO MARIANA MORO" at bounding box center [955, 299] width 856 height 36
drag, startPoint x: 590, startPoint y: 291, endPoint x: 599, endPoint y: 292, distance: 9.1
copy td "MARIANA AVILA MORO"
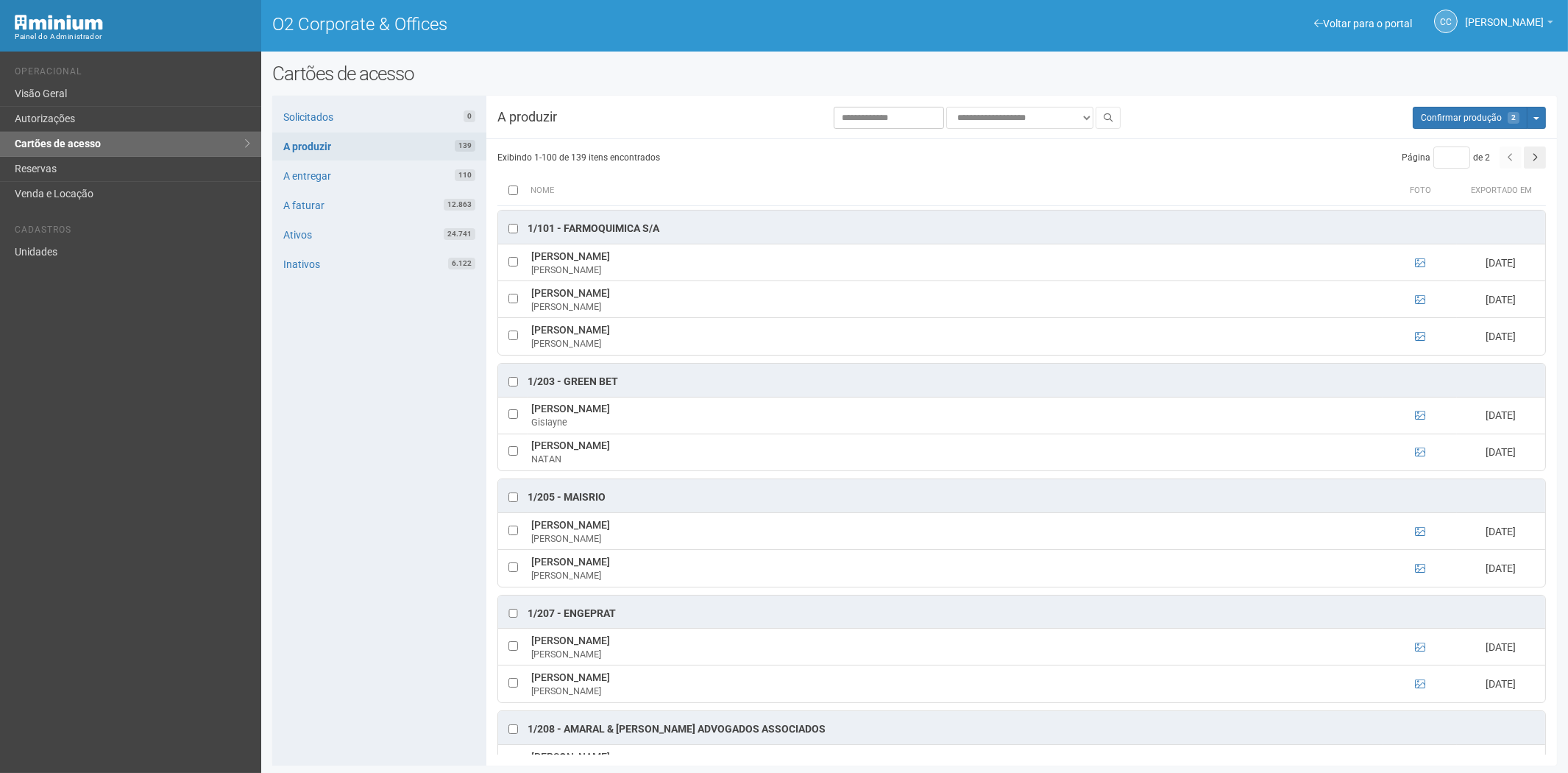
click at [347, 474] on div "Solicitados 0 A produzir 139 A entregar 110 A faturar 12.863 Ativos 24.741 Inat…" at bounding box center [379, 431] width 214 height 670
drag, startPoint x: 533, startPoint y: 332, endPoint x: 633, endPoint y: 327, distance: 100.1
click at [663, 332] on td "WAGNER LUIZ KOX DE LIMA WAGNER LIMA" at bounding box center [955, 337] width 856 height 36
copy td "WAGNER LUIZ KOX DE LIMA"
drag, startPoint x: 377, startPoint y: 496, endPoint x: 636, endPoint y: 573, distance: 270.2
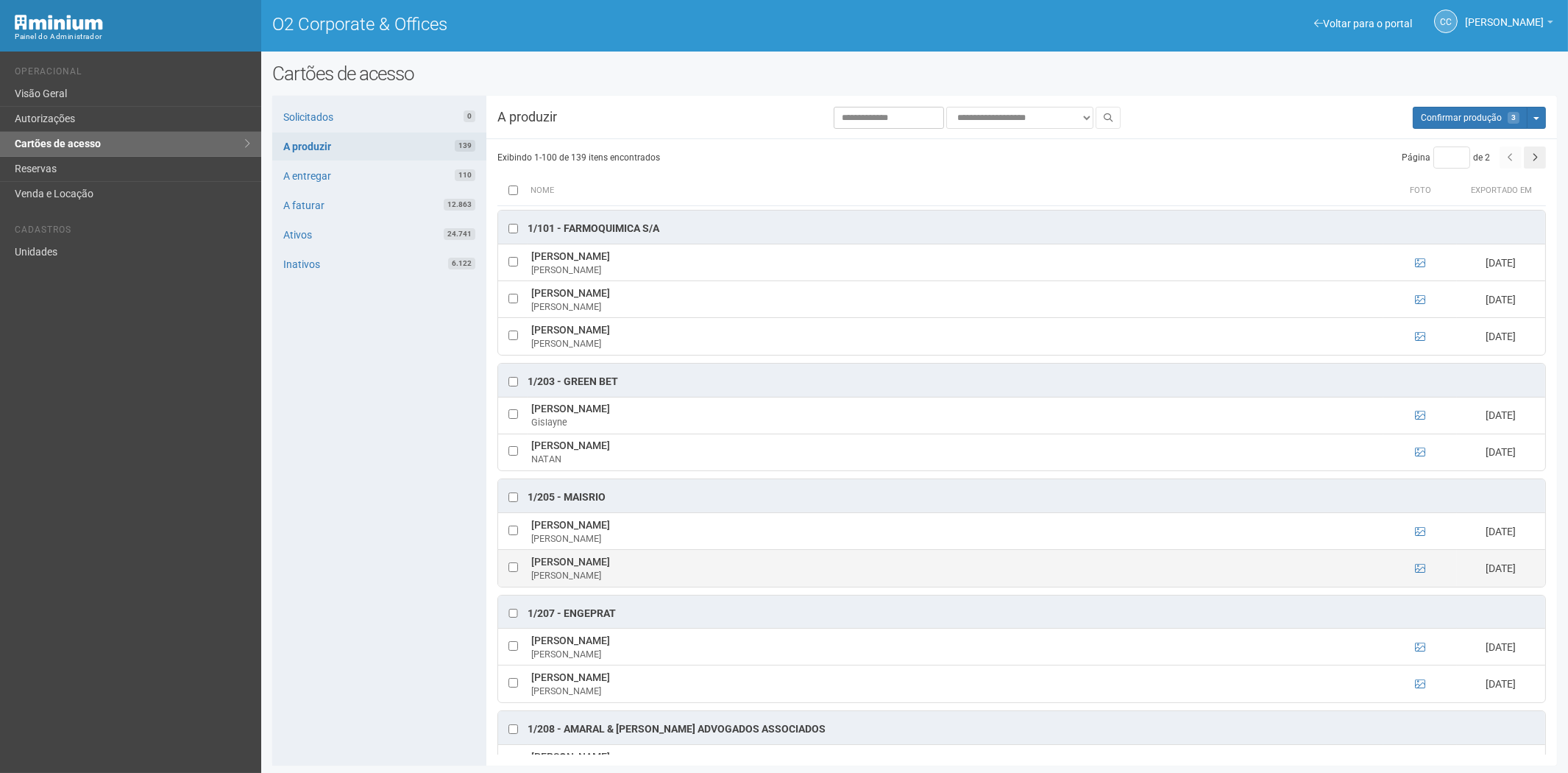
click at [389, 498] on div "Solicitados 0 A produzir 139 A entregar 110 A faturar 12.863 Ativos 24.741 Inat…" at bounding box center [379, 431] width 214 height 670
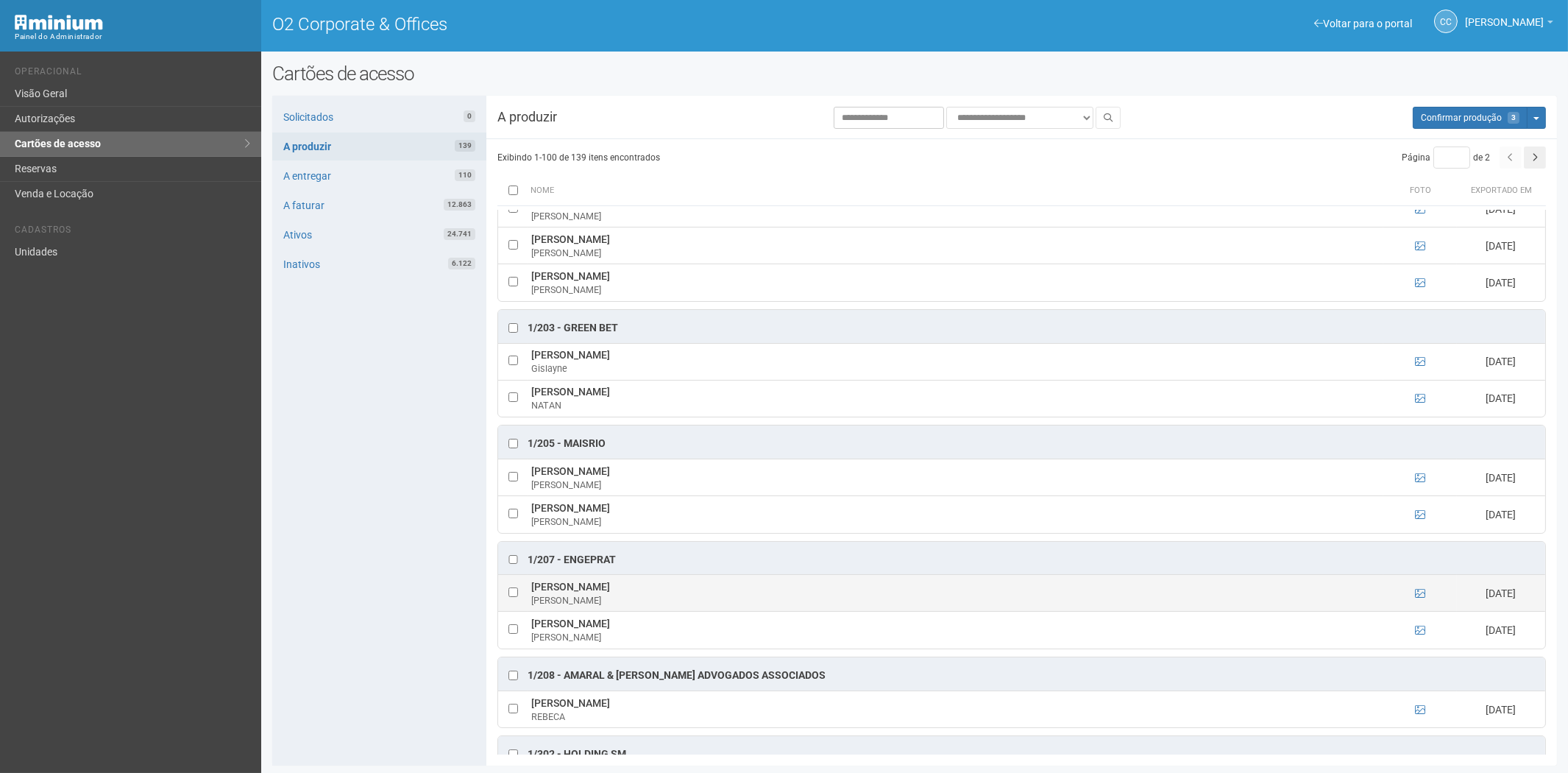
scroll to position [82, 0]
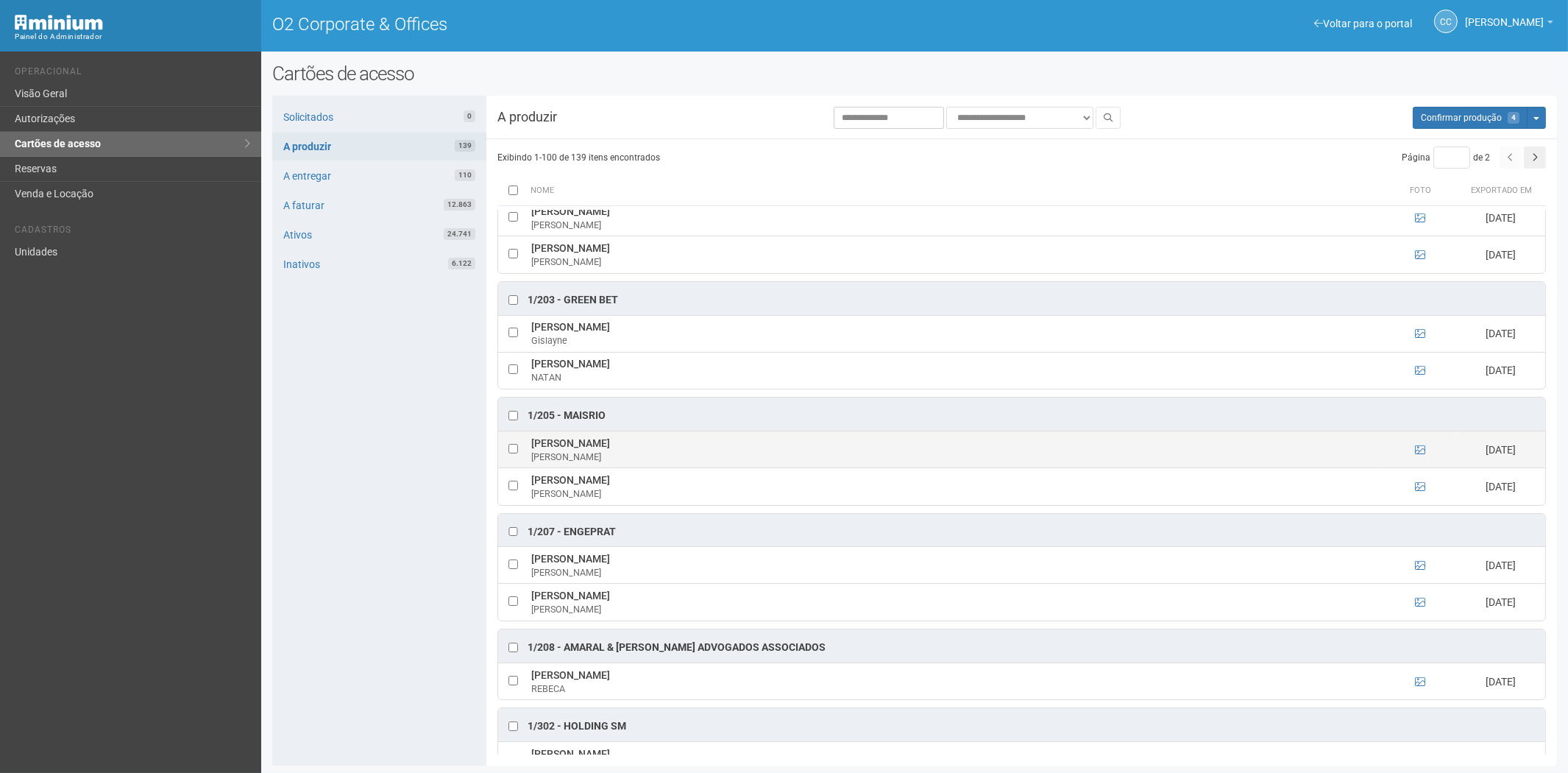
drag, startPoint x: 531, startPoint y: 443, endPoint x: 659, endPoint y: 442, distance: 128.0
click at [699, 440] on td "BEATRIZ PIMENTA DOS SANTOS BEATRIZ" at bounding box center [955, 450] width 856 height 36
copy td "BEATRIZ PIMENTA DOS SANTOS"
click at [380, 533] on div "Solicitados 0 A produzir 139 A entregar 110 A faturar 12.863 Ativos 24.741 Inat…" at bounding box center [379, 431] width 214 height 670
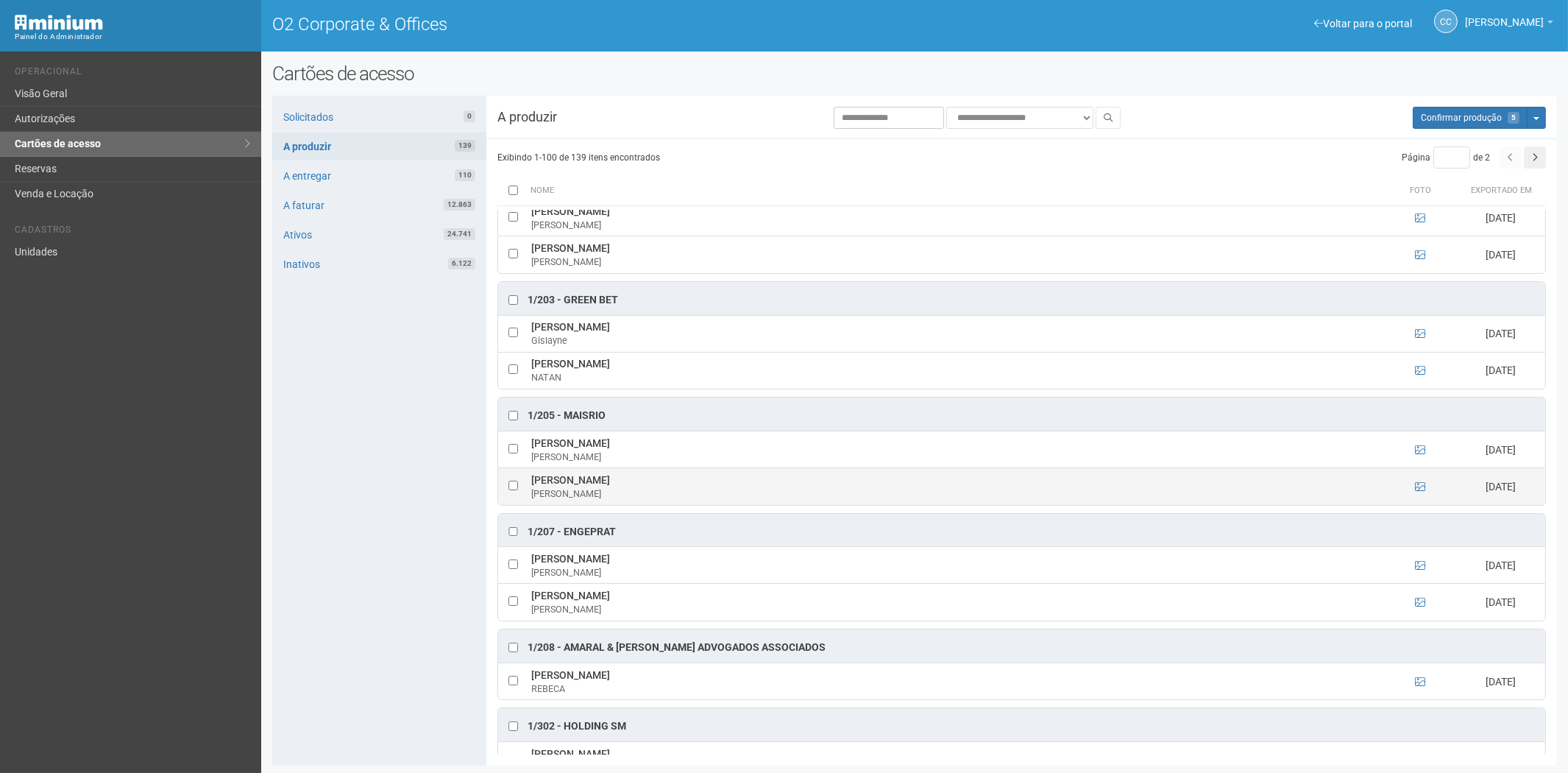
drag, startPoint x: 528, startPoint y: 482, endPoint x: 708, endPoint y: 478, distance: 180.0
click at [708, 478] on td "PEDRO HENRIQUE BASTOS MOREIRA PEDRO" at bounding box center [955, 486] width 856 height 36
copy td "PEDRO HENRIQUE BASTOS MOREIRA"
click at [349, 520] on div "Solicitados 0 A produzir 139 A entregar 110 A faturar 12.863 Ativos 24.741 Inat…" at bounding box center [379, 431] width 214 height 670
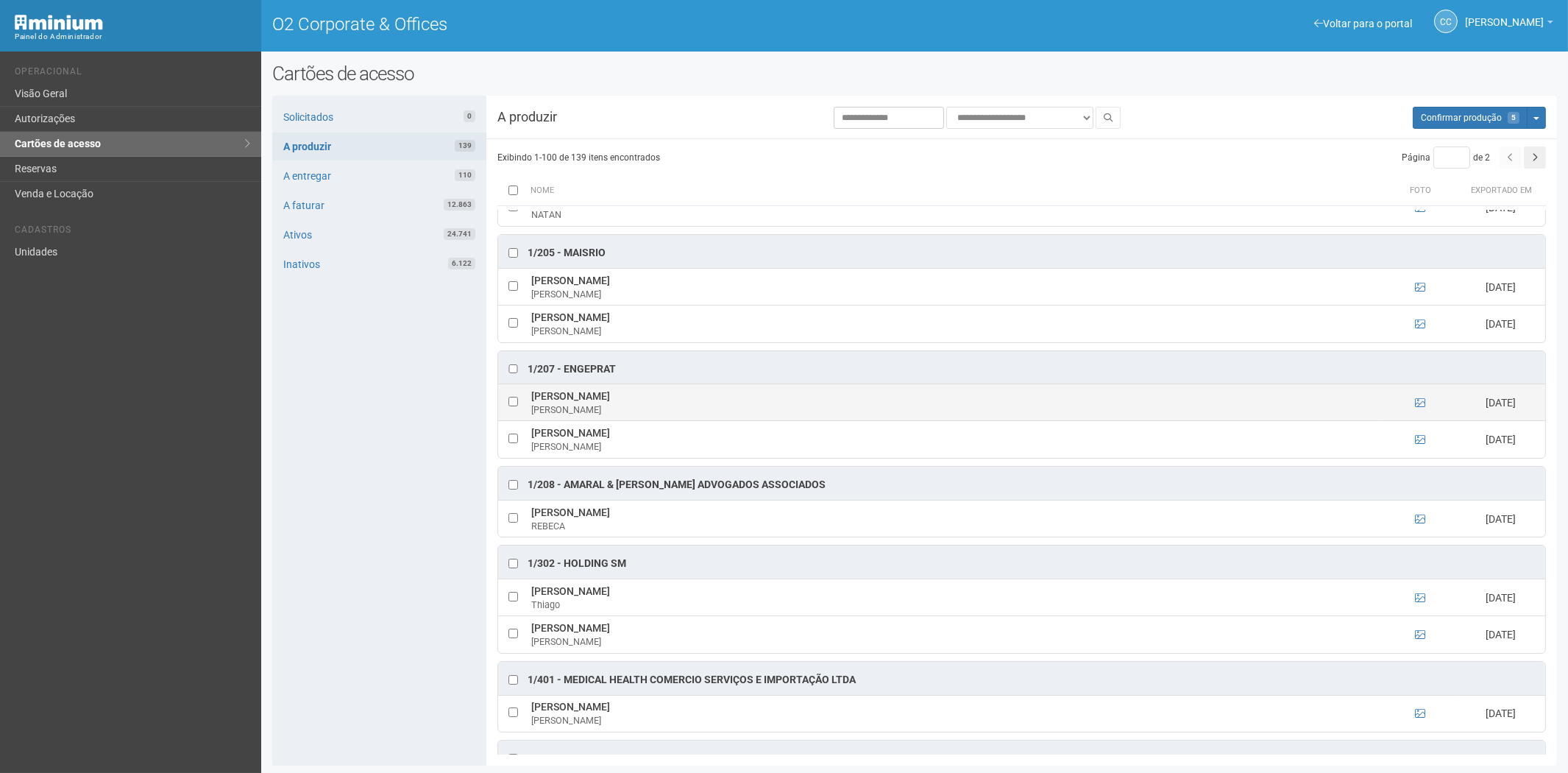
scroll to position [245, 0]
drag, startPoint x: 531, startPoint y: 394, endPoint x: 649, endPoint y: 395, distance: 118.0
click at [649, 395] on td "Gabriele da Silva Lopes Gabriele" at bounding box center [955, 402] width 856 height 36
copy td "Gabriele da Silva Lopes"
click at [366, 523] on div "Solicitados 0 A produzir 139 A entregar 110 A faturar 12.863 Ativos 24.741 Inat…" at bounding box center [379, 431] width 214 height 670
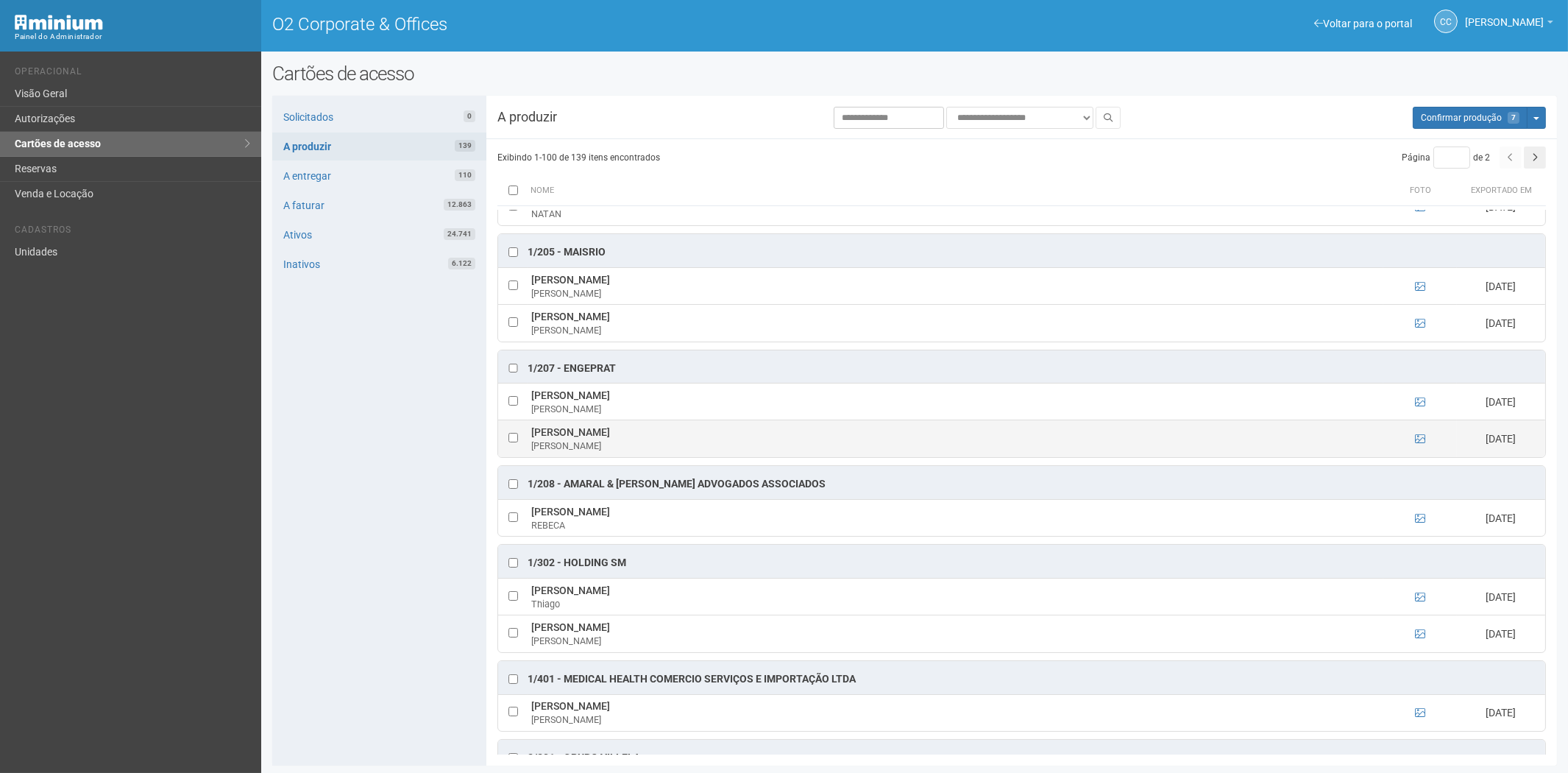
drag, startPoint x: 531, startPoint y: 436, endPoint x: 686, endPoint y: 434, distance: 155.0
click at [686, 434] on td "Márcia Gabriela de Oliveira Alves Márcia Gabriela" at bounding box center [955, 439] width 856 height 36
copy td "Márcia Gabriela de Oliveira Alves"
click at [356, 479] on div "Solicitados 0 A produzir 139 A entregar 110 A faturar 12.863 Ativos 24.741 Inat…" at bounding box center [379, 431] width 214 height 670
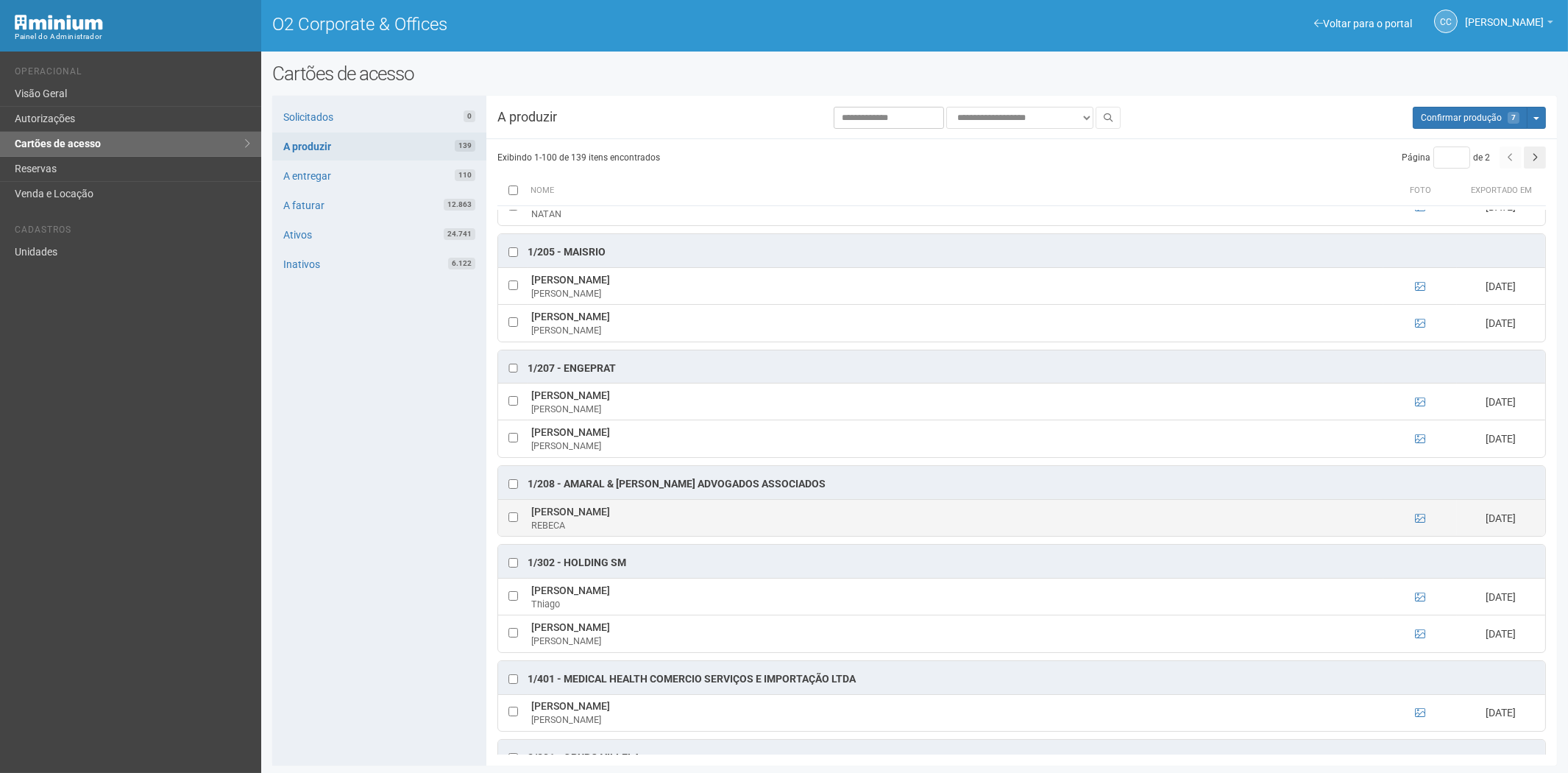
click at [511, 516] on td at bounding box center [512, 517] width 29 height 36
click at [519, 519] on td at bounding box center [512, 517] width 29 height 36
drag, startPoint x: 532, startPoint y: 512, endPoint x: 677, endPoint y: 518, distance: 145.1
click at [694, 519] on td "REBECA ROSA DA SILVA SUZANO REBECA" at bounding box center [955, 517] width 856 height 36
copy td "REBECA ROSA DA SILVA SUZANO"
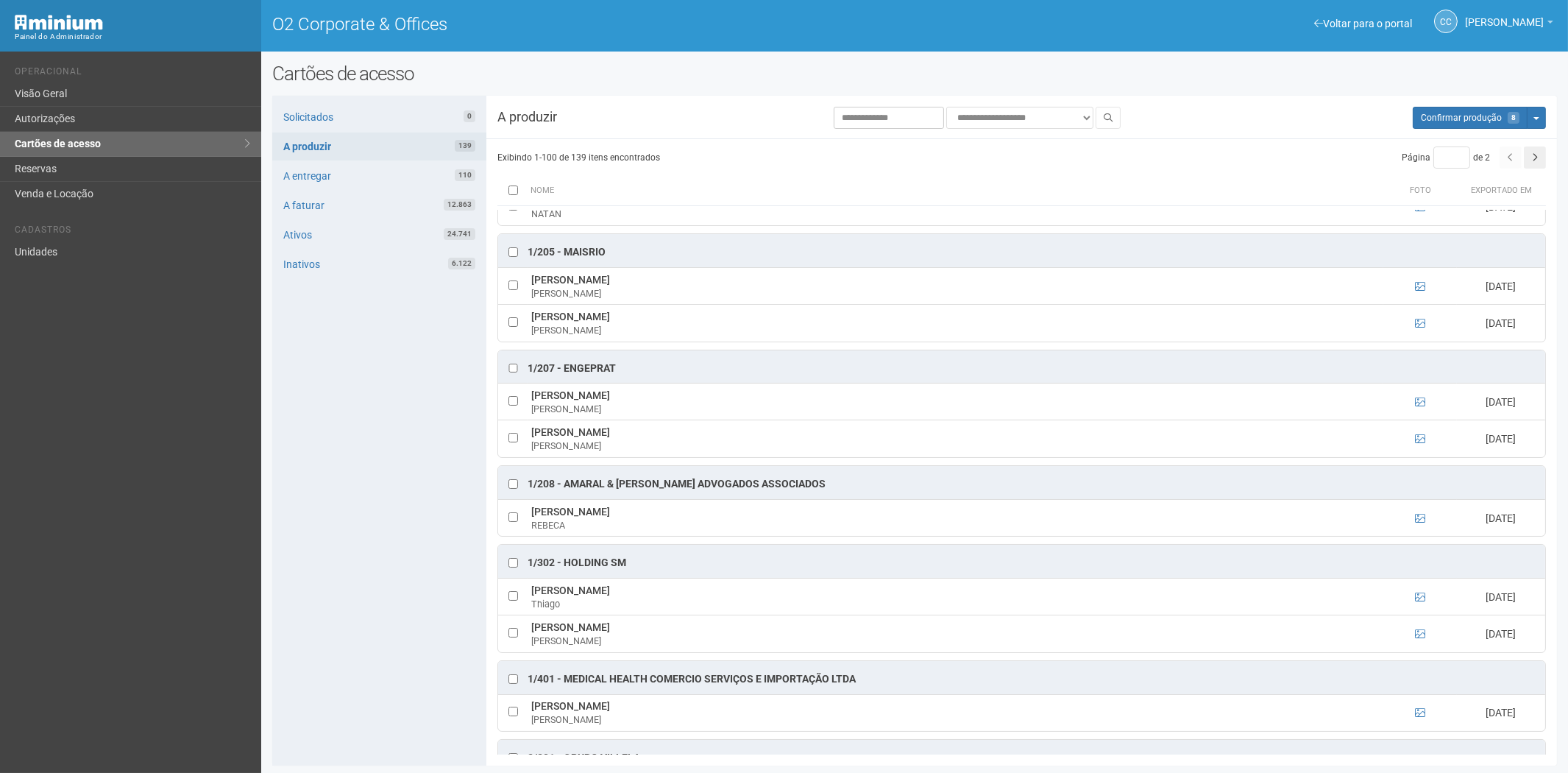
click at [381, 512] on div "Solicitados 0 A produzir 139 A entregar 110 A faturar 12.863 Ativos 24.741 Inat…" at bounding box center [379, 431] width 214 height 670
drag, startPoint x: 530, startPoint y: 633, endPoint x: 659, endPoint y: 630, distance: 129.0
click at [719, 637] on td "RAQUEL FELIX PORTO GOMES LOPES RAQUEL" at bounding box center [955, 634] width 856 height 36
copy td "RAQUEL FELIX PORTO GOMES LOPES"
drag, startPoint x: 531, startPoint y: 710, endPoint x: 697, endPoint y: 718, distance: 166.2
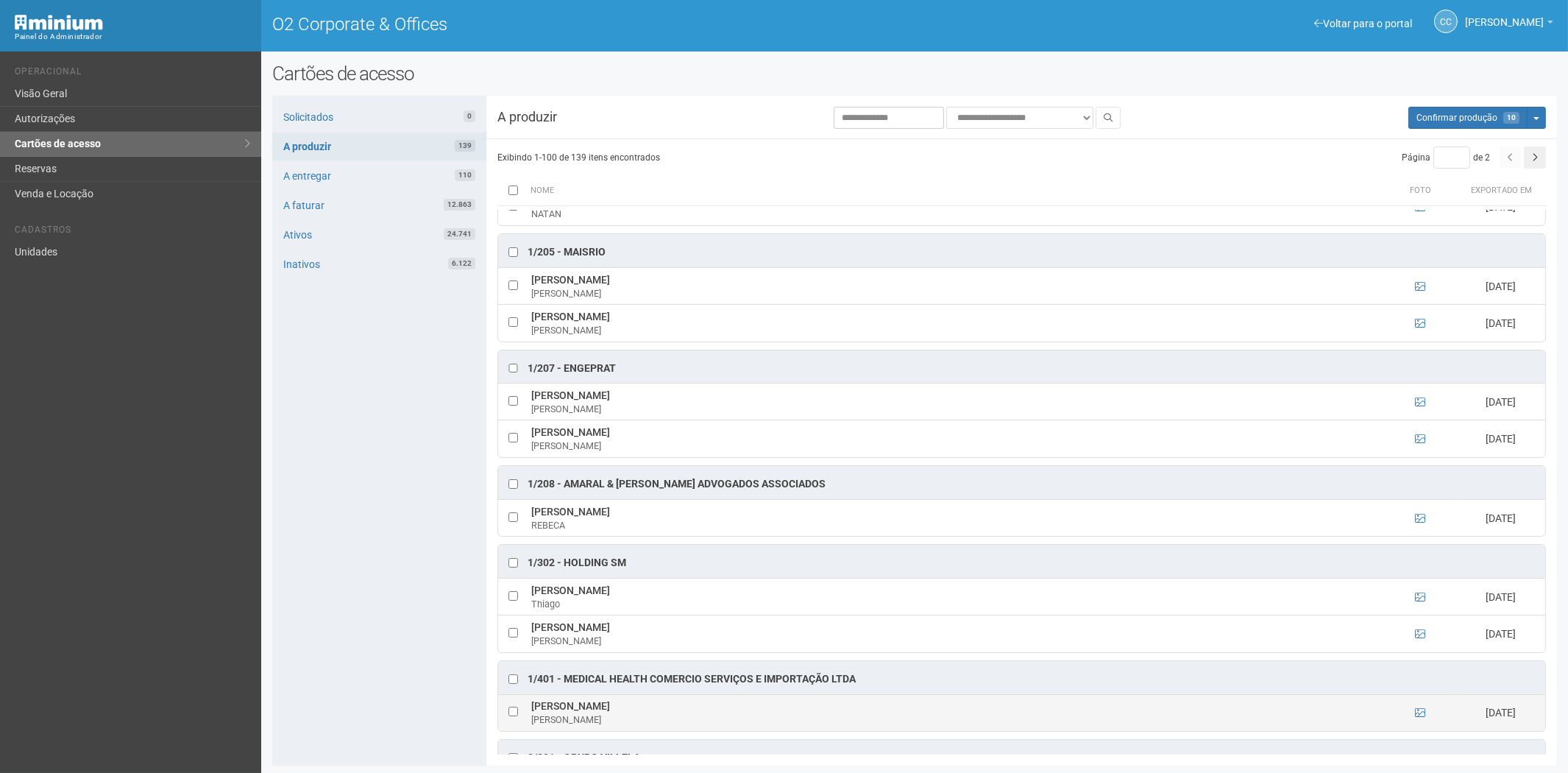
click at [697, 718] on td "PETERSON CARVALHO DA COSTA PETERSON" at bounding box center [955, 712] width 856 height 36
copy td "PETERSON CARVALHO DA COSTA"
click at [378, 614] on div "Solicitados 0 A produzir 139 A entregar 110 A faturar 12.863 Ativos 24.741 Inat…" at bounding box center [379, 431] width 214 height 670
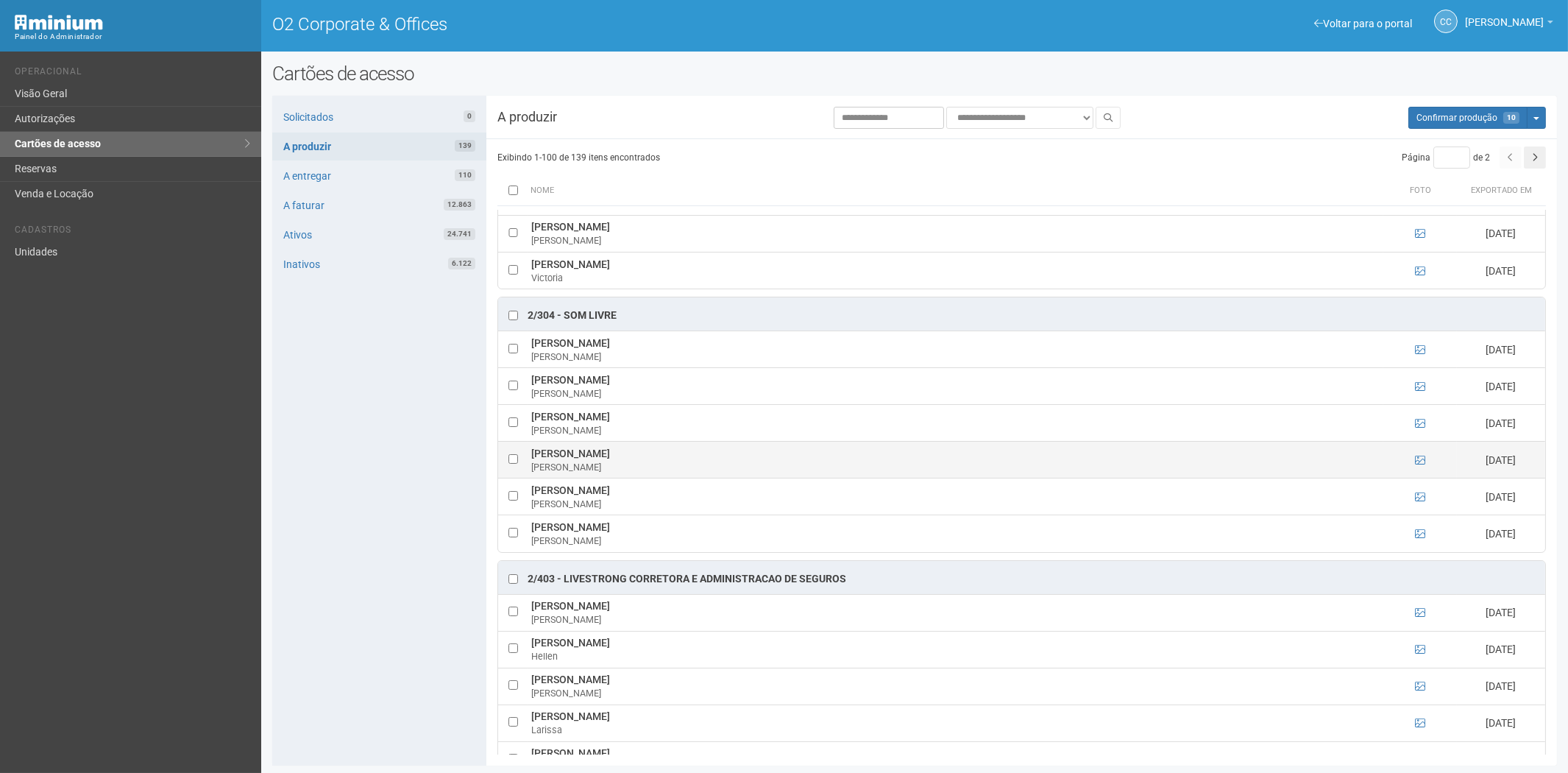
scroll to position [900, 0]
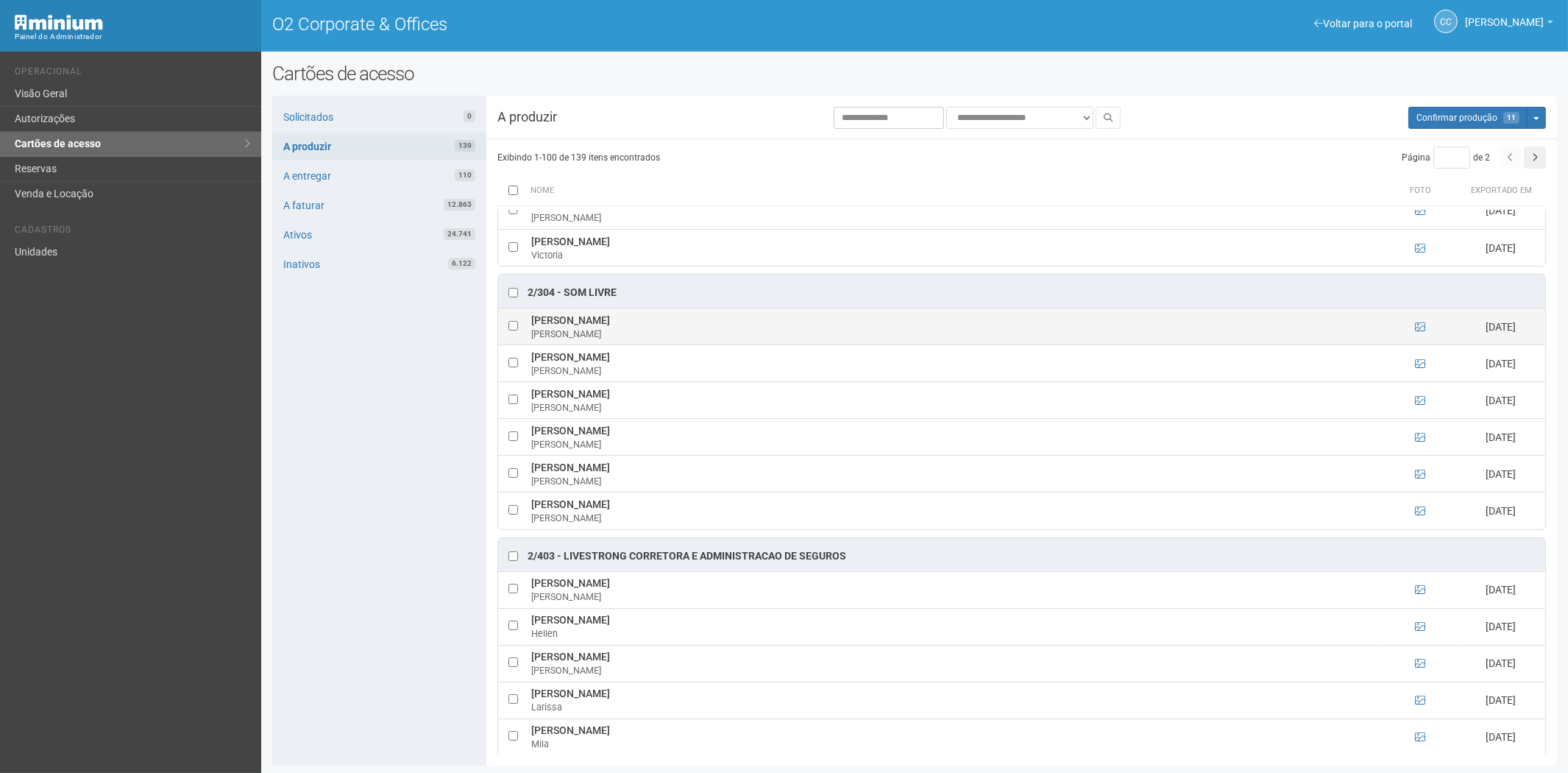
drag, startPoint x: 528, startPoint y: 328, endPoint x: 599, endPoint y: 327, distance: 71.0
click at [631, 326] on td "ALAN Braga REY Alan Rey" at bounding box center [955, 326] width 856 height 36
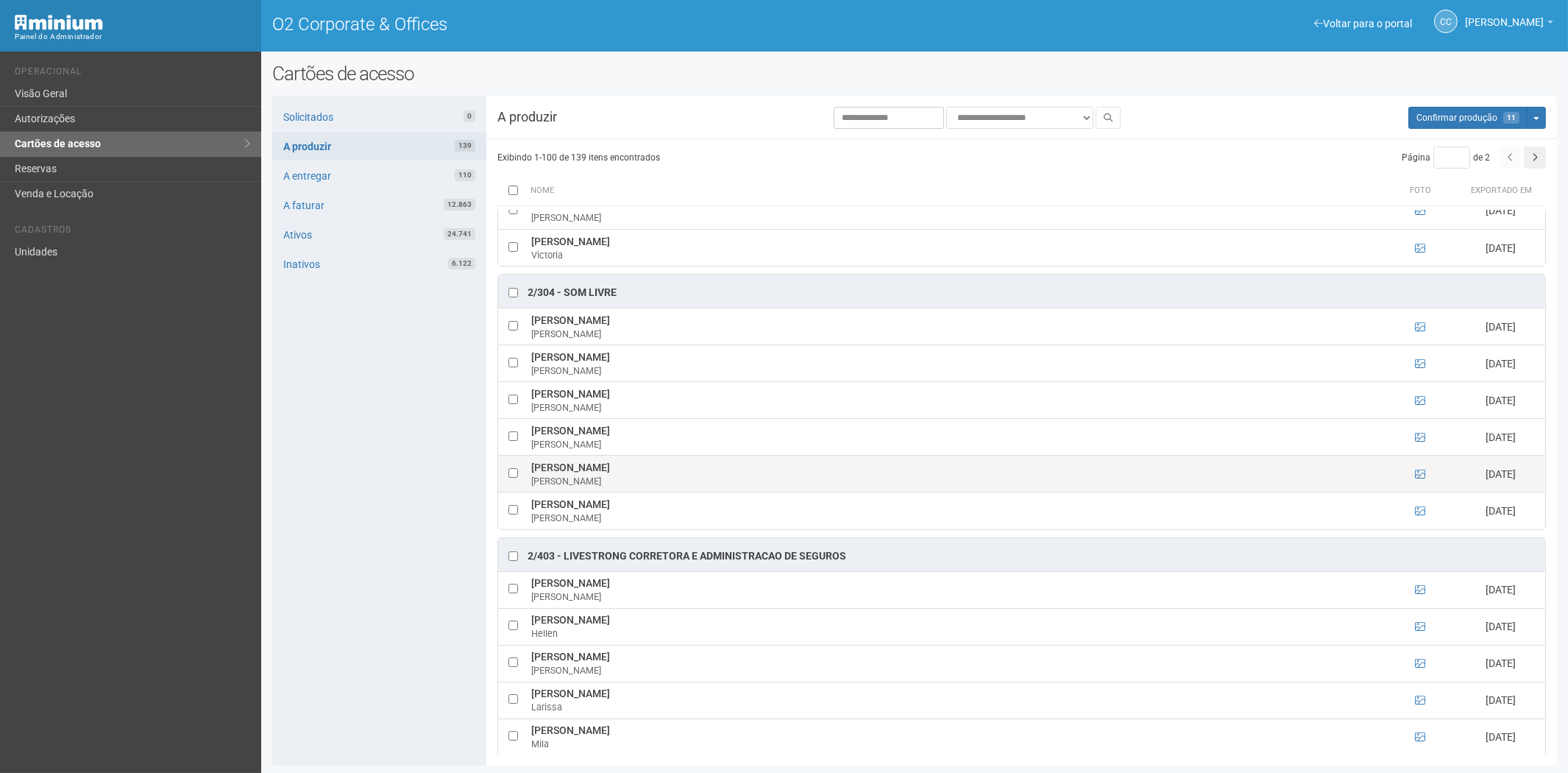
drag, startPoint x: 358, startPoint y: 505, endPoint x: 616, endPoint y: 464, distance: 261.2
click at [358, 505] on div "Solicitados 0 A produzir 139 A entregar 110 A faturar 12.863 Ativos 24.741 Inat…" at bounding box center [379, 431] width 214 height 670
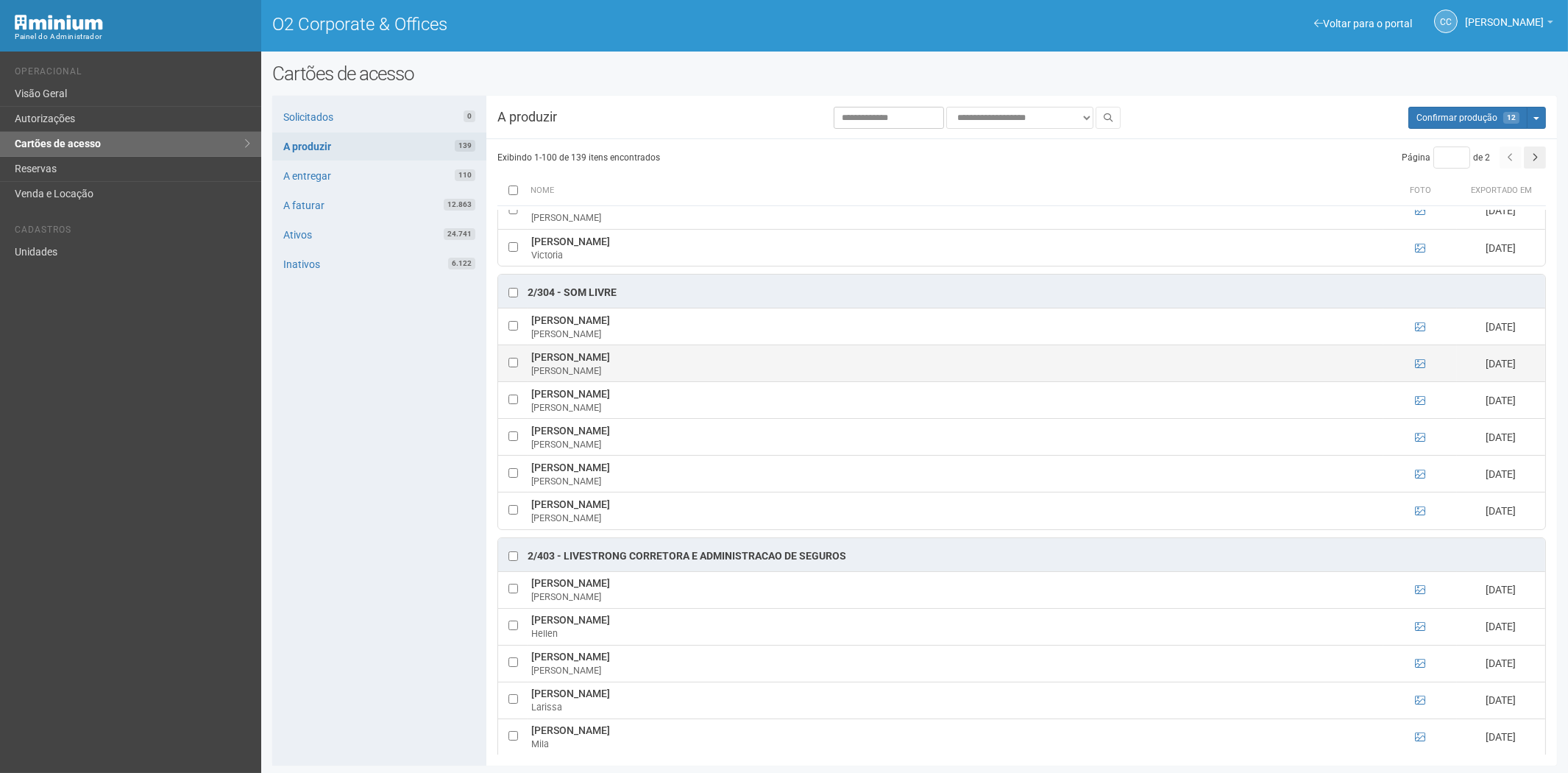
drag, startPoint x: 553, startPoint y: 362, endPoint x: 667, endPoint y: 363, distance: 114.0
click at [667, 363] on td "ANA CLARA SILVA FRANÇA ANA CLARA" at bounding box center [955, 364] width 856 height 36
click at [335, 496] on div "Solicitados 0 A produzir 139 A entregar 110 A faturar 12.863 Ativos 24.741 Inat…" at bounding box center [379, 431] width 214 height 670
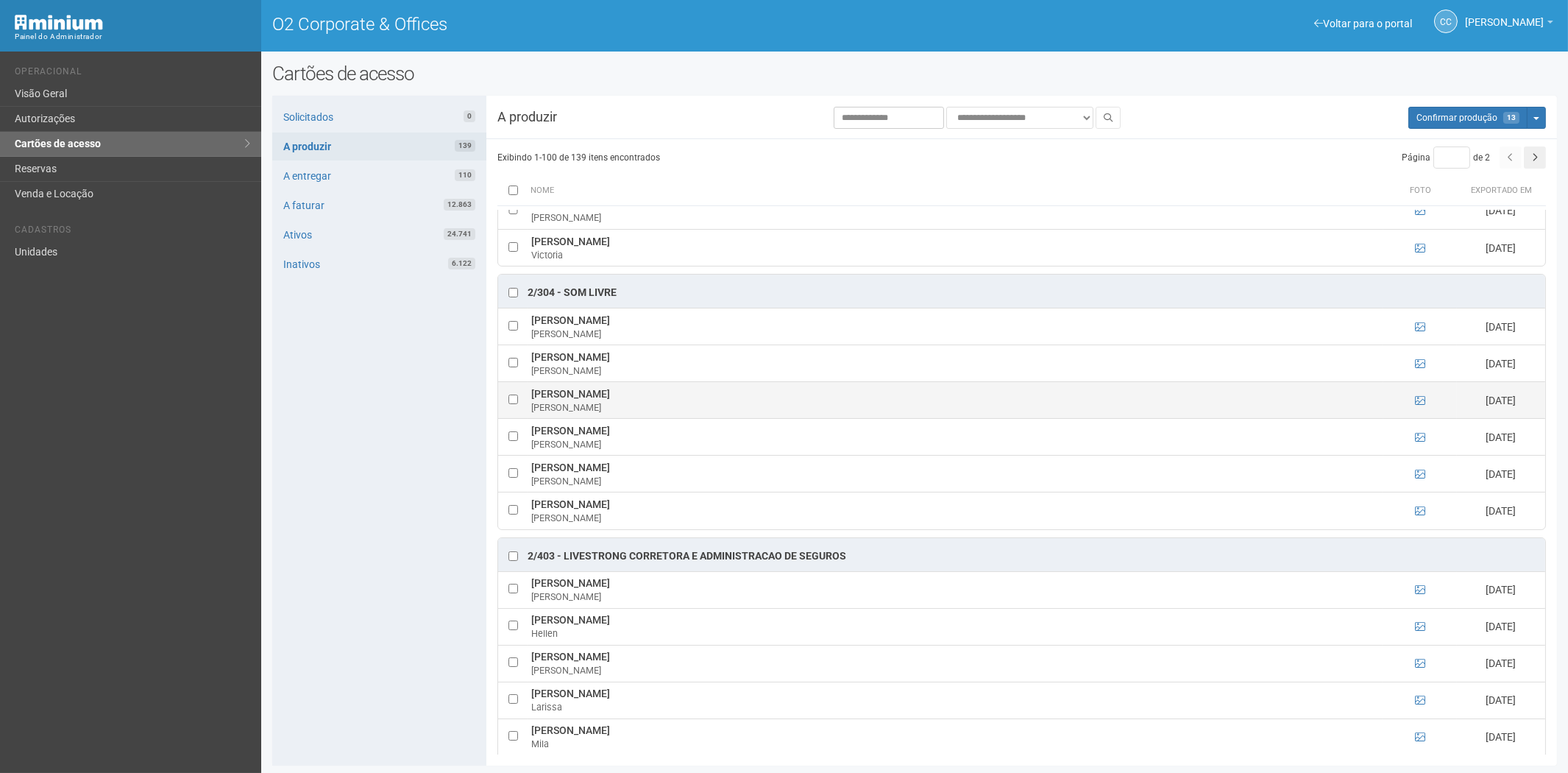
drag, startPoint x: 530, startPoint y: 399, endPoint x: 708, endPoint y: 398, distance: 178.0
click at [708, 398] on td "Estela Targino do Nascimento Pedro Estela Nascimento" at bounding box center [955, 400] width 856 height 36
click at [371, 467] on div "Solicitados 0 A produzir 139 A entregar 110 A faturar 12.863 Ativos 24.741 Inat…" at bounding box center [379, 431] width 214 height 670
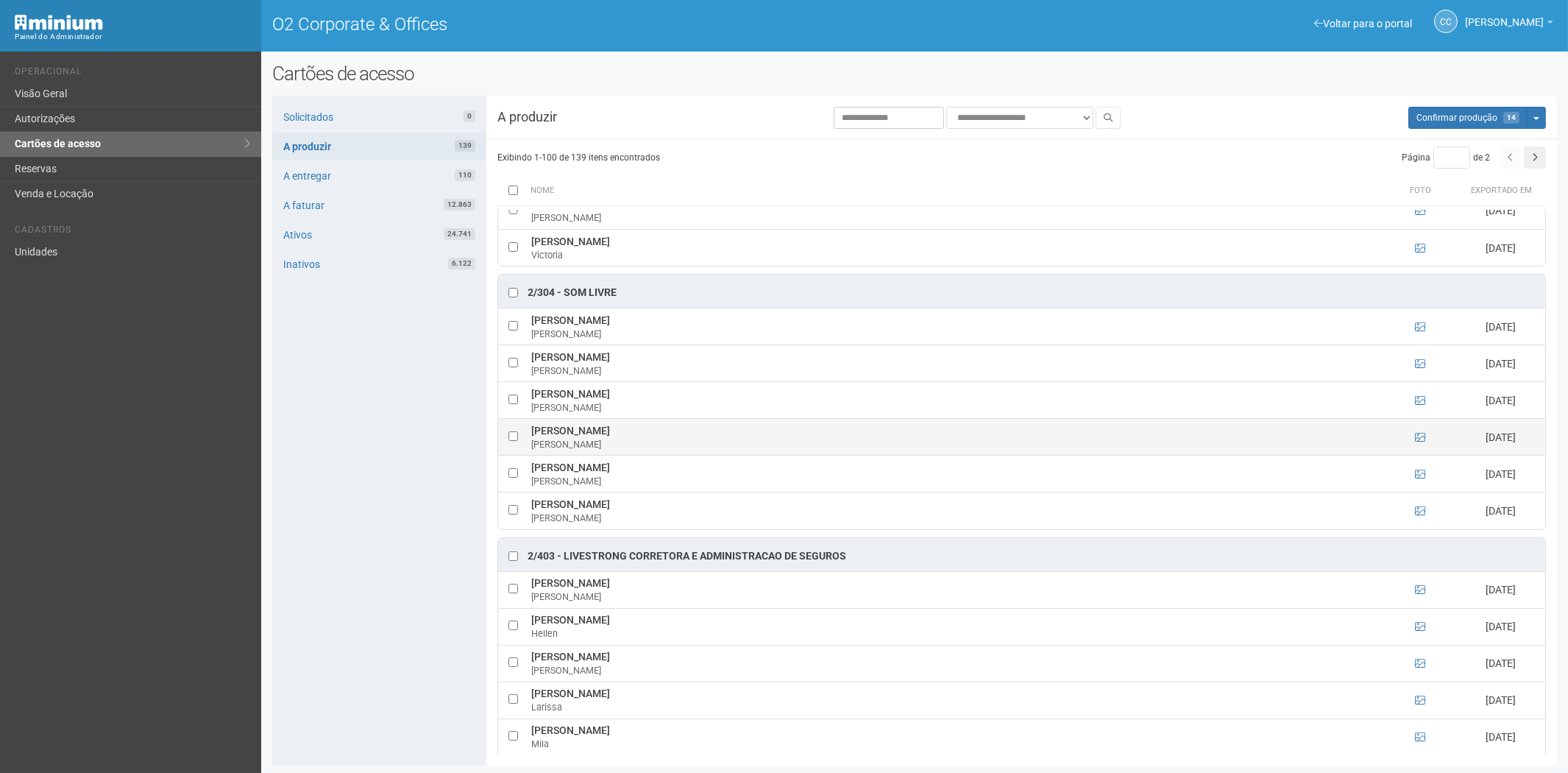
drag, startPoint x: 526, startPoint y: 436, endPoint x: 735, endPoint y: 442, distance: 209.1
click at [735, 442] on td "GUILHERME CALAFATE DOS SANTOS SILVA GUILHERME CALAFATE" at bounding box center [955, 437] width 856 height 36
drag, startPoint x: 364, startPoint y: 489, endPoint x: 482, endPoint y: 503, distance: 118.8
click at [364, 489] on div "Solicitados 0 A produzir 139 A entregar 110 A faturar 12.863 Ativos 24.741 Inat…" at bounding box center [379, 431] width 214 height 670
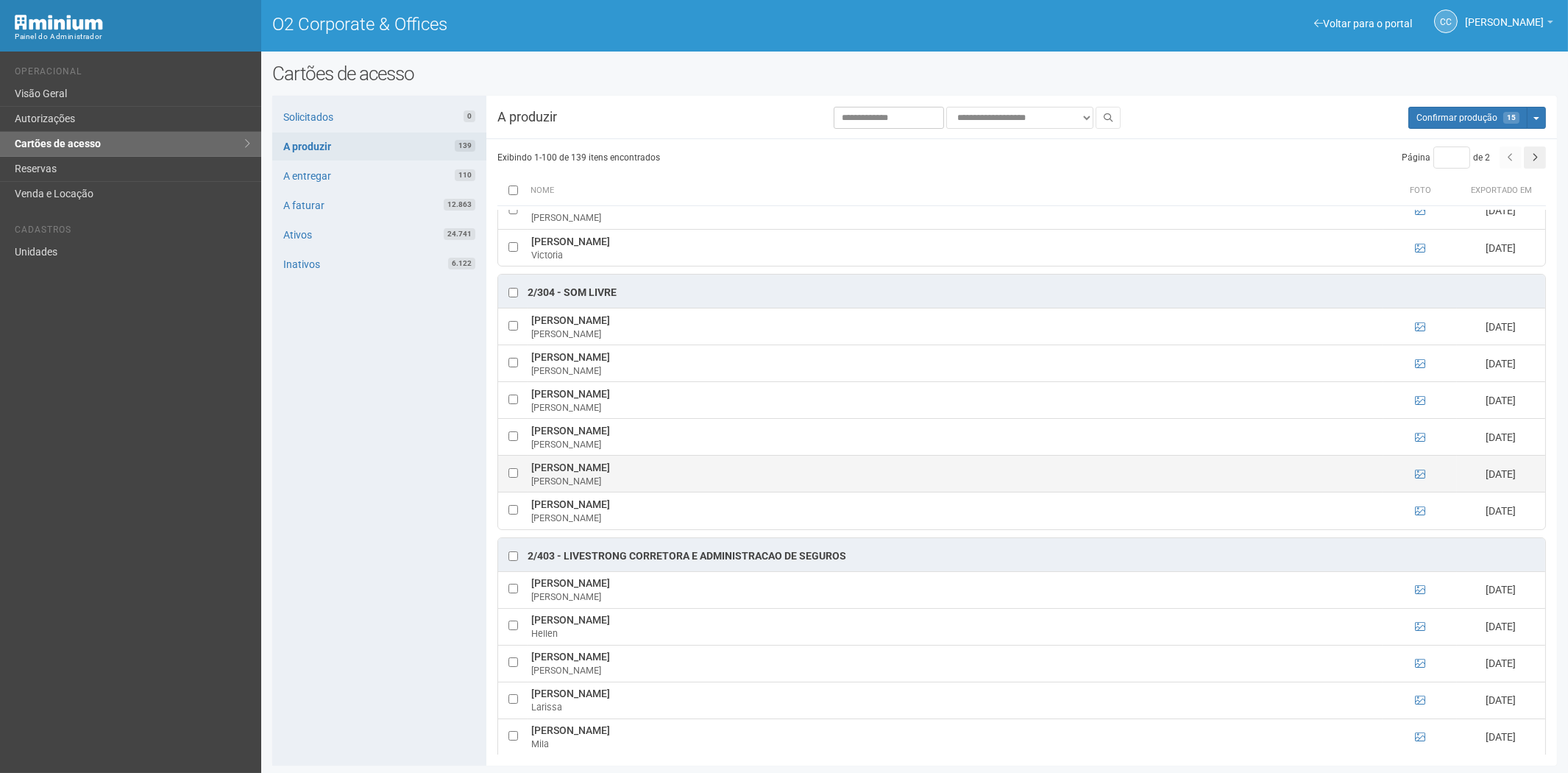
drag, startPoint x: 528, startPoint y: 474, endPoint x: 709, endPoint y: 474, distance: 181.0
click at [709, 474] on td "GUILHERME DE CARVALHO FERREIRA GUILHERME CARVALHO" at bounding box center [955, 474] width 856 height 36
click at [366, 572] on div "Solicitados 0 A produzir 139 A entregar 110 A faturar 12.863 Ativos 24.741 Inat…" at bounding box center [379, 431] width 214 height 670
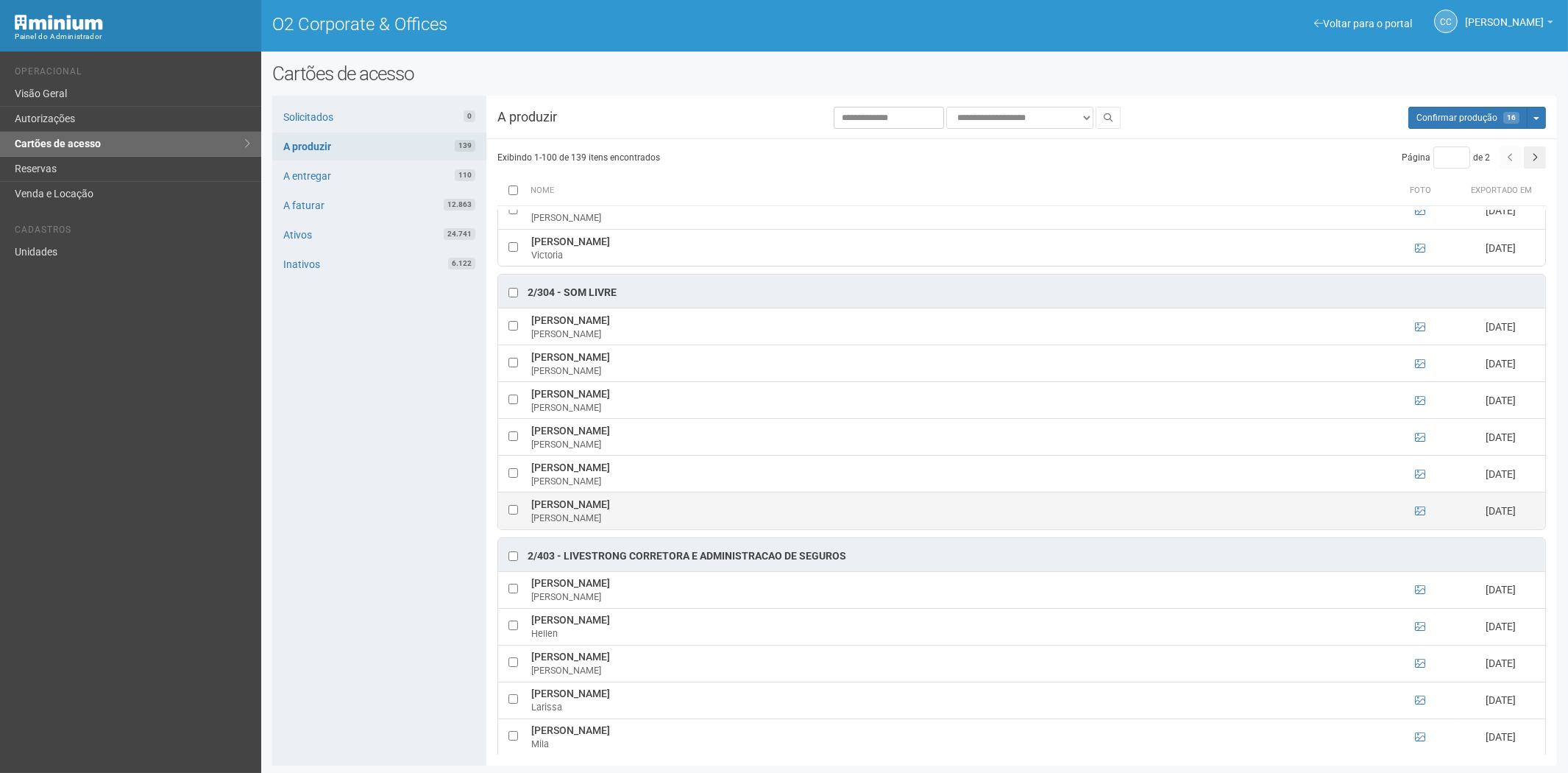
drag, startPoint x: 530, startPoint y: 511, endPoint x: 674, endPoint y: 510, distance: 144.0
click at [674, 510] on td "Juliana Rodrigues Cezar Alves Juliana ALVES" at bounding box center [955, 511] width 856 height 36
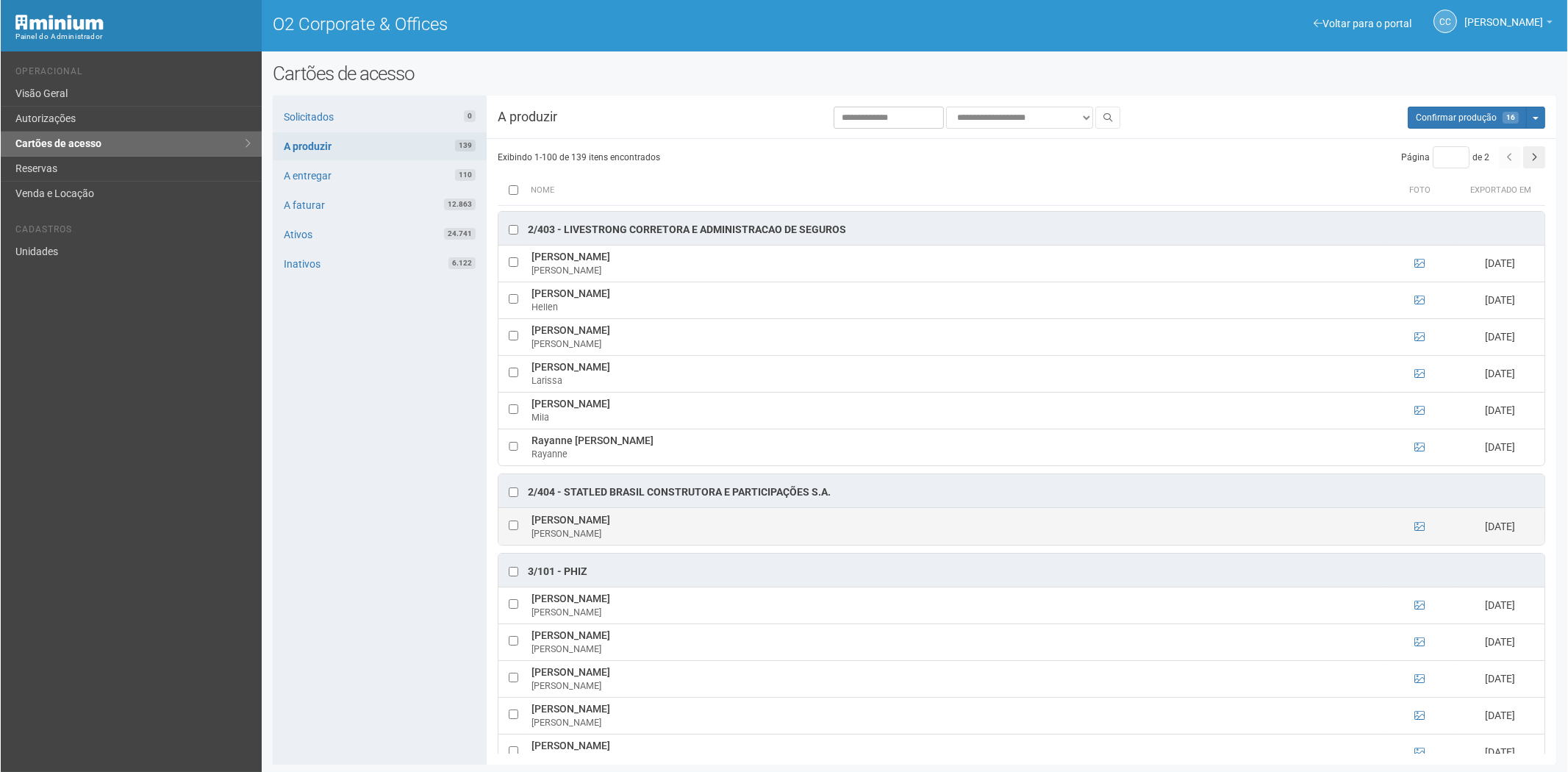
scroll to position [1224, 0]
drag, startPoint x: 528, startPoint y: 527, endPoint x: 710, endPoint y: 527, distance: 182.0
click at [710, 527] on td "MARIA EDUARDA EBISAWA GUEDES MARIA" at bounding box center [954, 525] width 855 height 36
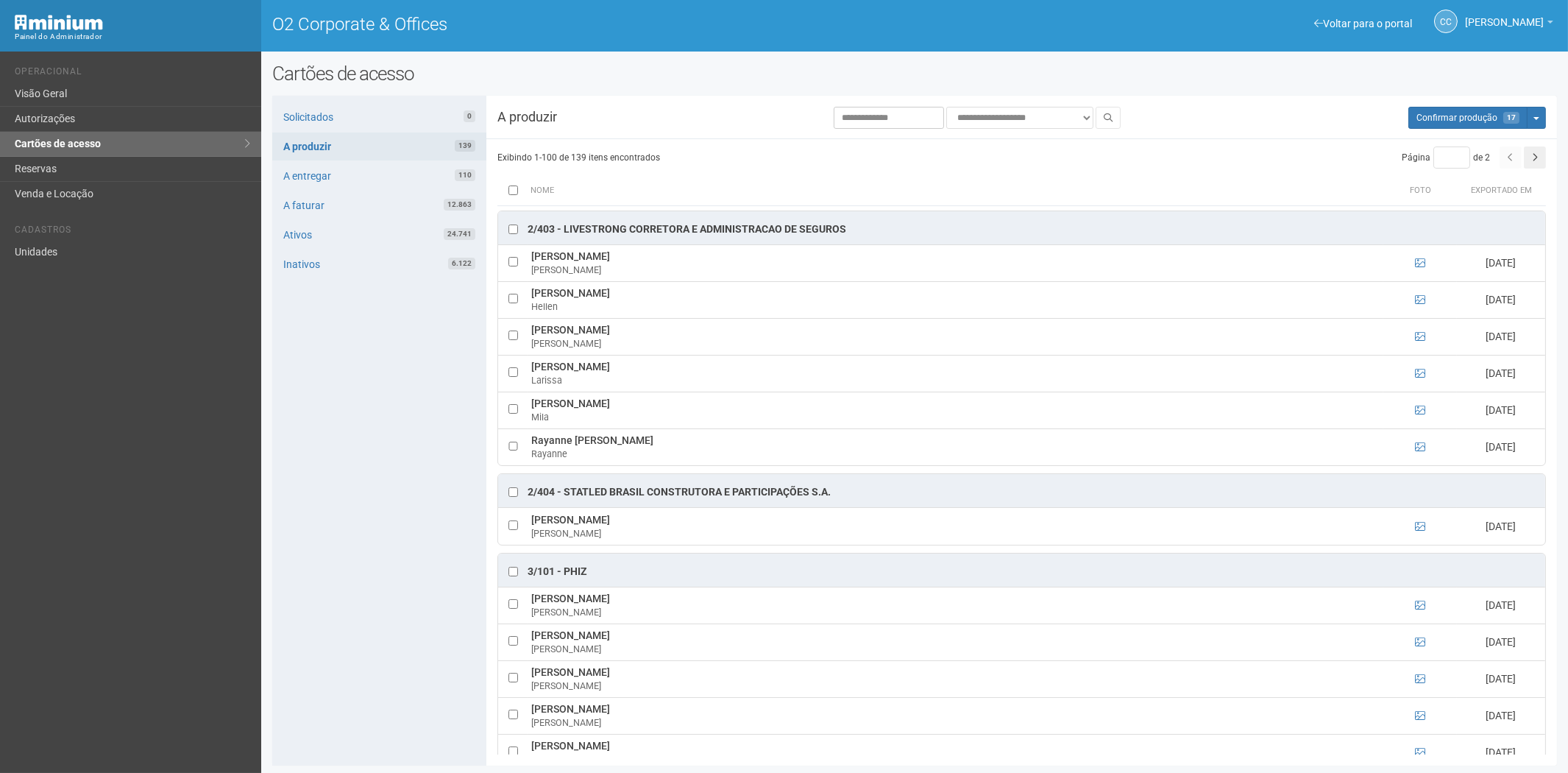
click at [355, 546] on div "Solicitados 0 A produzir 139 A entregar 110 A faturar 12.863 Ativos 24.741 Inat…" at bounding box center [379, 431] width 214 height 670
drag, startPoint x: 532, startPoint y: 299, endPoint x: 692, endPoint y: 299, distance: 160.0
click at [692, 299] on td "Hellen Rodrigues da Silva Morais Hellen" at bounding box center [955, 299] width 856 height 36
click at [382, 536] on div "Solicitados 0 A produzir 139 A entregar 110 A faturar 12.863 Ativos 24.741 Inat…" at bounding box center [379, 431] width 214 height 670
drag, startPoint x: 527, startPoint y: 375, endPoint x: 603, endPoint y: 371, distance: 76.1
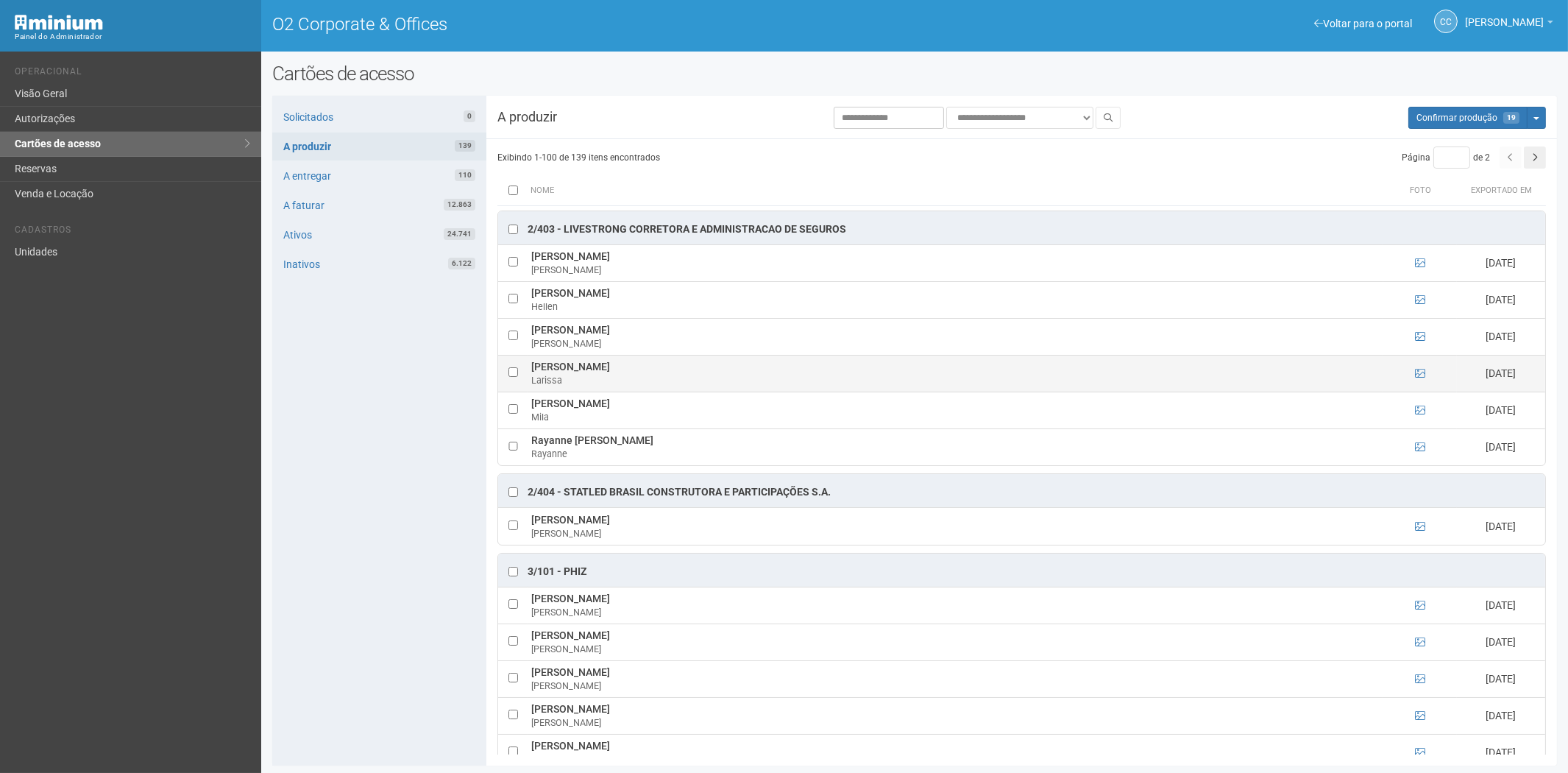
click at [603, 371] on td "Larissa Poujo Larissa" at bounding box center [955, 373] width 856 height 36
click at [396, 512] on div "Solicitados 0 A produzir 139 A entregar 110 A faturar 12.863 Ativos 24.741 Inat…" at bounding box center [379, 431] width 214 height 670
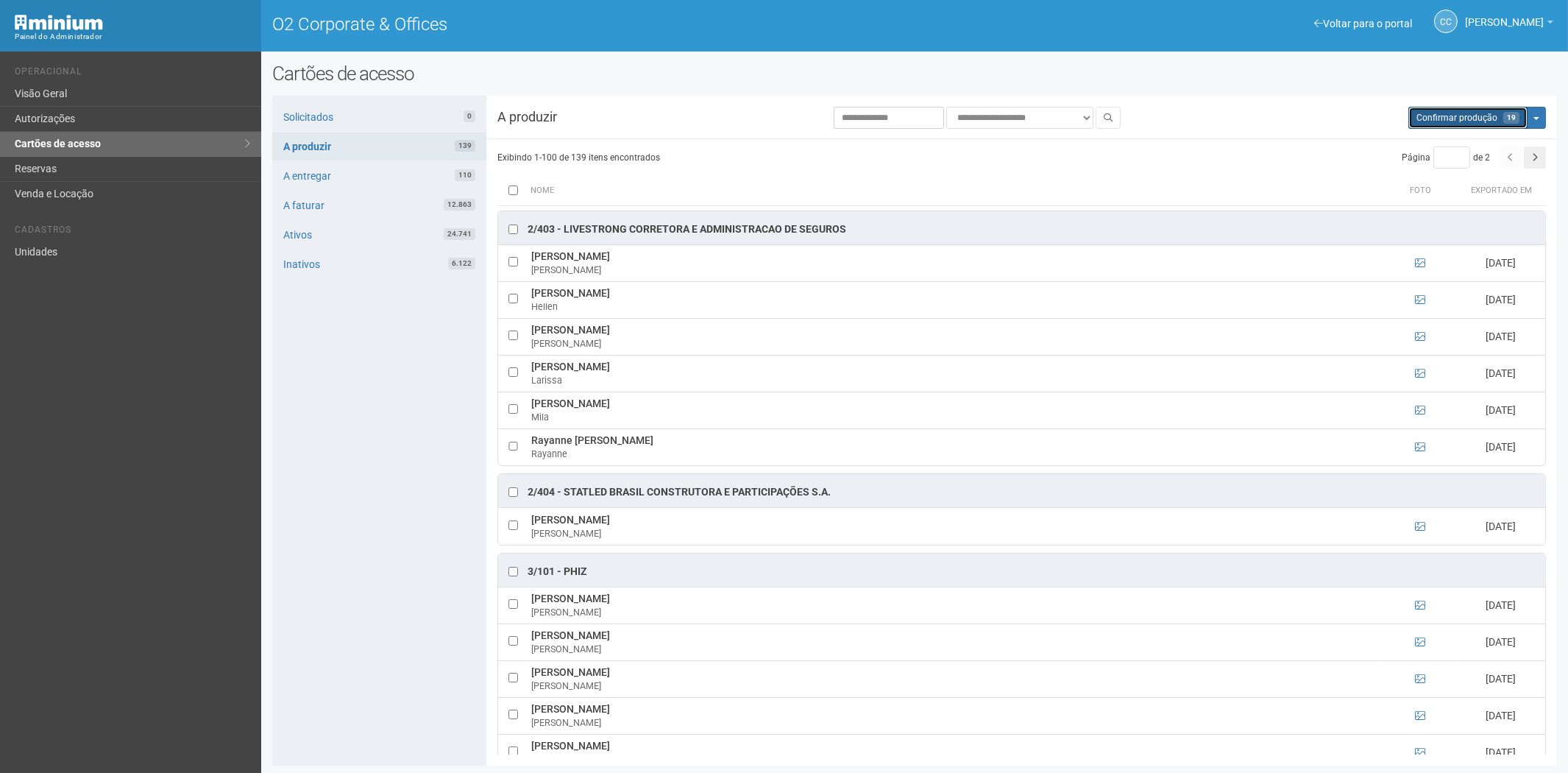
click at [1473, 115] on span "Confirmar produção" at bounding box center [1456, 117] width 81 height 10
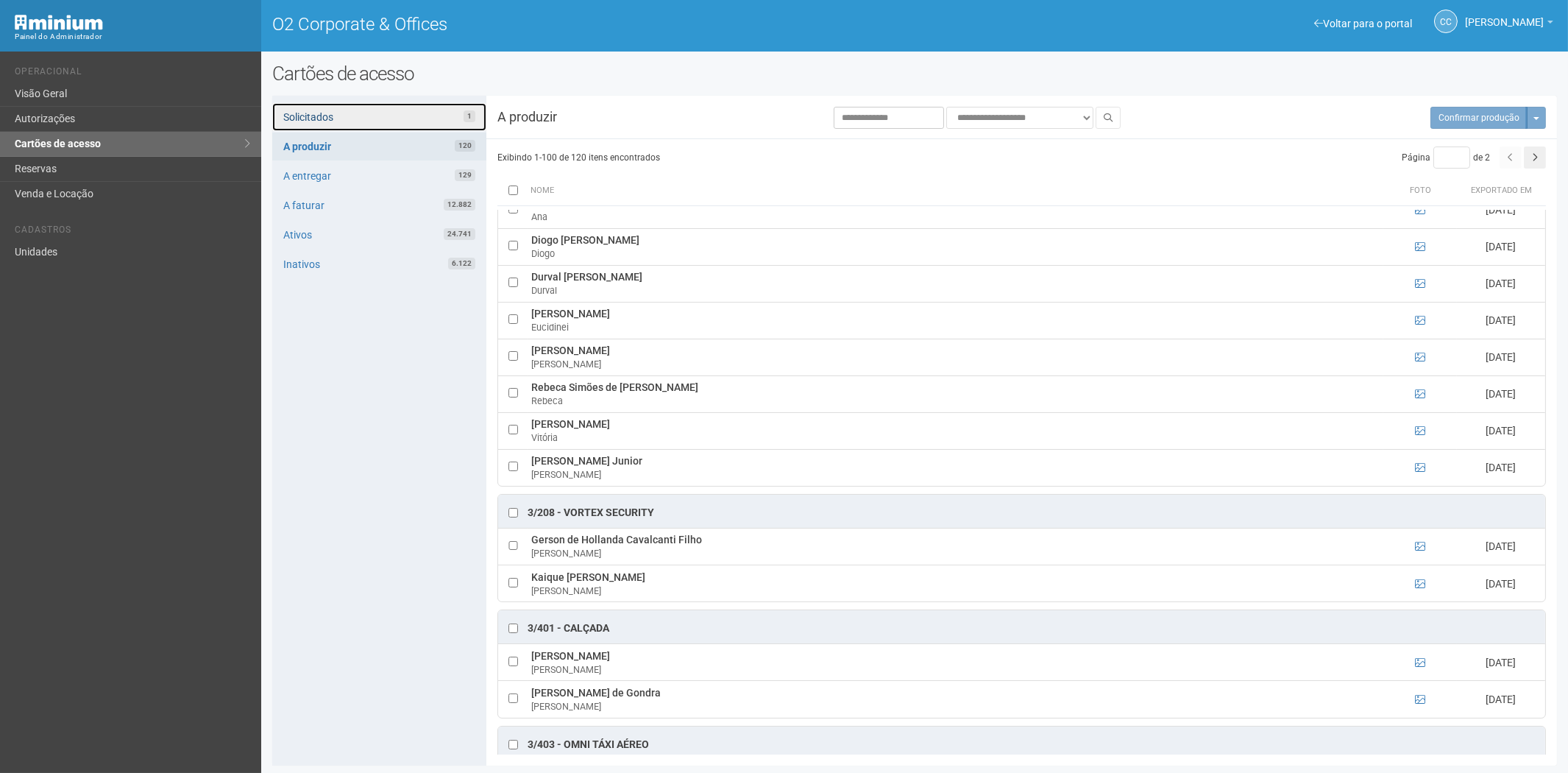
click at [318, 112] on link "Solicitados 1" at bounding box center [379, 116] width 214 height 28
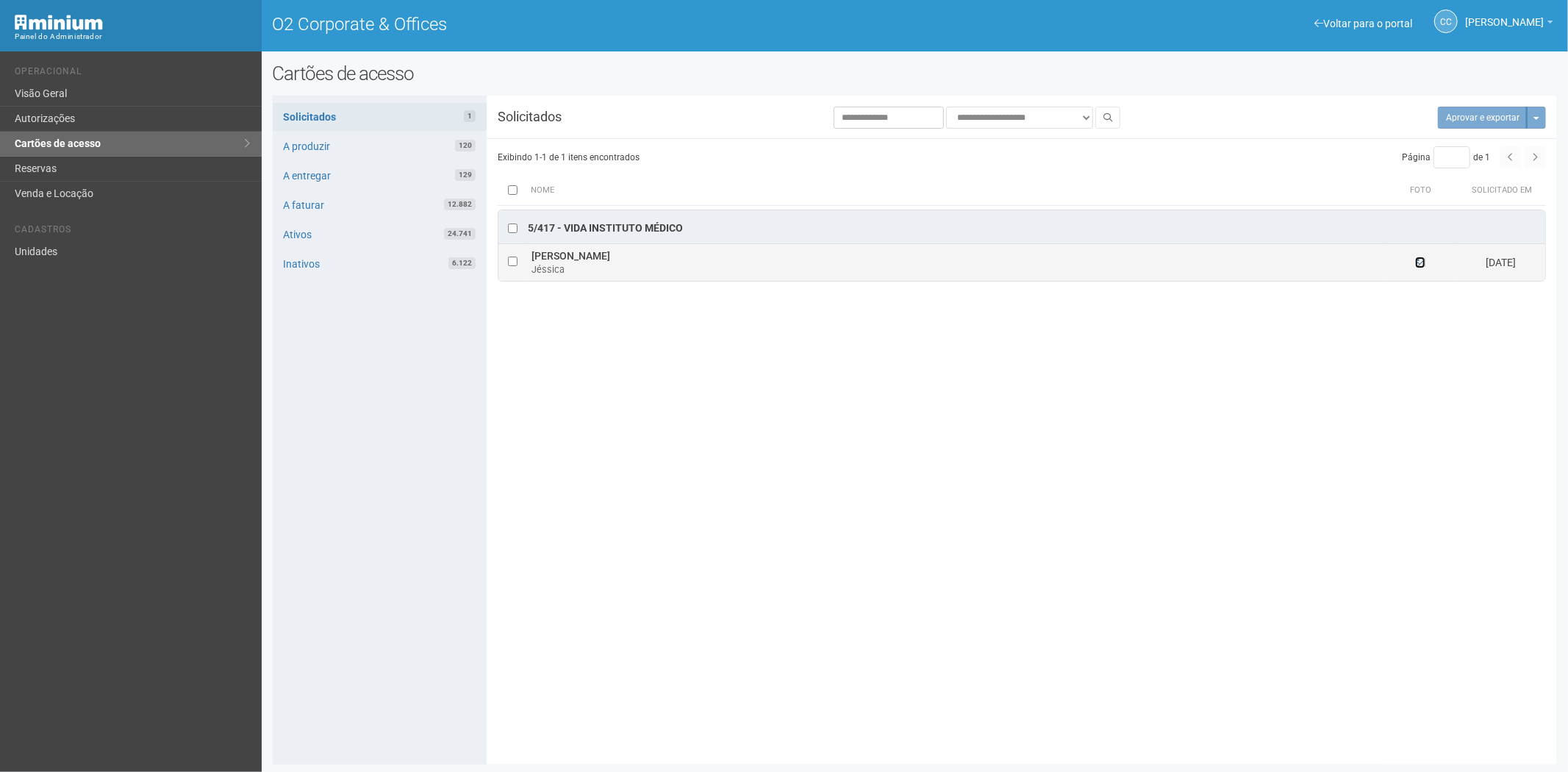
click at [1416, 267] on icon at bounding box center [1420, 262] width 10 height 10
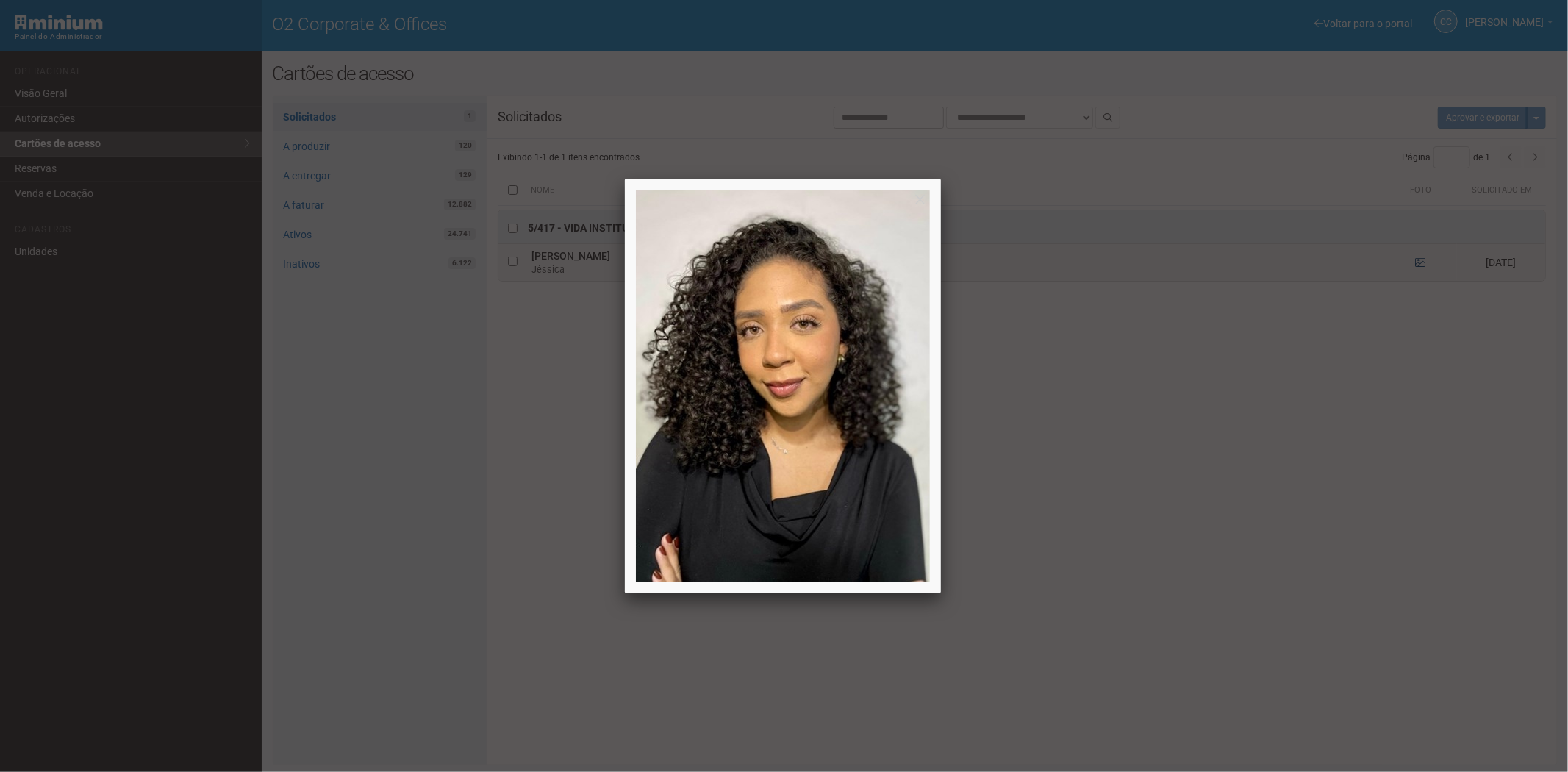
click at [1416, 267] on div at bounding box center [784, 386] width 1568 height 772
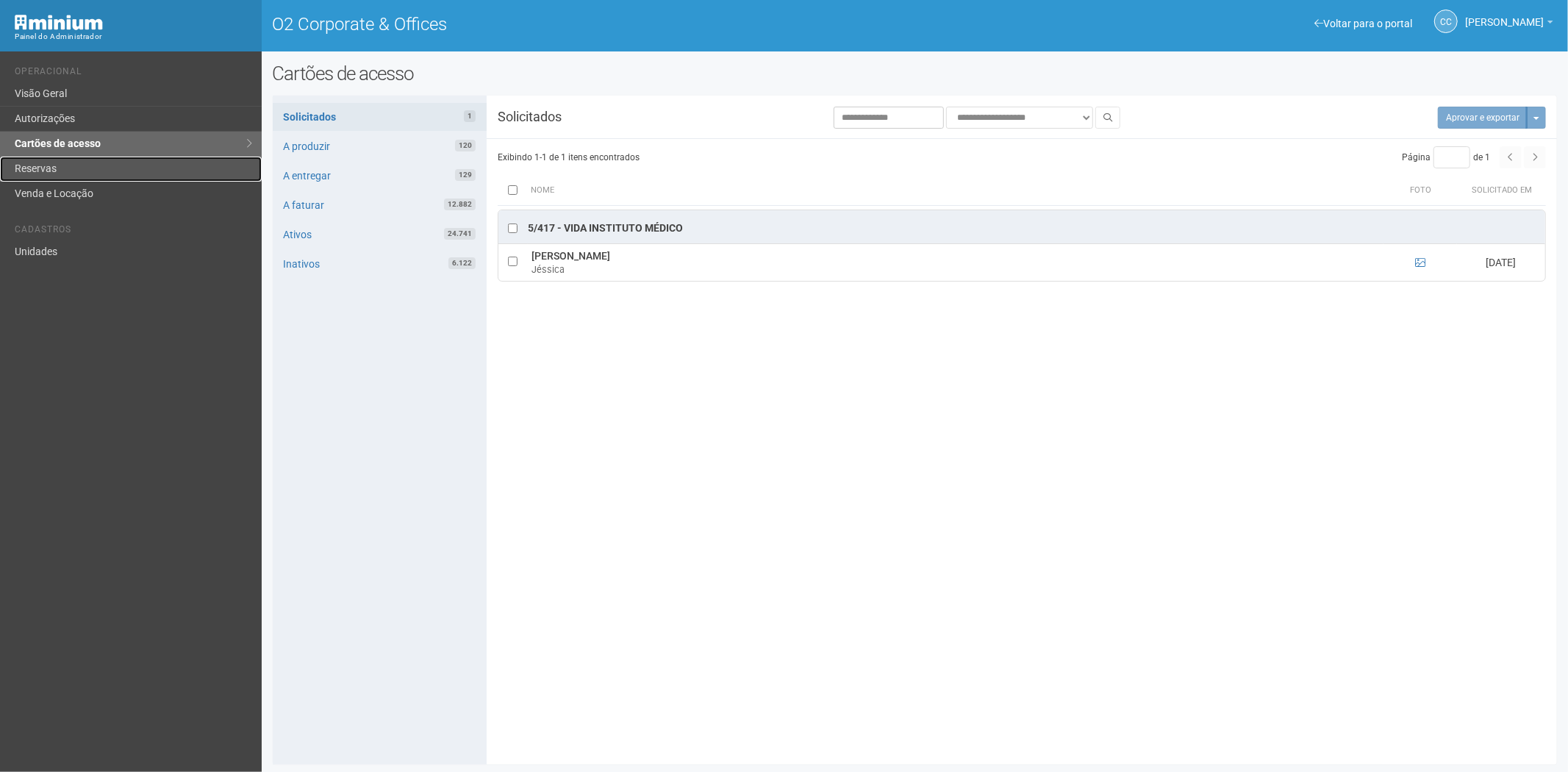
click at [85, 164] on link "Reservas" at bounding box center [131, 169] width 262 height 25
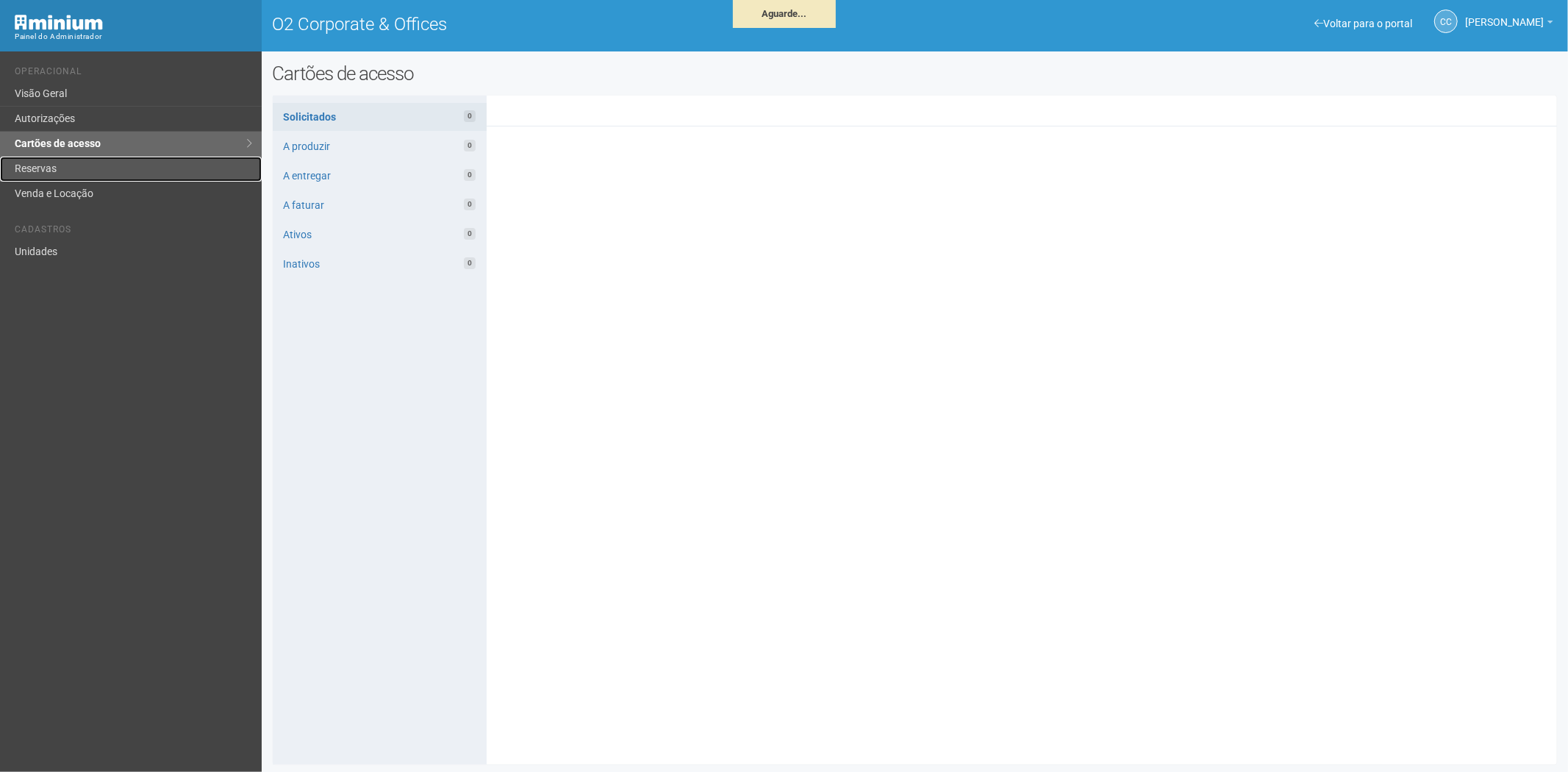
click at [34, 161] on link "Reservas" at bounding box center [131, 169] width 262 height 25
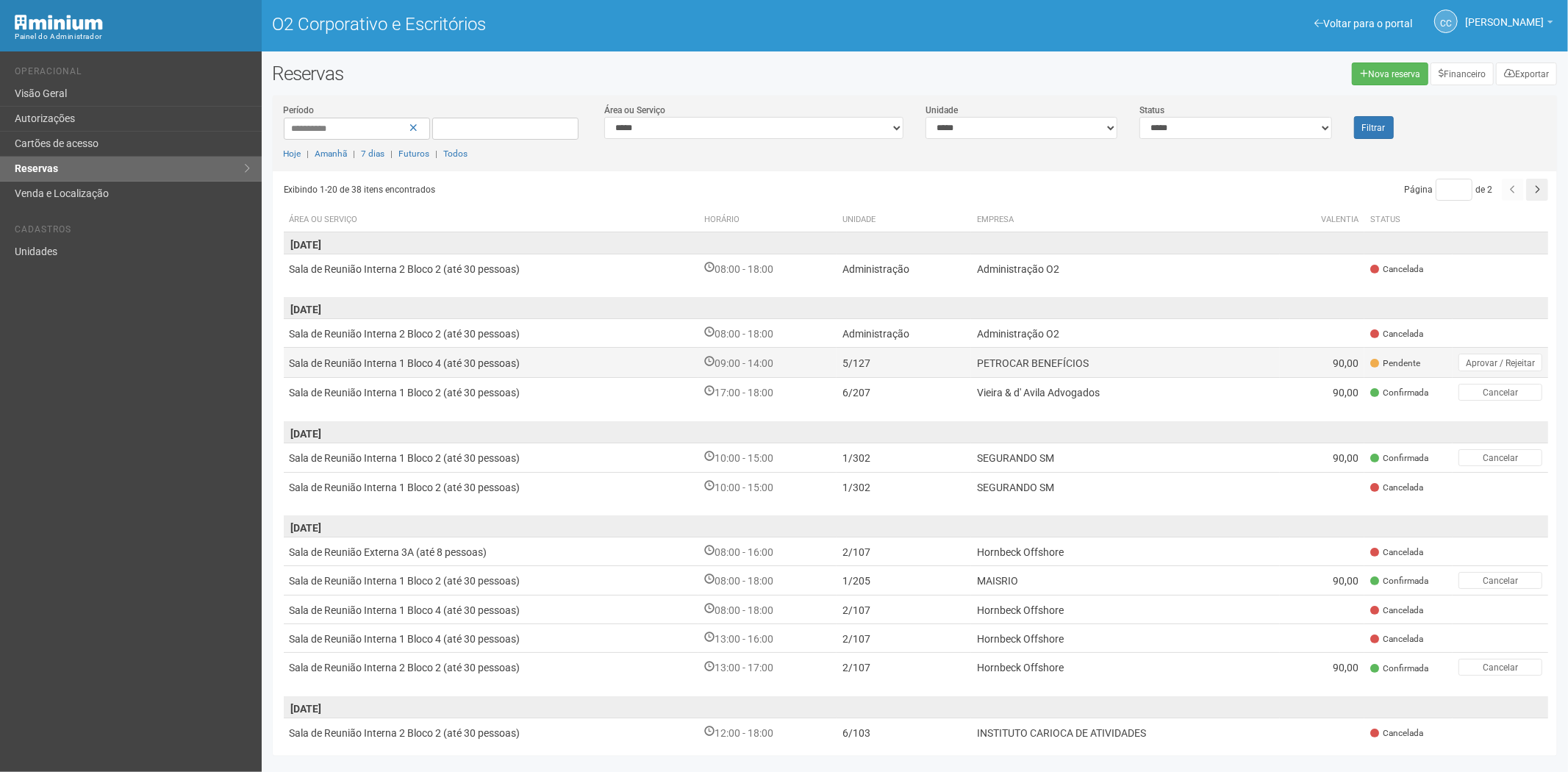
click at [876, 363] on td "5/127" at bounding box center [904, 362] width 134 height 29
click at [91, 134] on link "Cartões de acesso" at bounding box center [131, 144] width 262 height 25
